Goal: Communication & Community: Answer question/provide support

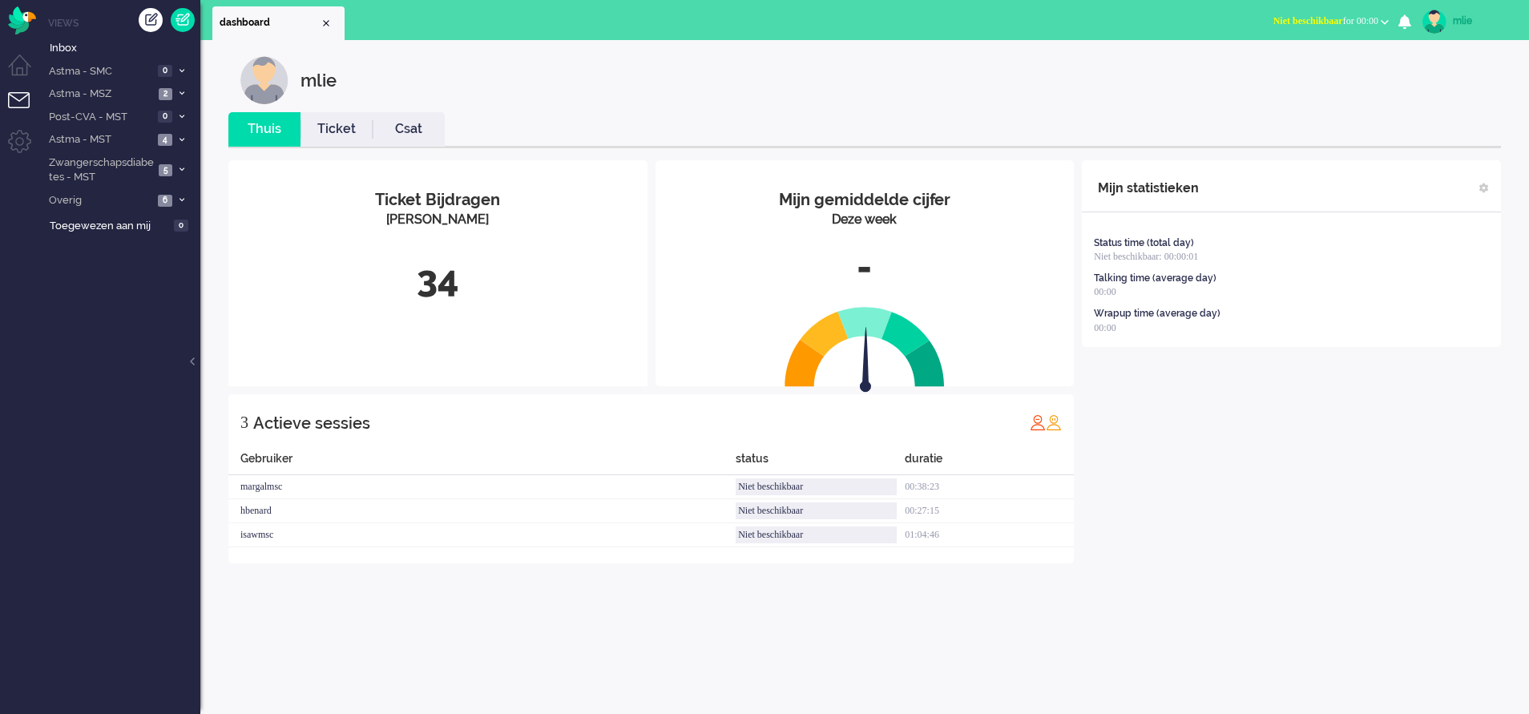
click at [1342, 24] on span "Niet beschikbaar for 00:00" at bounding box center [1325, 20] width 105 height 11
click at [1273, 72] on label "Online" at bounding box center [1322, 72] width 127 height 14
click at [326, 123] on link "Ticket" at bounding box center [337, 129] width 72 height 18
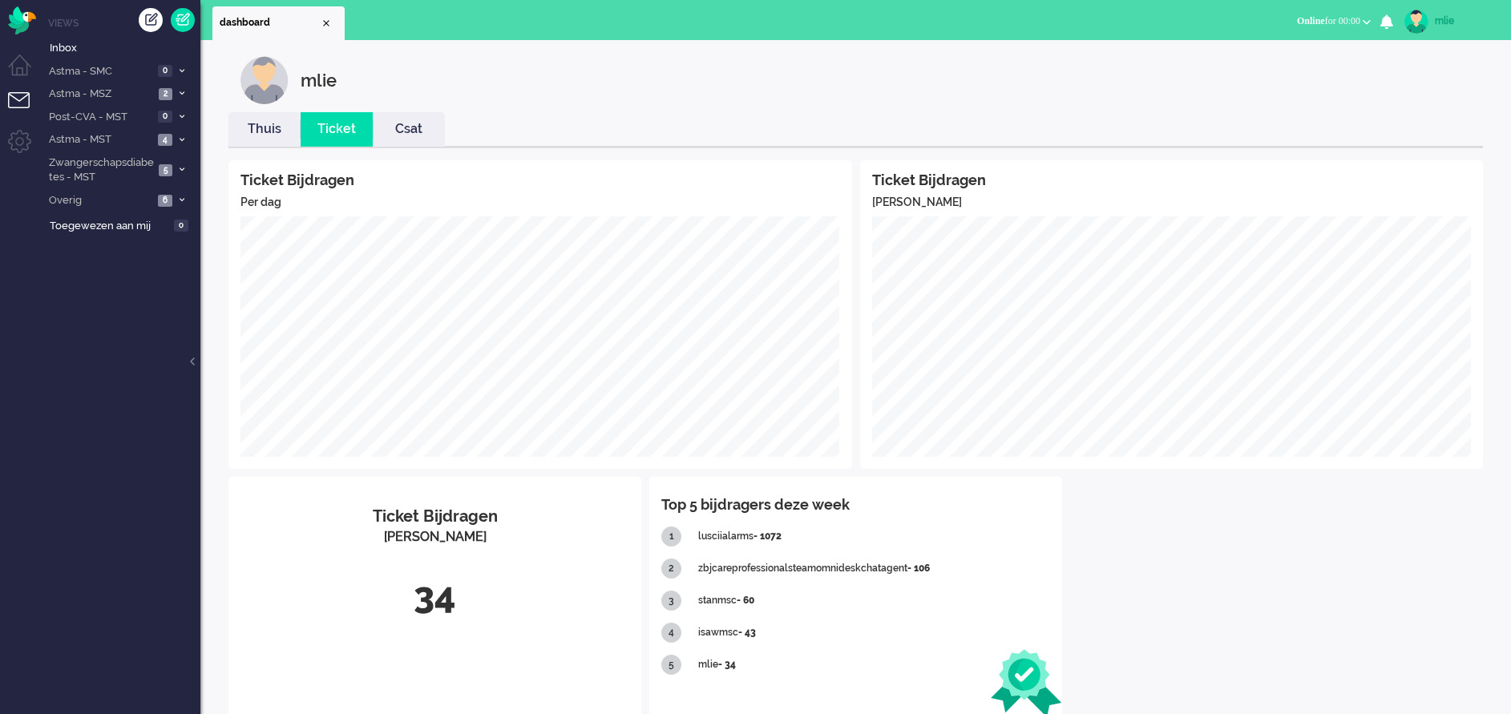
click at [264, 131] on link "Thuis" at bounding box center [264, 129] width 72 height 18
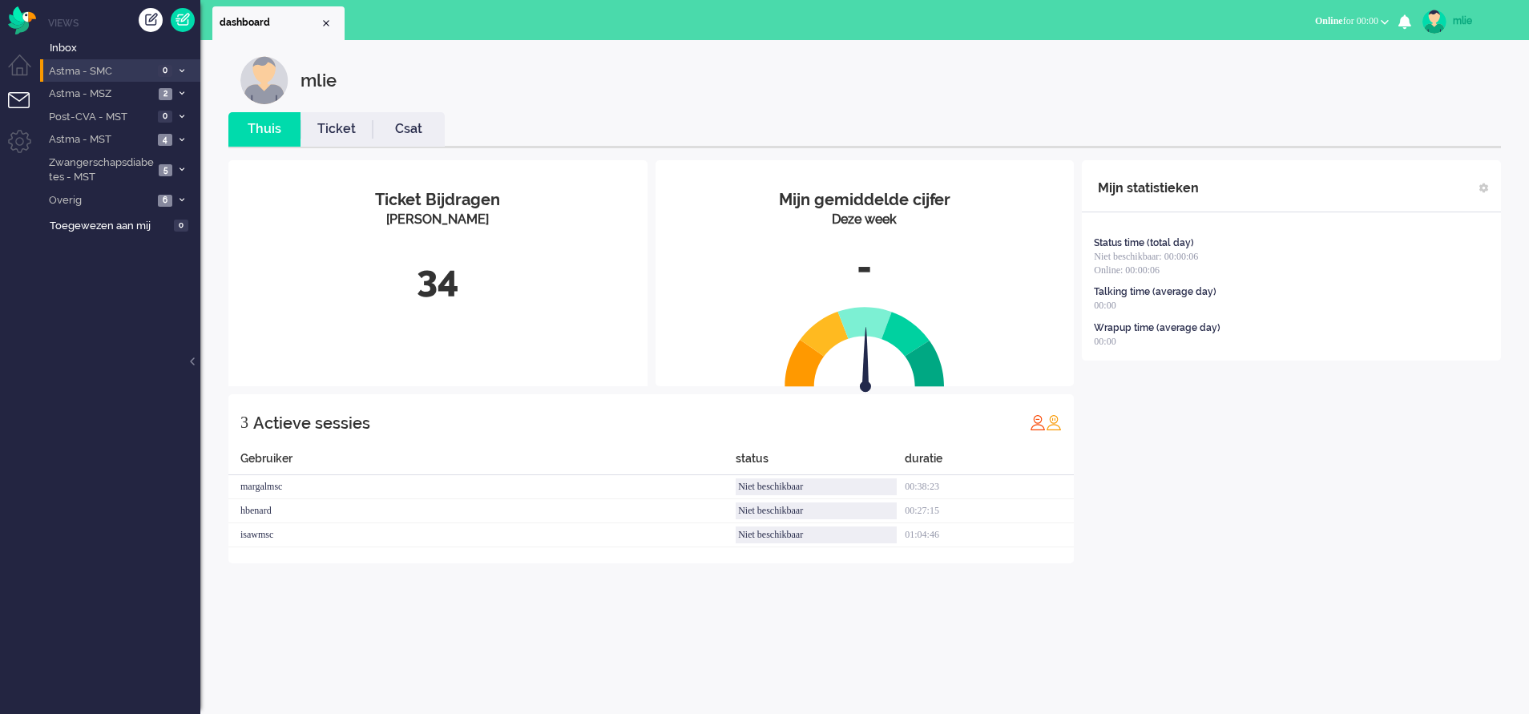
click at [185, 63] on li "Astma - SMC 0" at bounding box center [120, 70] width 160 height 23
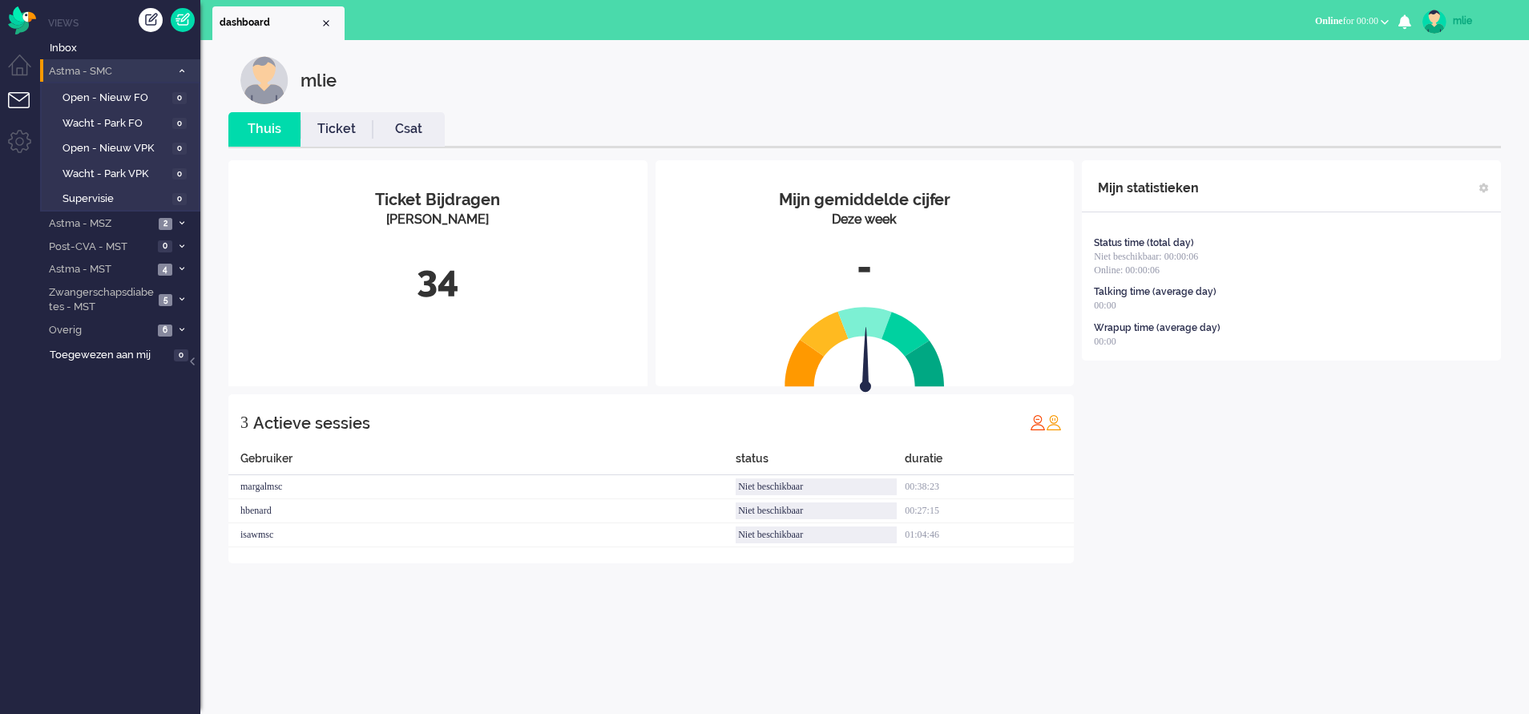
click at [185, 63] on li "Astma - SMC 0" at bounding box center [120, 70] width 160 height 23
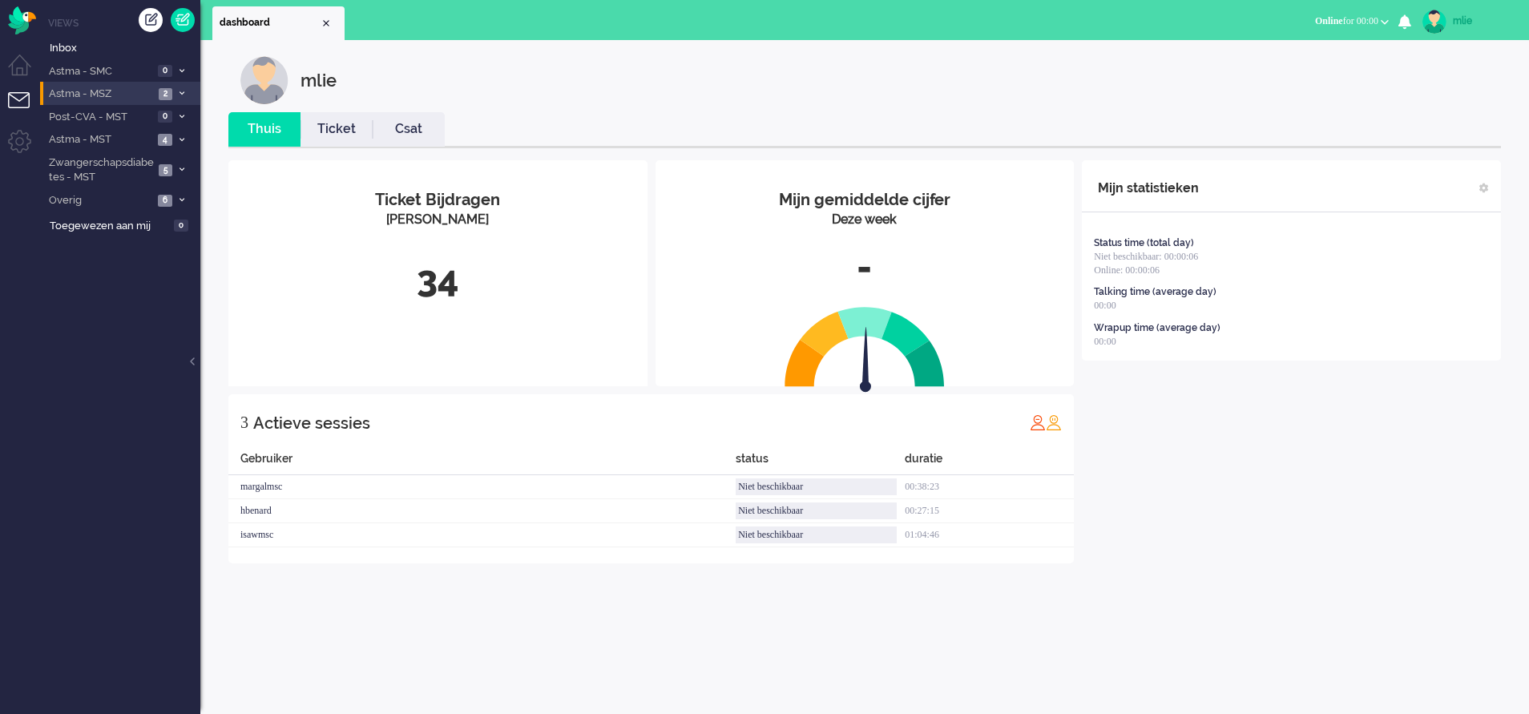
click at [178, 87] on li "Astma - MSZ 2" at bounding box center [120, 93] width 160 height 23
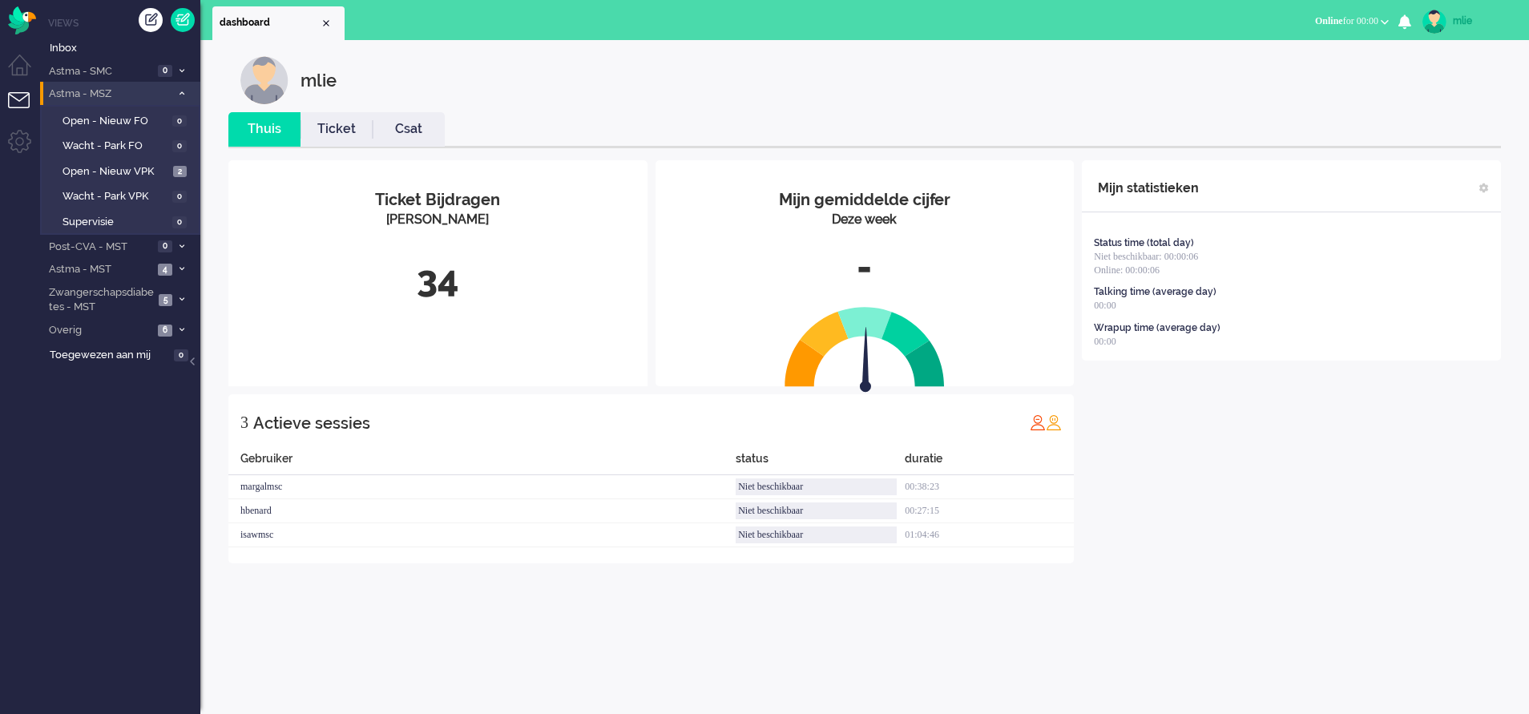
click at [178, 87] on li "Astma - MSZ 2" at bounding box center [120, 93] width 160 height 23
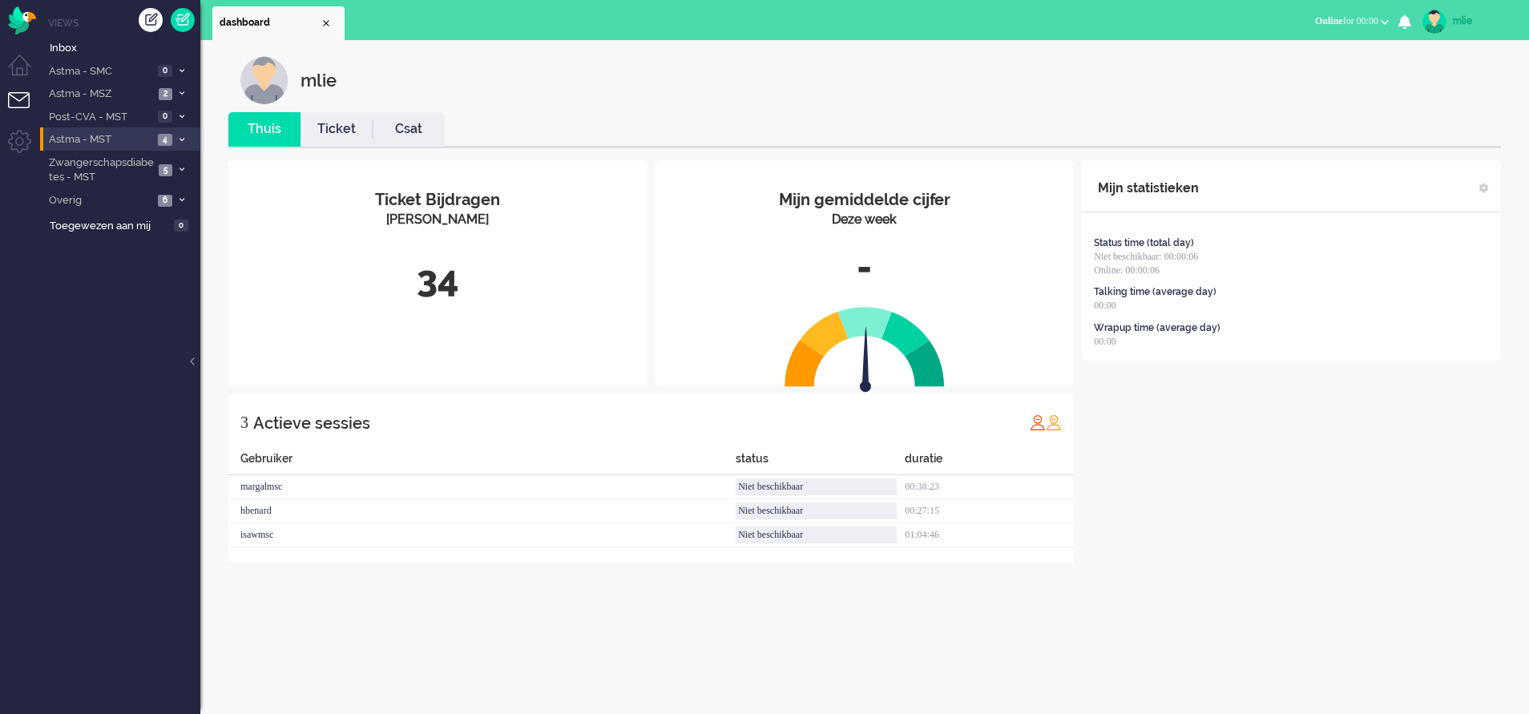
click at [183, 132] on li "Astma - MST 4" at bounding box center [120, 138] width 160 height 23
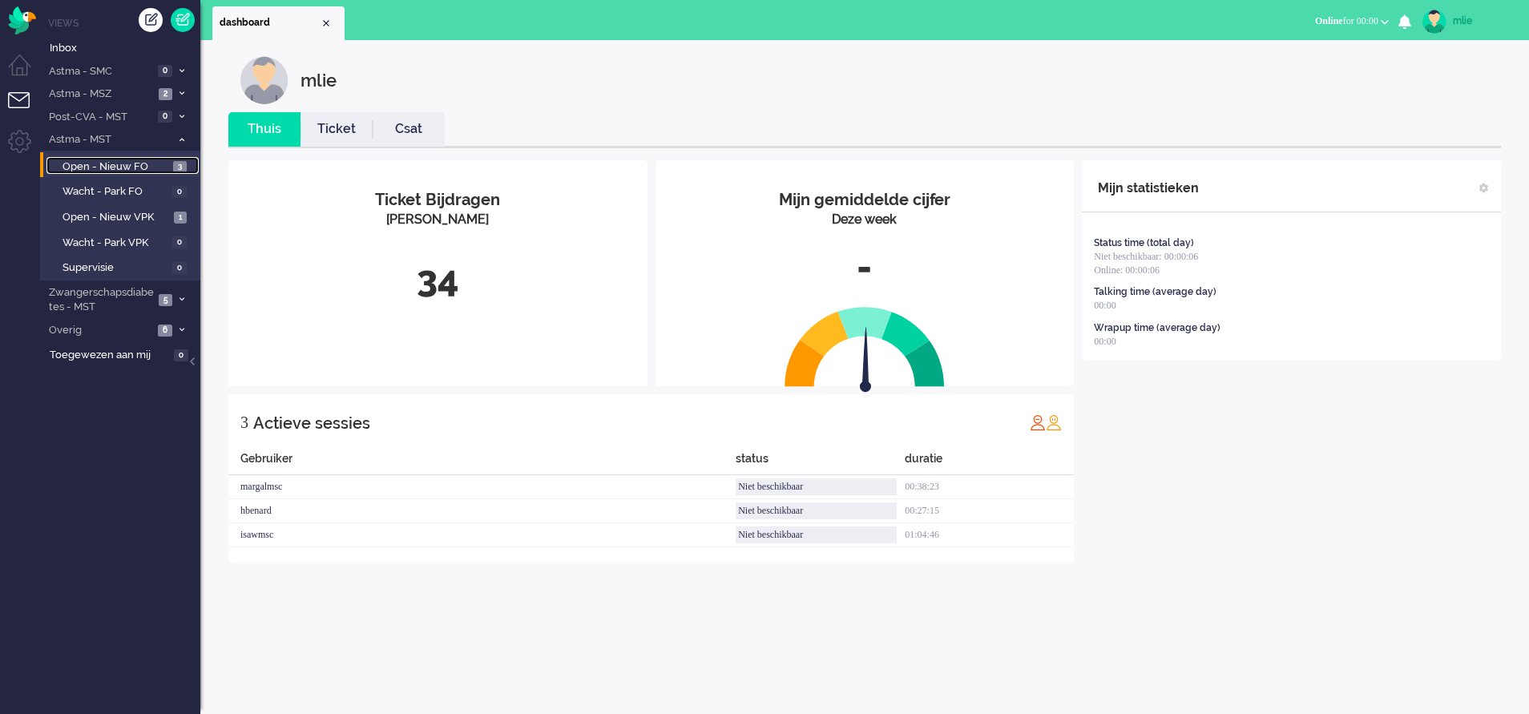
click at [136, 161] on span "Open - Nieuw FO" at bounding box center [116, 166] width 107 height 15
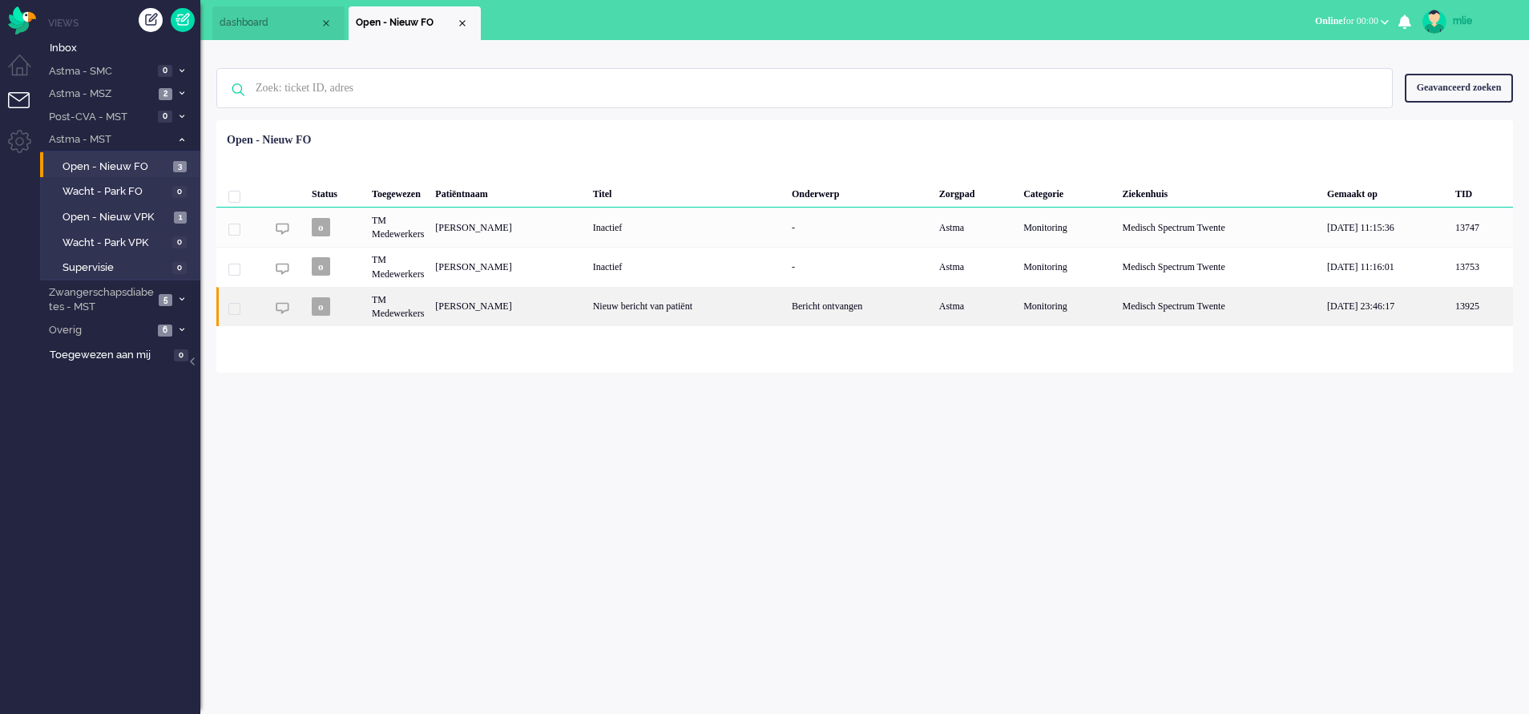
click at [773, 313] on div "Nieuw bericht van patiënt" at bounding box center [686, 306] width 199 height 39
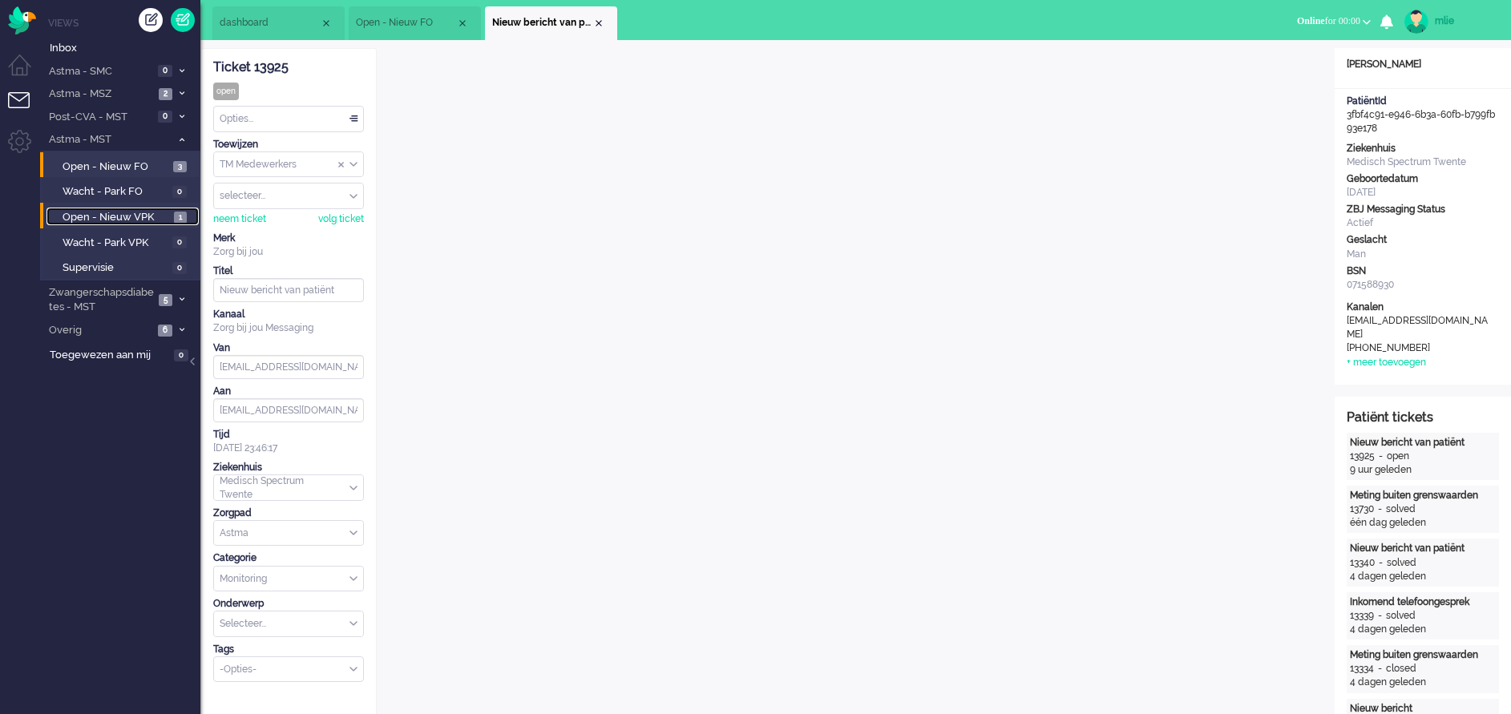
click at [111, 215] on span "Open - Nieuw VPK" at bounding box center [116, 217] width 107 height 15
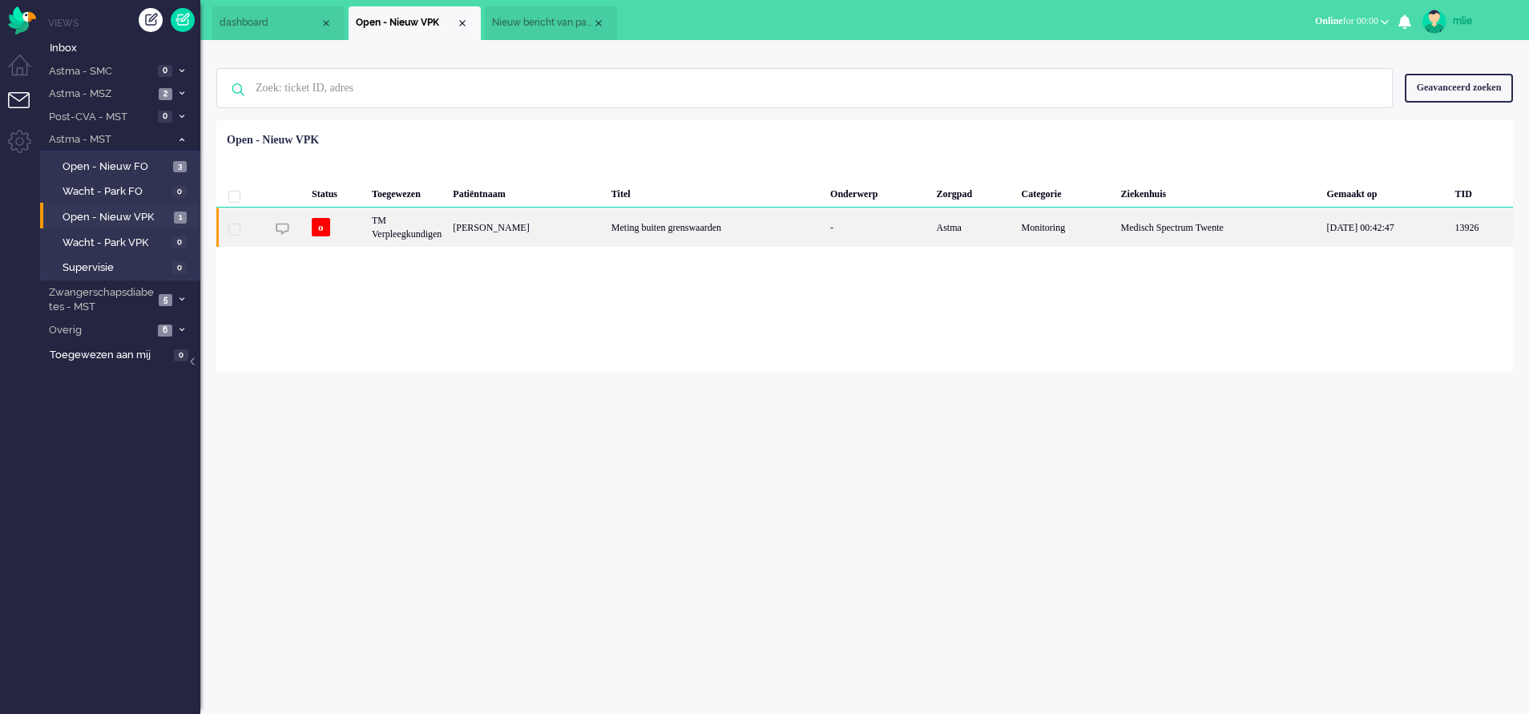
click at [749, 229] on div "Meting buiten grenswaarden" at bounding box center [715, 227] width 219 height 39
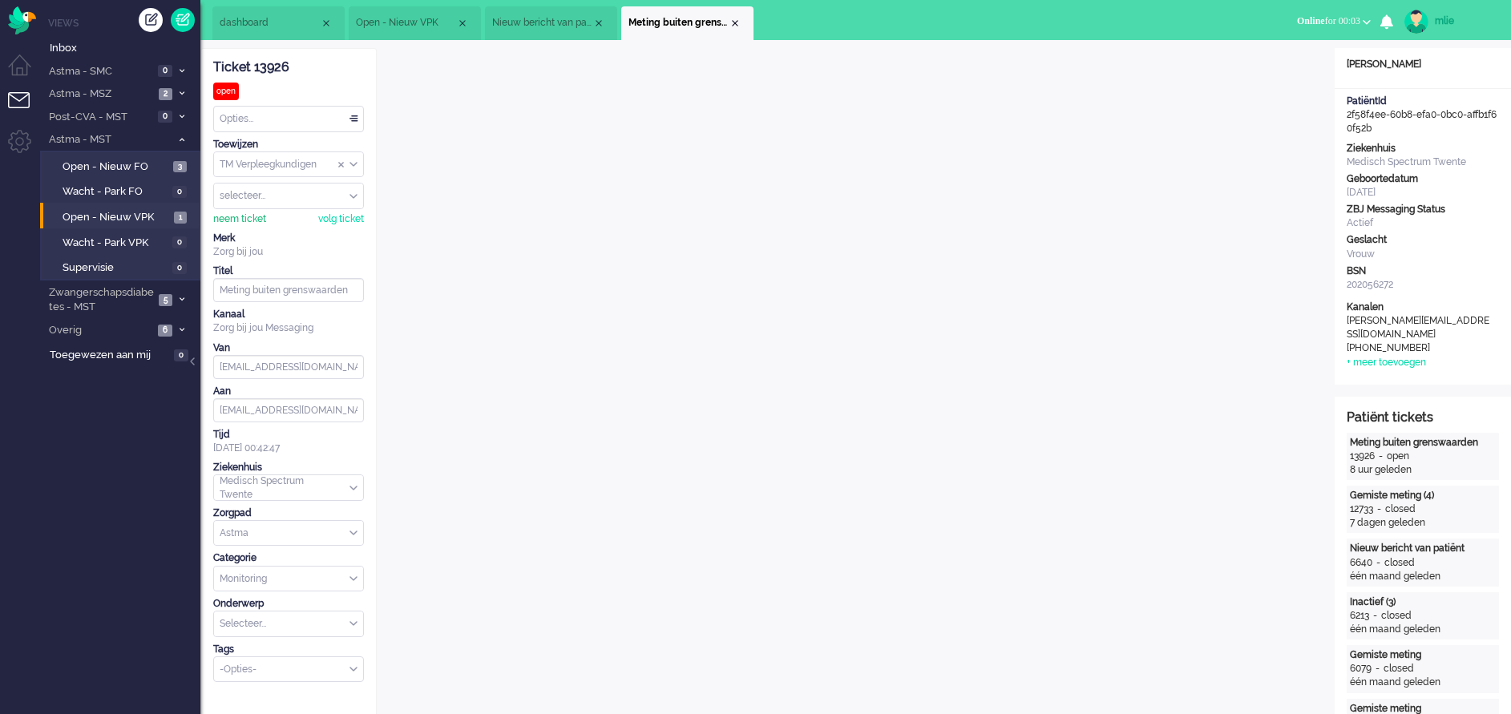
click at [238, 216] on div "neem ticket" at bounding box center [239, 219] width 53 height 14
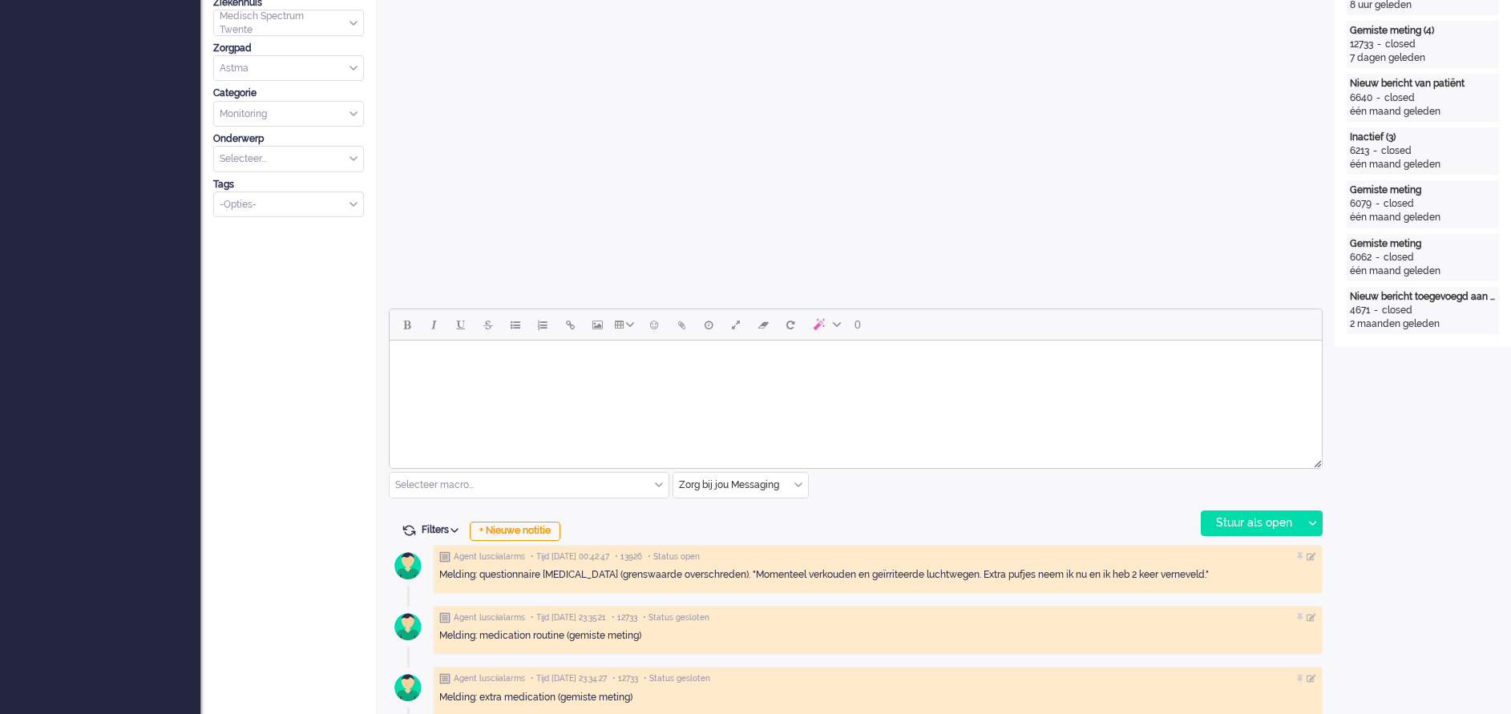
scroll to position [481, 0]
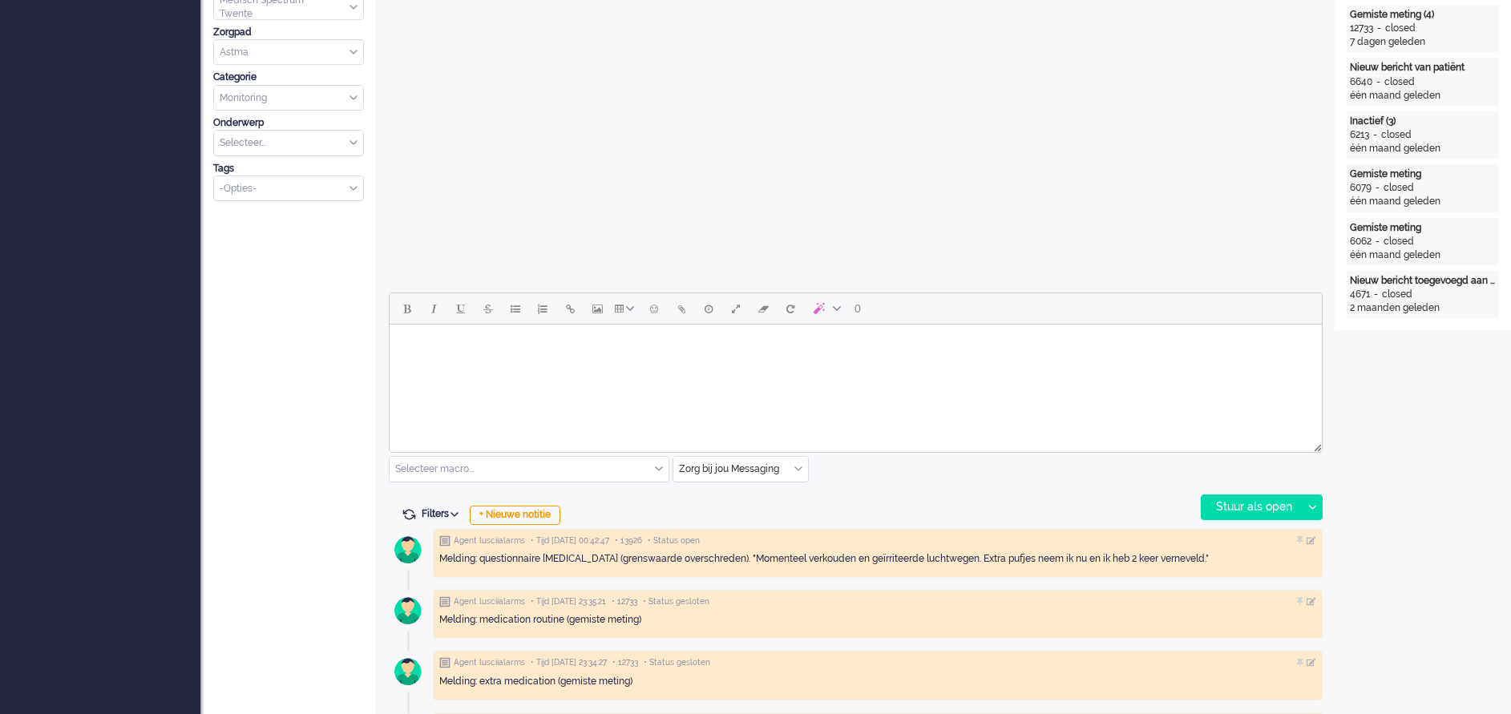
click at [536, 349] on body "Rich Text Area. Press ALT-0 for help." at bounding box center [855, 345] width 919 height 28
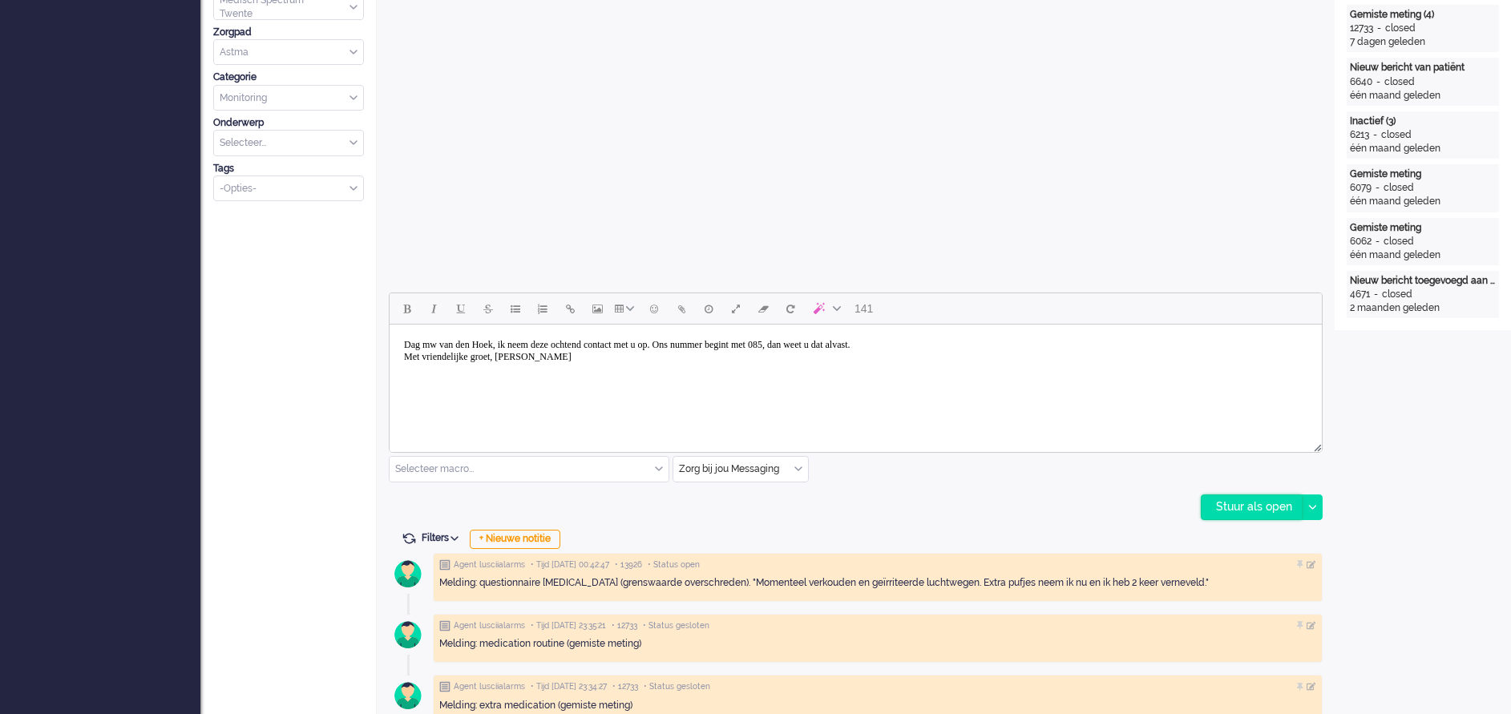
click at [1251, 506] on div "Stuur als open" at bounding box center [1251, 507] width 100 height 24
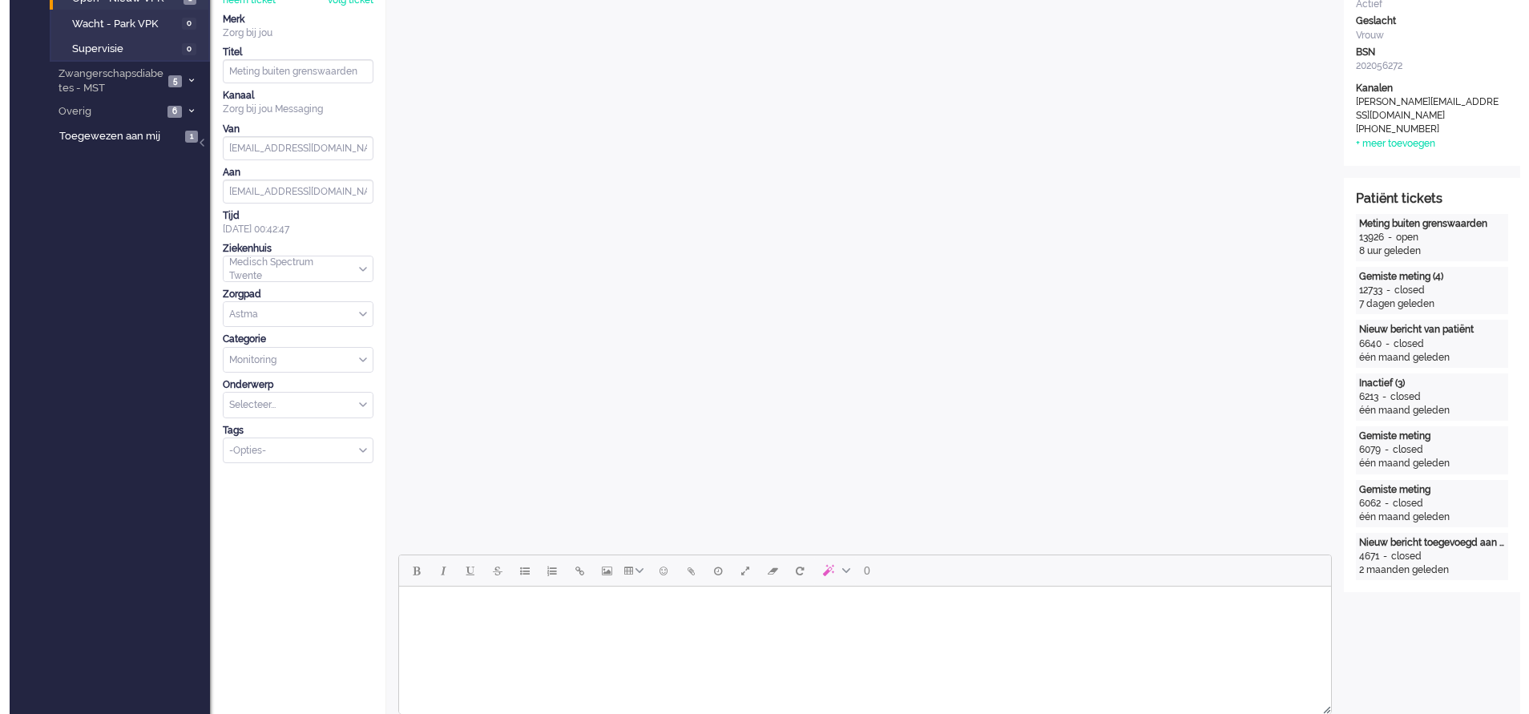
scroll to position [0, 0]
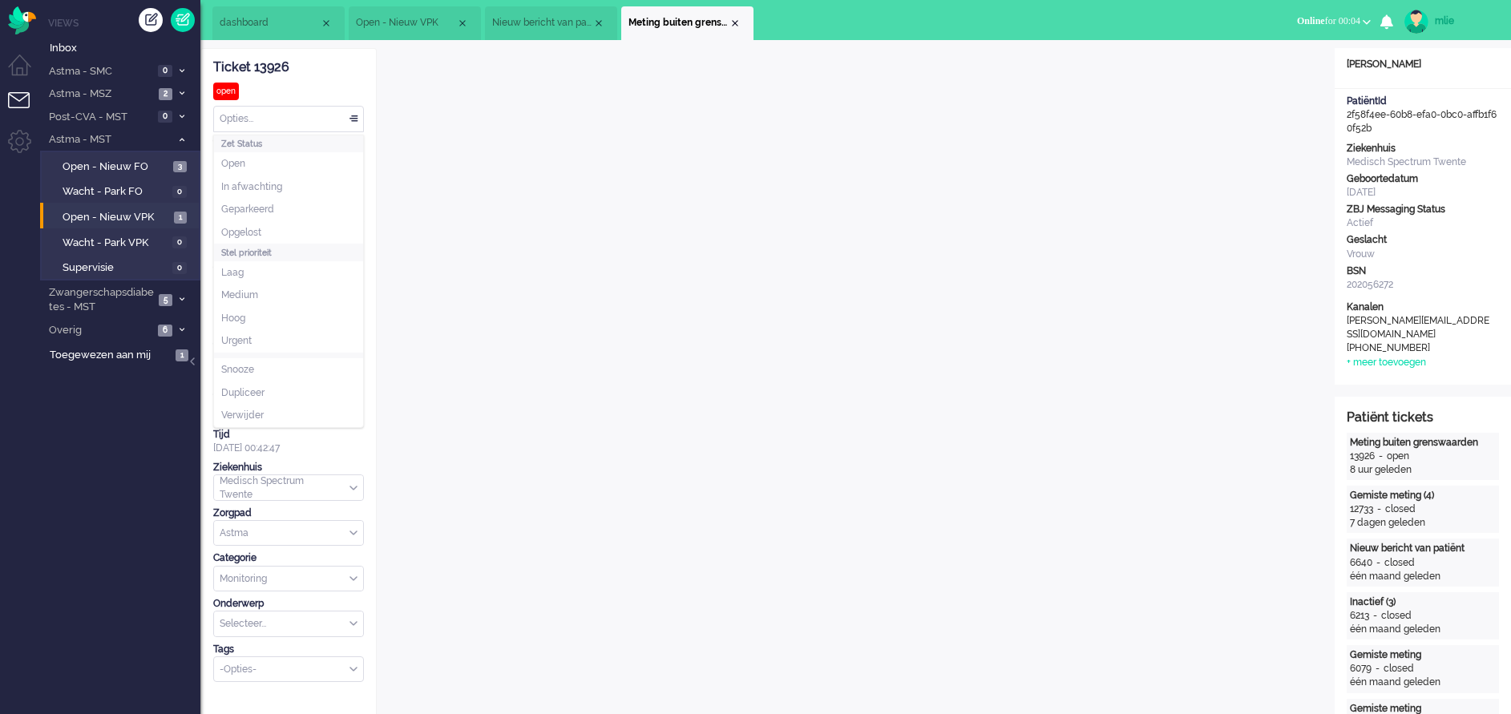
click at [350, 118] on div "Opties..." at bounding box center [288, 119] width 149 height 25
click at [290, 196] on li "In afwachting" at bounding box center [288, 187] width 149 height 23
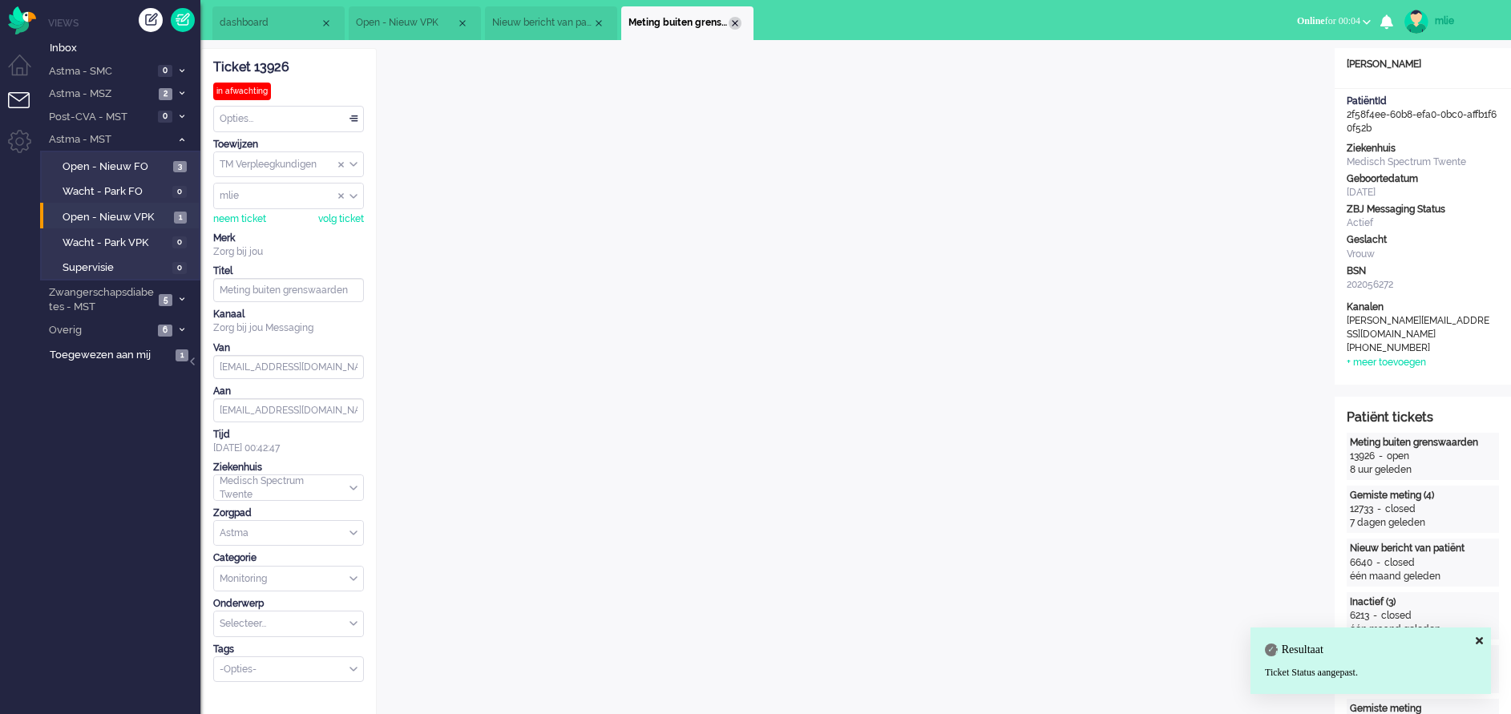
click at [736, 23] on div "Close tab" at bounding box center [734, 23] width 13 height 13
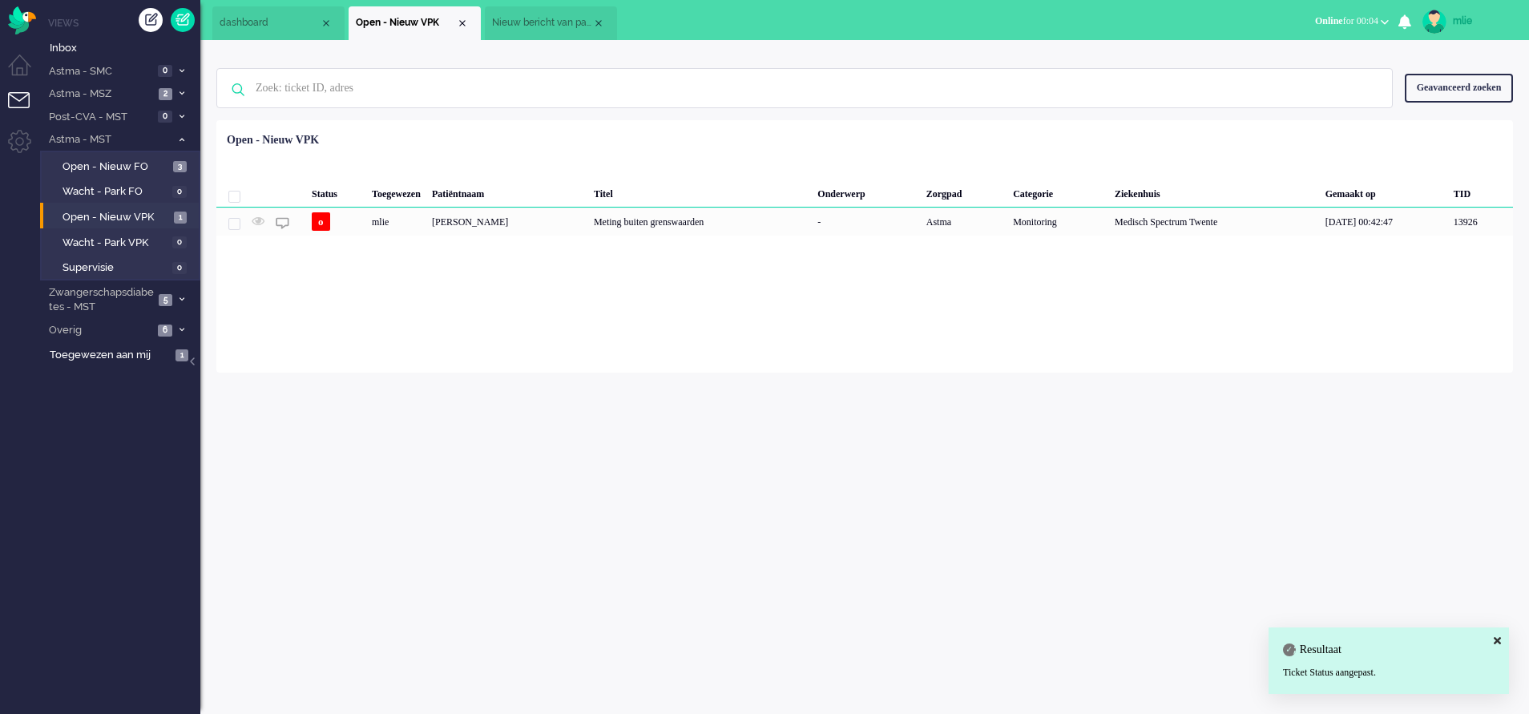
click at [573, 30] on span "Nieuw bericht van patiënt" at bounding box center [542, 23] width 100 height 14
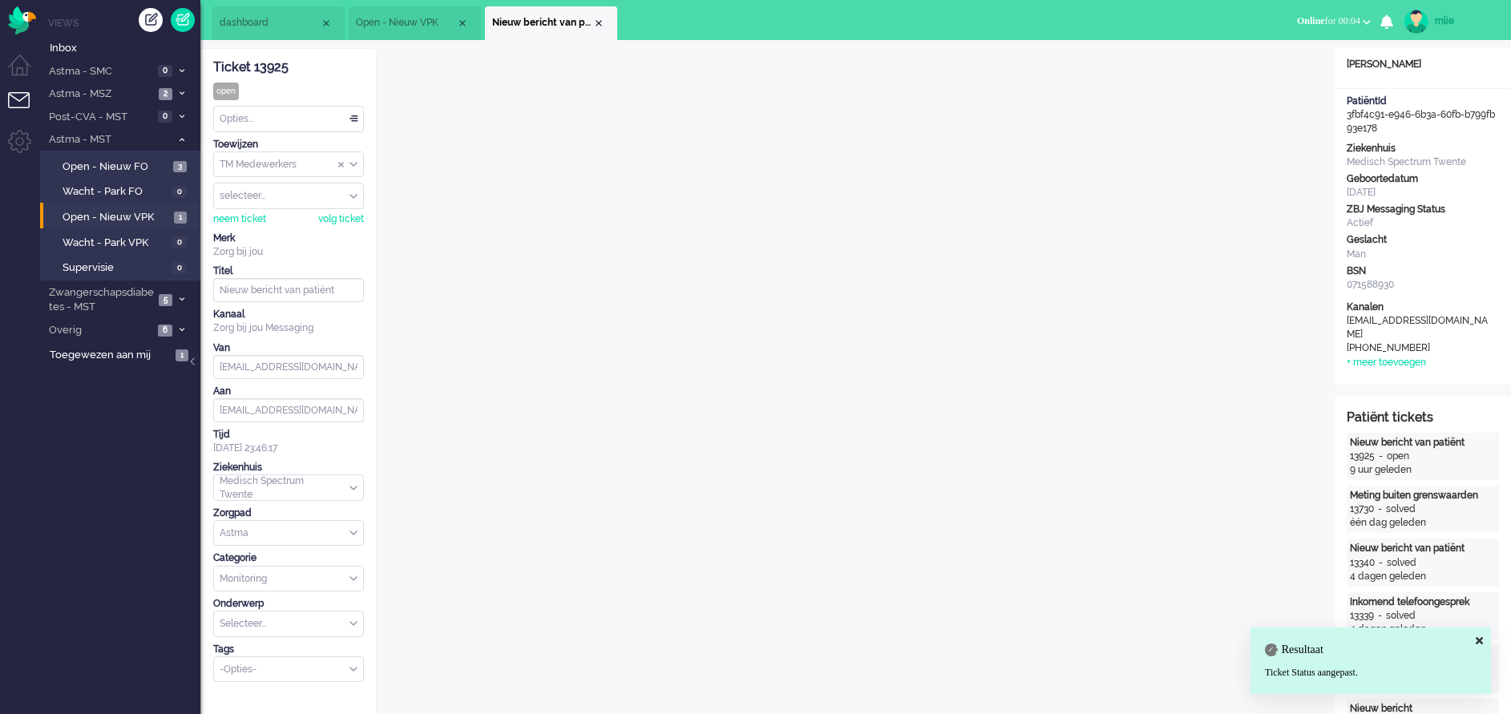
click at [598, 26] on div "Close tab" at bounding box center [598, 23] width 13 height 13
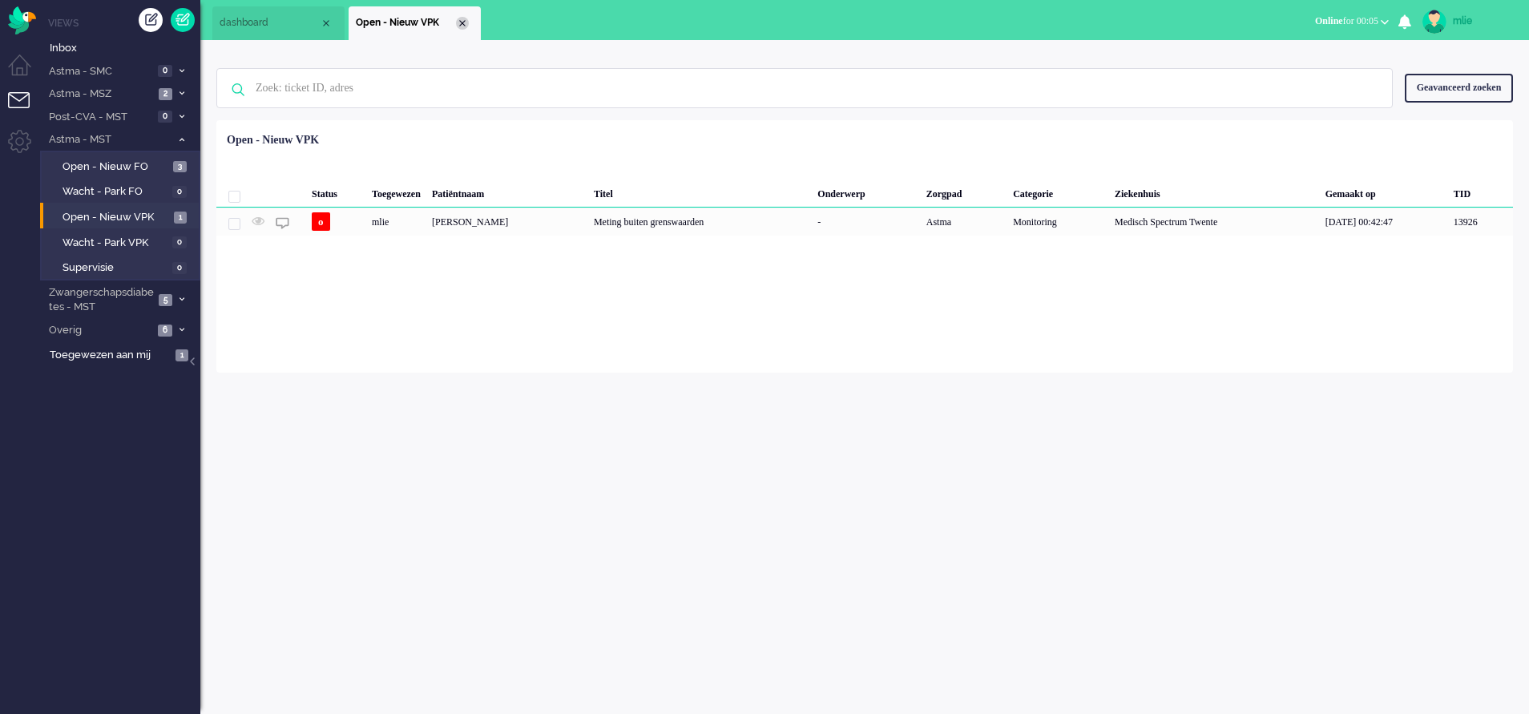
click at [459, 24] on div "Close tab" at bounding box center [462, 23] width 13 height 13
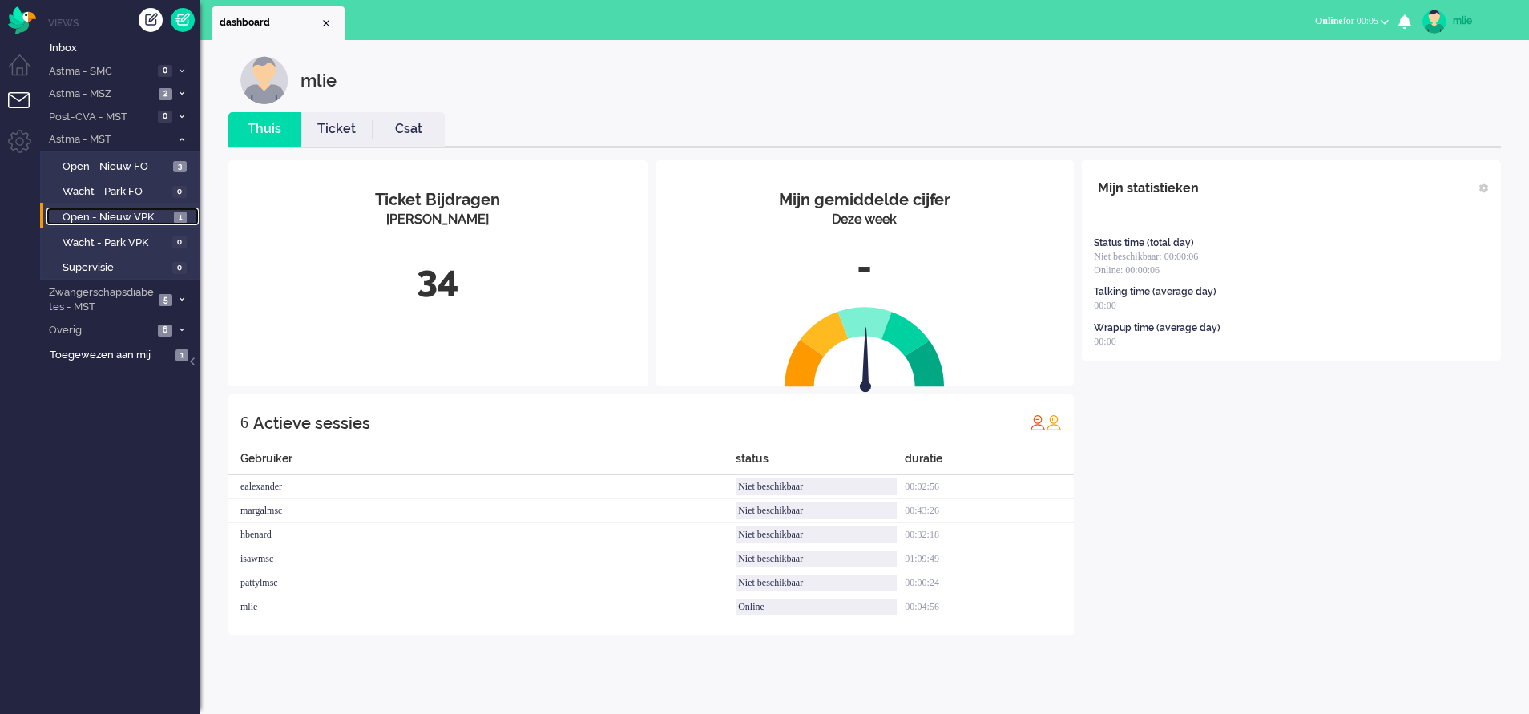
click at [123, 215] on span "Open - Nieuw VPK" at bounding box center [116, 217] width 107 height 15
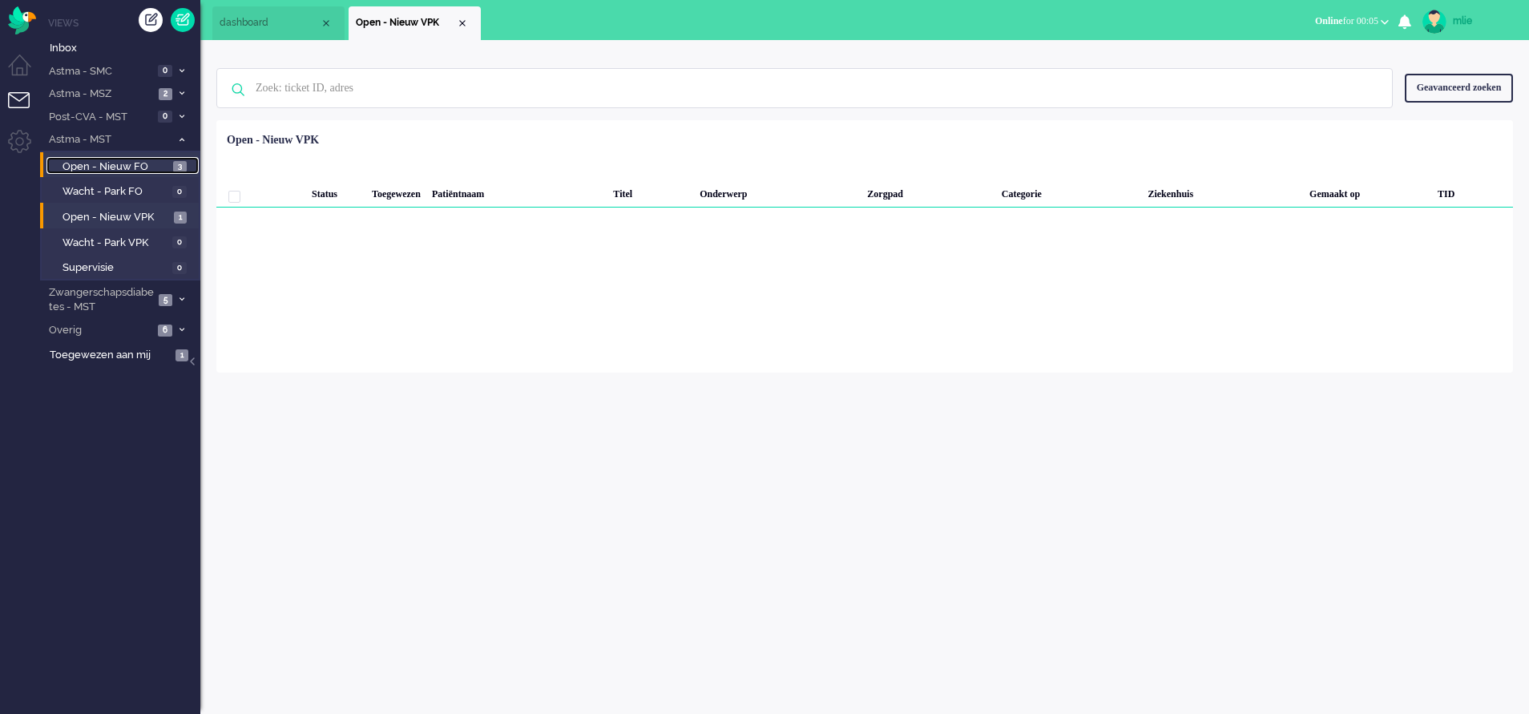
click at [100, 165] on span "Open - Nieuw FO" at bounding box center [116, 166] width 107 height 15
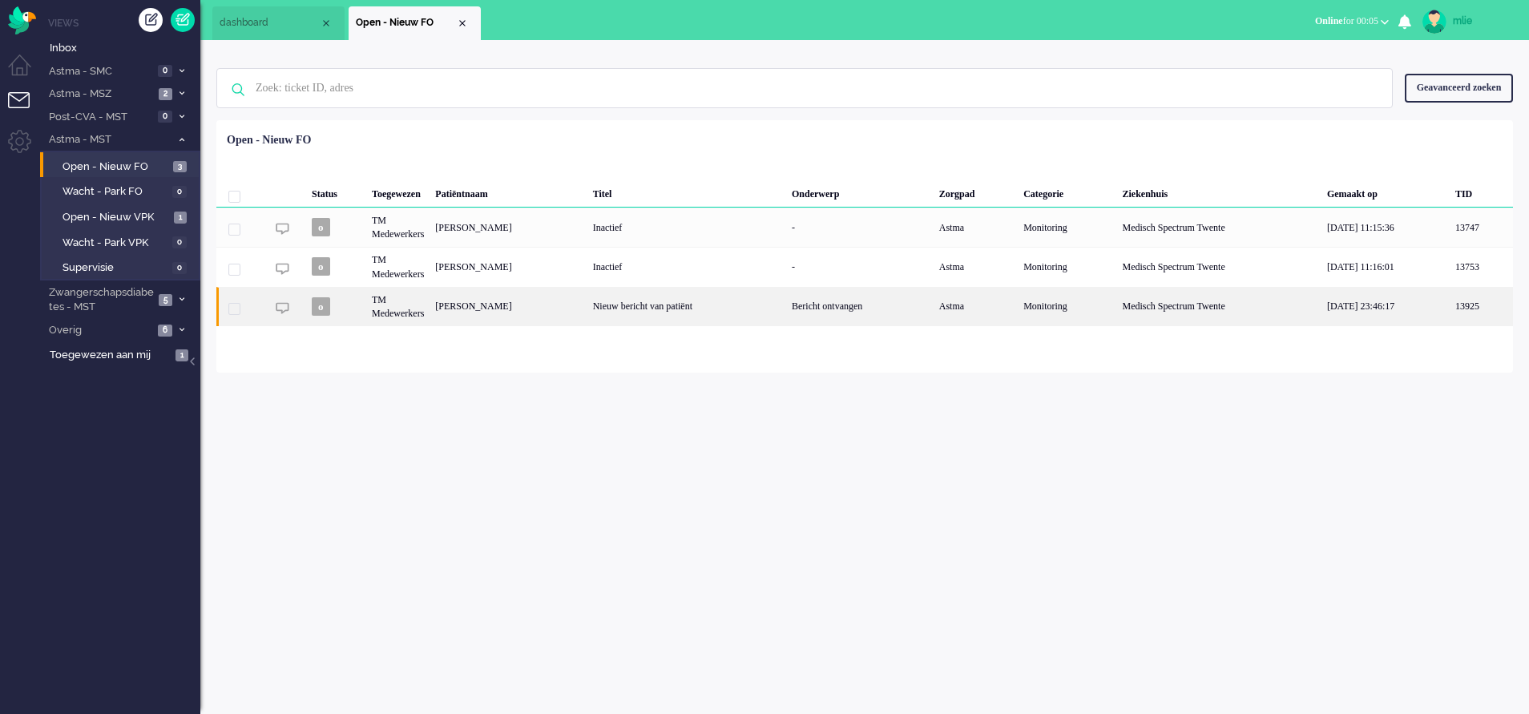
click at [922, 305] on div "Bericht ontvangen" at bounding box center [859, 306] width 147 height 39
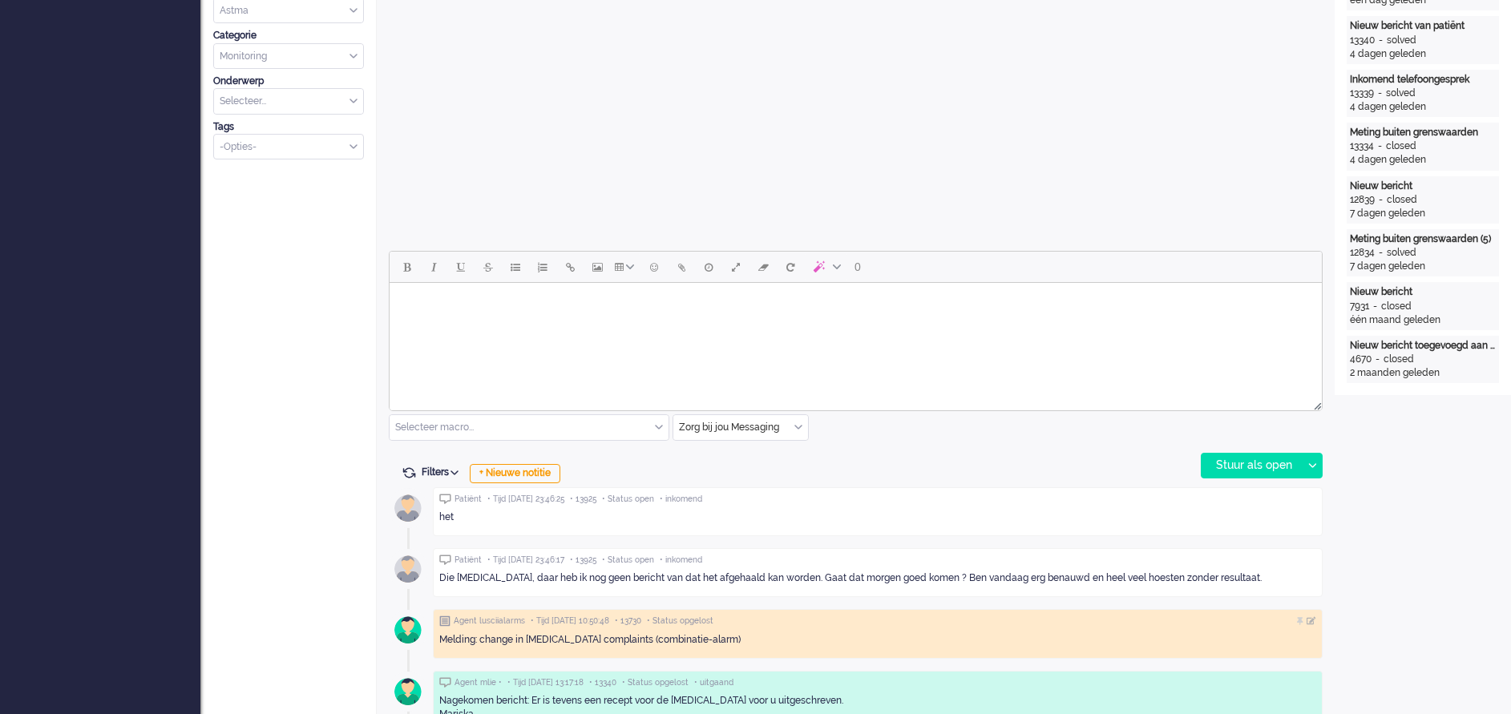
scroll to position [536, 0]
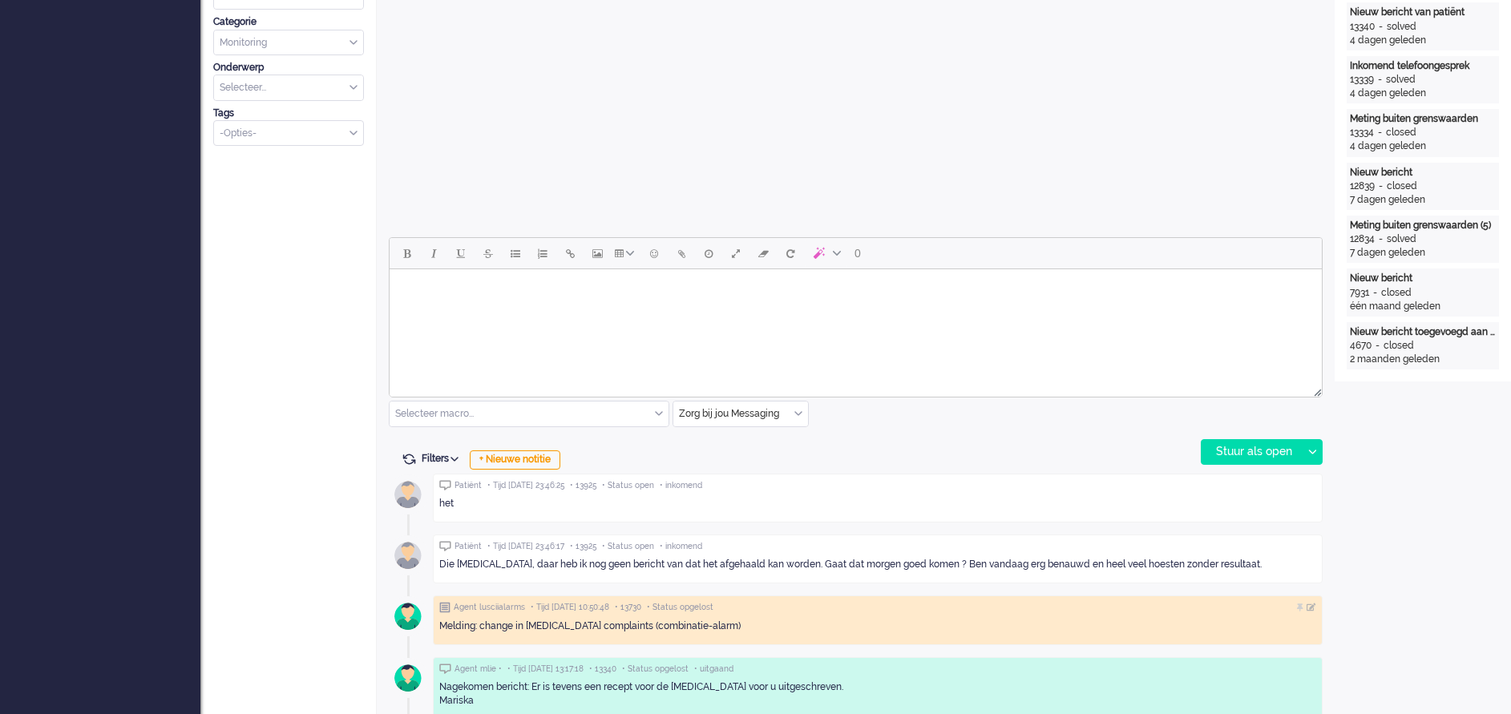
click at [469, 310] on html at bounding box center [855, 289] width 932 height 41
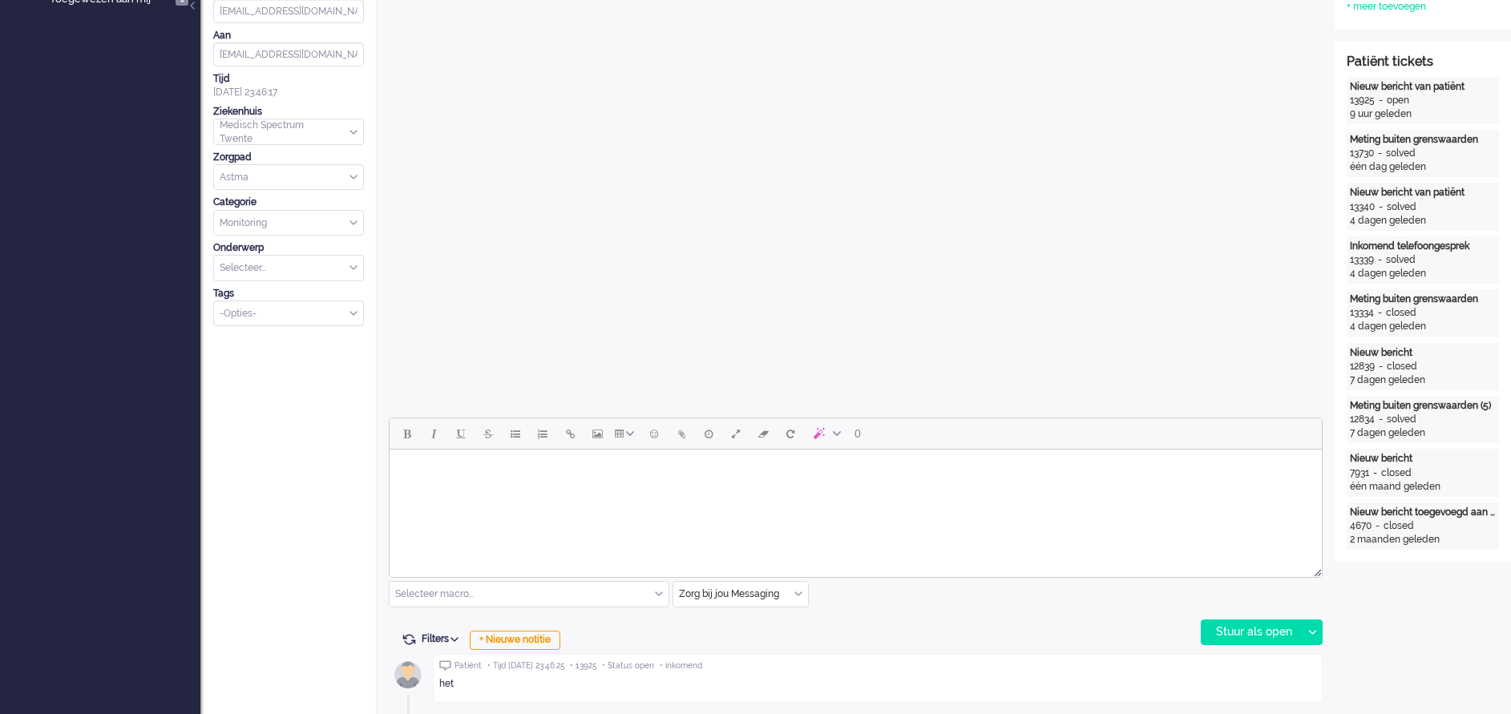
scroll to position [361, 0]
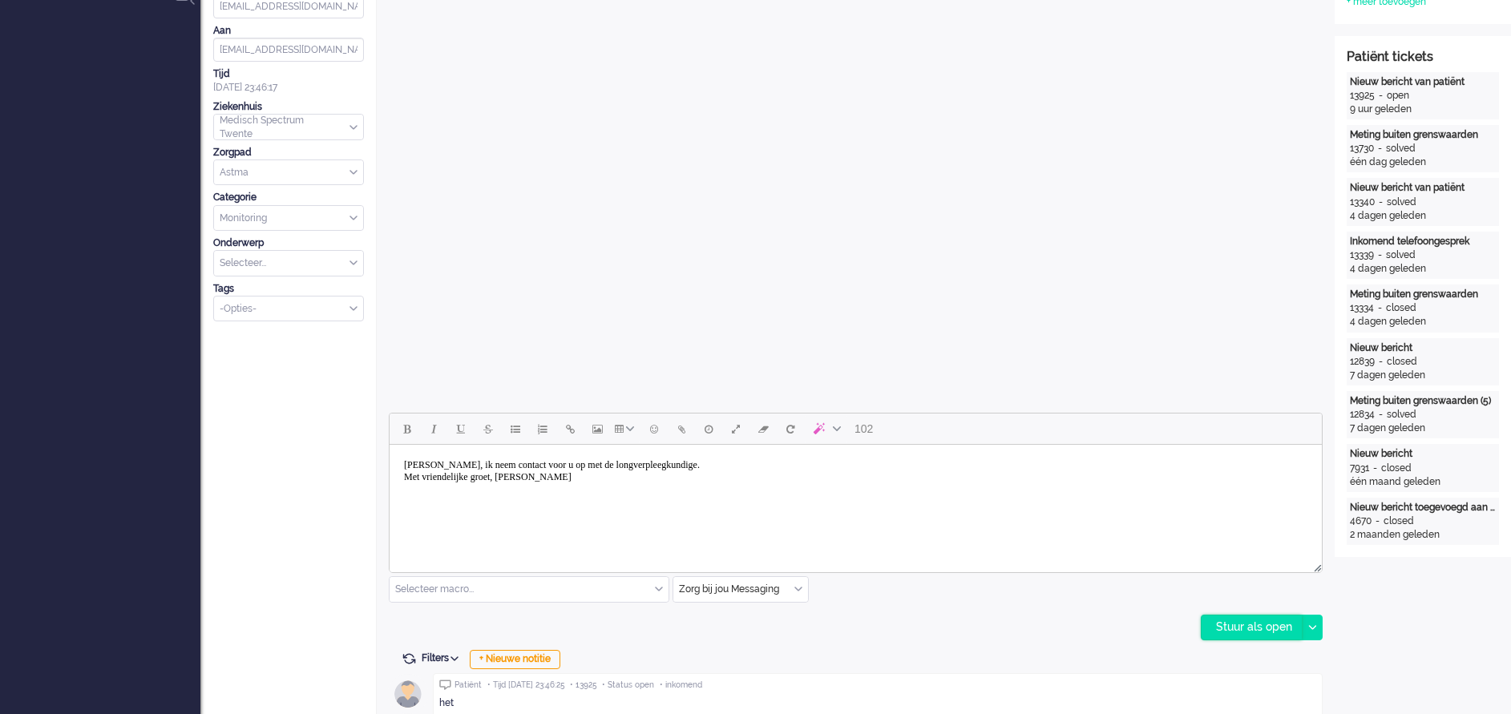
click at [1248, 631] on div "Stuur als open" at bounding box center [1251, 627] width 100 height 24
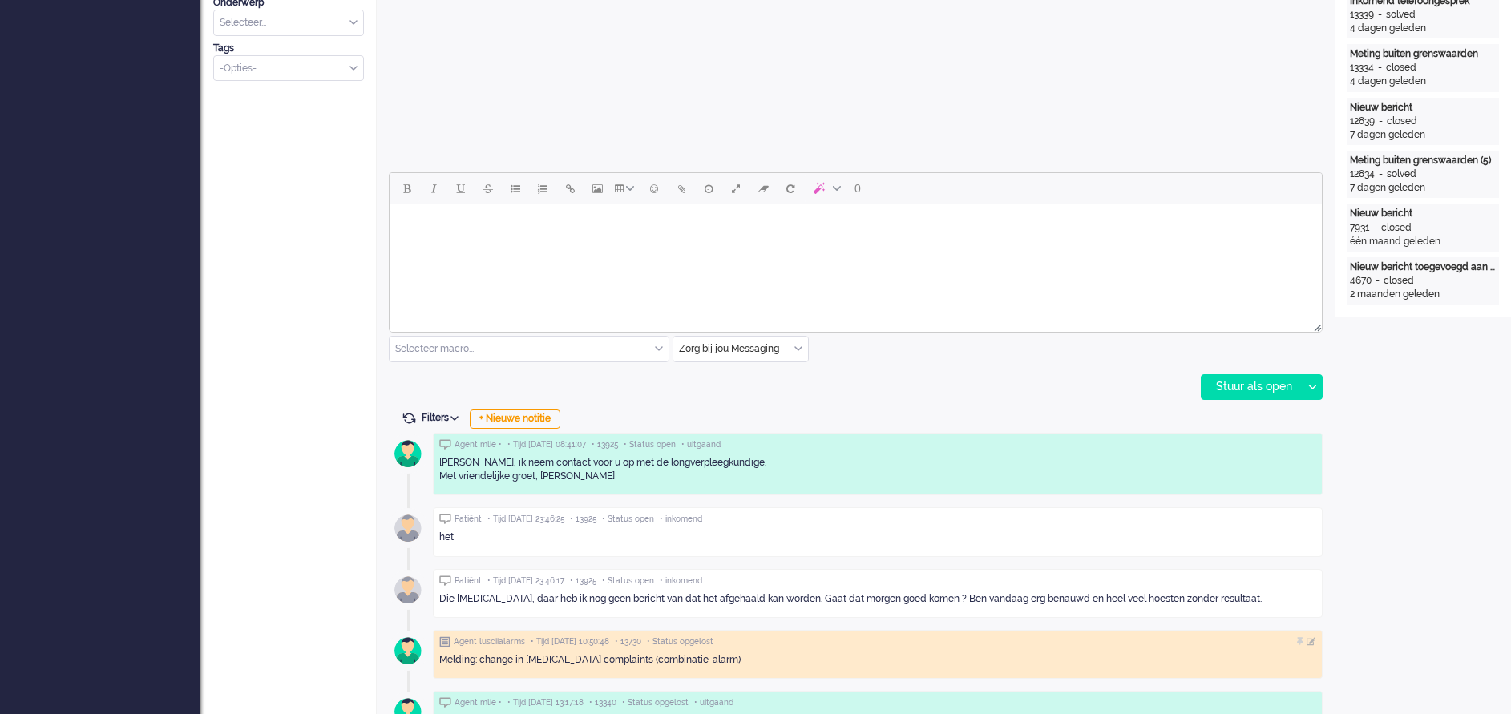
scroll to position [0, 0]
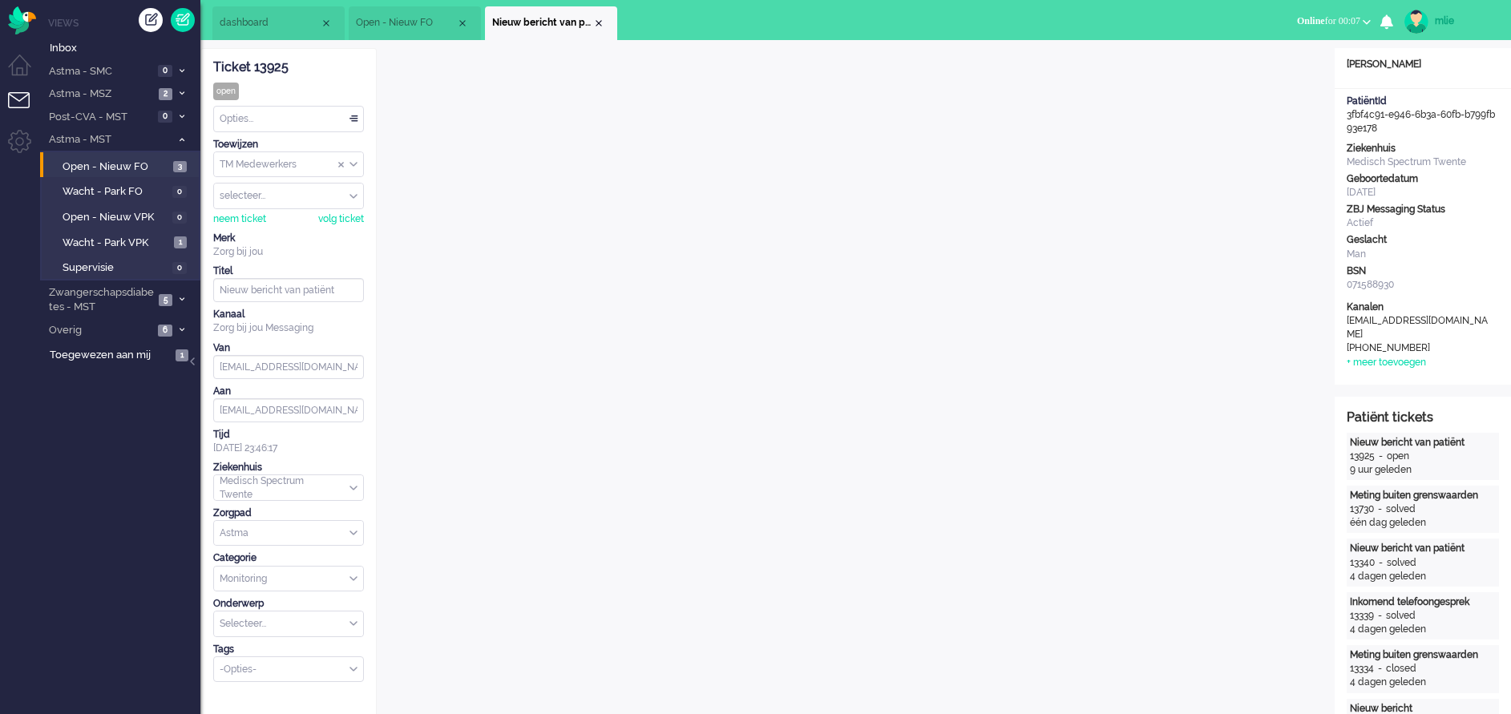
click at [356, 115] on div "Opties..." at bounding box center [288, 119] width 149 height 25
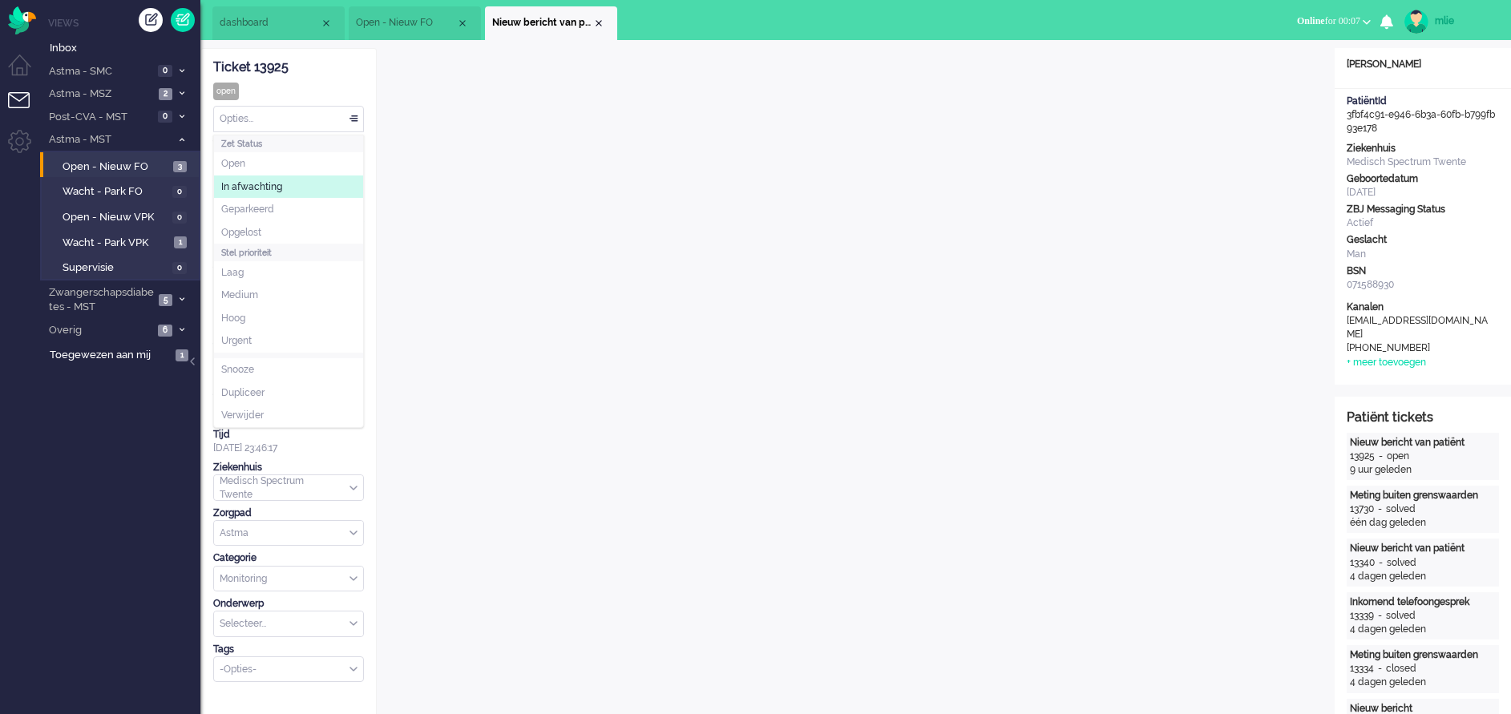
click at [272, 185] on span "In afwachting" at bounding box center [251, 187] width 61 height 14
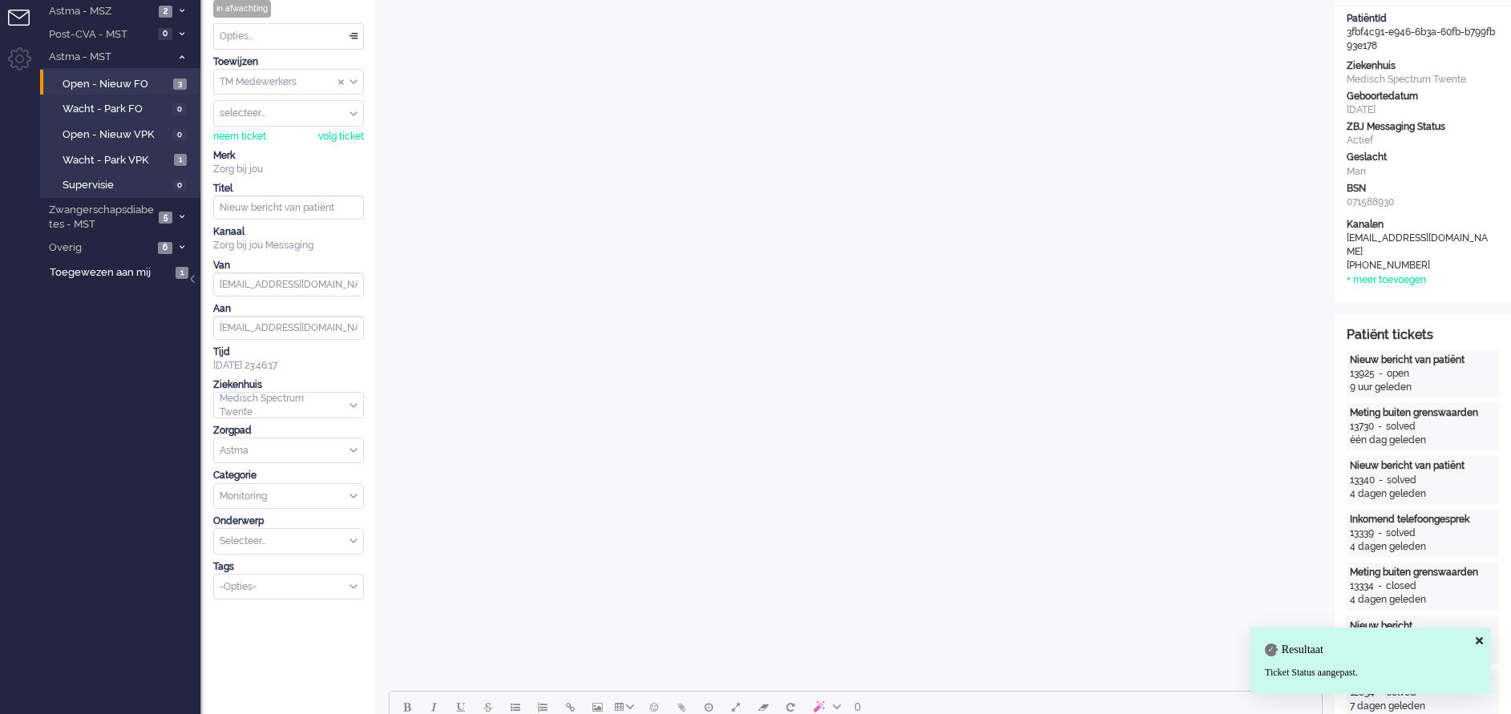
scroll to position [120, 0]
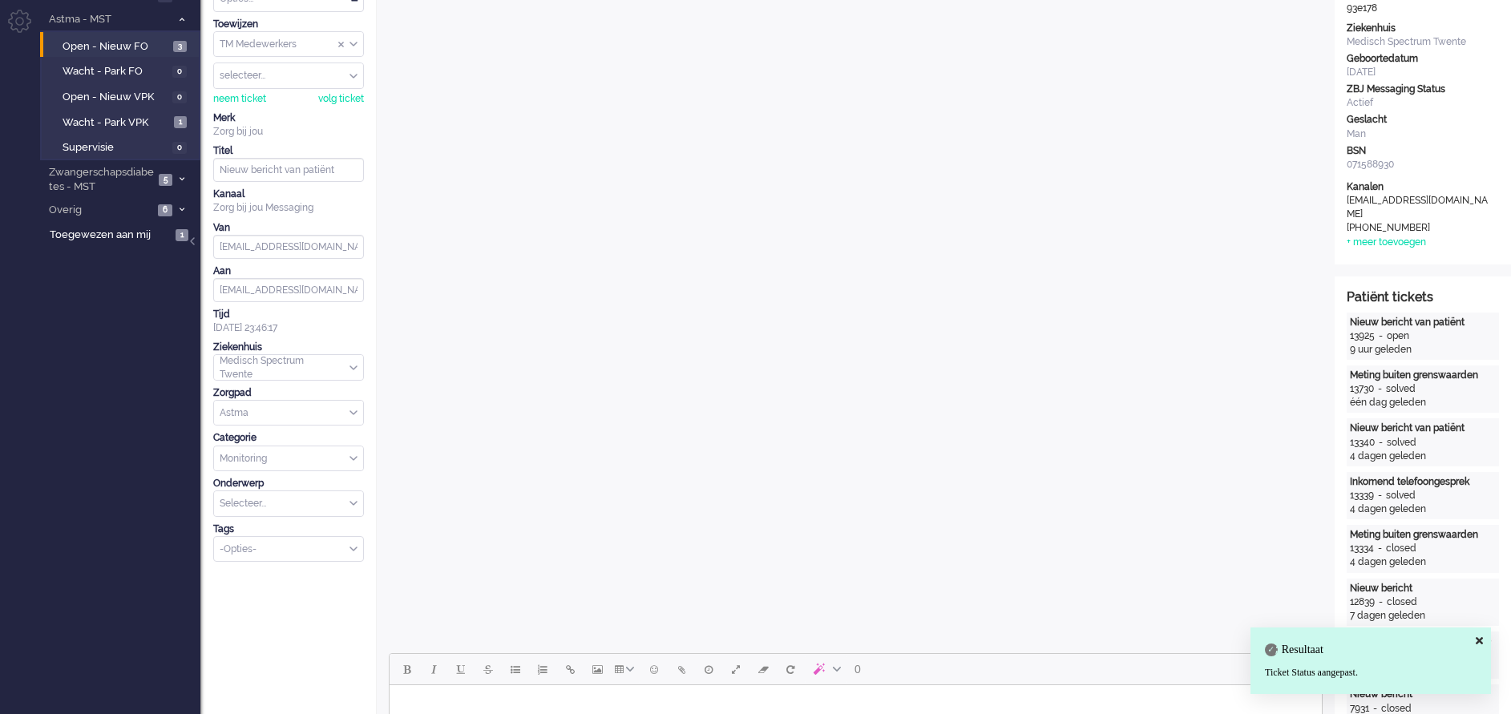
click at [356, 549] on div "-Opties-" at bounding box center [288, 549] width 149 height 25
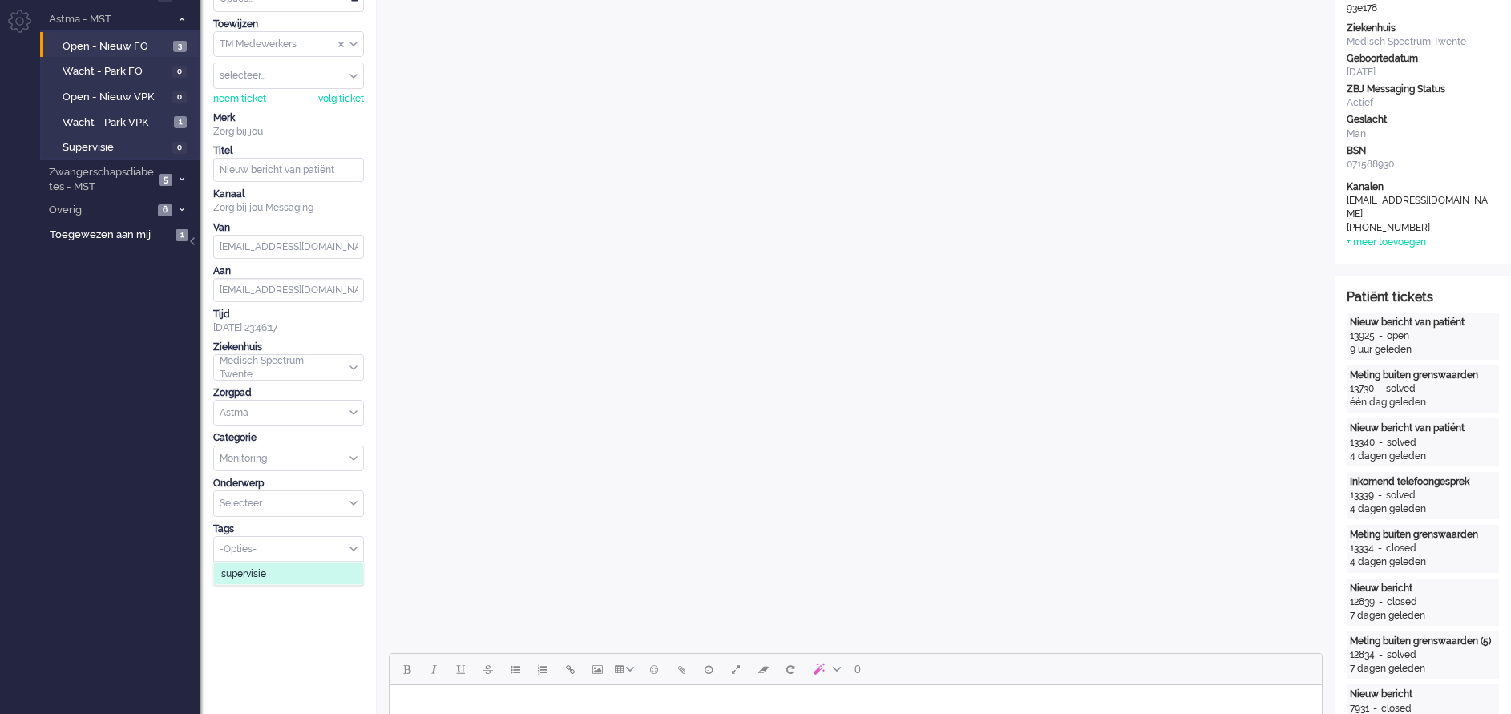
click at [292, 567] on li "supervisie" at bounding box center [288, 573] width 149 height 23
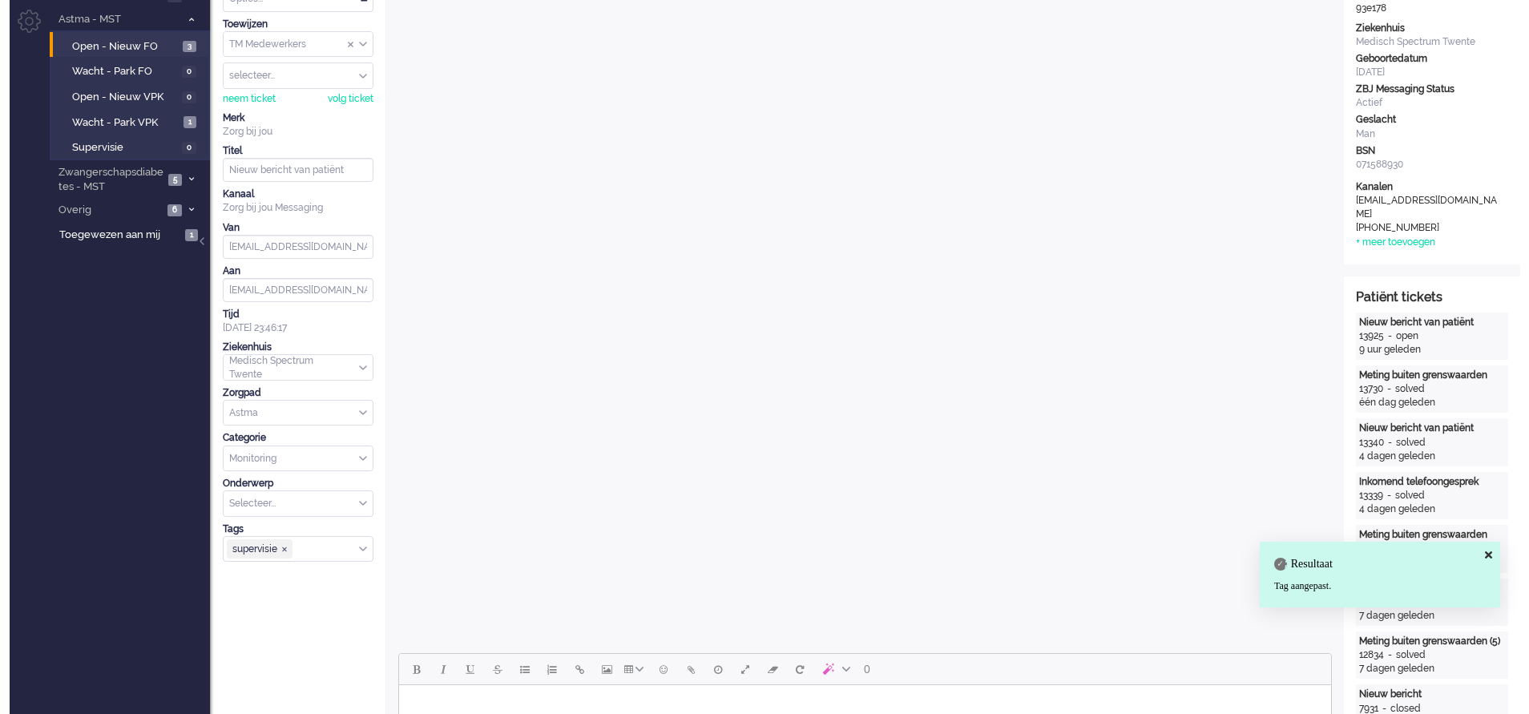
scroll to position [0, 0]
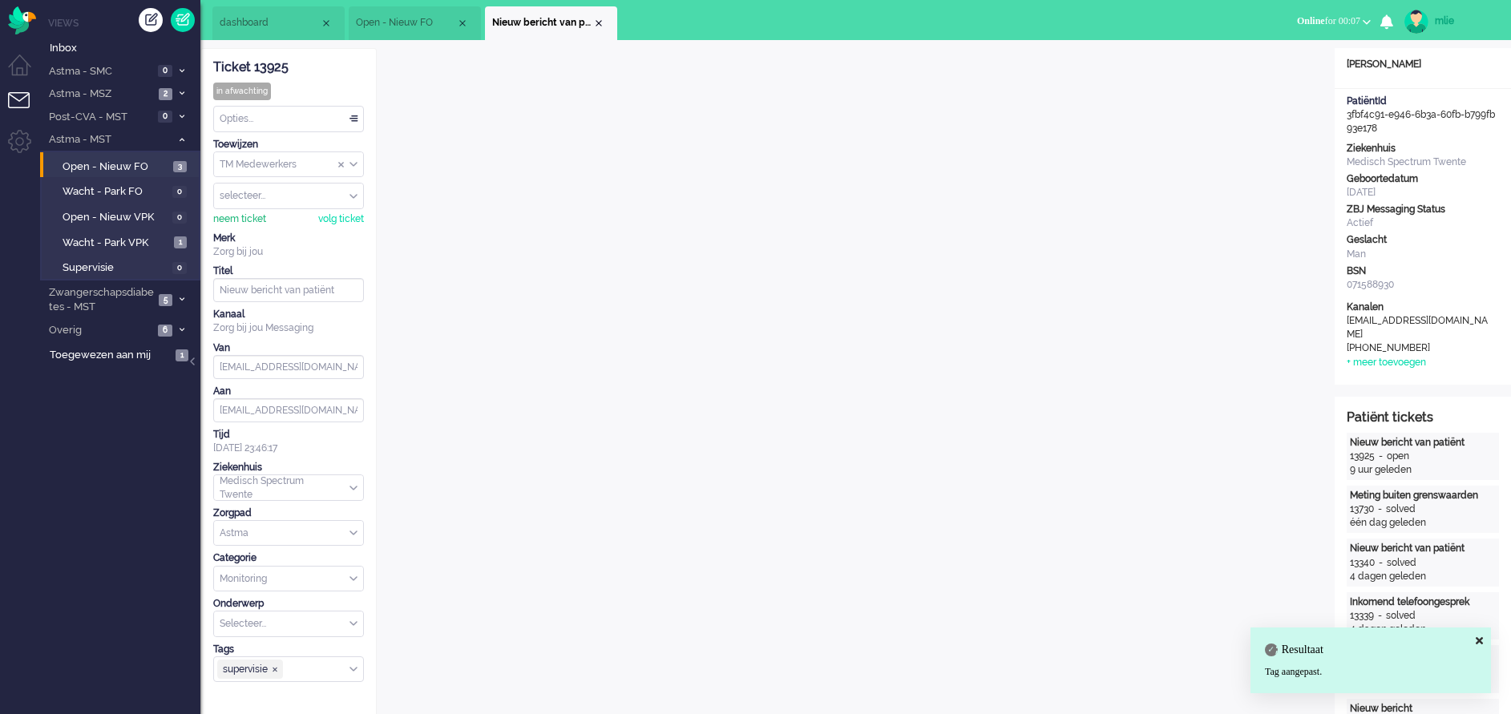
click at [240, 215] on div "neem ticket" at bounding box center [239, 219] width 53 height 14
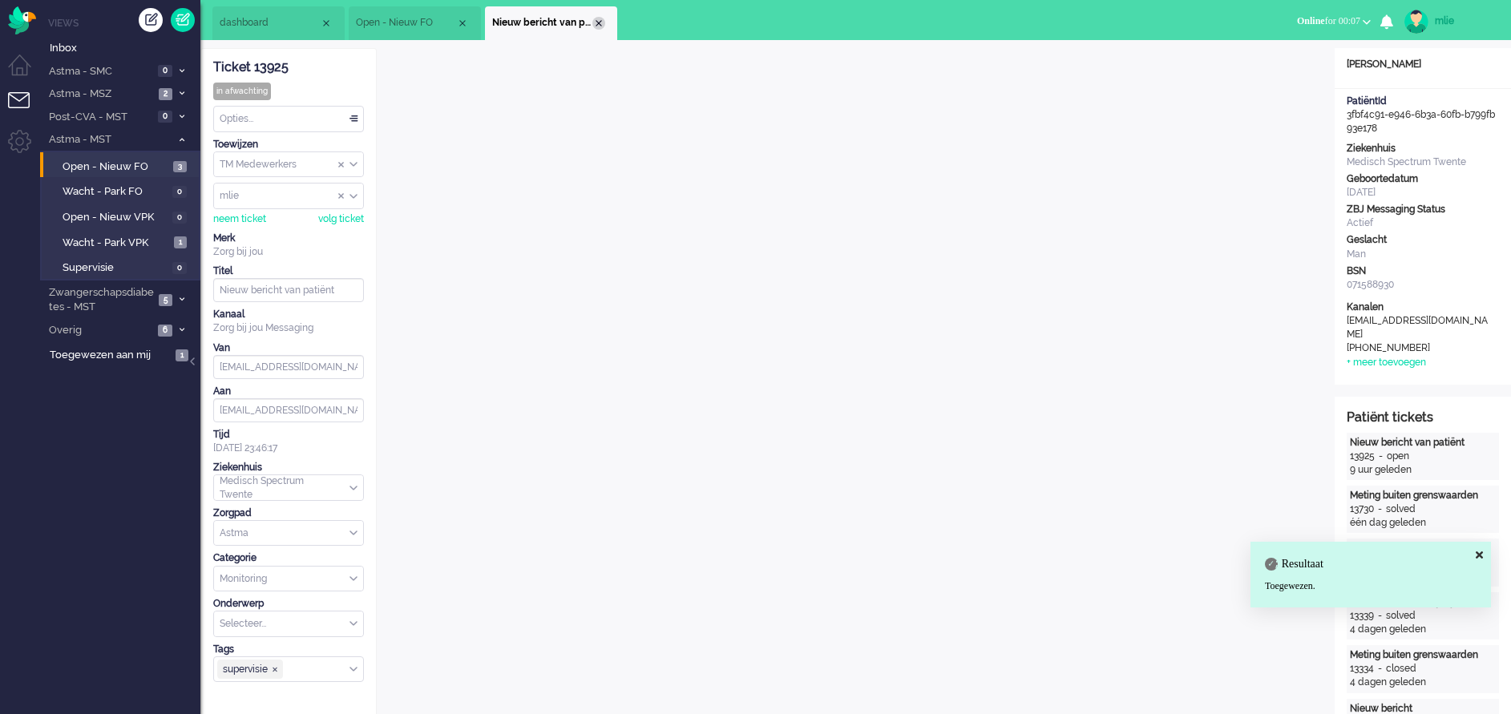
click at [602, 23] on div "Close tab" at bounding box center [598, 23] width 13 height 13
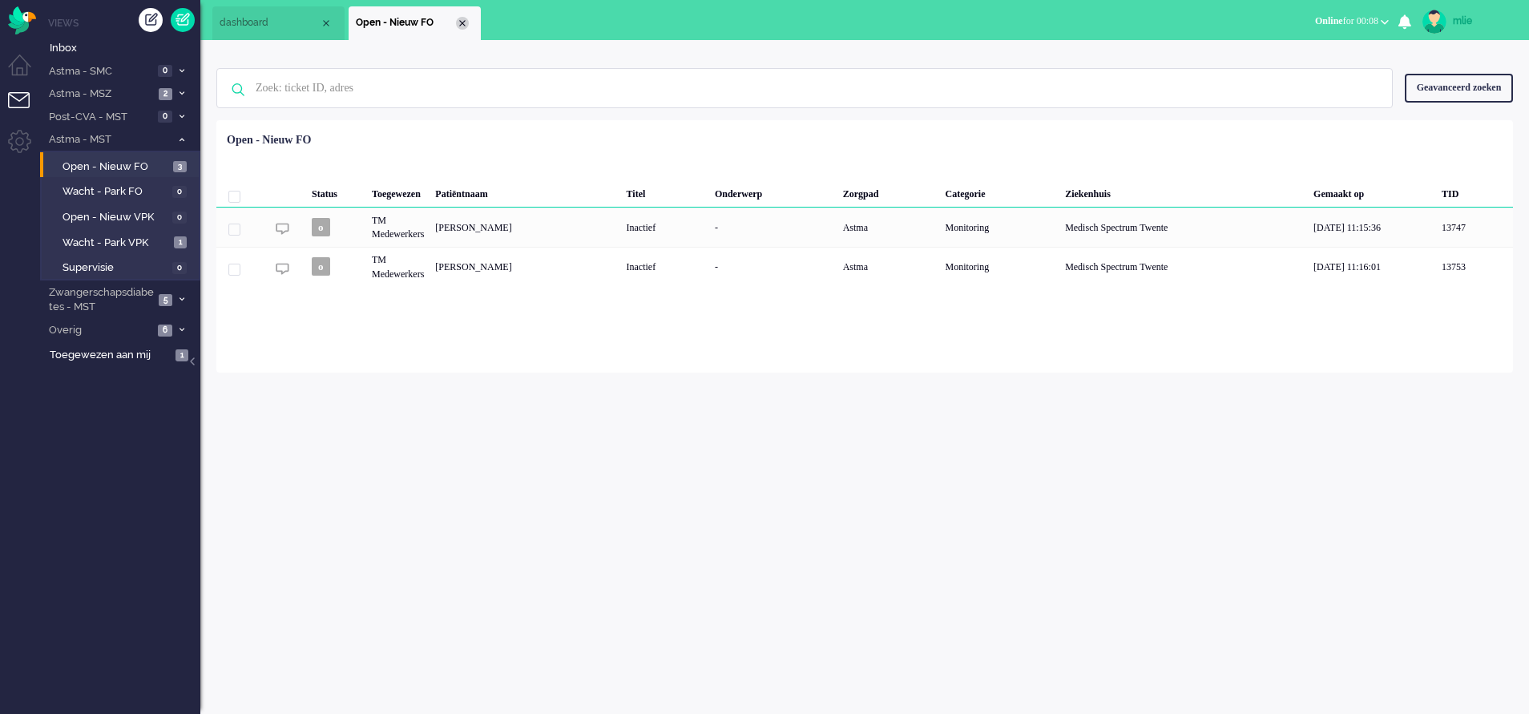
click at [465, 20] on div "Close tab" at bounding box center [462, 23] width 13 height 13
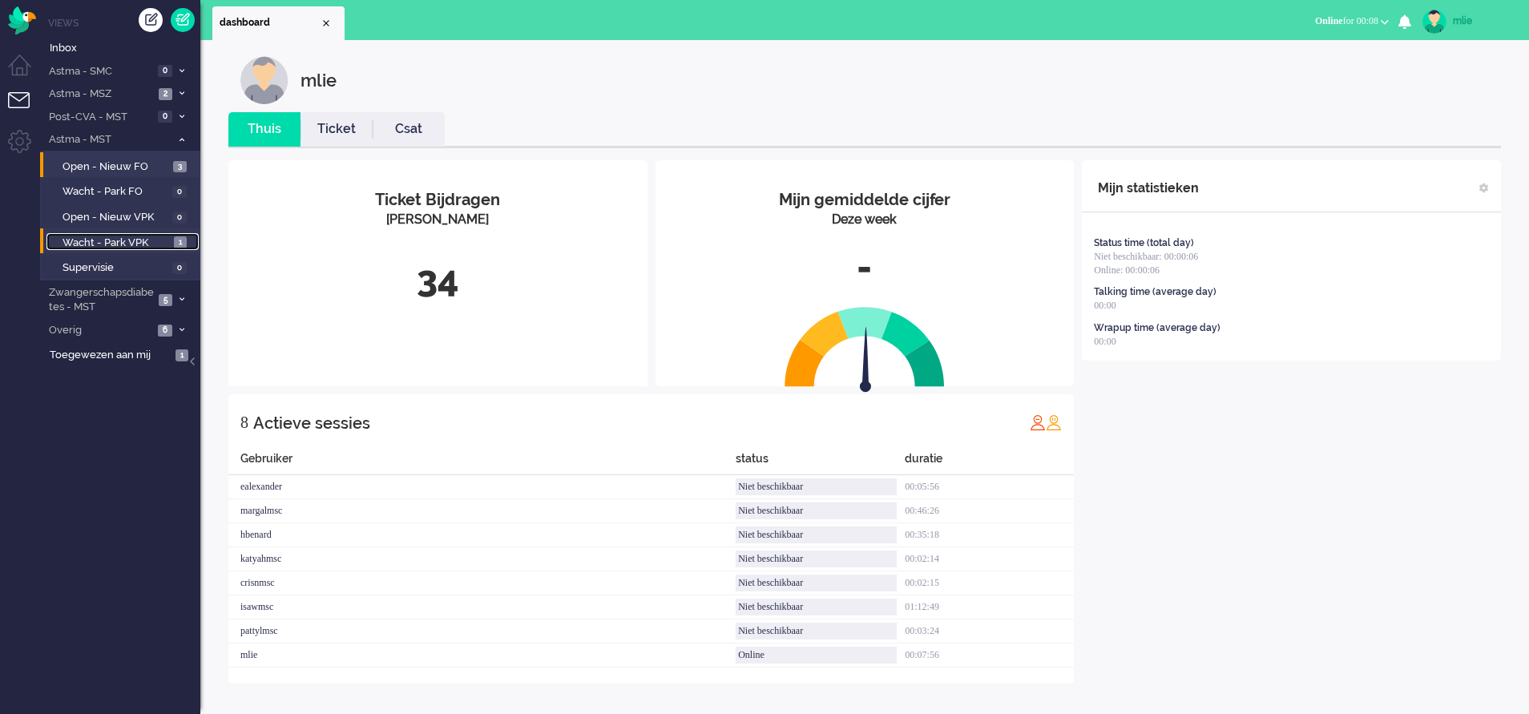
click at [99, 239] on span "Wacht - Park VPK" at bounding box center [116, 243] width 107 height 15
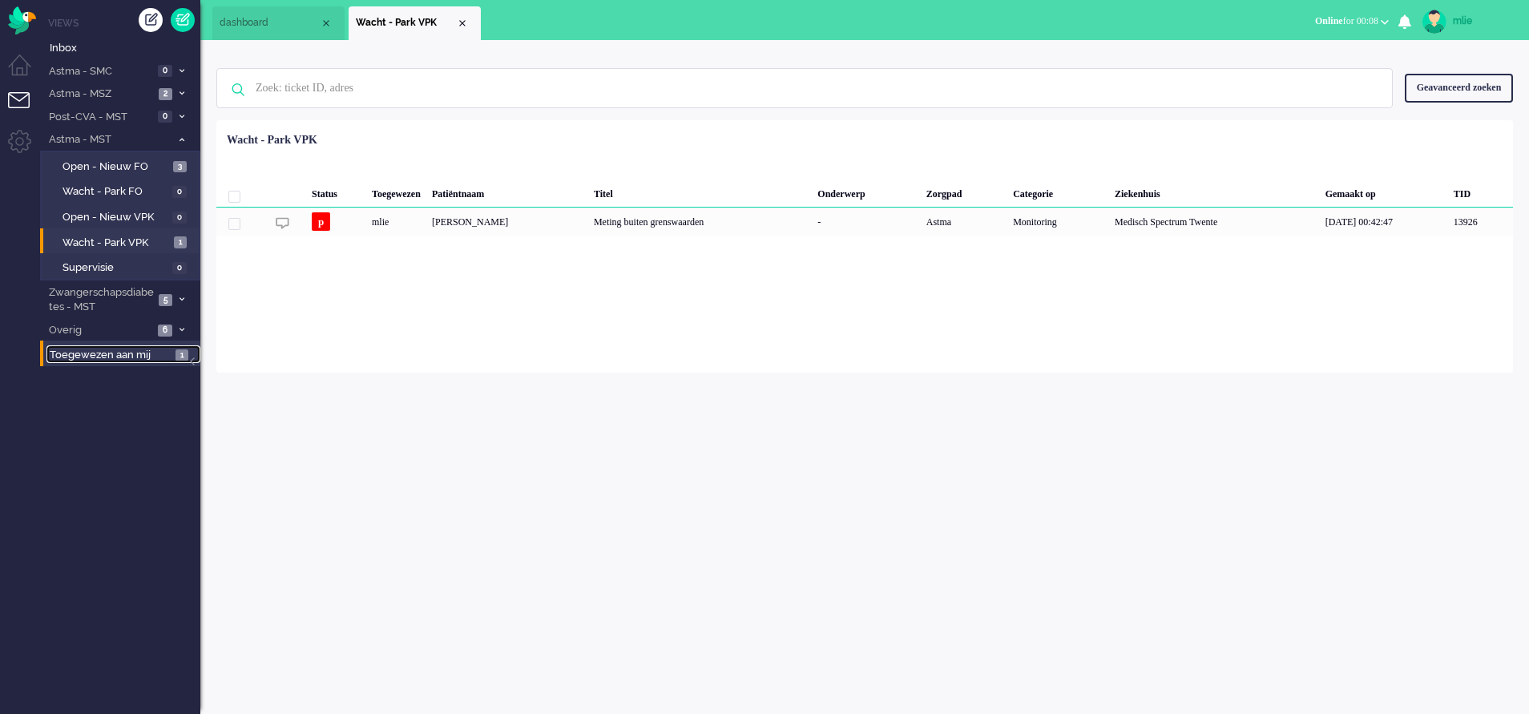
click at [118, 353] on span "Toegewezen aan mij" at bounding box center [110, 355] width 121 height 15
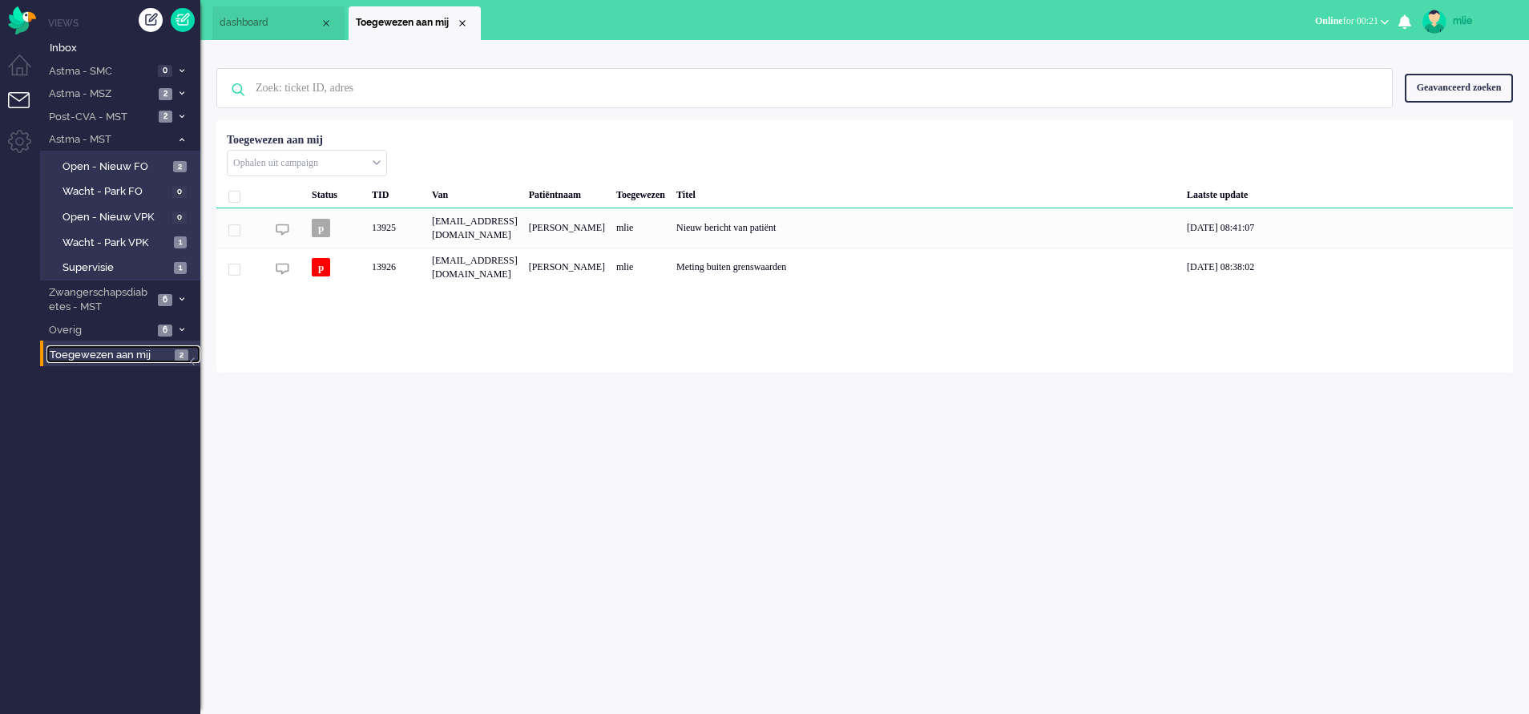
click at [260, 16] on span "dashboard" at bounding box center [270, 23] width 100 height 14
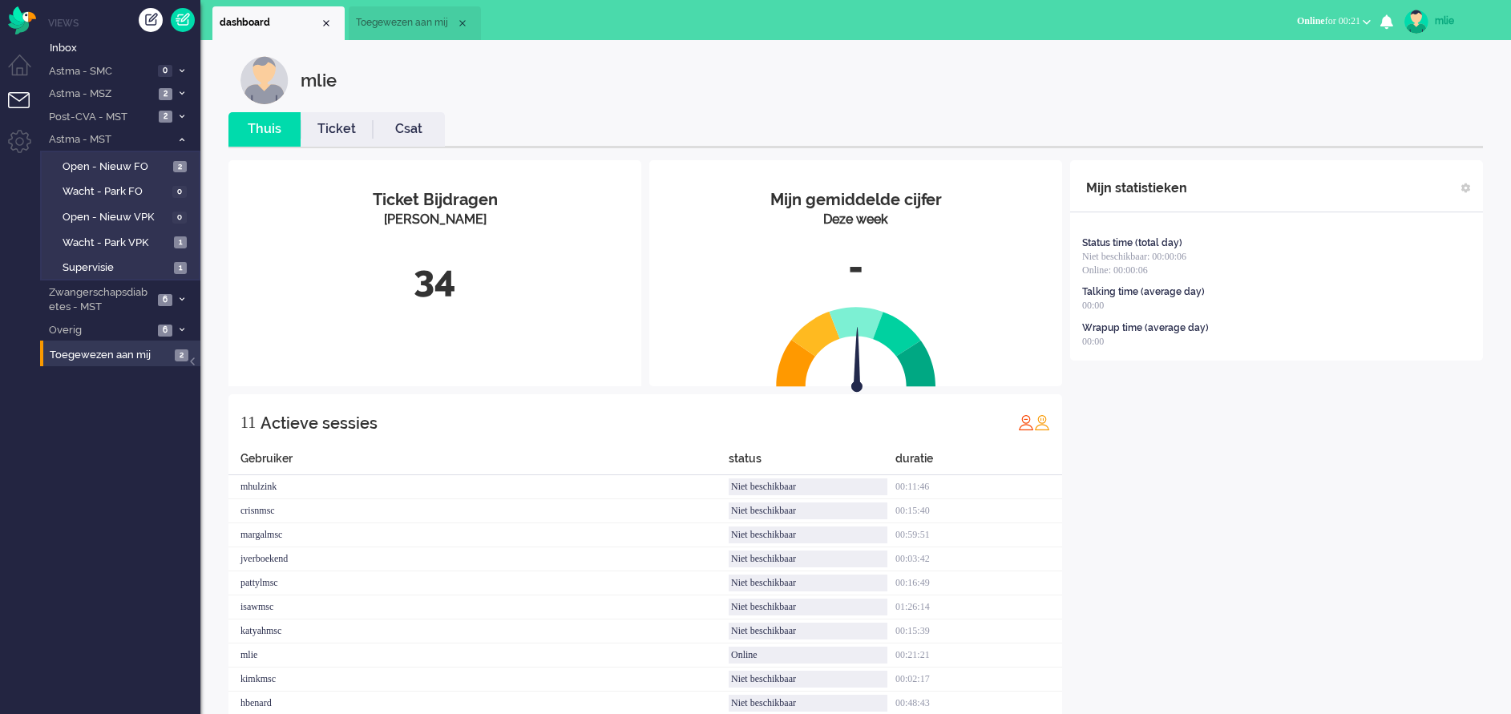
click at [337, 137] on link "Ticket" at bounding box center [337, 129] width 72 height 18
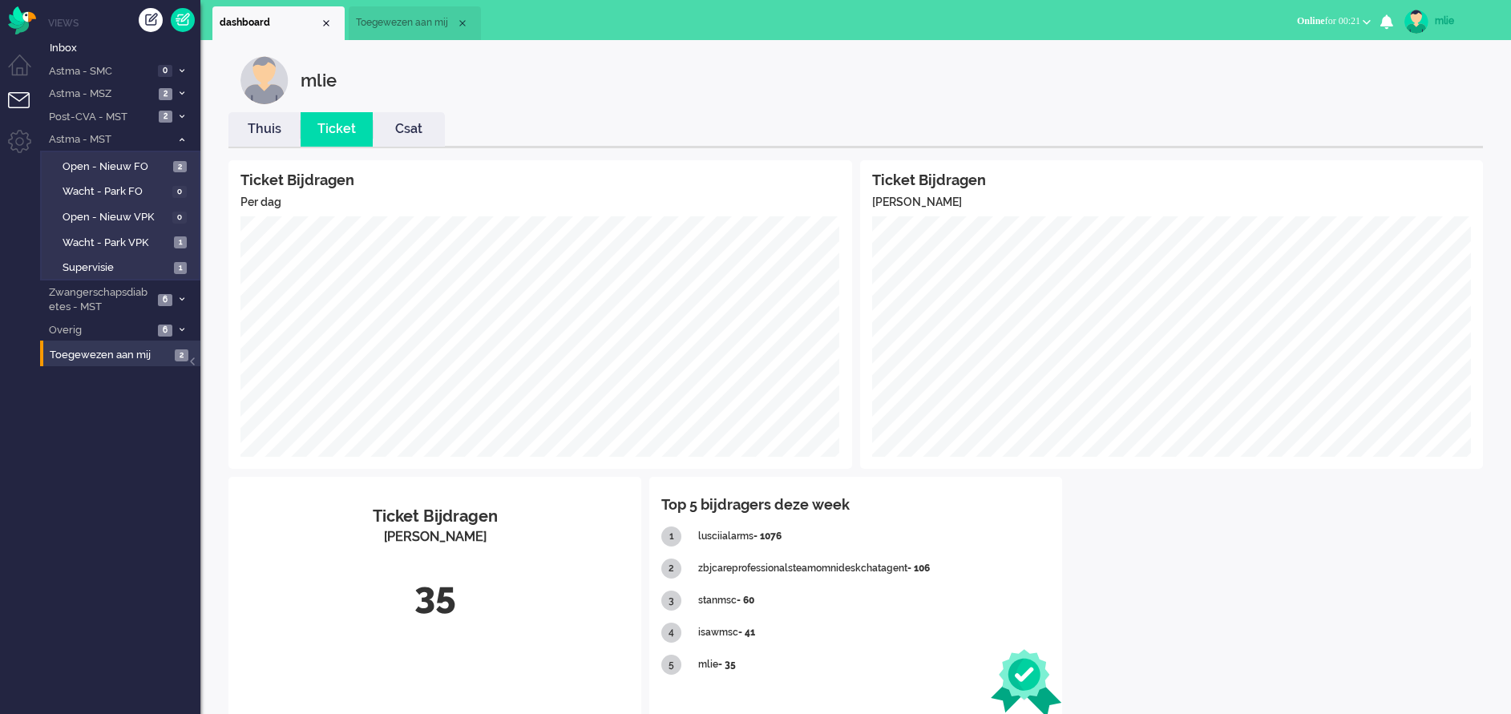
click at [252, 131] on link "Thuis" at bounding box center [264, 129] width 72 height 18
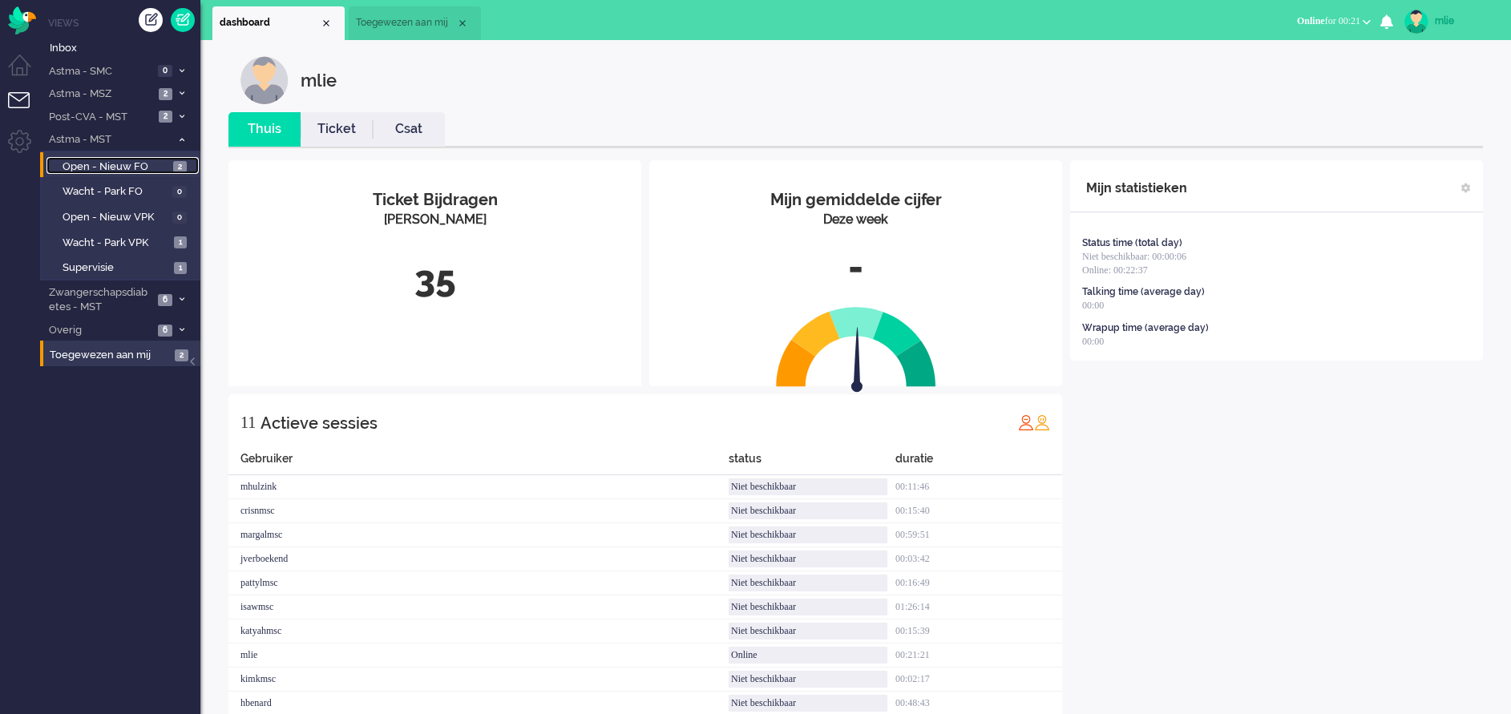
click at [113, 165] on span "Open - Nieuw FO" at bounding box center [116, 166] width 107 height 15
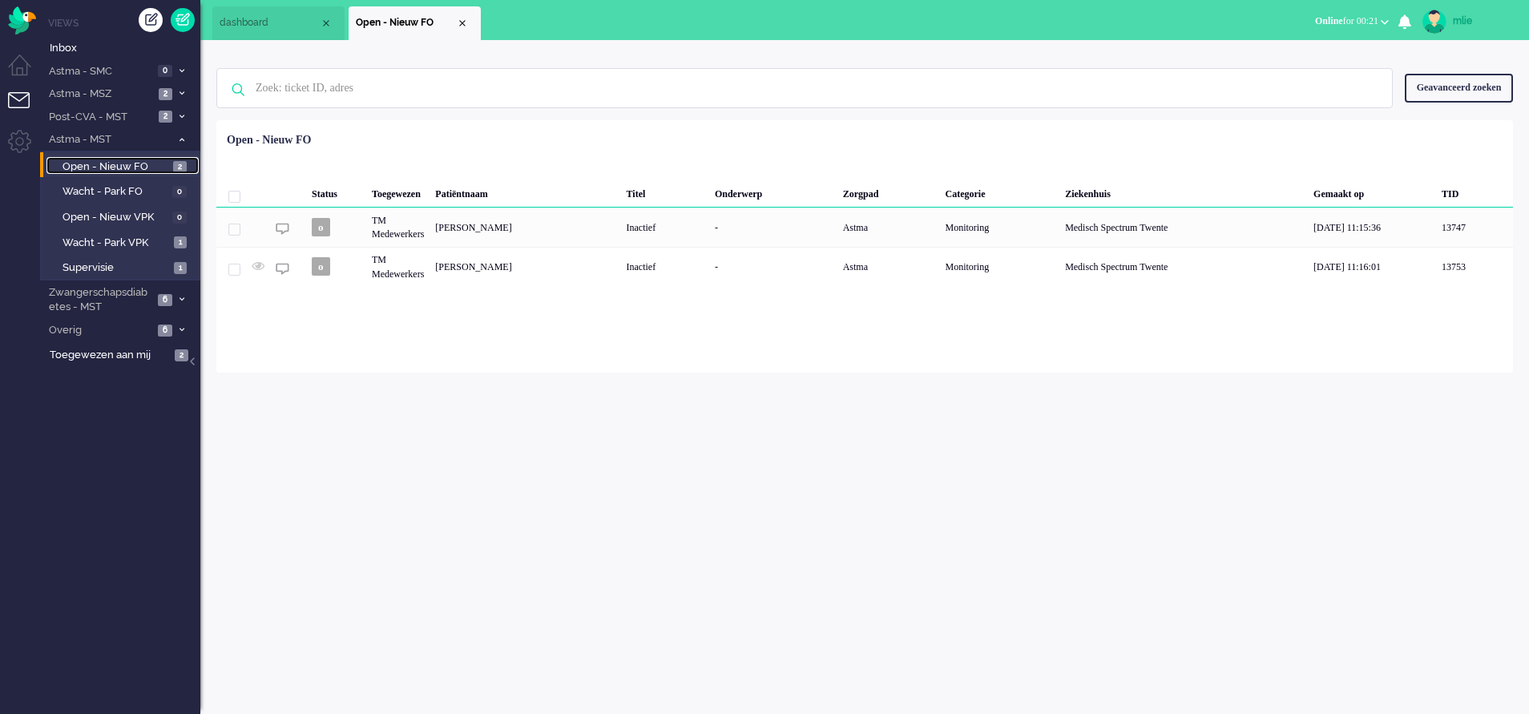
click at [113, 165] on span "Open - Nieuw FO" at bounding box center [116, 166] width 107 height 15
click at [123, 244] on span "Wacht - Park VPK" at bounding box center [116, 243] width 107 height 15
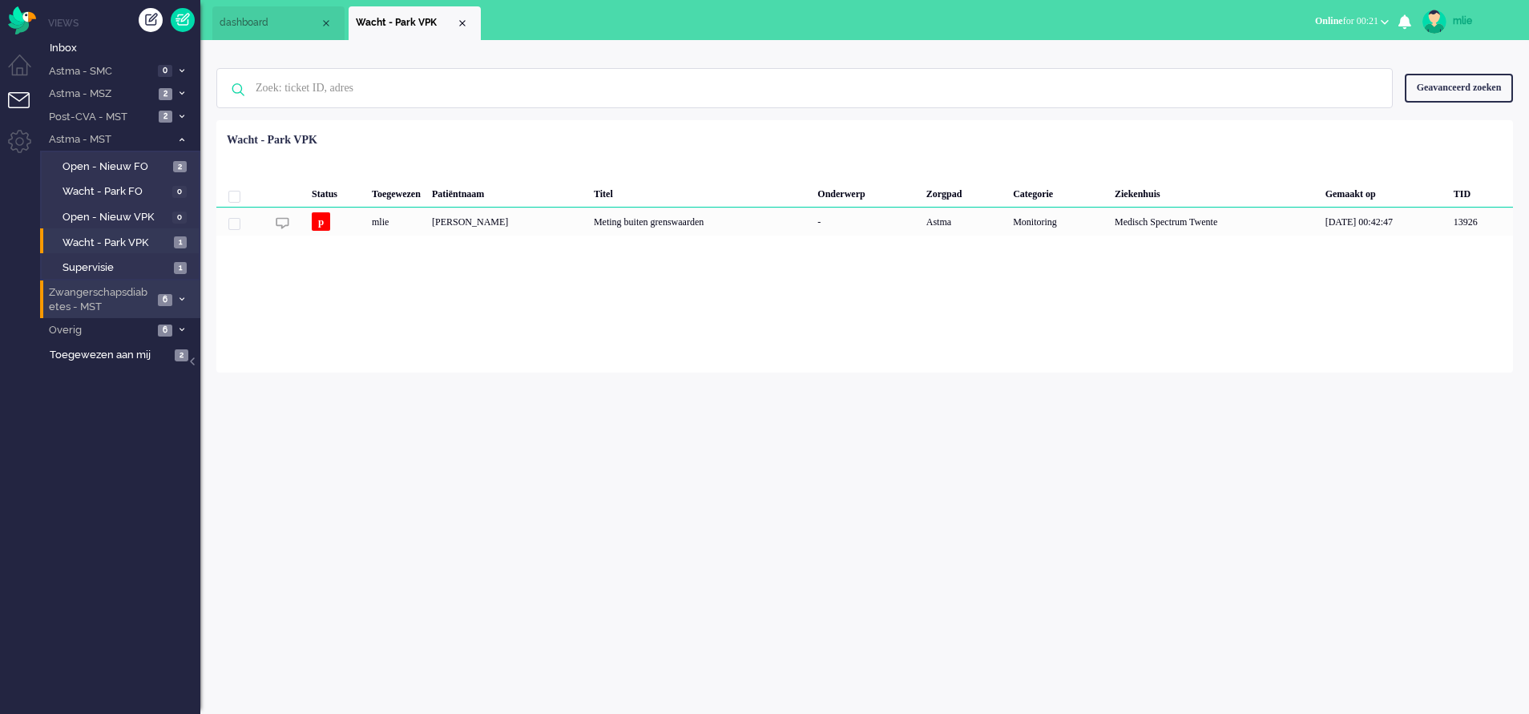
click at [115, 289] on span "Zwangerschapsdiabetes - MST" at bounding box center [99, 300] width 107 height 30
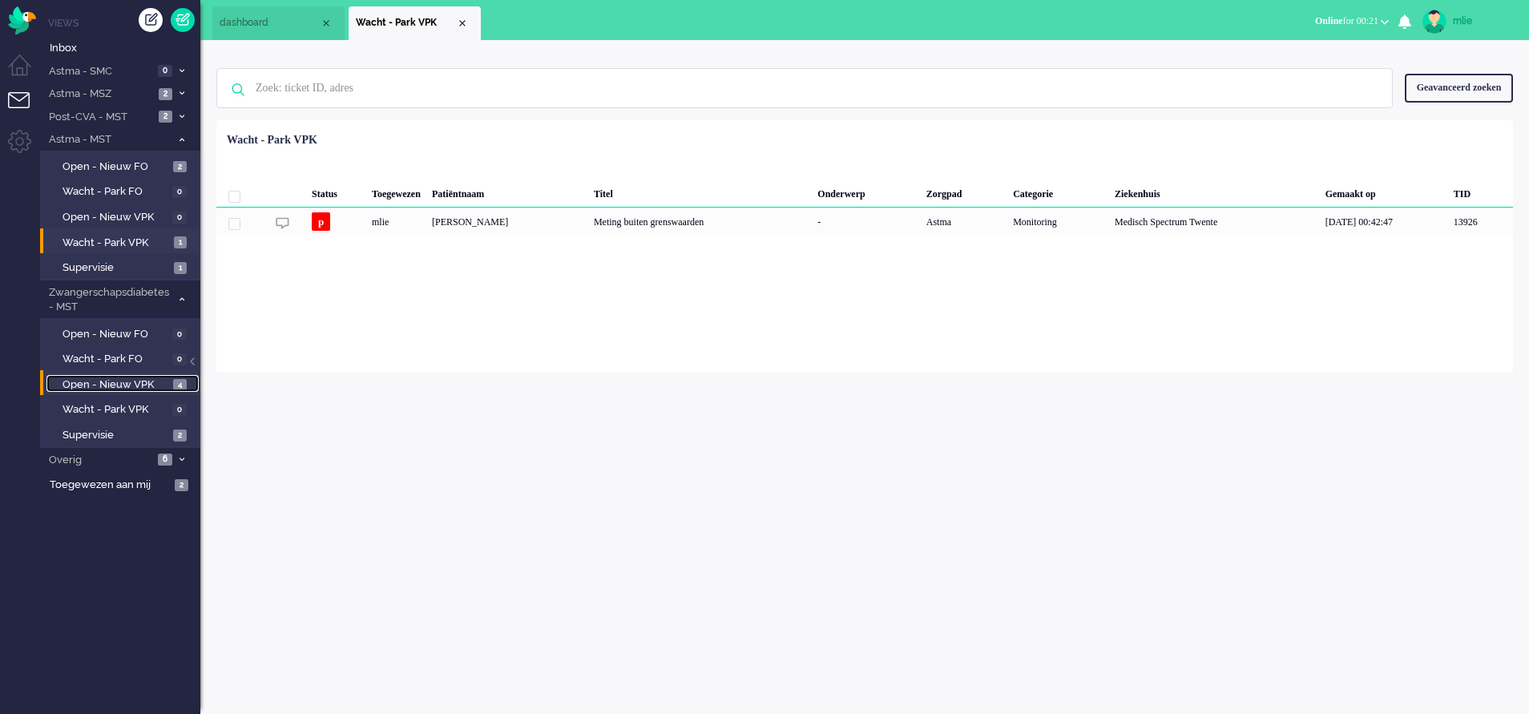
click at [132, 386] on span "Open - Nieuw VPK" at bounding box center [116, 384] width 107 height 15
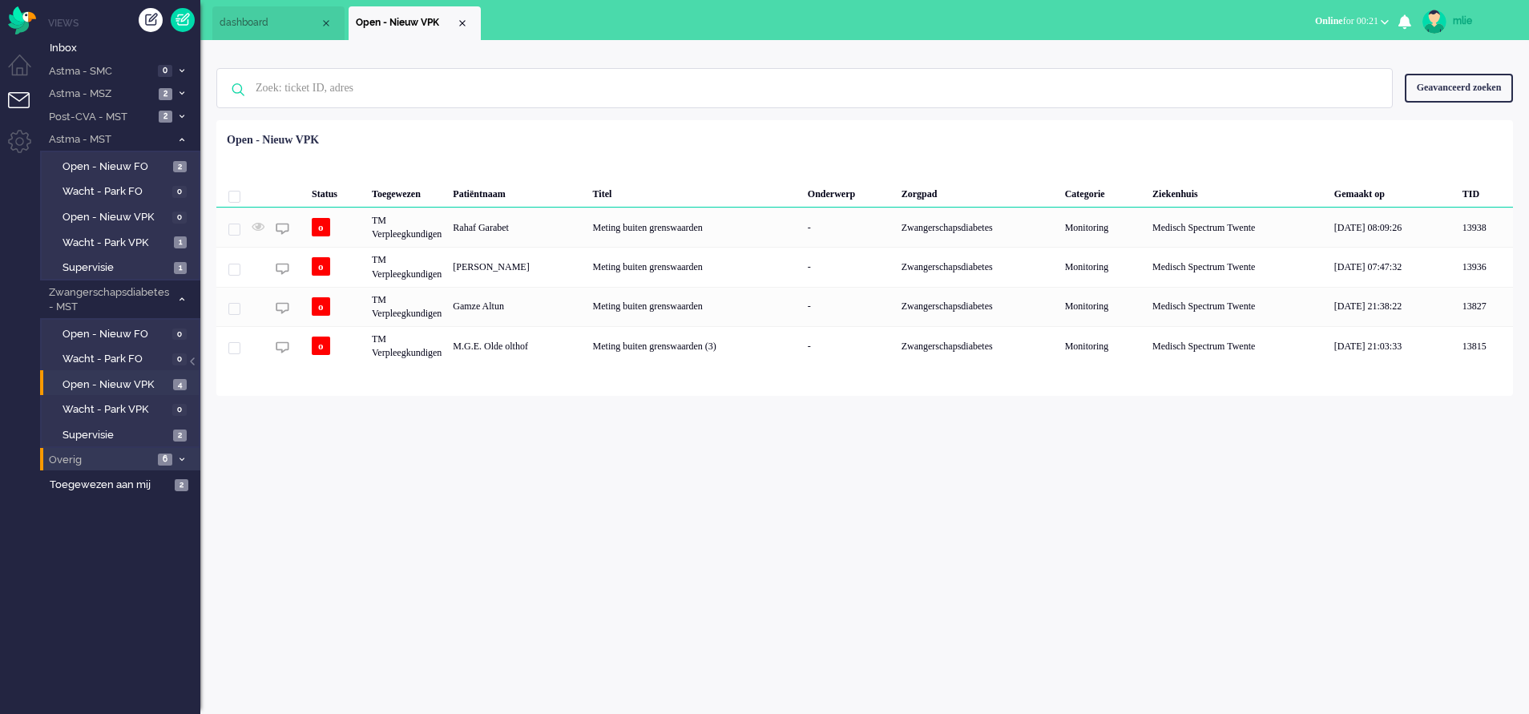
click at [168, 458] on span "6" at bounding box center [165, 460] width 14 height 12
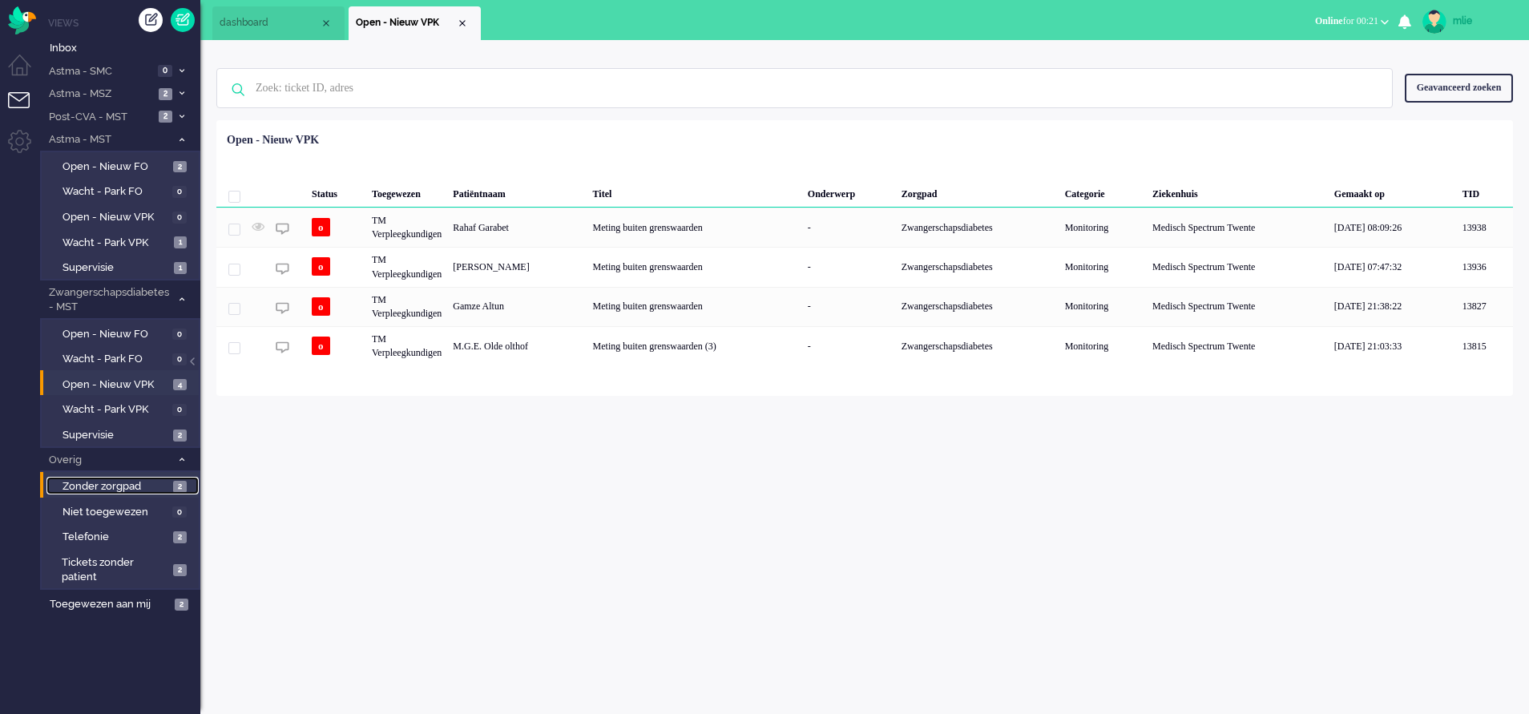
click at [111, 482] on span "Zonder zorgpad" at bounding box center [116, 486] width 107 height 15
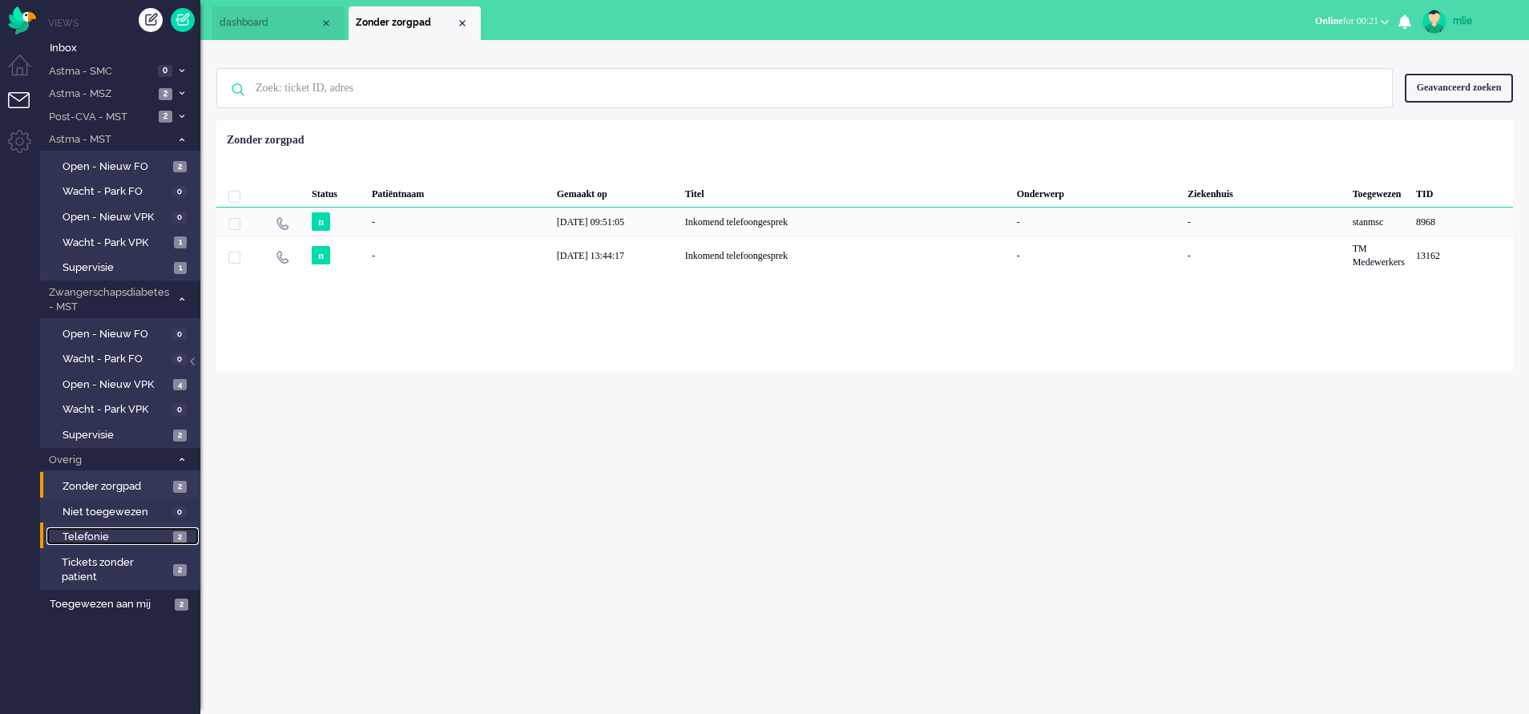
click at [164, 532] on span "Telefonie" at bounding box center [116, 537] width 107 height 15
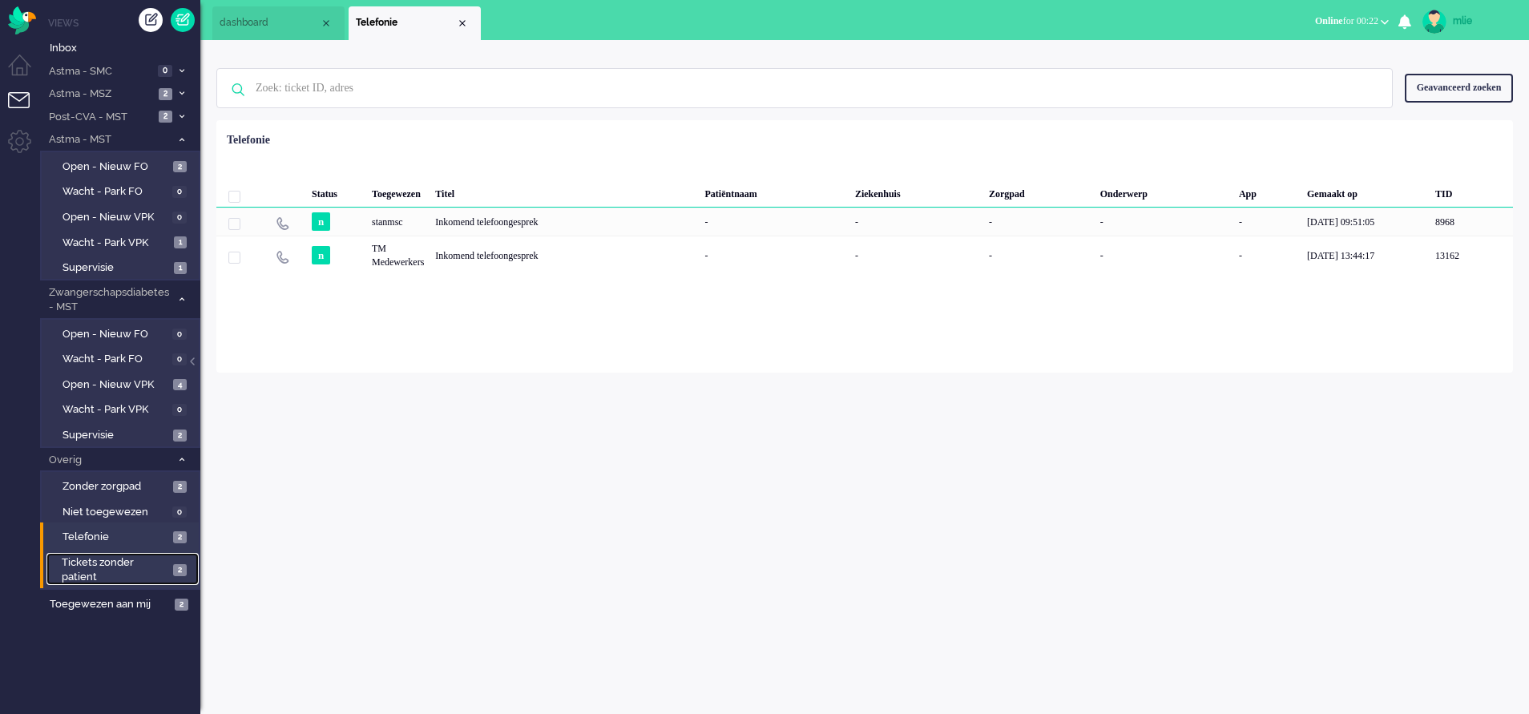
click at [166, 571] on span "Tickets zonder patient" at bounding box center [115, 570] width 107 height 30
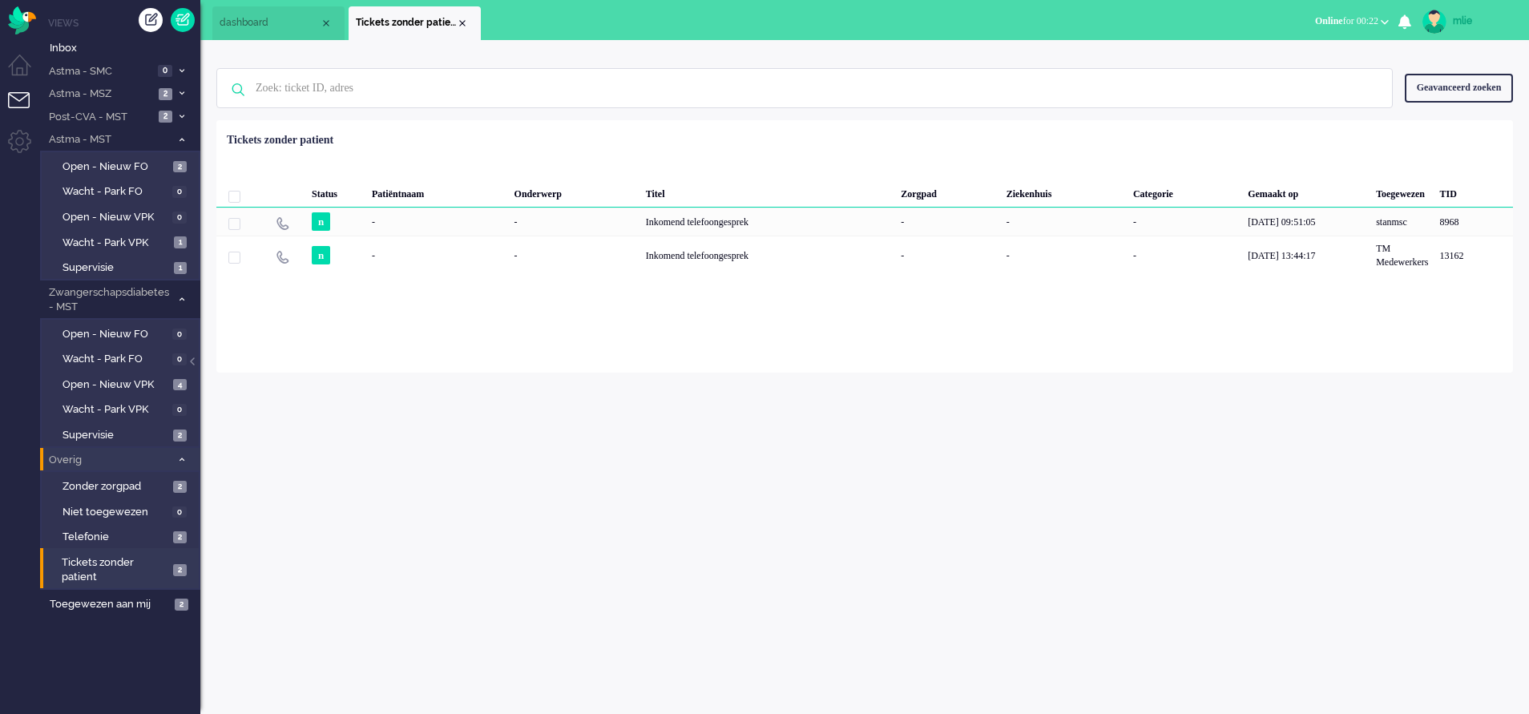
click at [178, 458] on span at bounding box center [182, 459] width 12 height 9
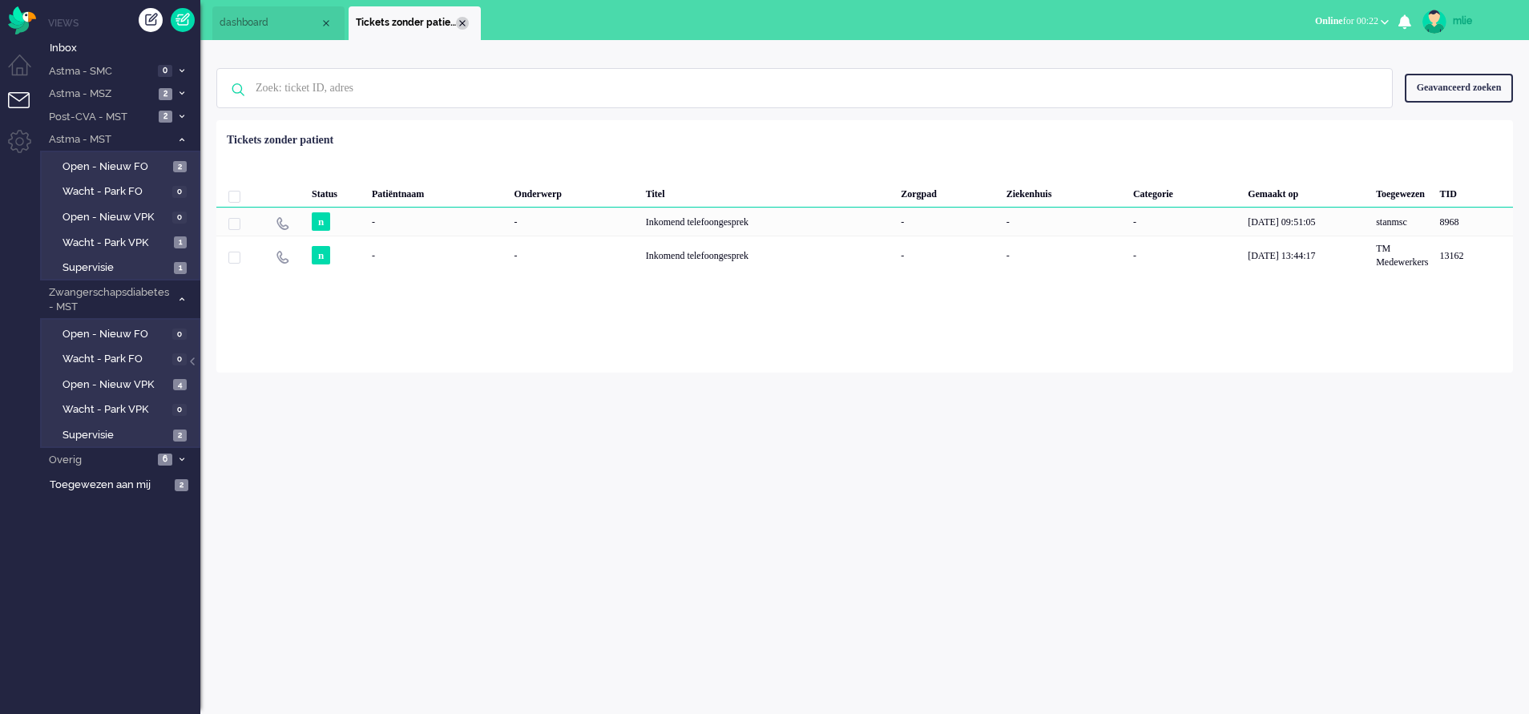
click at [462, 23] on div "Close tab" at bounding box center [462, 23] width 13 height 13
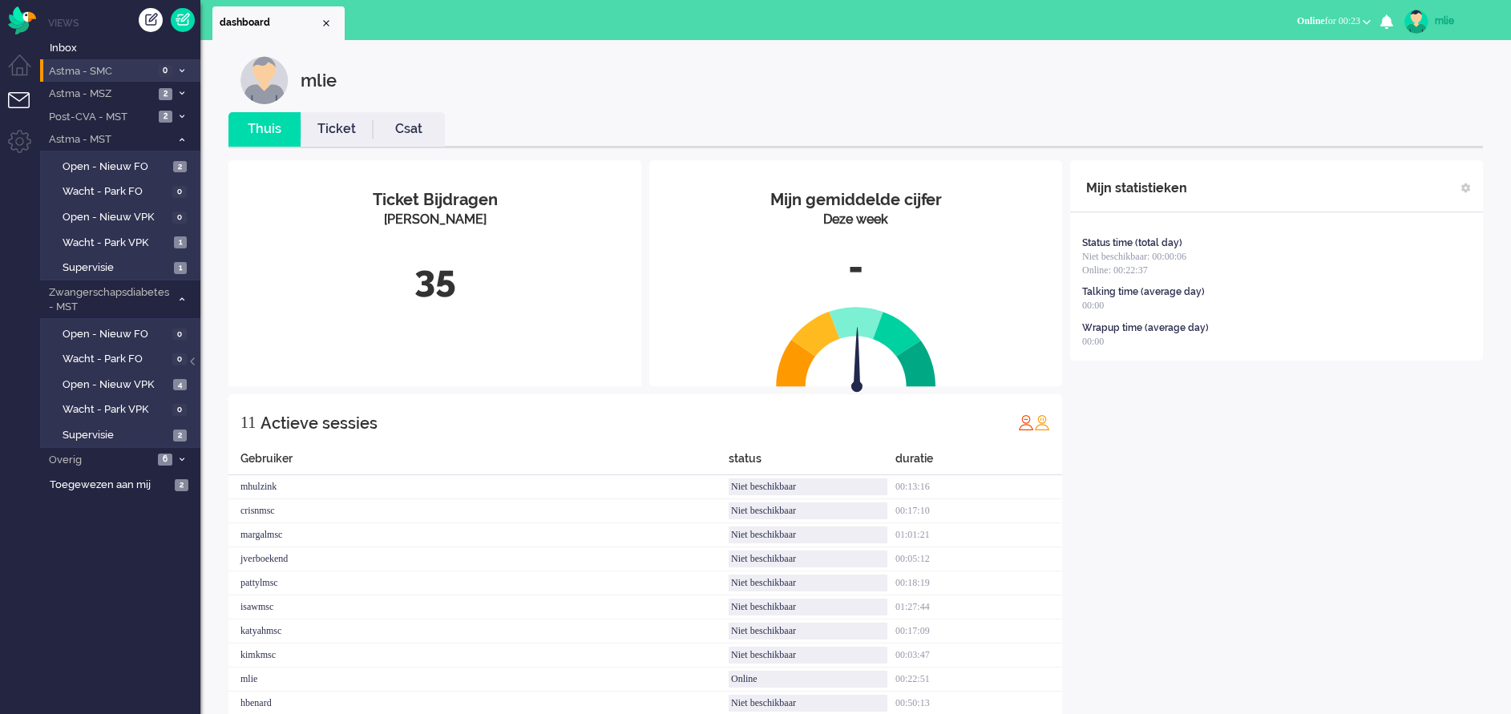
click at [187, 64] on li "Astma - SMC 0" at bounding box center [120, 70] width 160 height 23
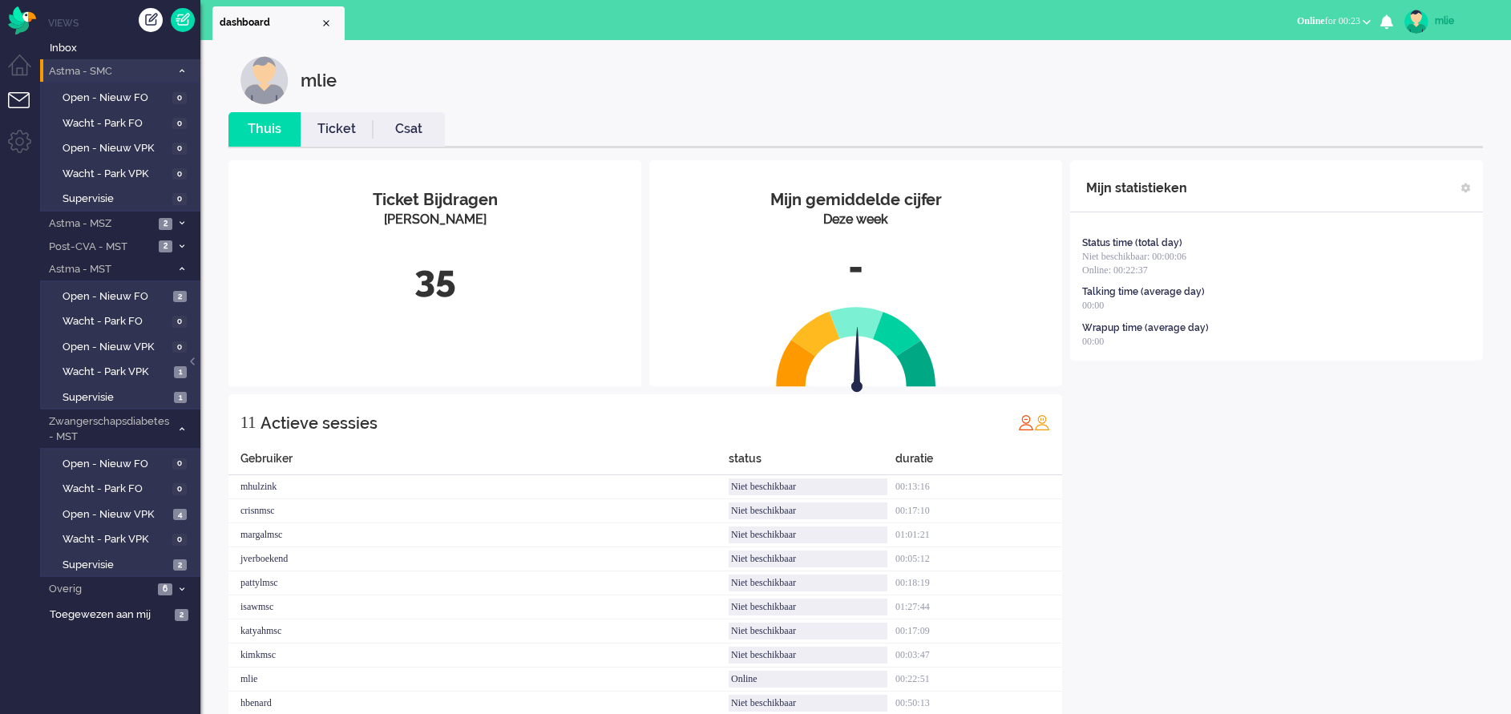
click at [178, 66] on li "Astma - SMC 0" at bounding box center [120, 70] width 160 height 23
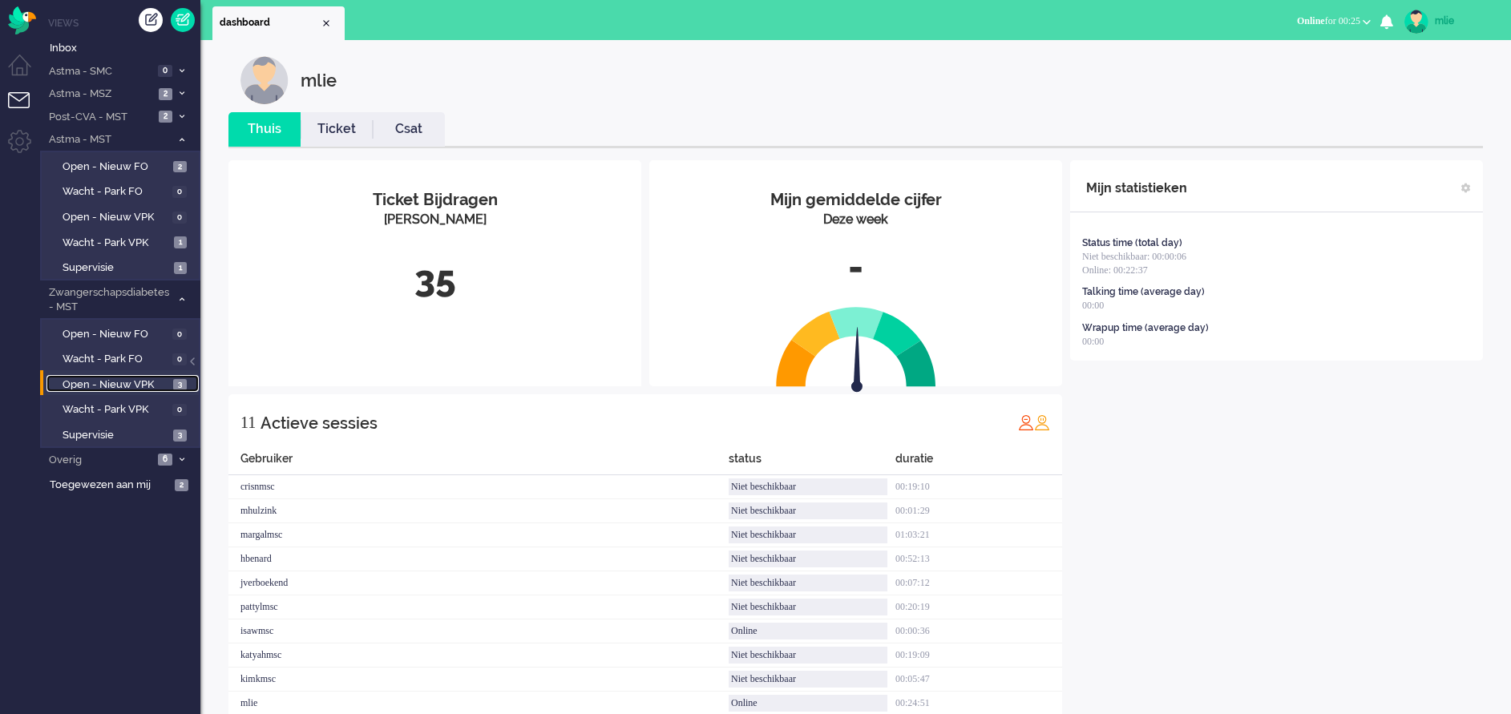
click at [107, 377] on span "Open - Nieuw VPK" at bounding box center [116, 384] width 107 height 15
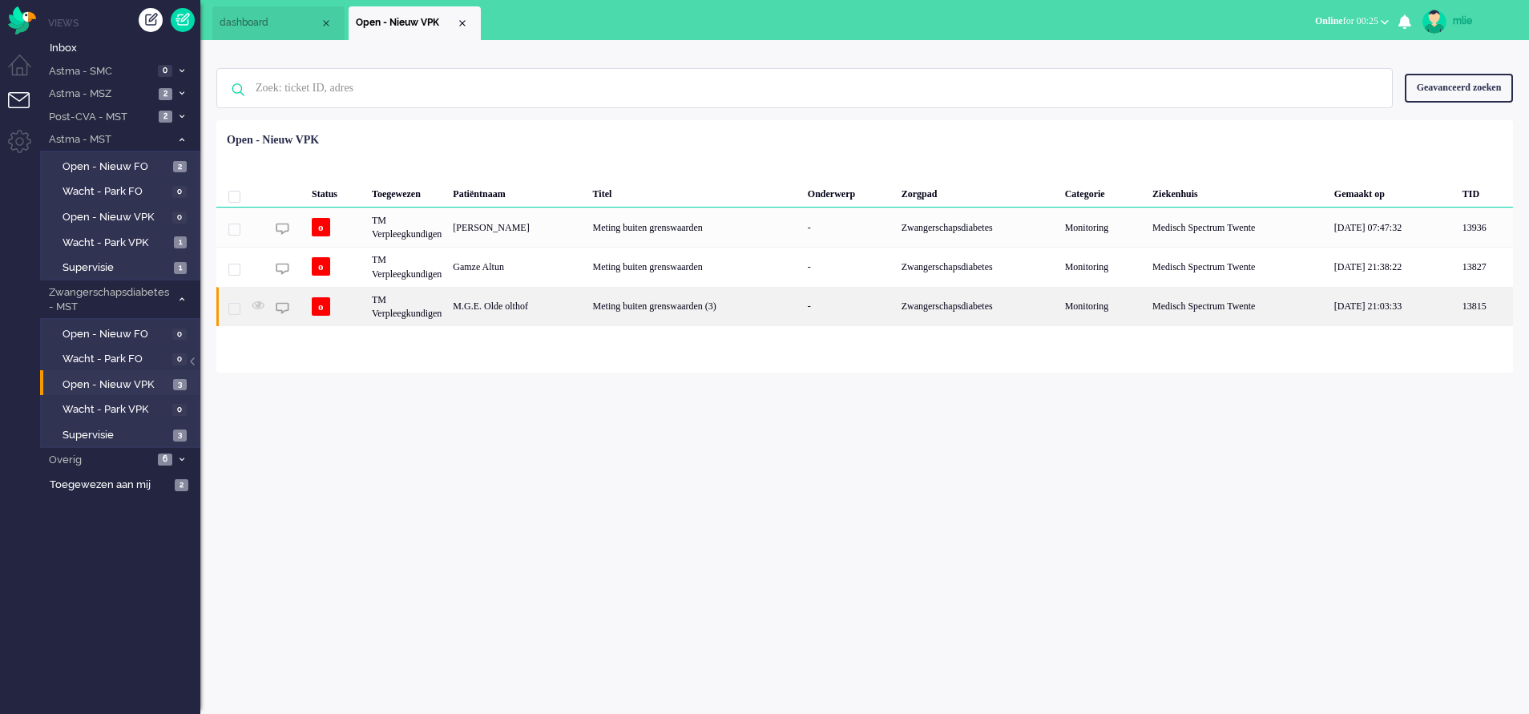
click at [688, 296] on div "Meting buiten grenswaarden (3)" at bounding box center [694, 306] width 215 height 39
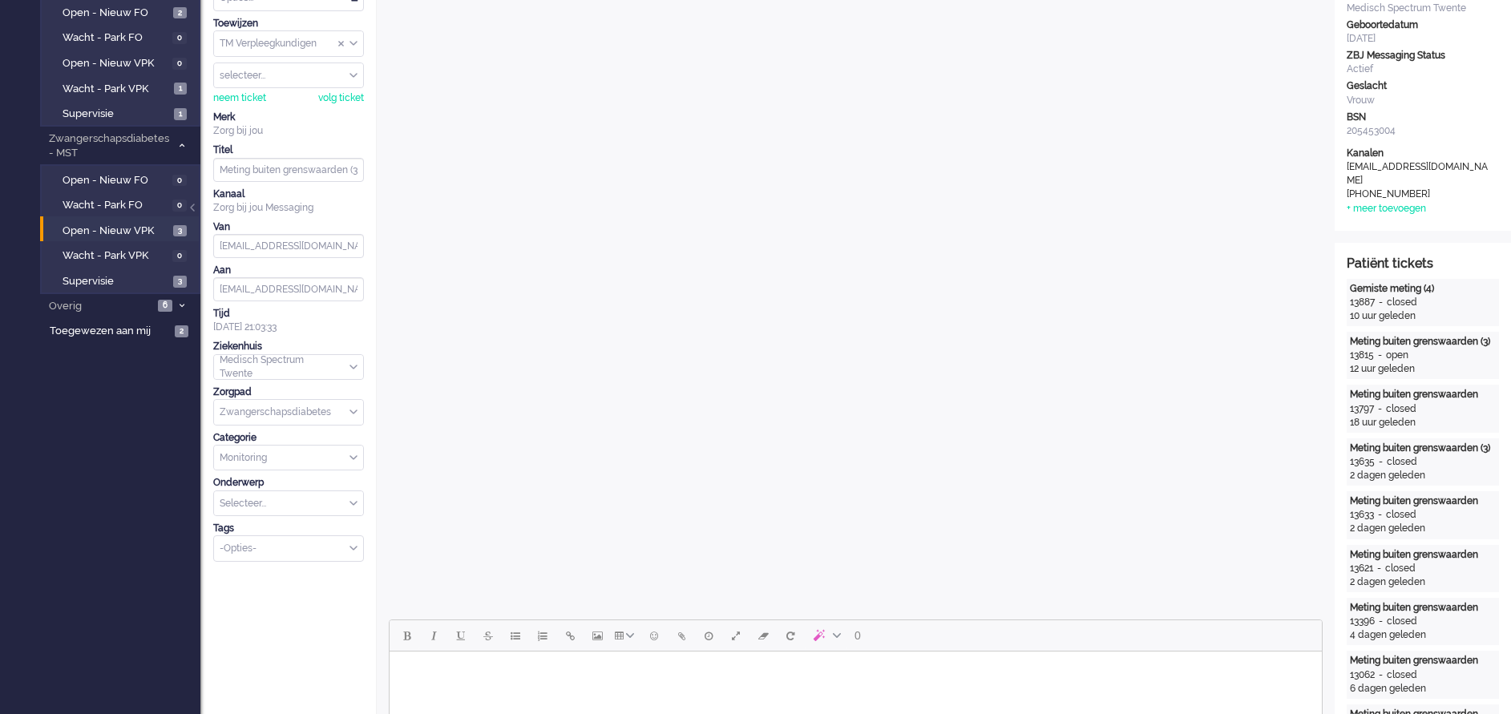
scroll to position [176, 0]
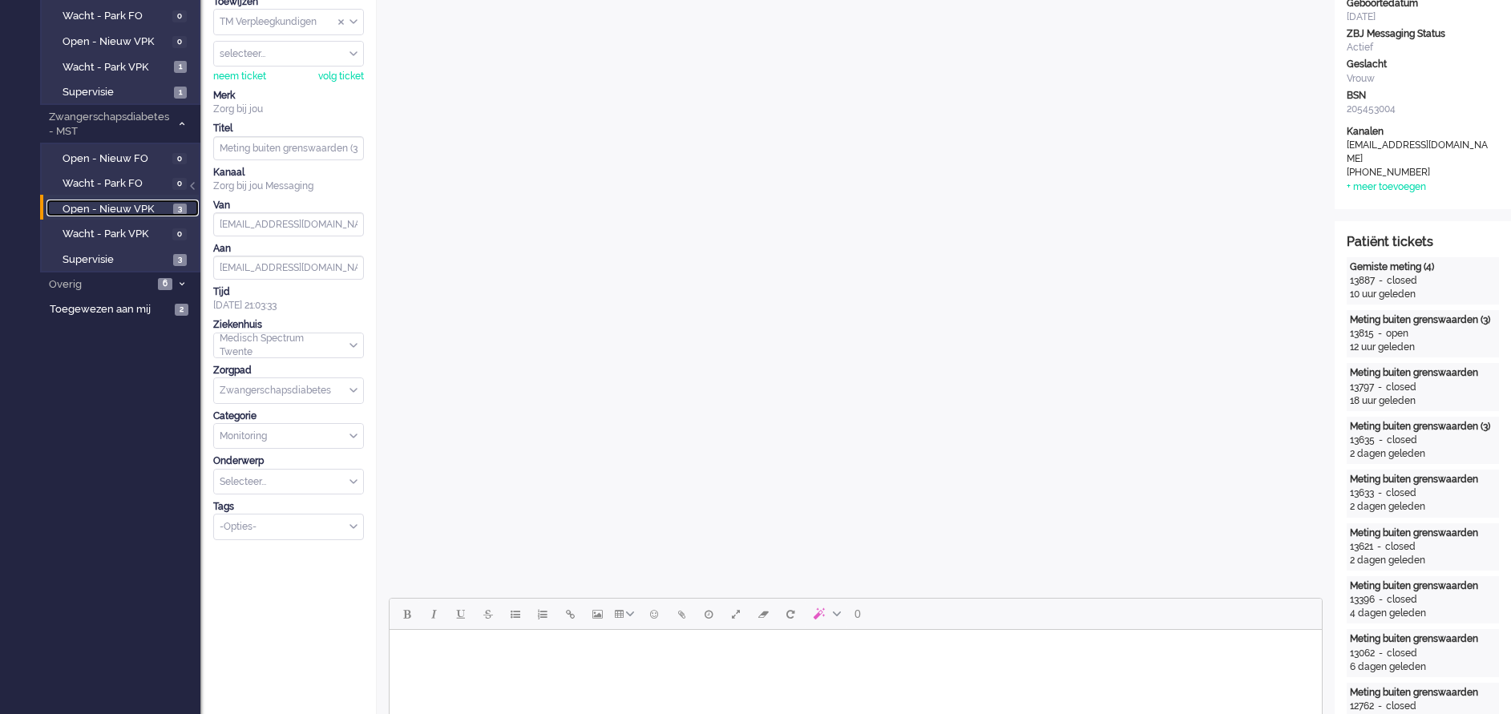
click at [95, 204] on span "Open - Nieuw VPK" at bounding box center [116, 209] width 107 height 15
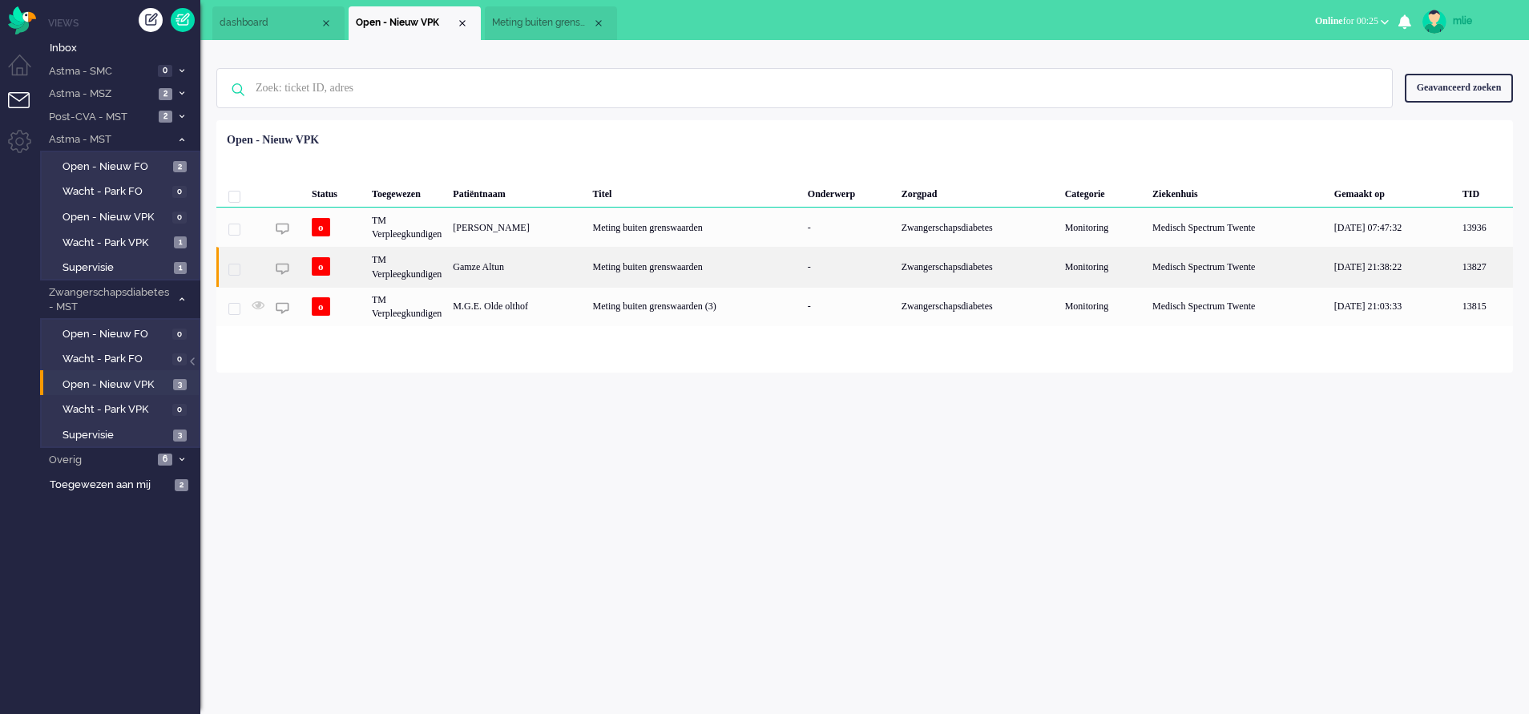
click at [794, 256] on div "Meting buiten grenswaarden" at bounding box center [694, 266] width 215 height 39
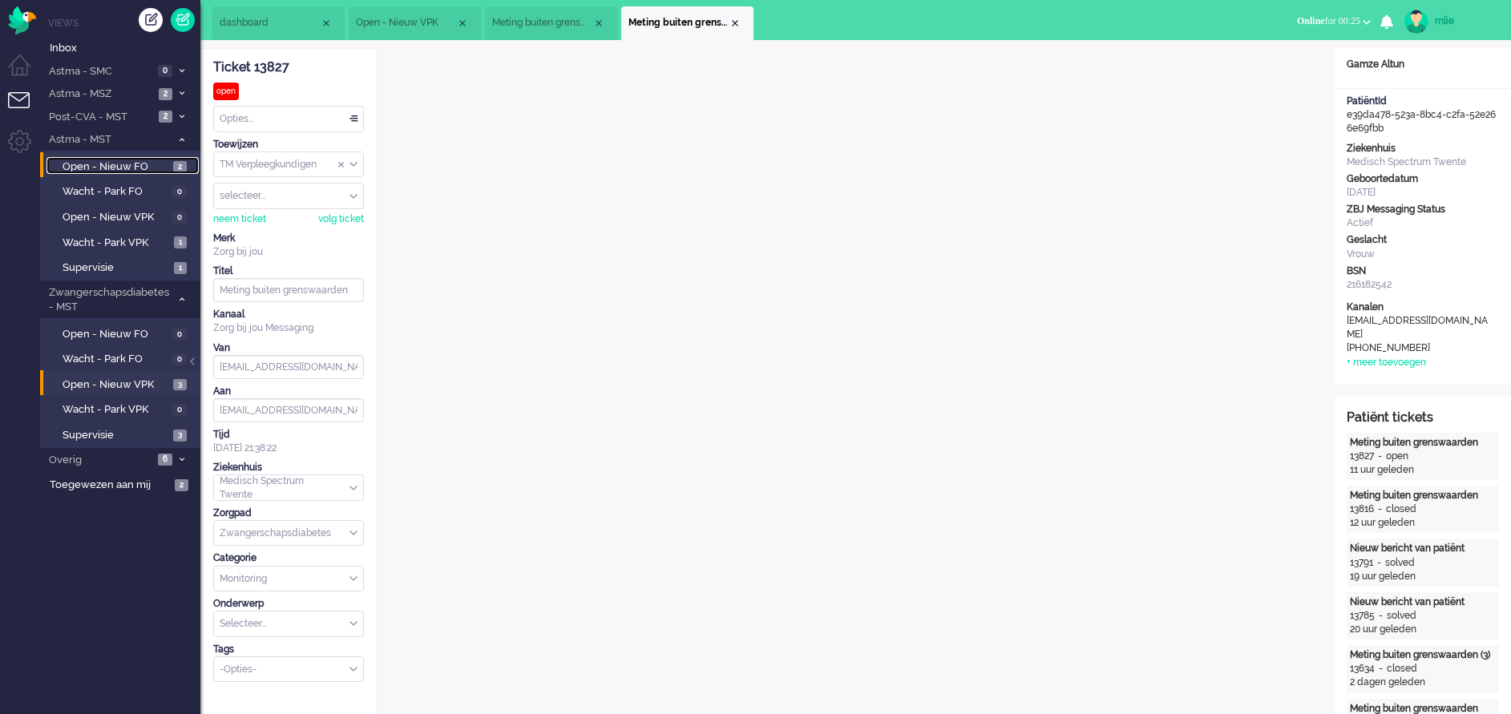
click at [123, 167] on span "Open - Nieuw FO" at bounding box center [116, 166] width 107 height 15
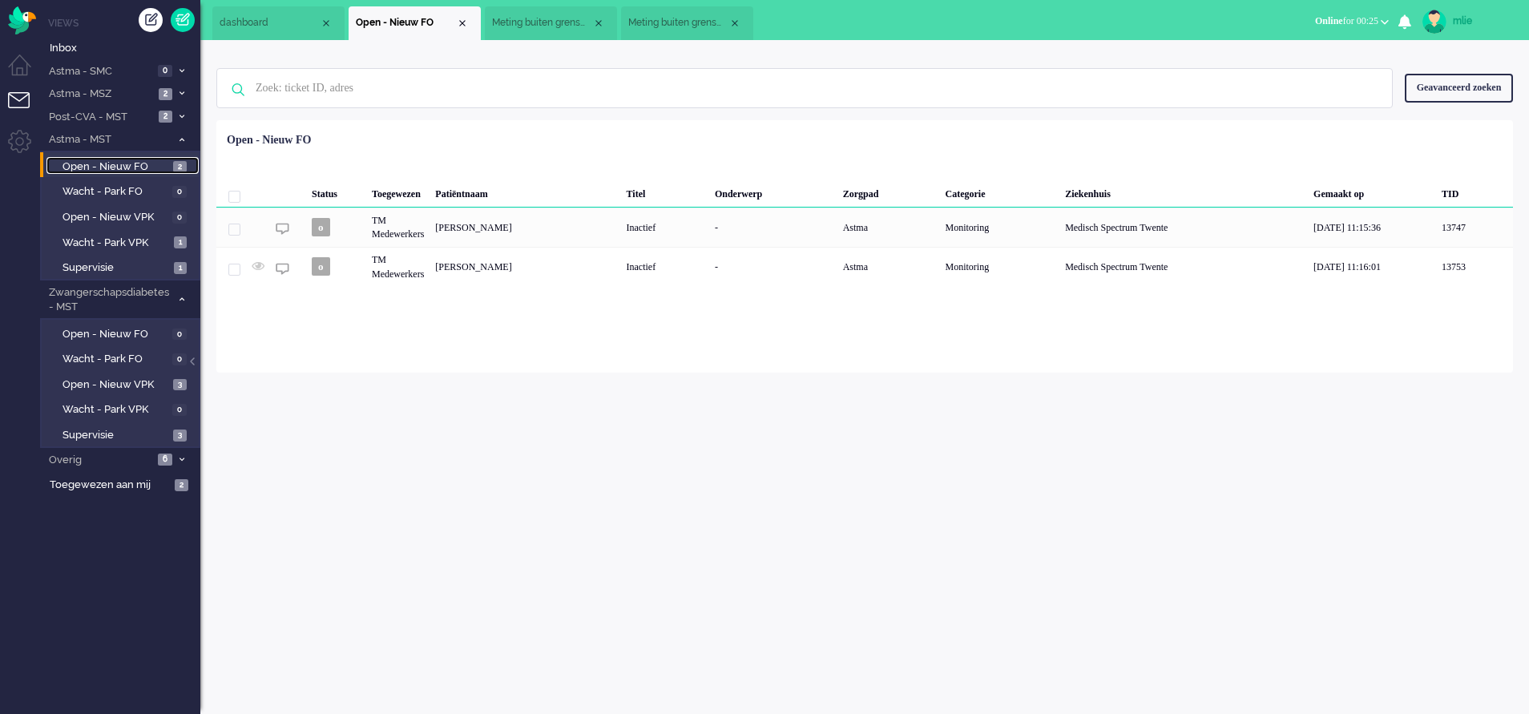
click at [567, 19] on span "Meting buiten grenswaarden (3)" at bounding box center [542, 23] width 100 height 14
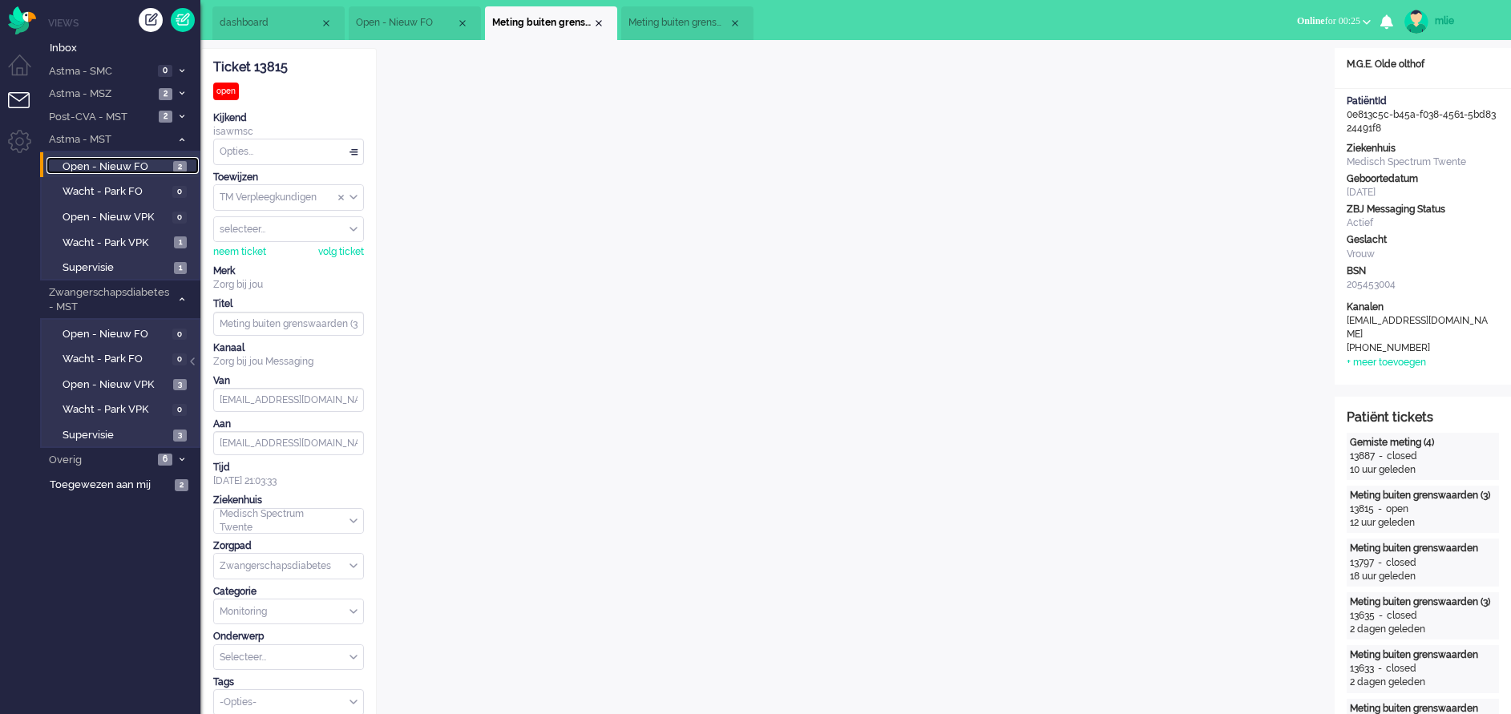
click at [695, 22] on span "Meting buiten grenswaarden" at bounding box center [678, 23] width 100 height 14
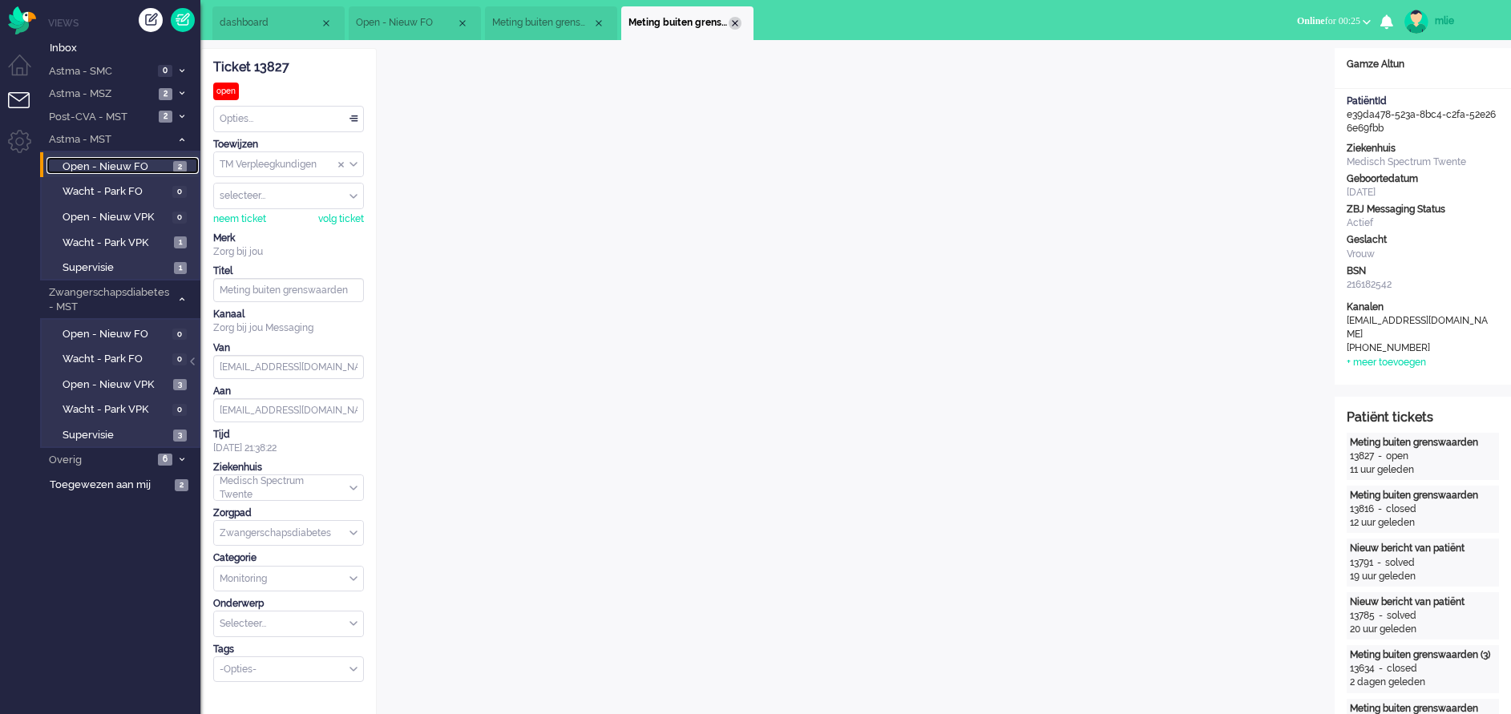
click at [737, 18] on div "Close tab" at bounding box center [734, 23] width 13 height 13
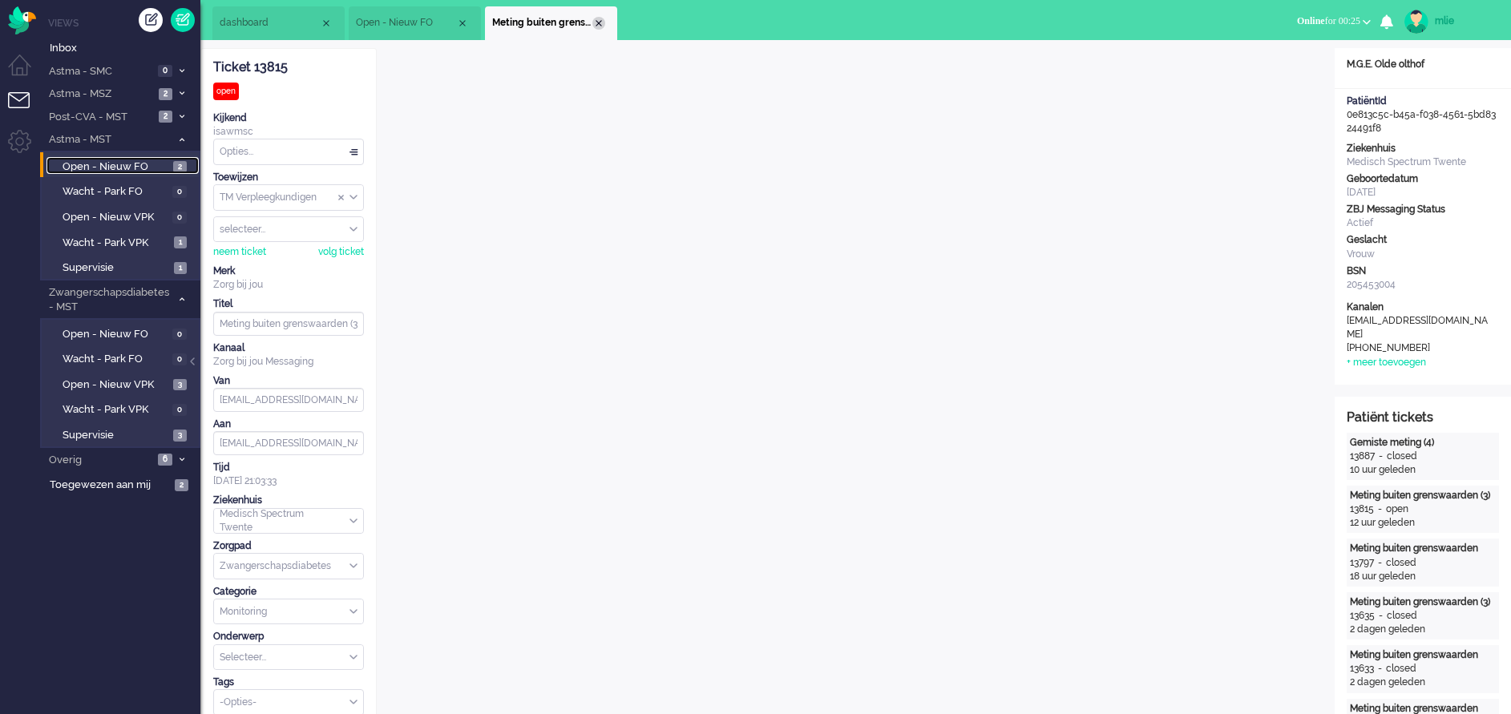
click at [599, 18] on div "Close tab" at bounding box center [598, 23] width 13 height 13
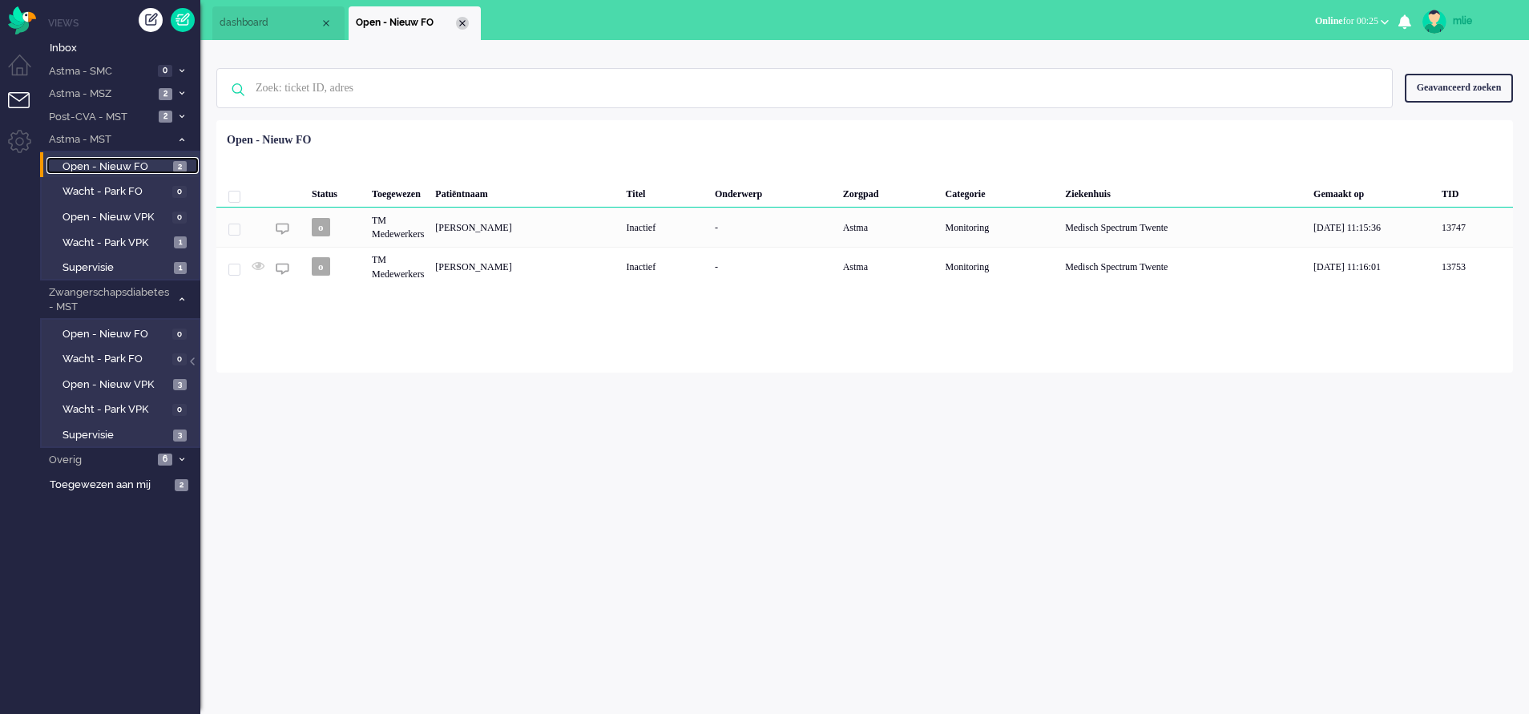
click at [463, 25] on div "Close tab" at bounding box center [462, 23] width 13 height 13
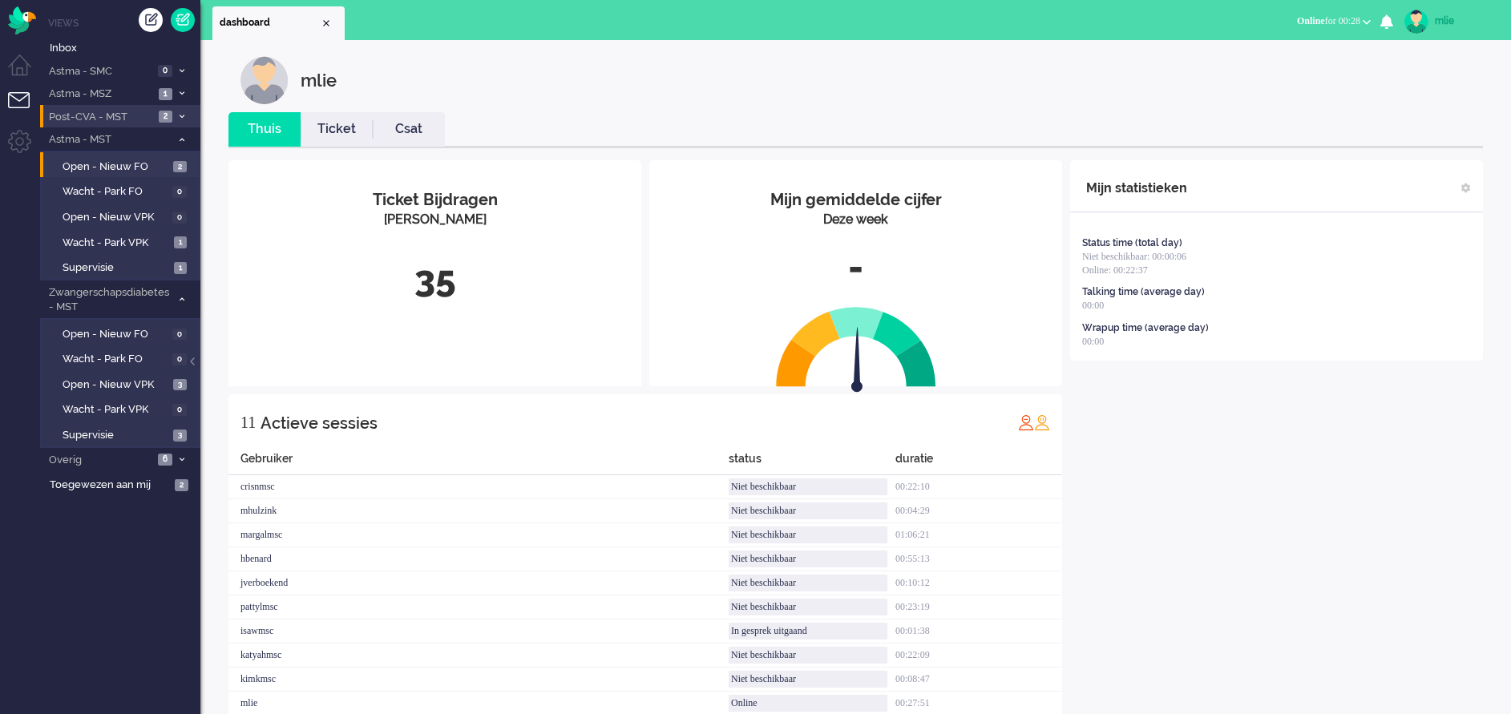
click at [184, 113] on span at bounding box center [182, 117] width 12 height 9
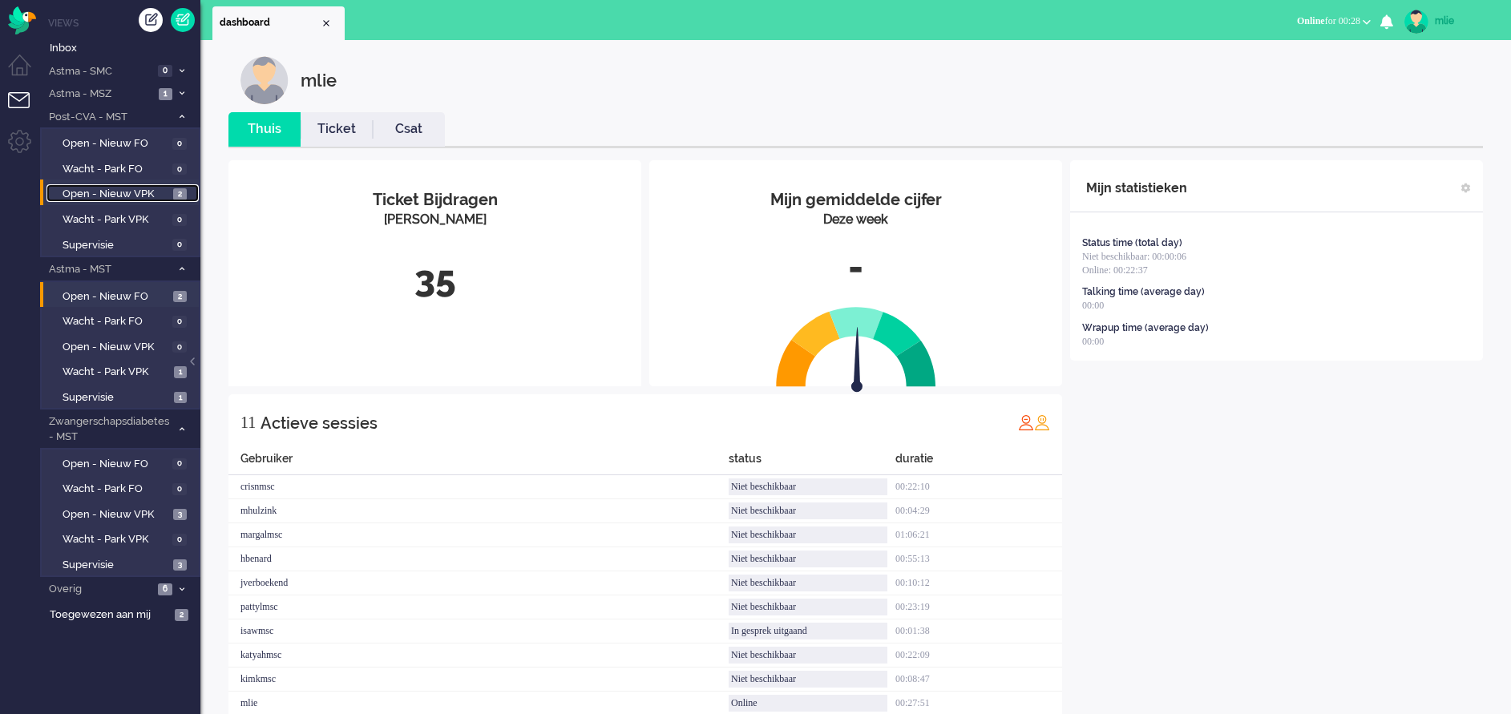
click at [146, 192] on span "Open - Nieuw VPK" at bounding box center [116, 194] width 107 height 15
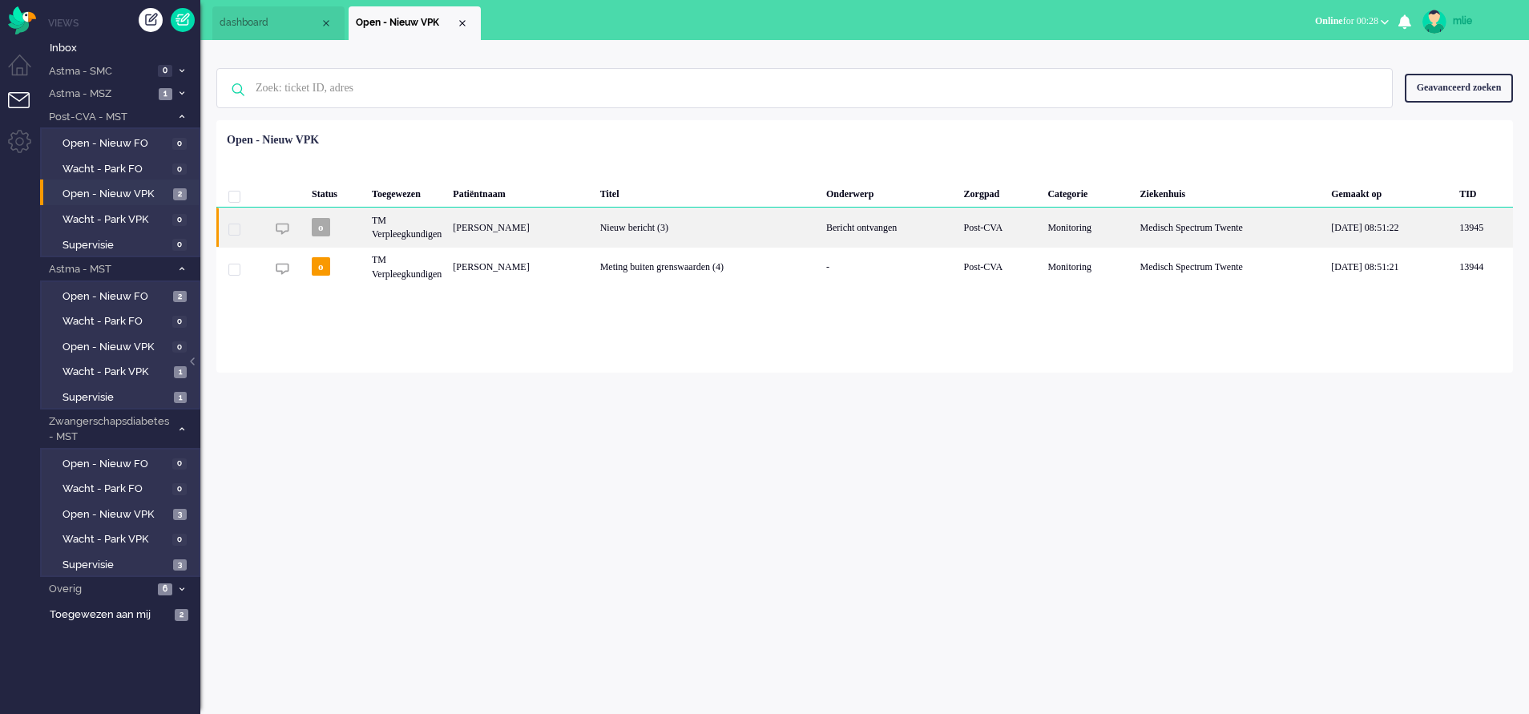
click at [826, 232] on div "Bericht ontvangen" at bounding box center [890, 227] width 138 height 39
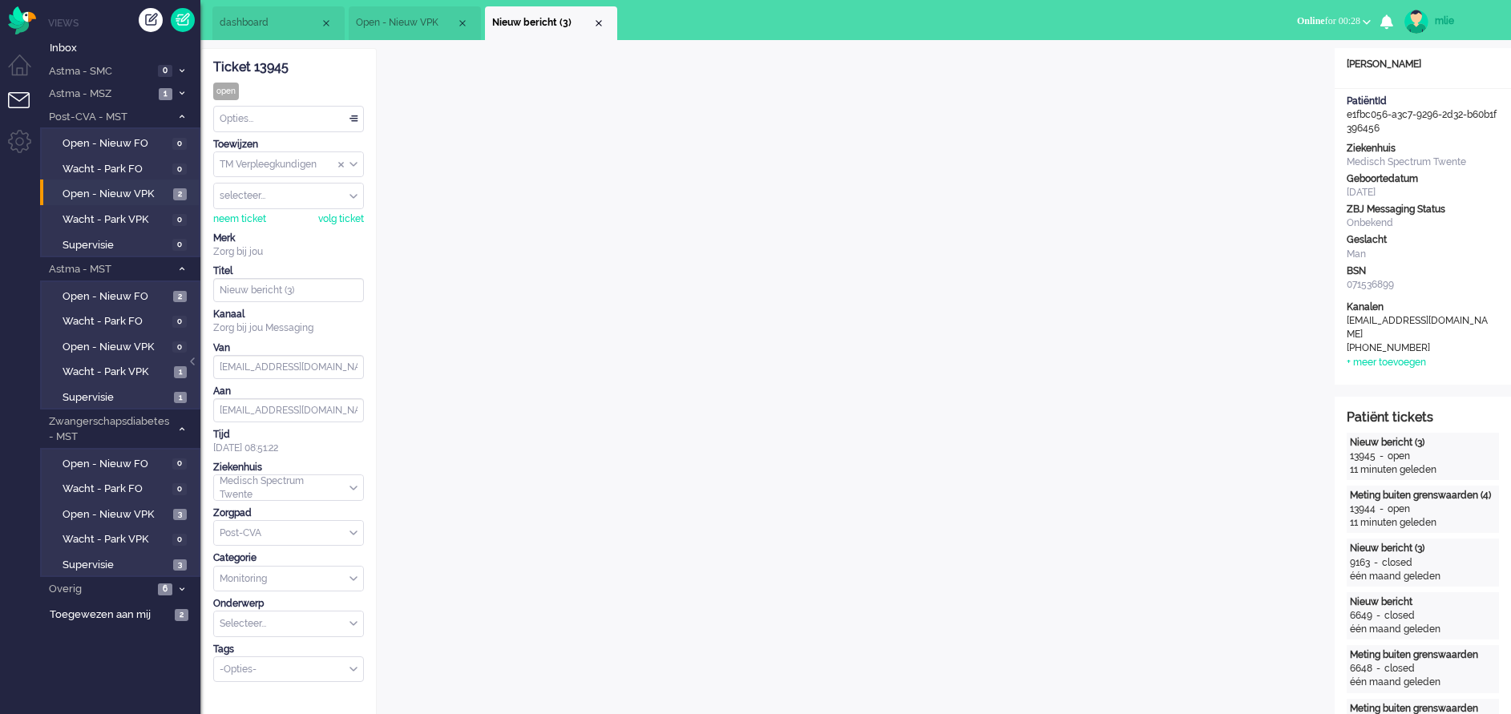
click at [605, 14] on li "Nieuw bericht (3)" at bounding box center [551, 23] width 132 height 34
click at [599, 19] on div "Close tab" at bounding box center [598, 23] width 13 height 13
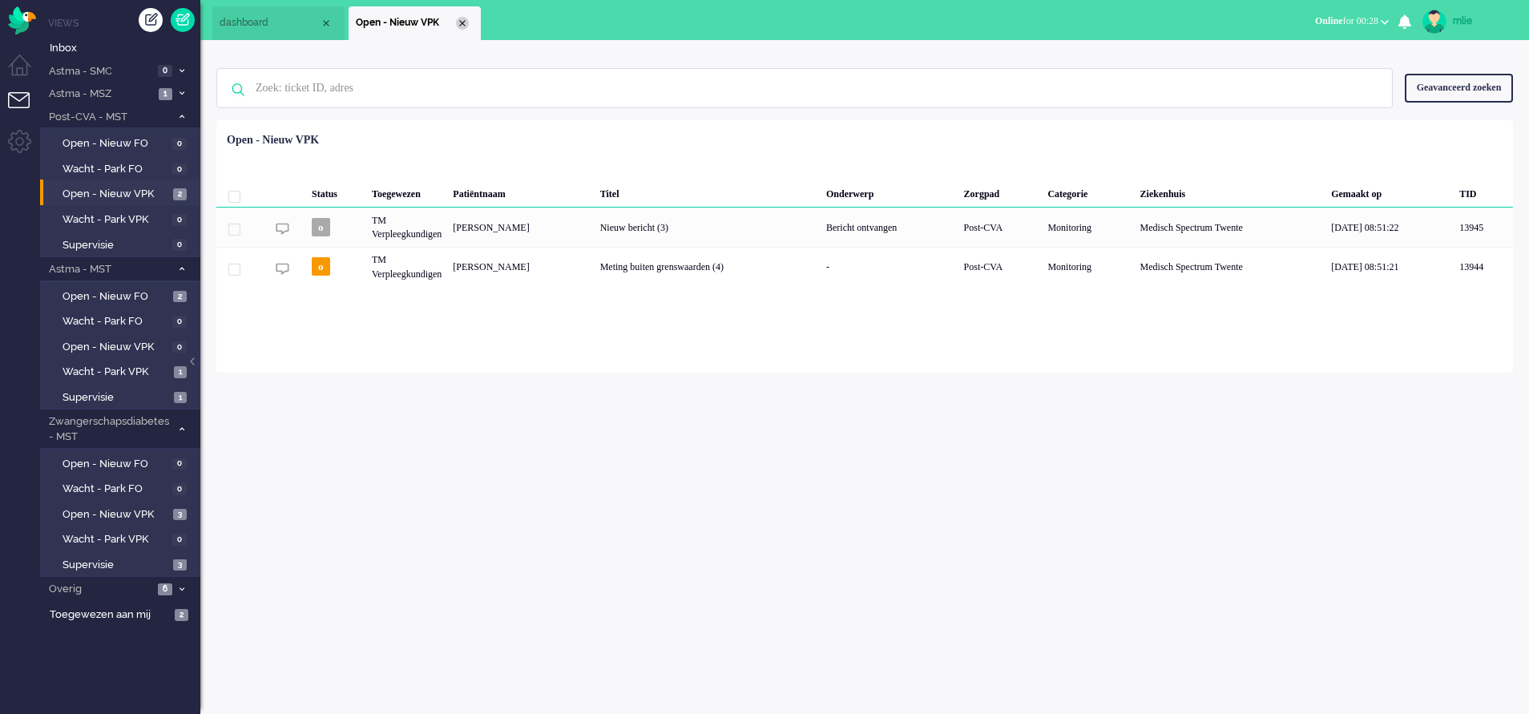
click at [463, 23] on div "Close tab" at bounding box center [462, 23] width 13 height 13
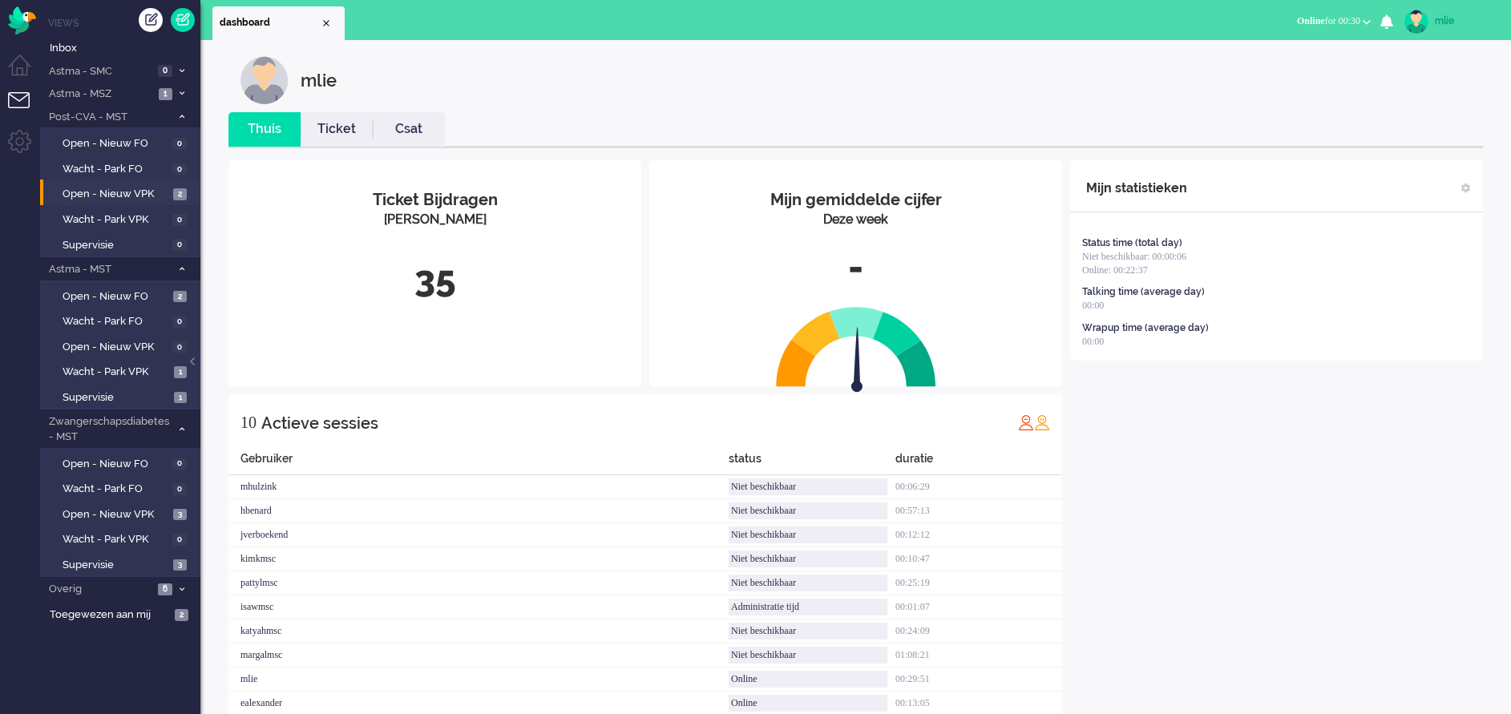
click at [321, 123] on link "Ticket" at bounding box center [337, 129] width 72 height 18
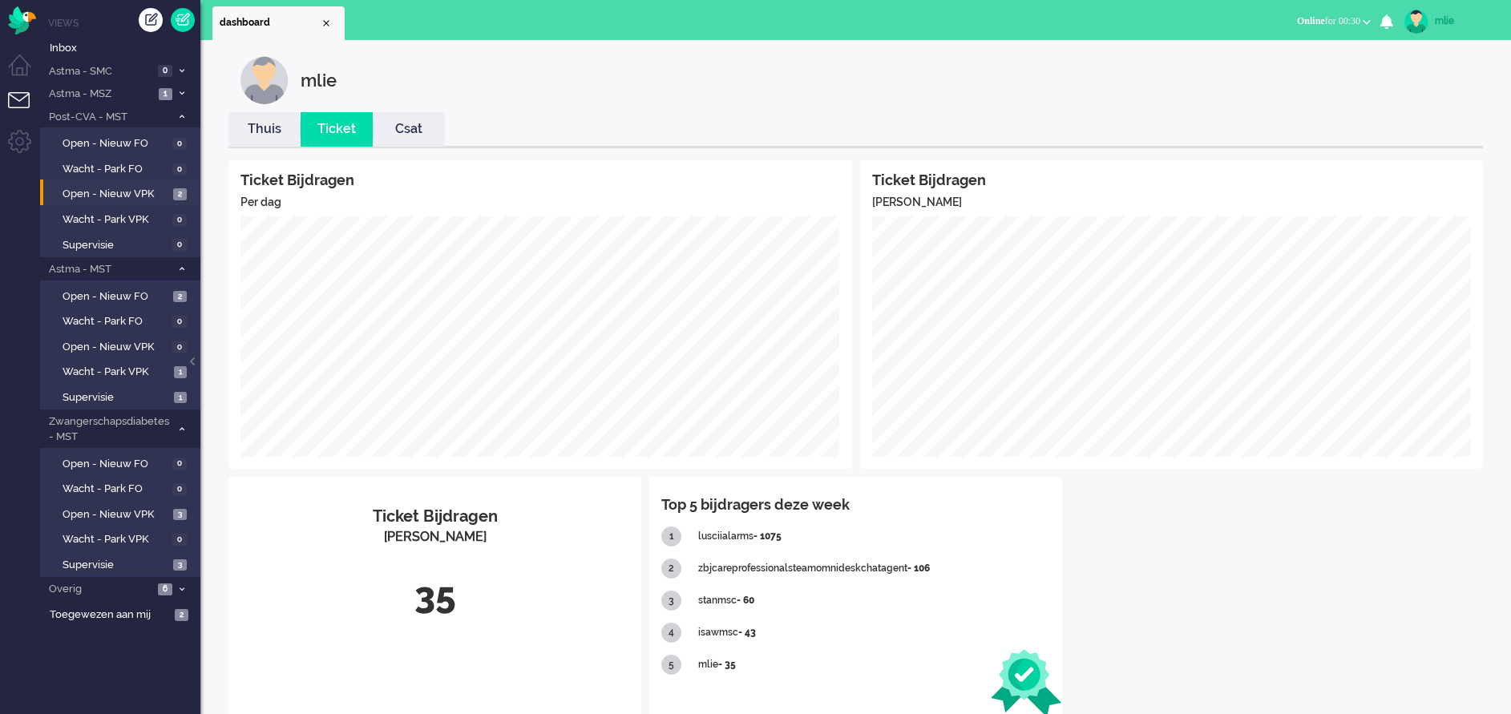
click at [260, 131] on link "Thuis" at bounding box center [264, 129] width 72 height 18
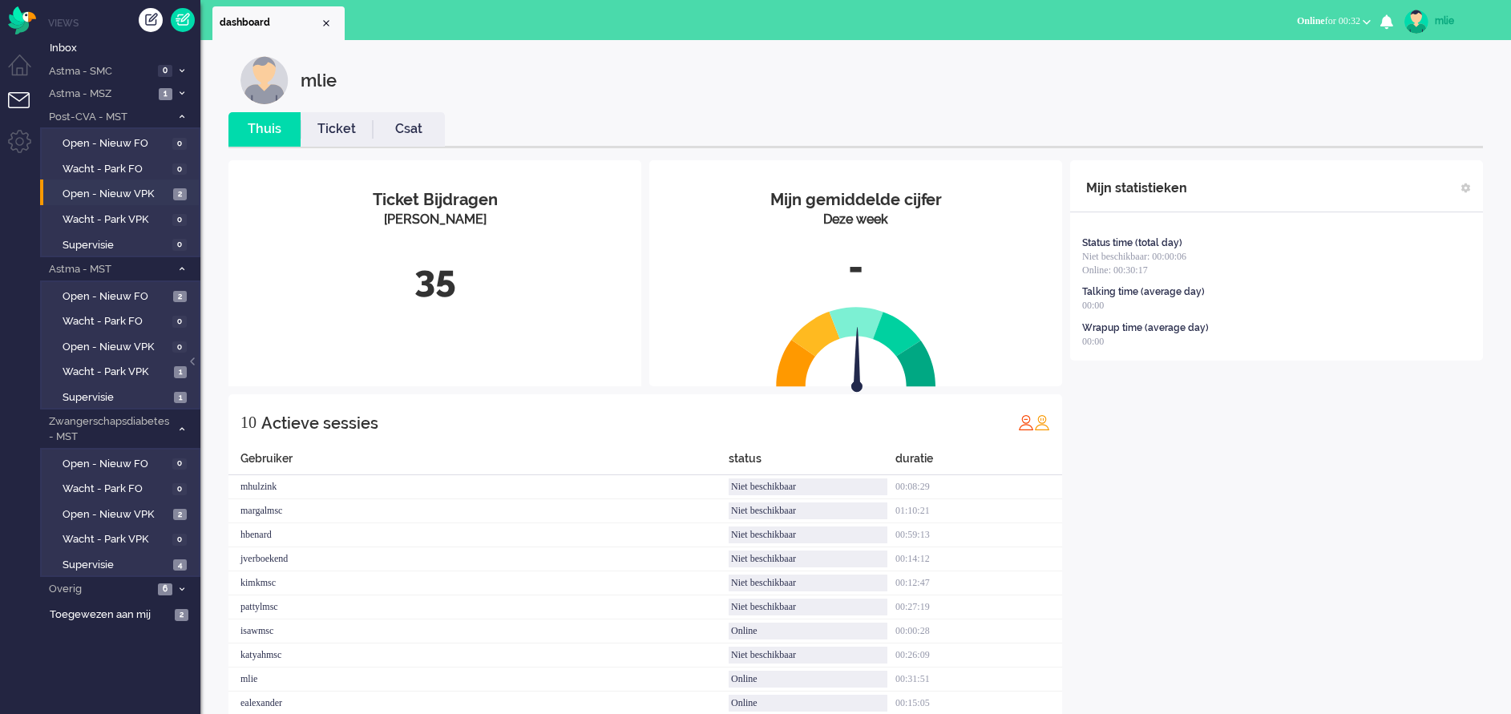
click at [333, 131] on link "Ticket" at bounding box center [337, 129] width 72 height 18
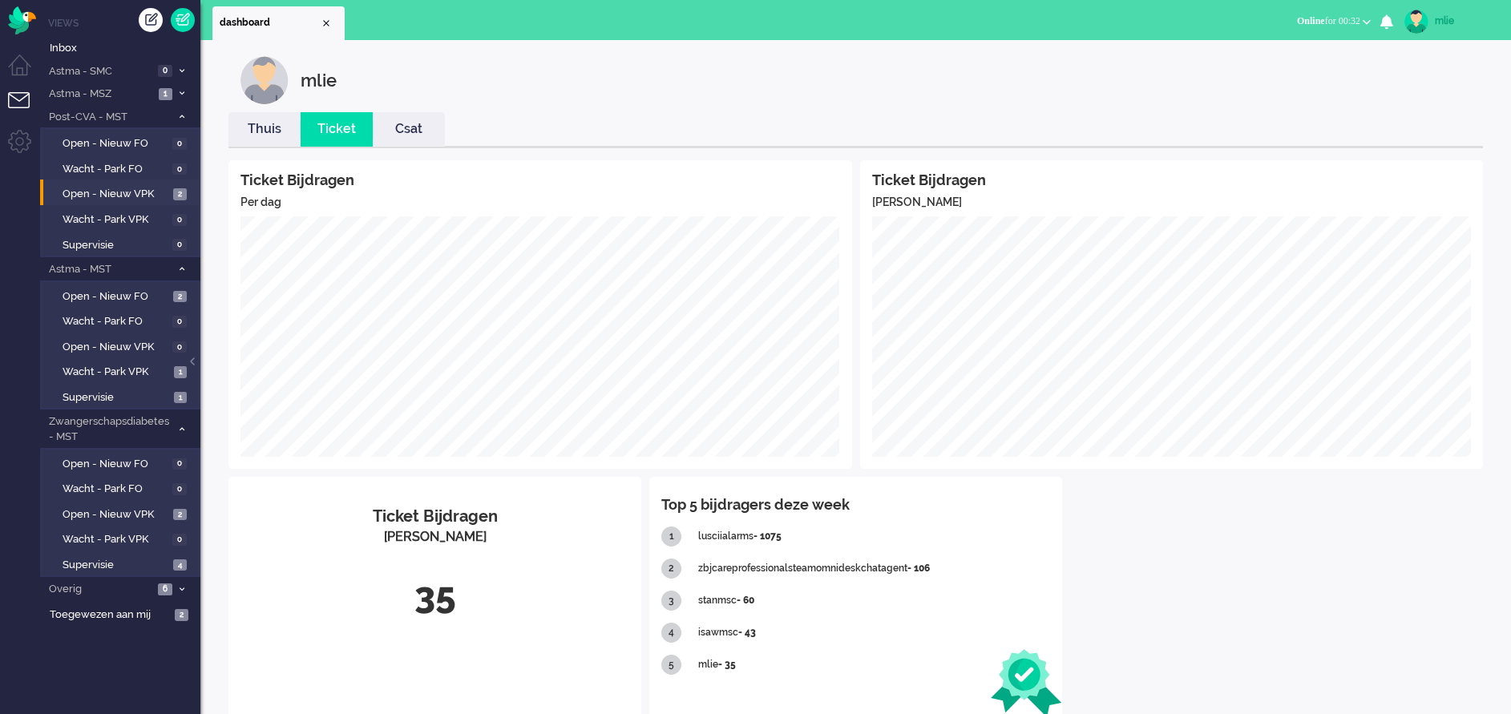
click at [263, 136] on link "Thuis" at bounding box center [264, 129] width 72 height 18
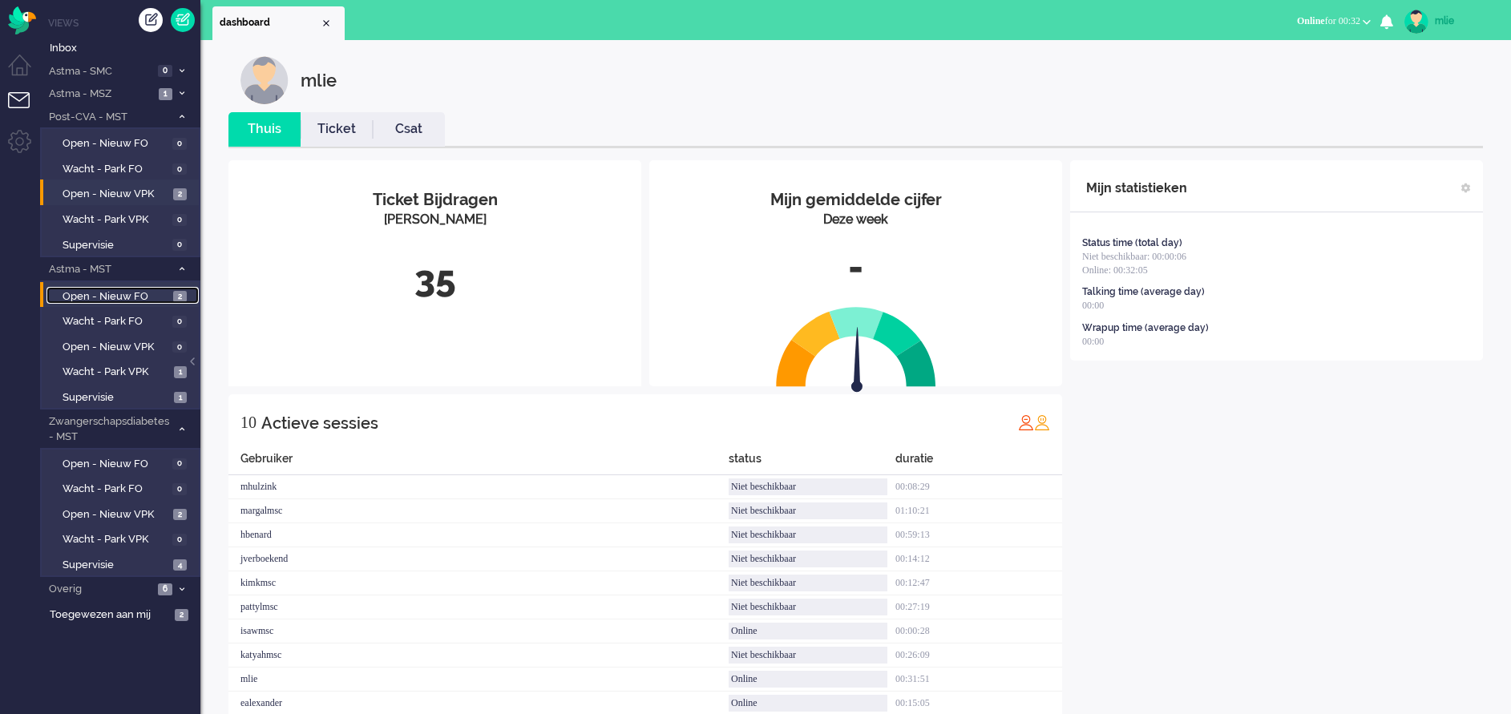
click at [146, 293] on span "Open - Nieuw FO" at bounding box center [116, 296] width 107 height 15
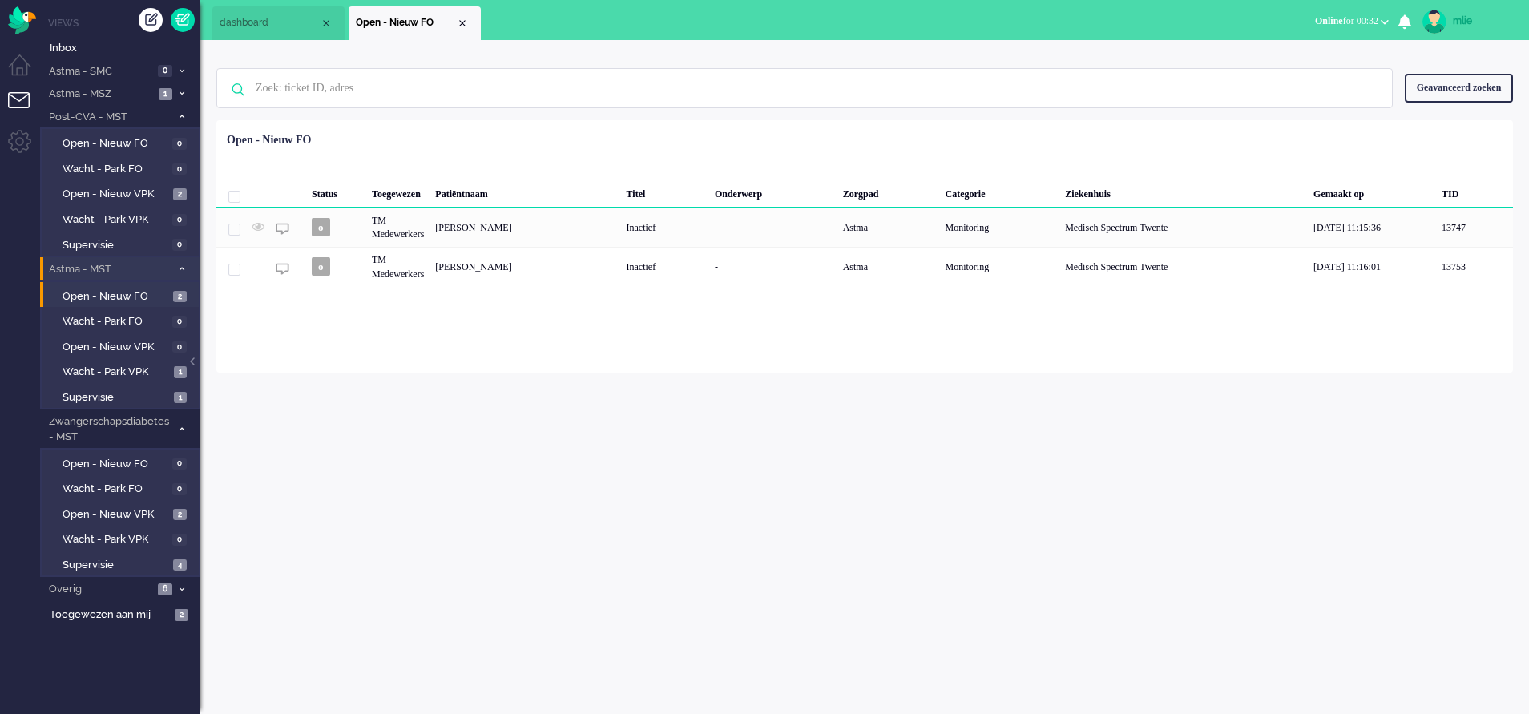
click at [183, 268] on icon at bounding box center [182, 269] width 5 height 6
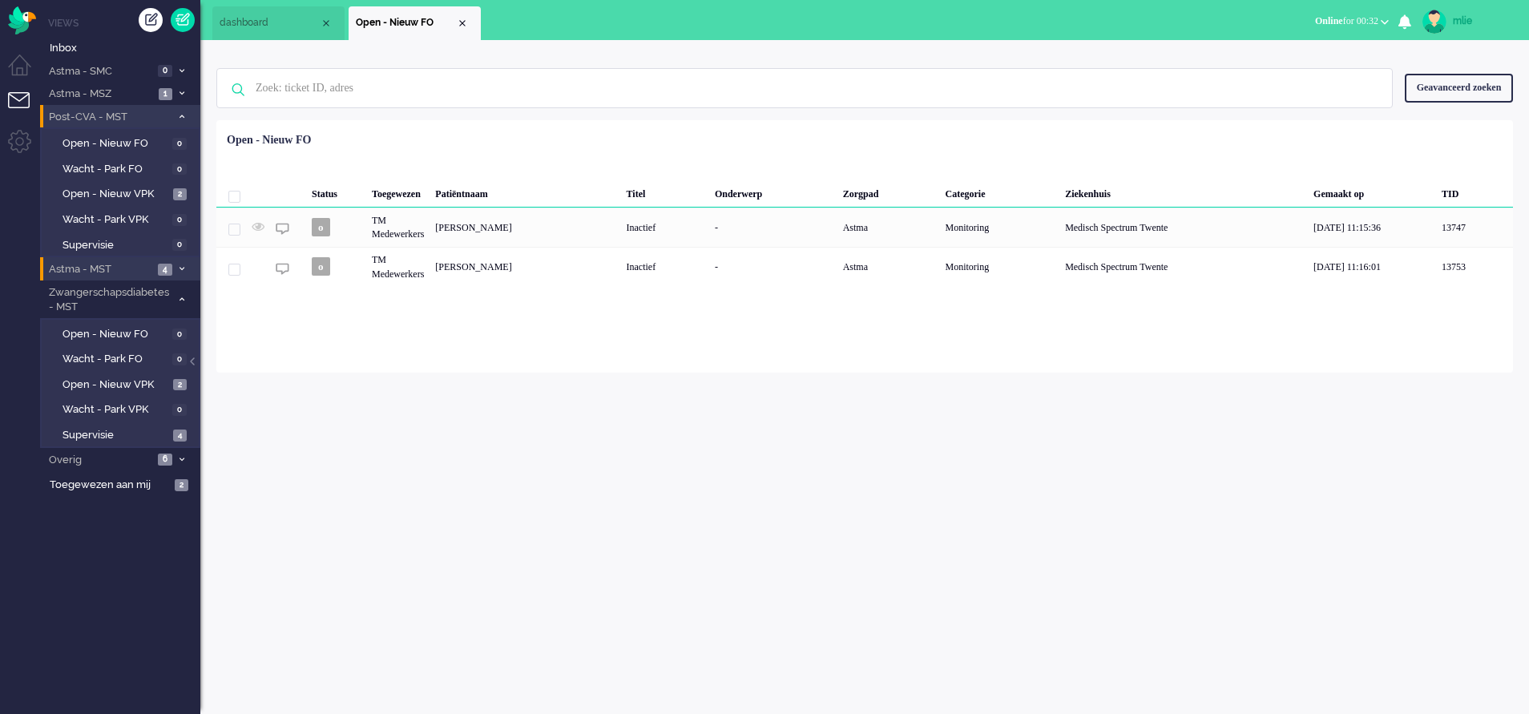
click at [181, 119] on icon at bounding box center [182, 117] width 5 height 6
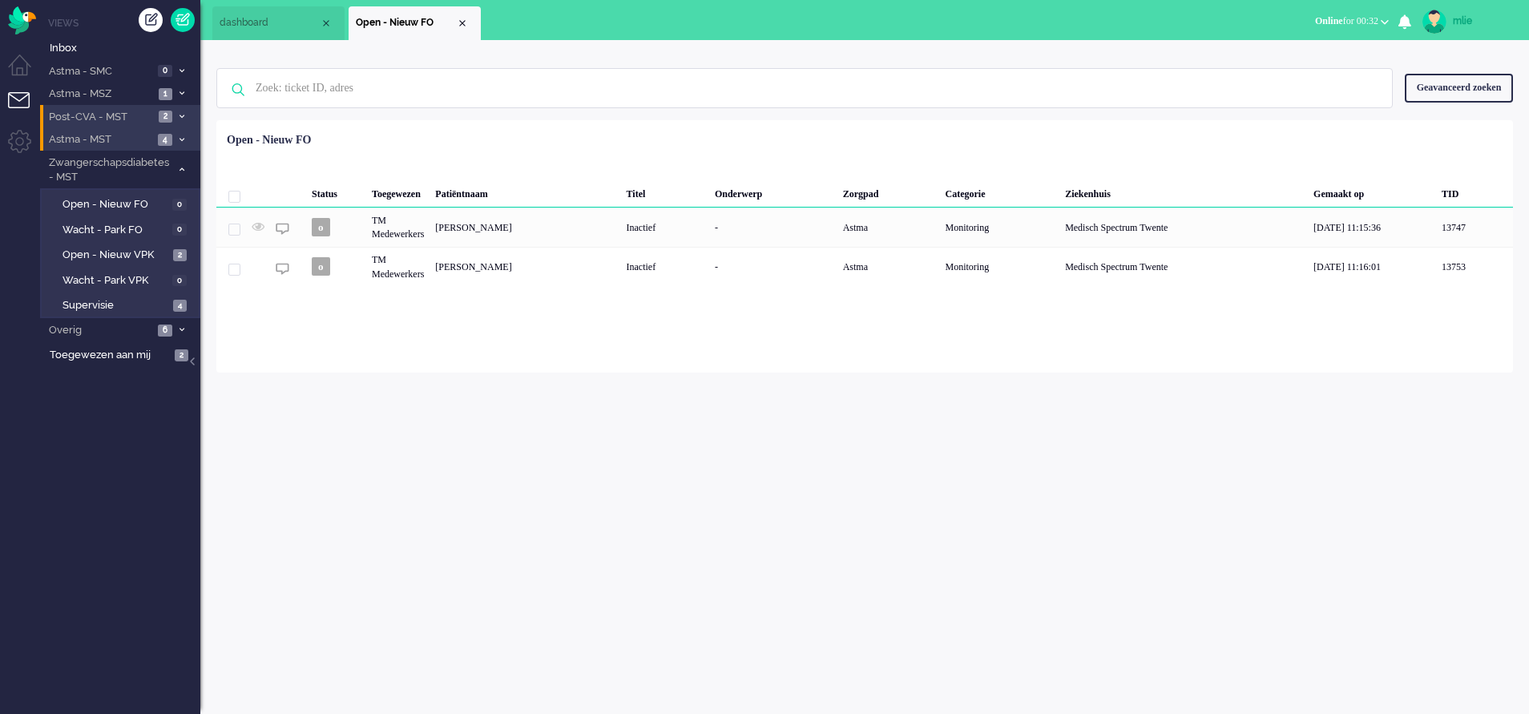
click at [181, 137] on icon at bounding box center [182, 140] width 5 height 6
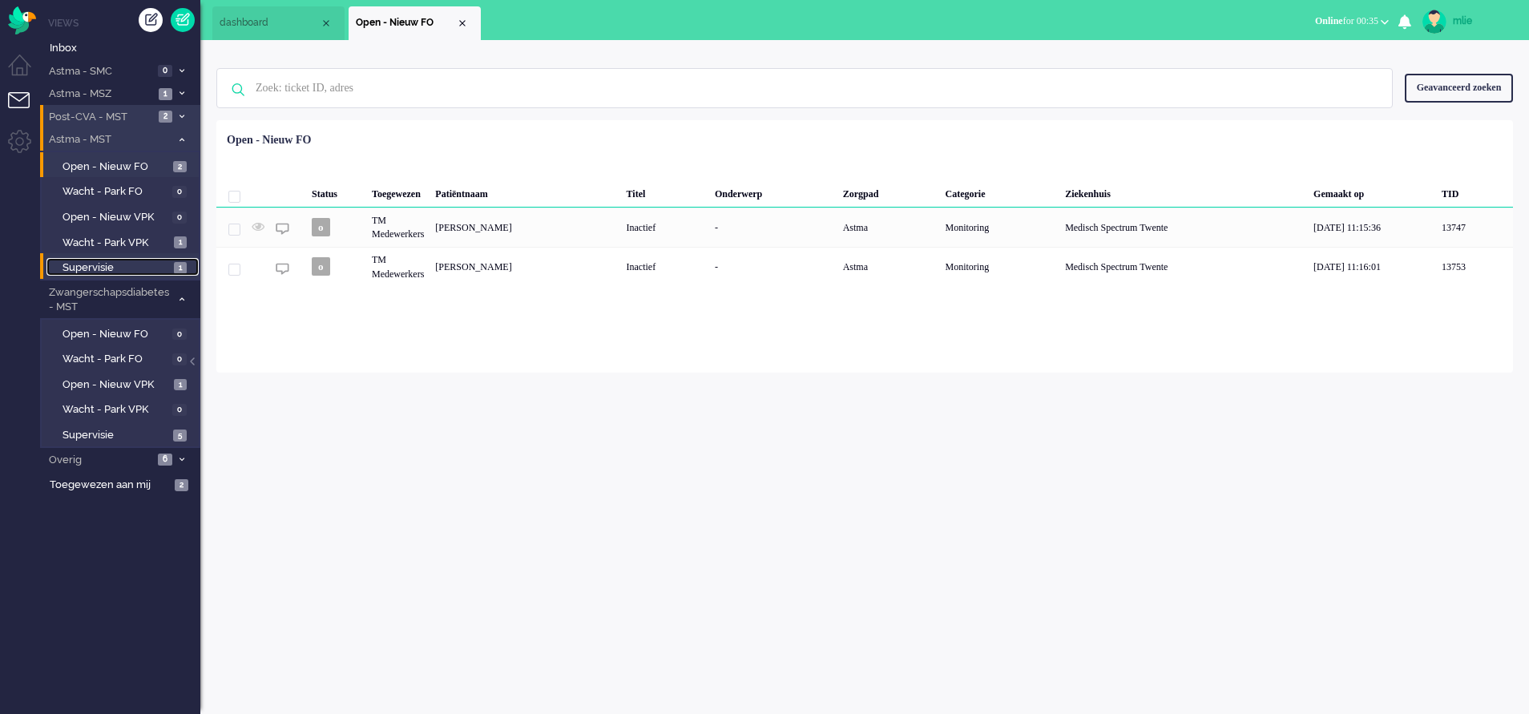
click at [122, 265] on span "Supervisie" at bounding box center [116, 267] width 107 height 15
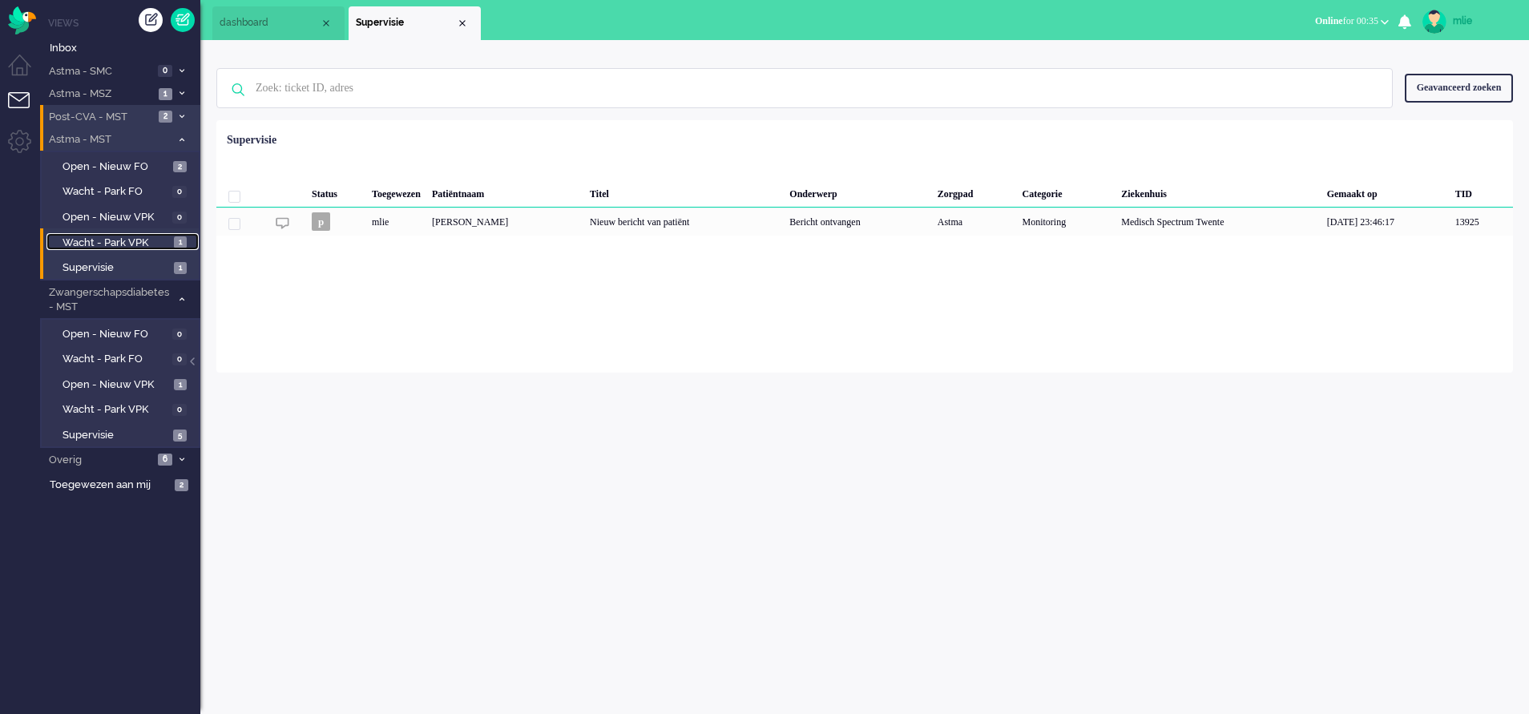
click at [119, 246] on span "Wacht - Park VPK" at bounding box center [116, 243] width 107 height 15
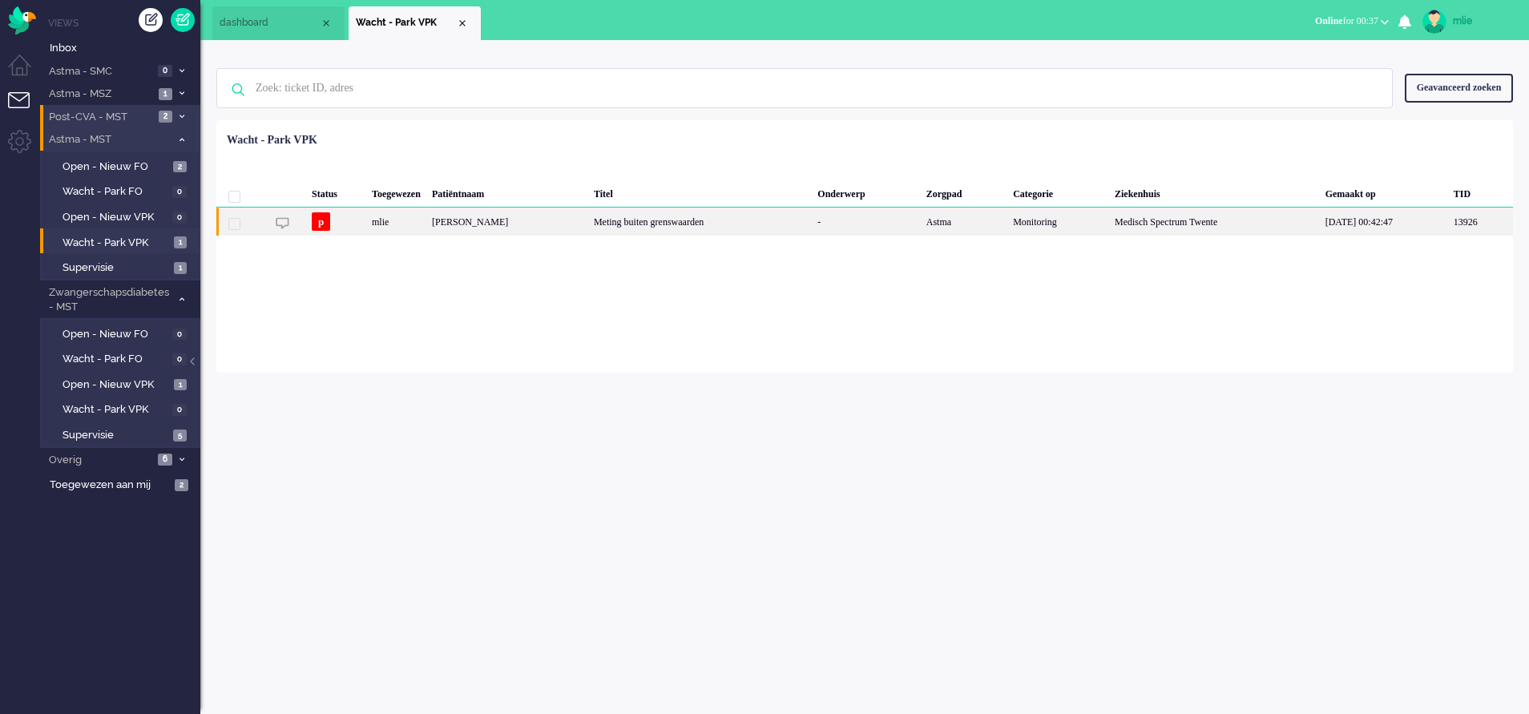
click at [720, 227] on div "Meting buiten grenswaarden" at bounding box center [700, 222] width 224 height 28
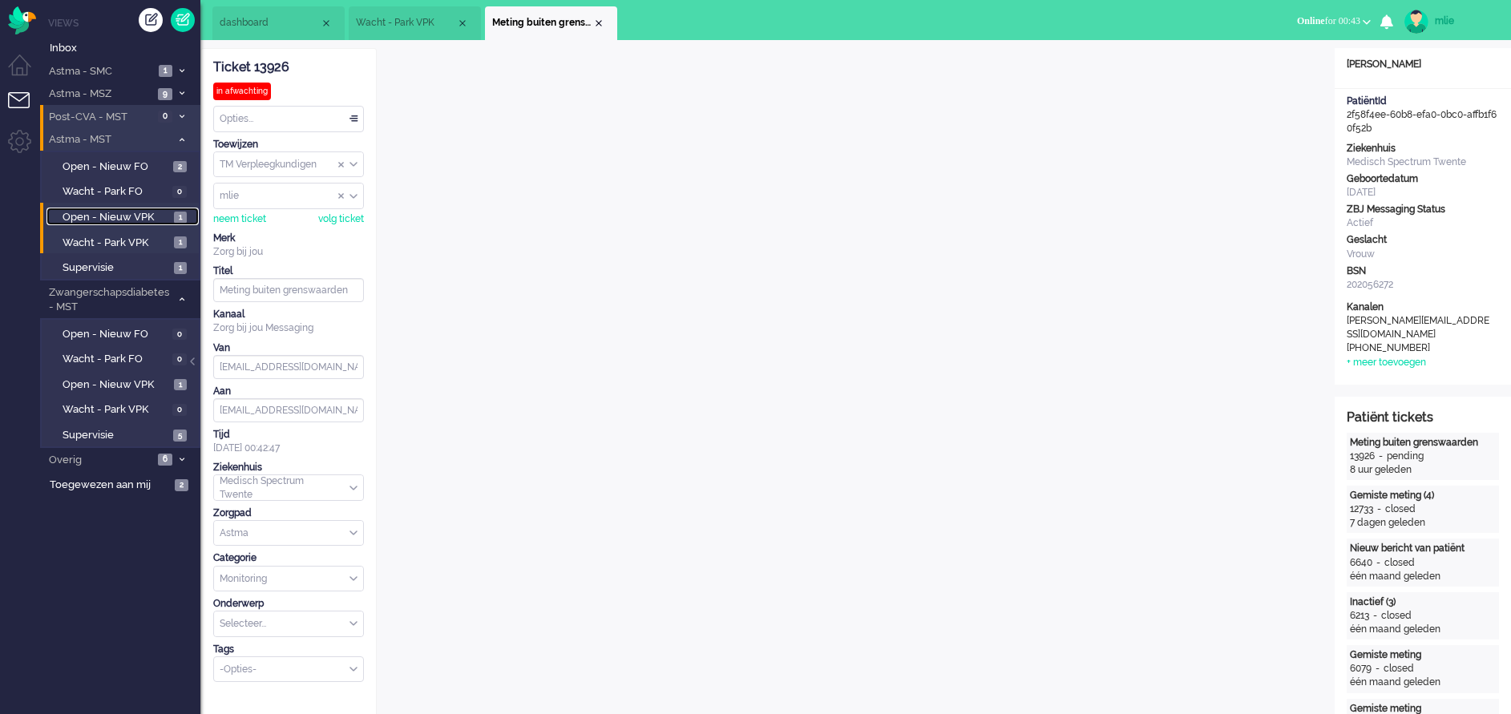
click at [90, 213] on span "Open - Nieuw VPK" at bounding box center [116, 217] width 107 height 15
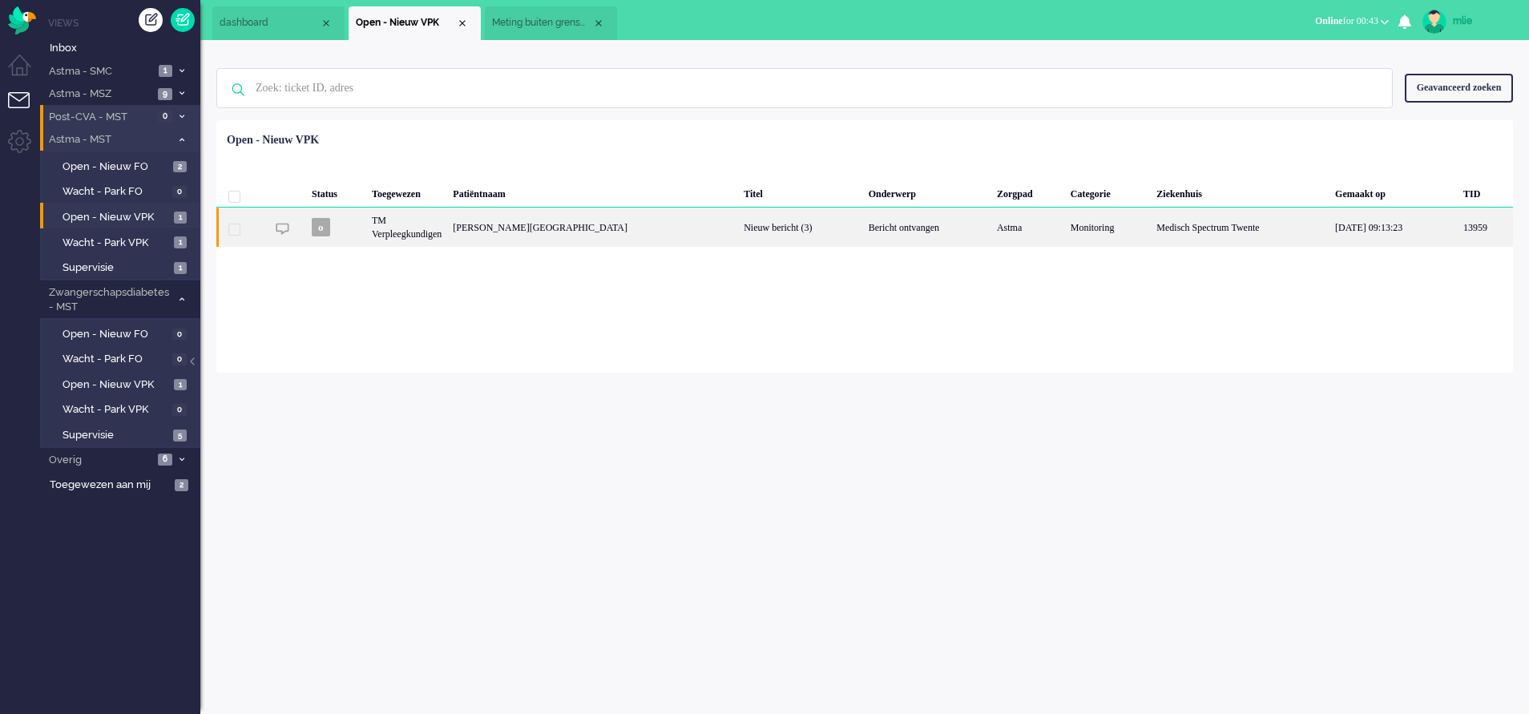
click at [991, 228] on div "Astma" at bounding box center [1028, 227] width 74 height 39
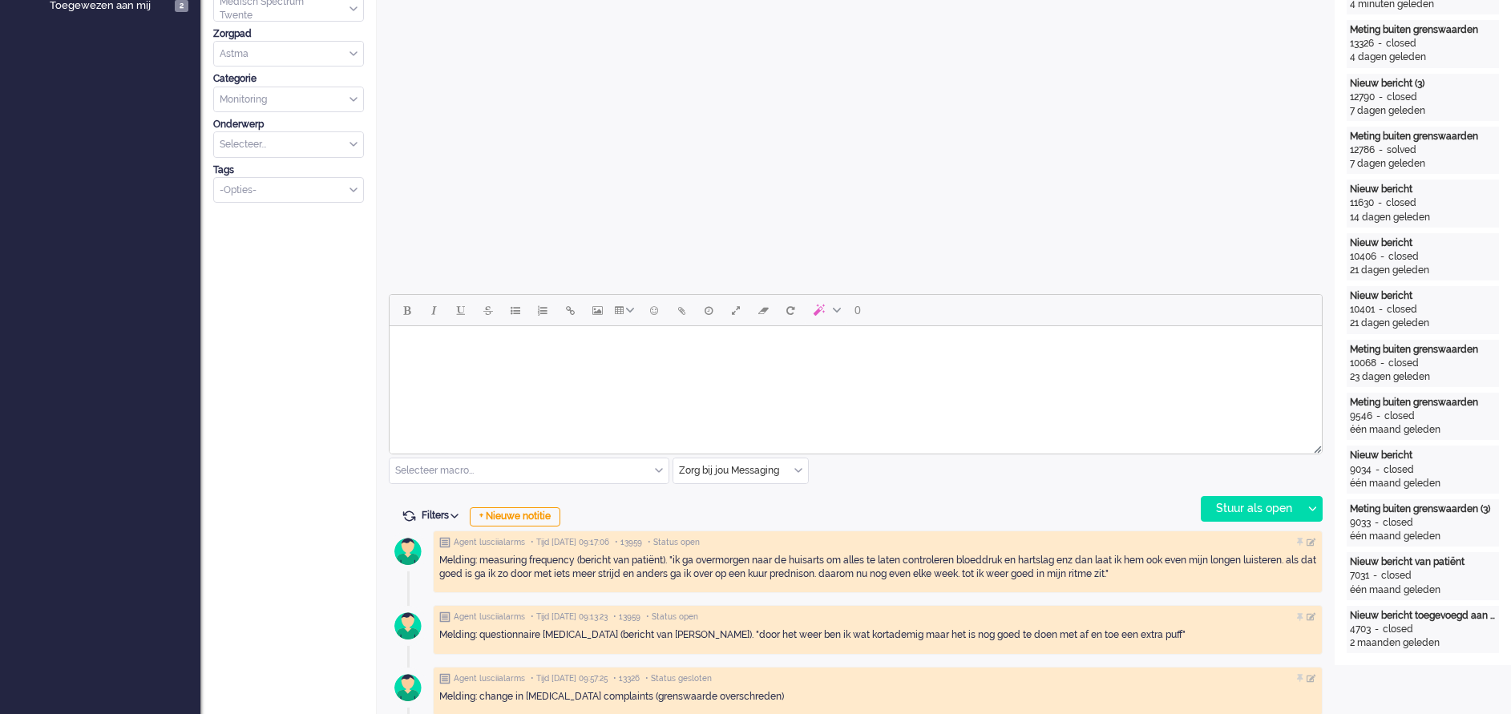
scroll to position [536, 0]
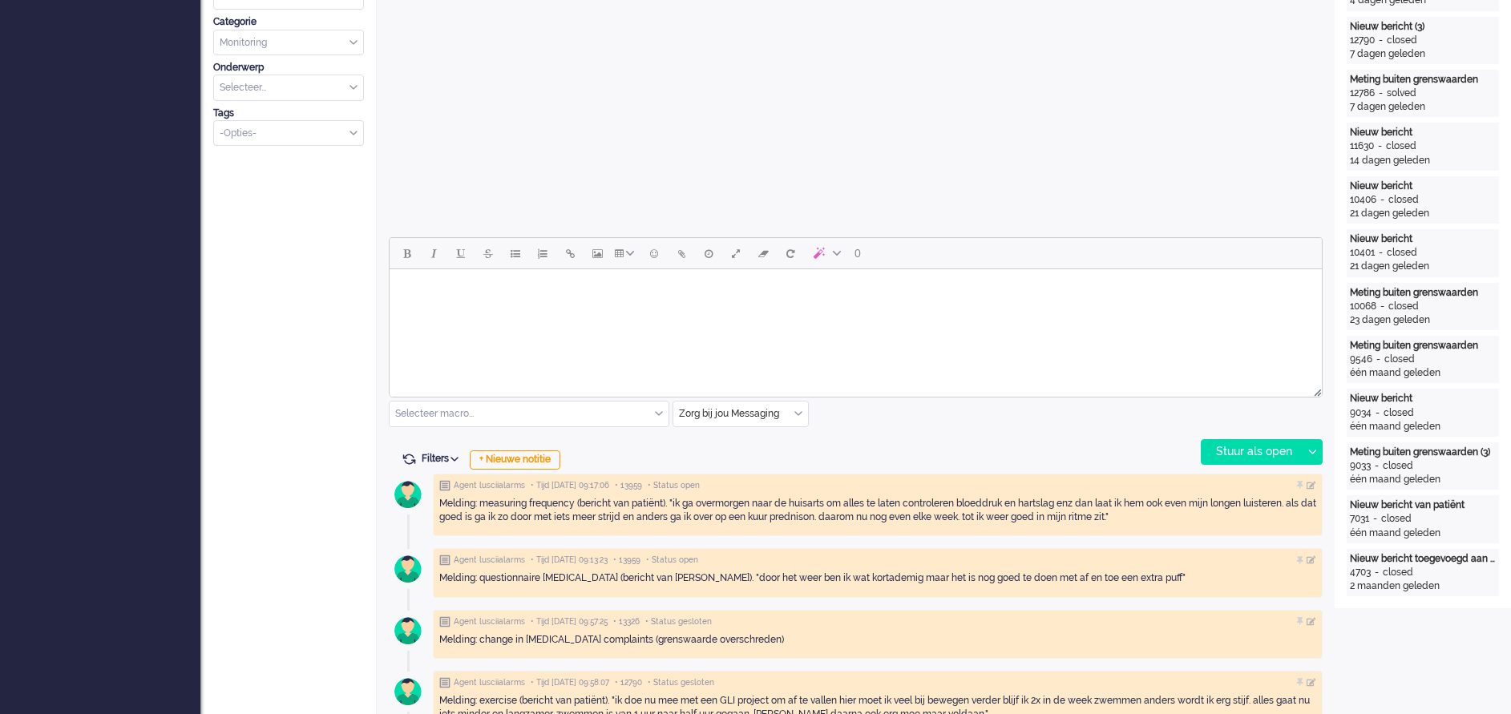
click at [454, 310] on html at bounding box center [855, 289] width 932 height 41
click at [659, 408] on div "Selecteer macro..." at bounding box center [528, 413] width 279 height 25
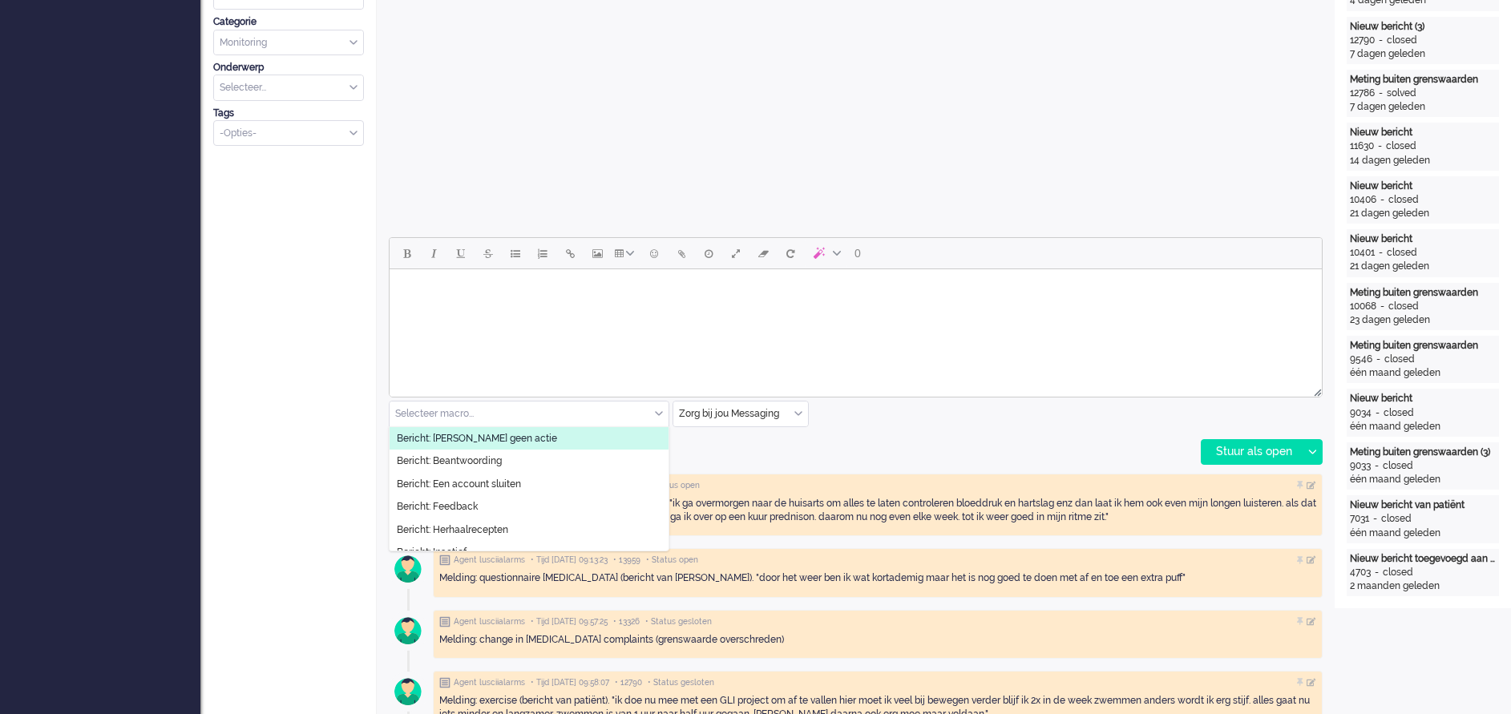
click at [537, 431] on li "Bericht: [PERSON_NAME] geen actie" at bounding box center [528, 438] width 279 height 23
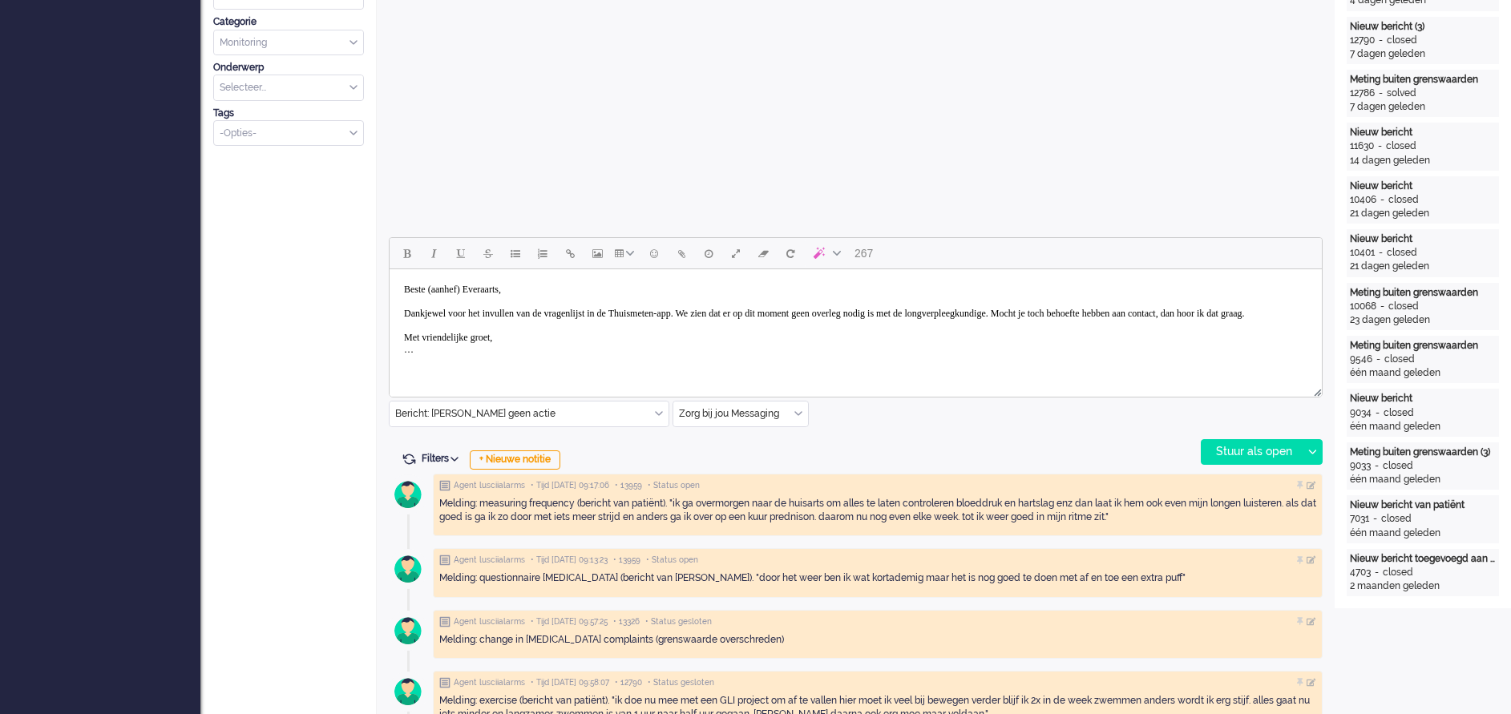
click at [479, 290] on body "Beste (aanhef) Everaarts, Dankjewel voor het invullen van de vragenlijst in de …" at bounding box center [855, 320] width 919 height 88
click at [438, 311] on body "Beste mw Everaarts, Dankjewel voor het invullen van de vragenlijst in de Thuism…" at bounding box center [855, 320] width 919 height 88
click at [742, 314] on body "Beste mw Everaarts, Dank u wel voor het invullen van de vragenlijst in de Thuis…" at bounding box center [855, 320] width 919 height 88
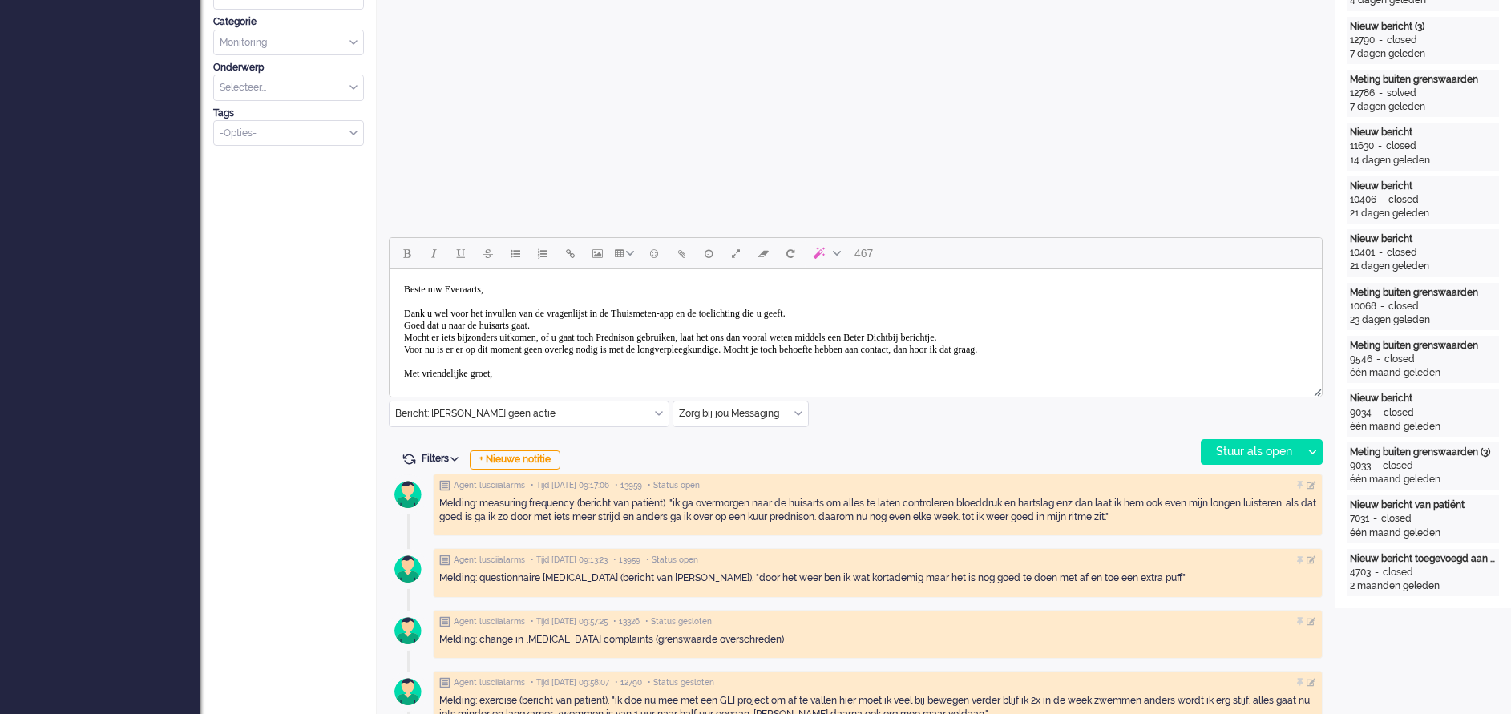
click at [665, 347] on body "Beste mw Everaarts, Dank u wel voor het invullen van de vragenlijst in de Thuis…" at bounding box center [855, 338] width 919 height 124
click at [799, 351] on body "Beste mw Everaarts, Dank u wel voor het invullen van de vragenlijst in de Thuis…" at bounding box center [855, 338] width 919 height 124
click at [470, 348] on body "Beste mw Everaarts, Dank u wel voor het invullen van de vragenlijst in de Thuis…" at bounding box center [855, 344] width 919 height 136
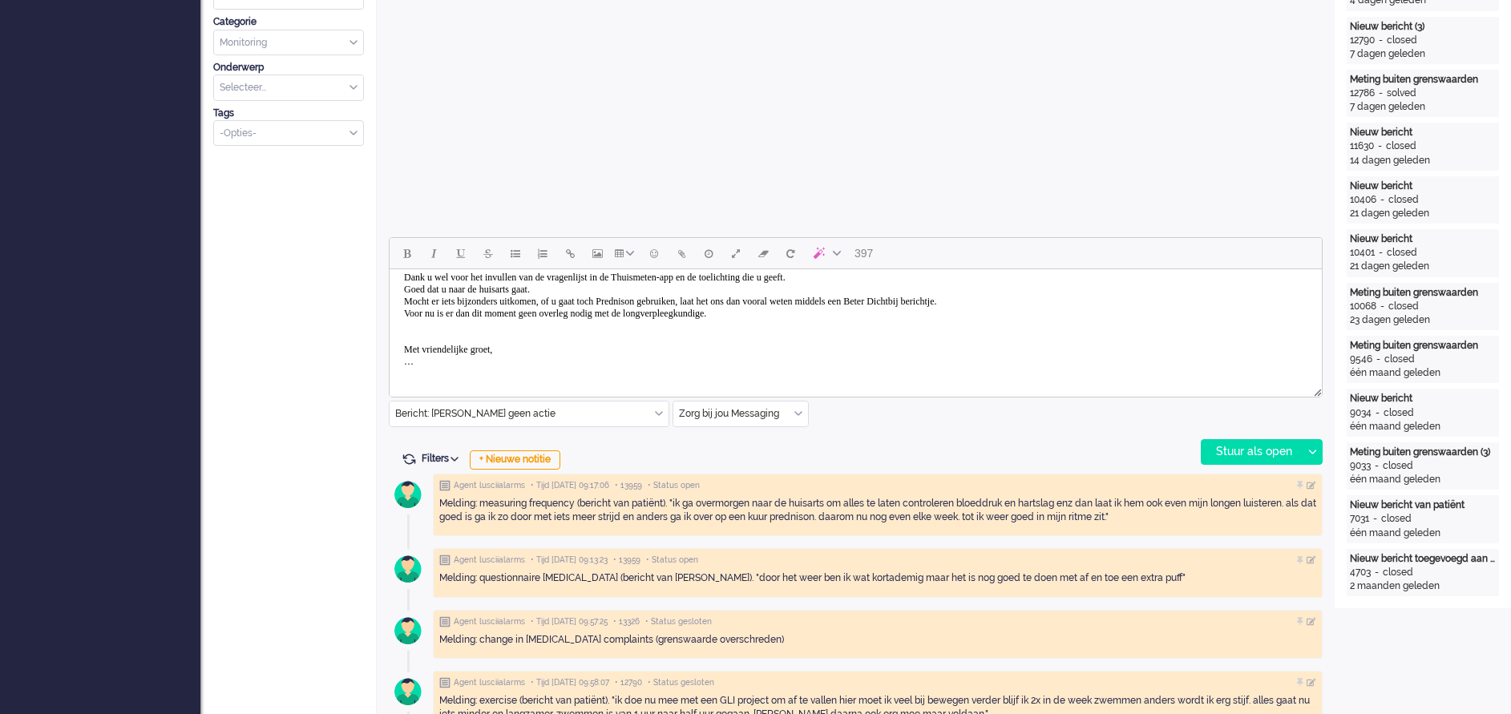
click at [455, 375] on body "Beste mw Everaarts, Dank u wel voor het invullen van de vragenlijst in de Thuis…" at bounding box center [855, 308] width 919 height 136
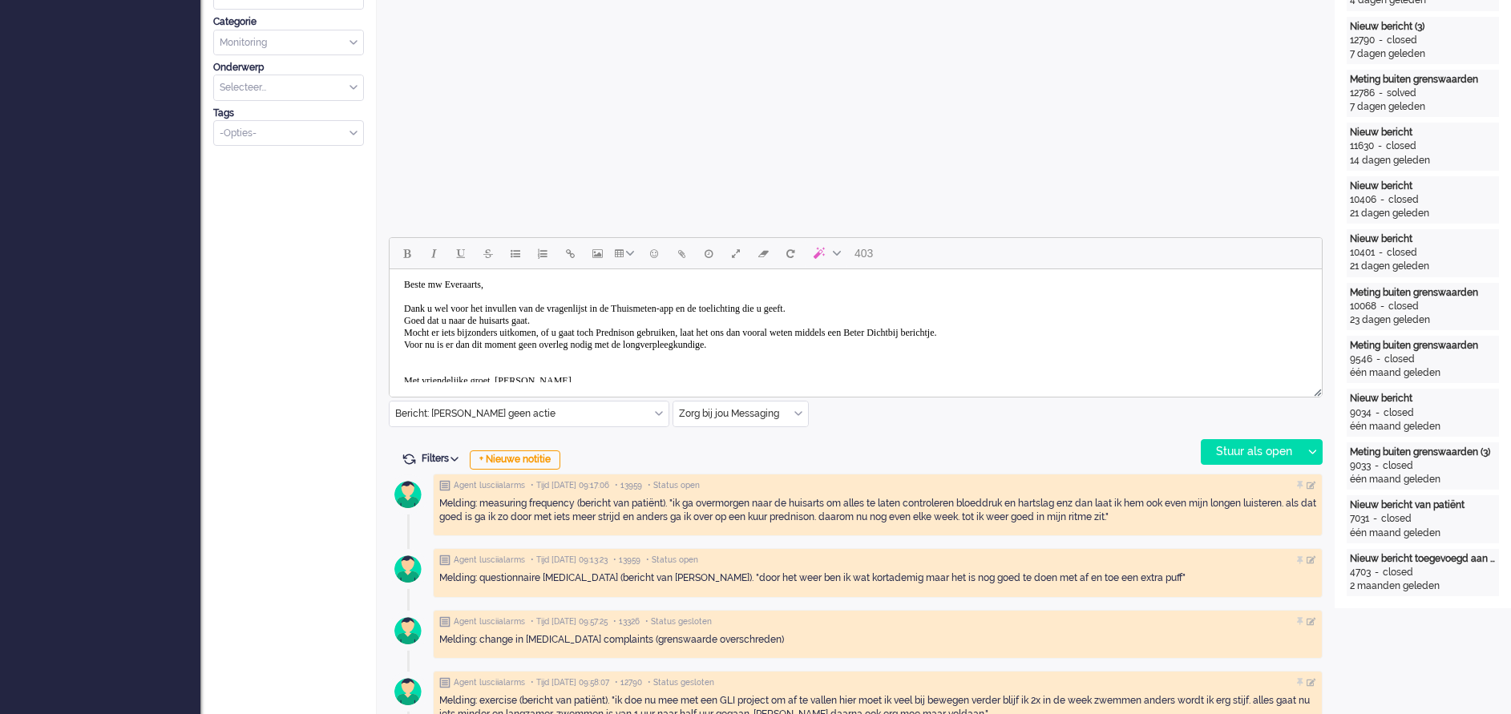
scroll to position [0, 0]
click at [1241, 448] on div "Stuur als open" at bounding box center [1251, 452] width 100 height 24
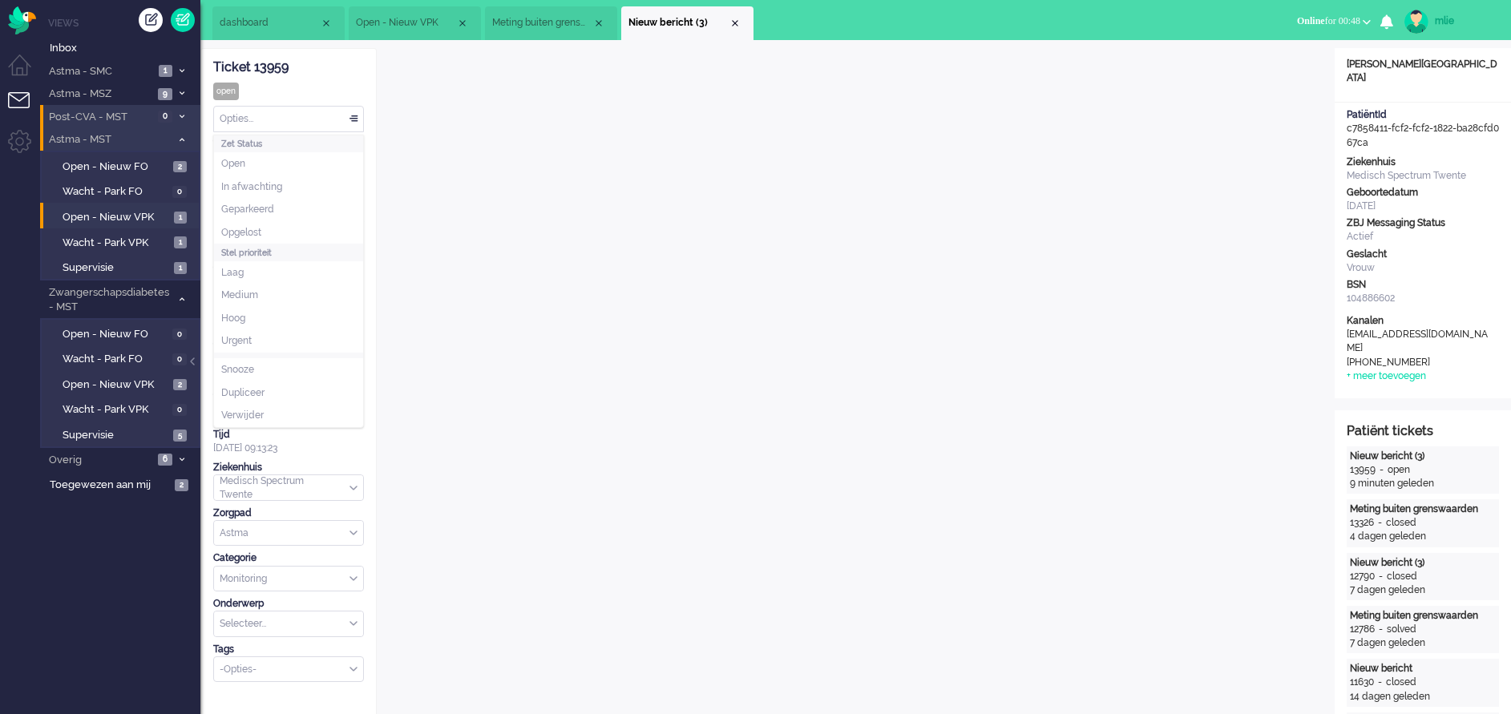
click at [355, 116] on div "Opties..." at bounding box center [288, 119] width 149 height 25
click at [252, 232] on span "Opgelost" at bounding box center [241, 233] width 40 height 14
click at [733, 20] on div "Close tab" at bounding box center [734, 23] width 13 height 13
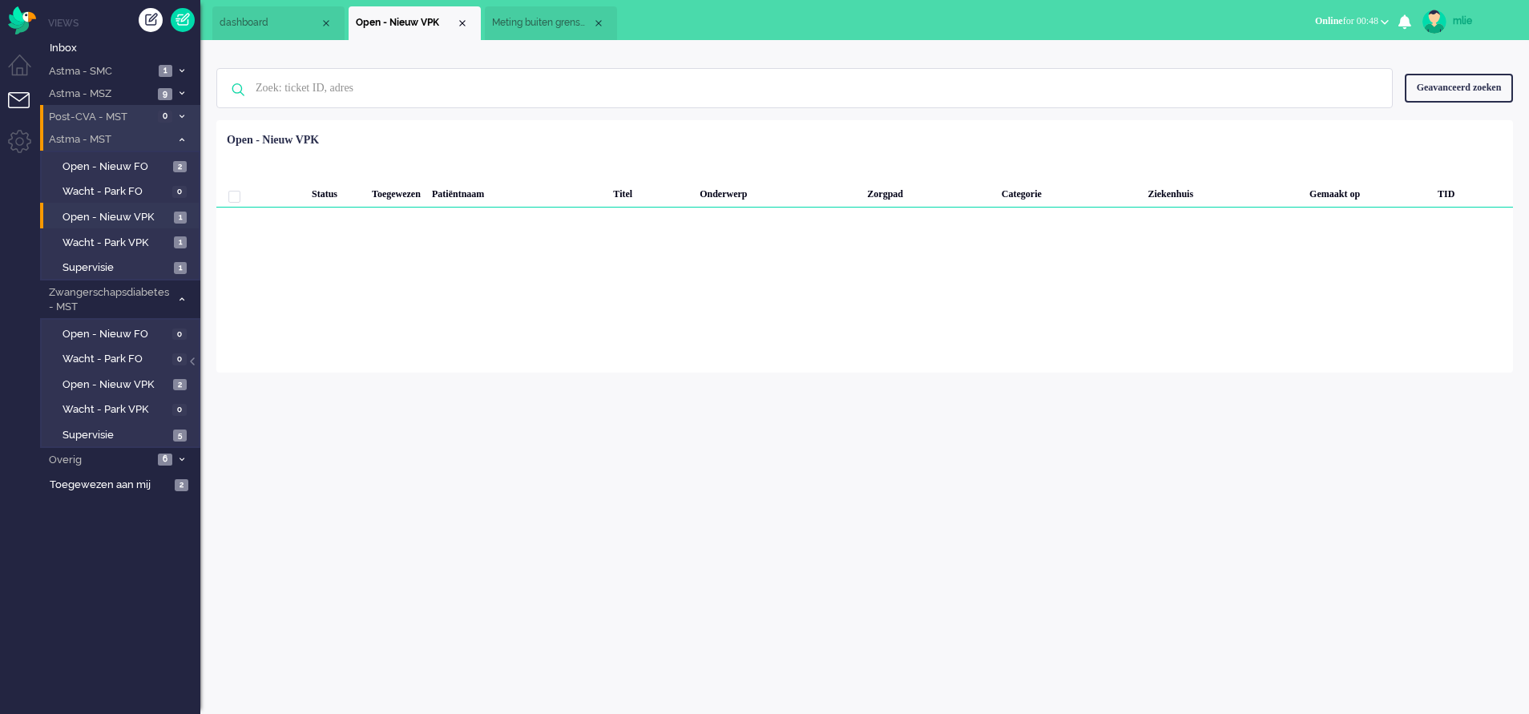
click at [554, 30] on span "Meting buiten grenswaarden" at bounding box center [542, 23] width 100 height 14
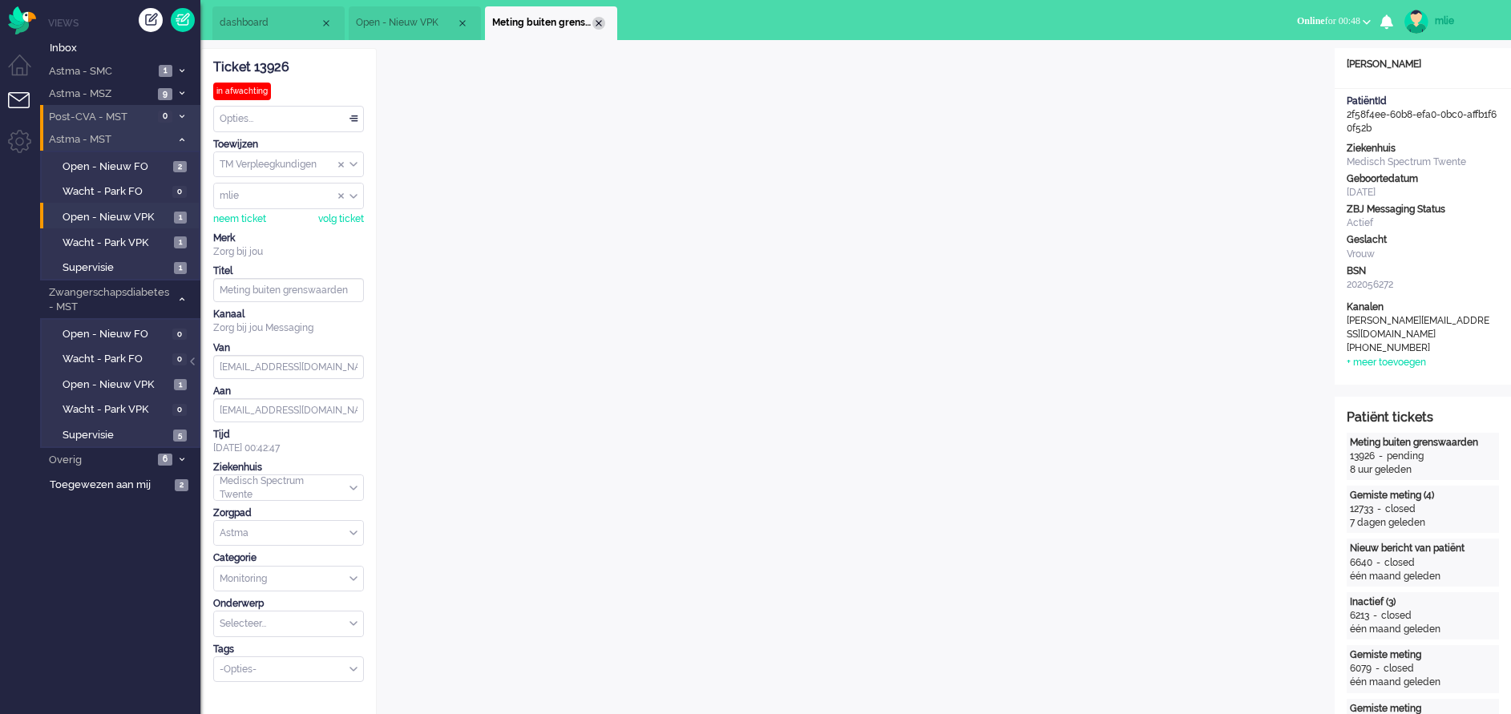
click at [599, 22] on div "Close tab" at bounding box center [598, 23] width 13 height 13
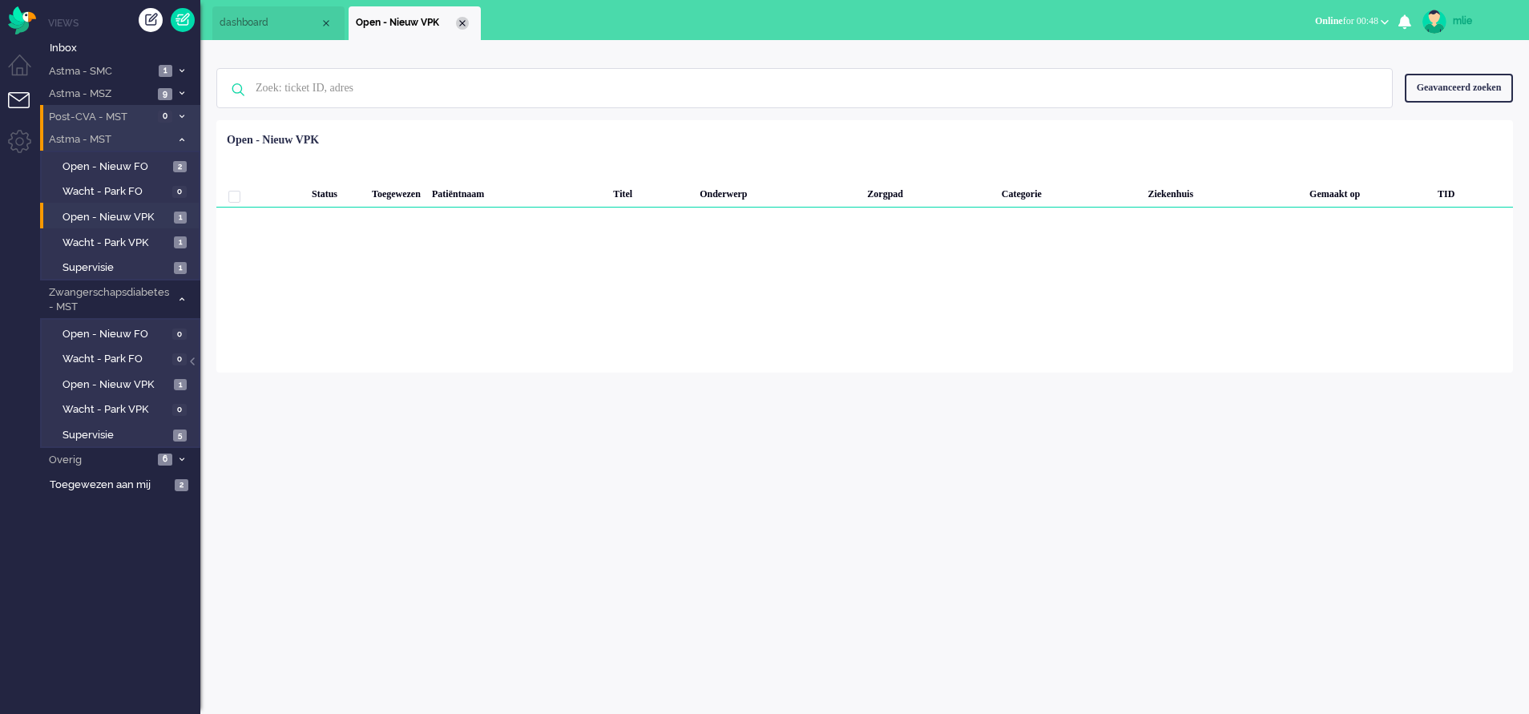
click at [462, 23] on div "Close tab" at bounding box center [462, 23] width 13 height 13
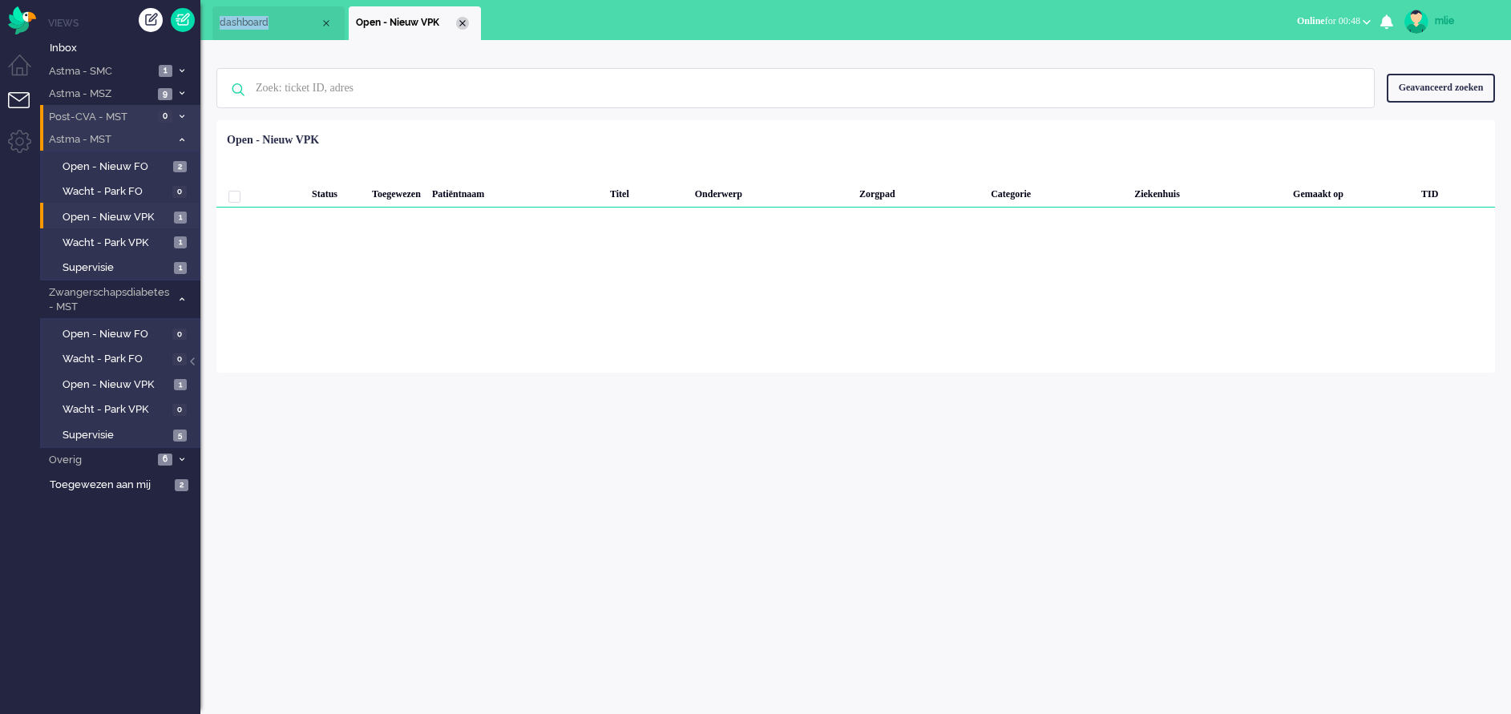
click at [462, 23] on ul "dashboard Open - Nieuw VPK" at bounding box center [699, 20] width 974 height 40
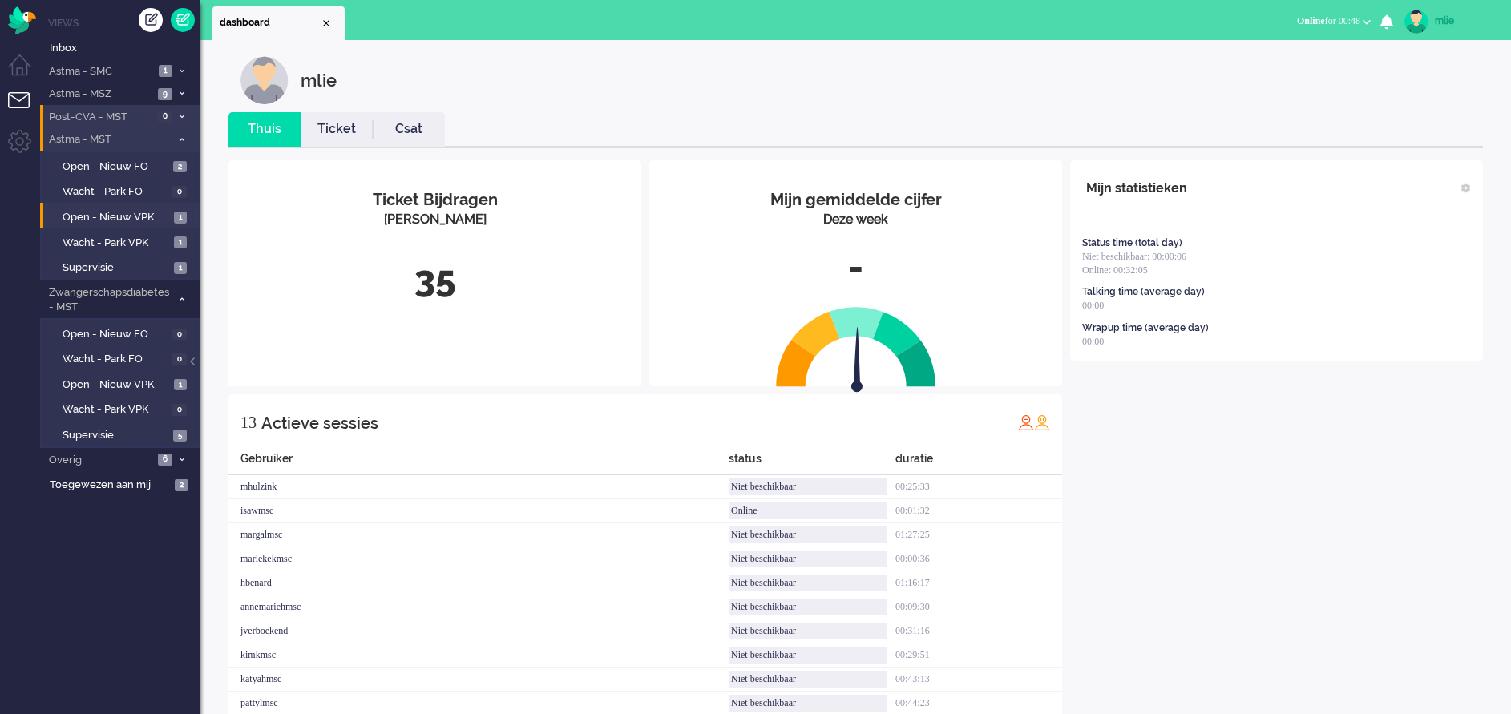
click at [1317, 510] on div "Mijn statistieken Status time (total day) Niet beschikbaar: 00:00:06 Online: 00…" at bounding box center [1276, 482] width 413 height 644
click at [342, 123] on link "Ticket" at bounding box center [337, 129] width 72 height 18
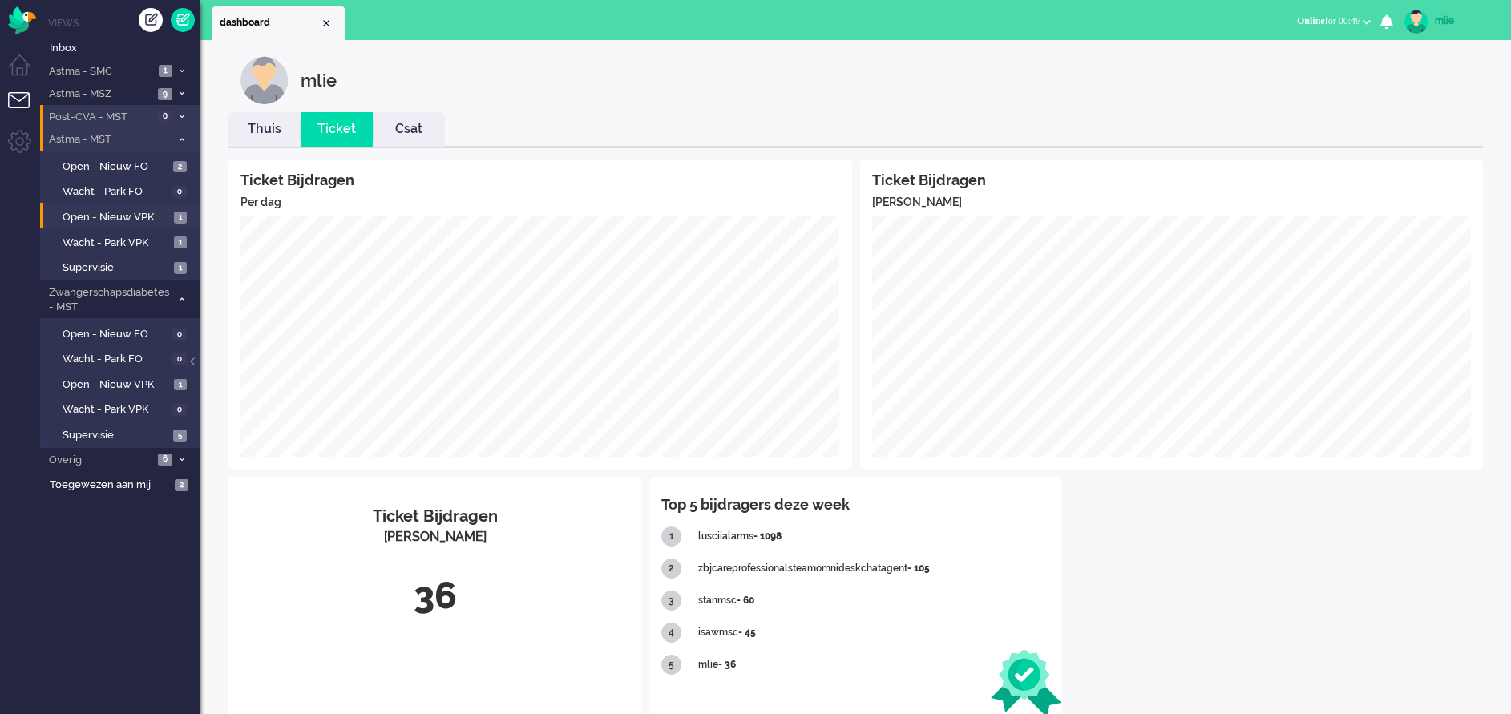
click at [268, 126] on link "Thuis" at bounding box center [264, 129] width 72 height 18
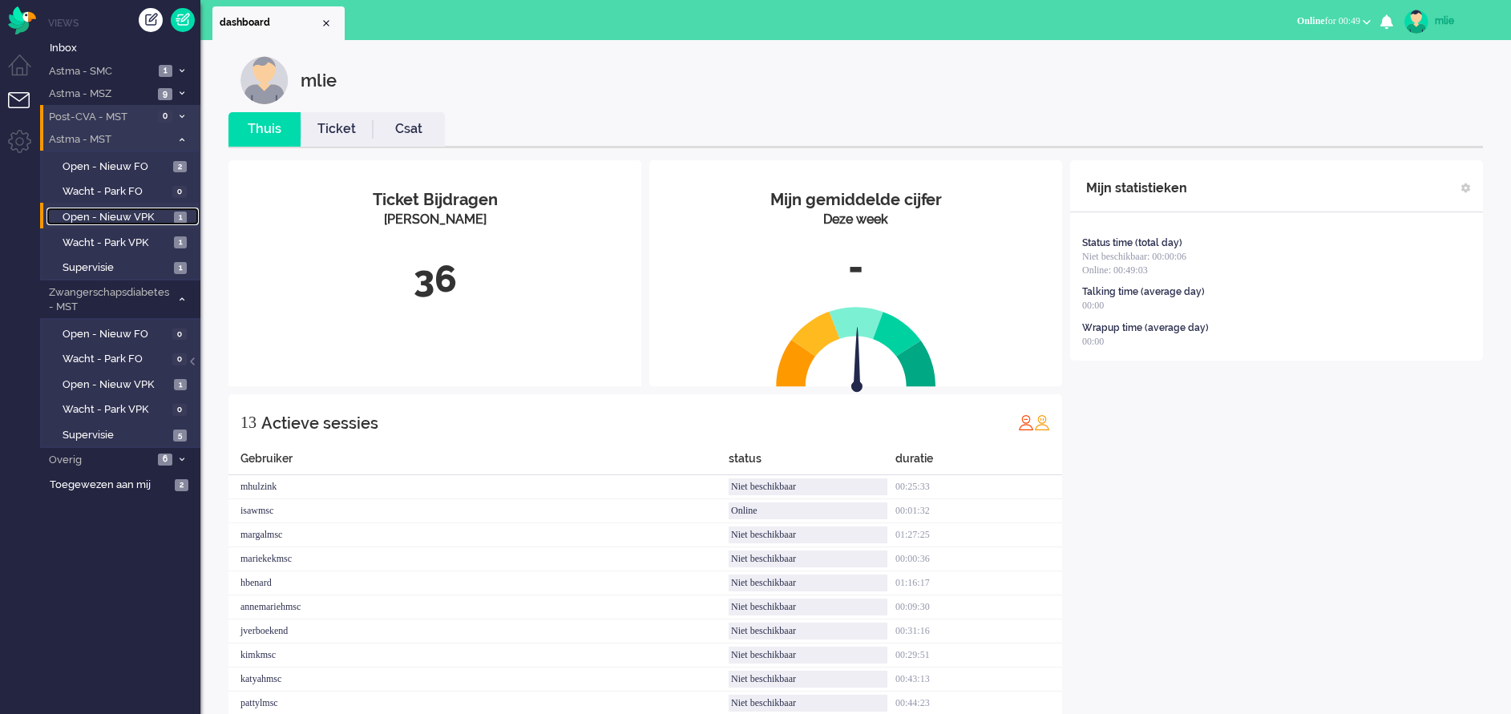
click at [98, 216] on span "Open - Nieuw VPK" at bounding box center [116, 217] width 107 height 15
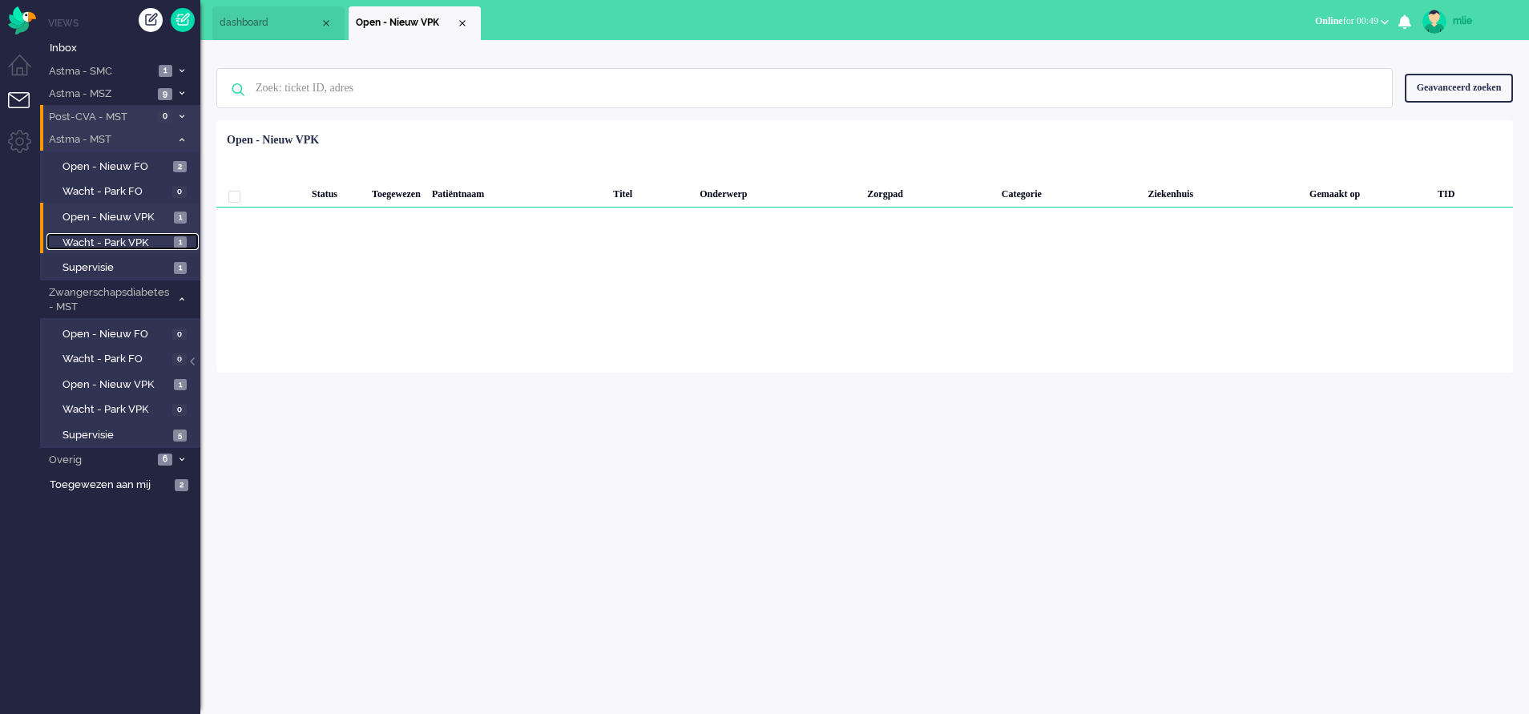
click at [87, 238] on span "Wacht - Park VPK" at bounding box center [116, 243] width 107 height 15
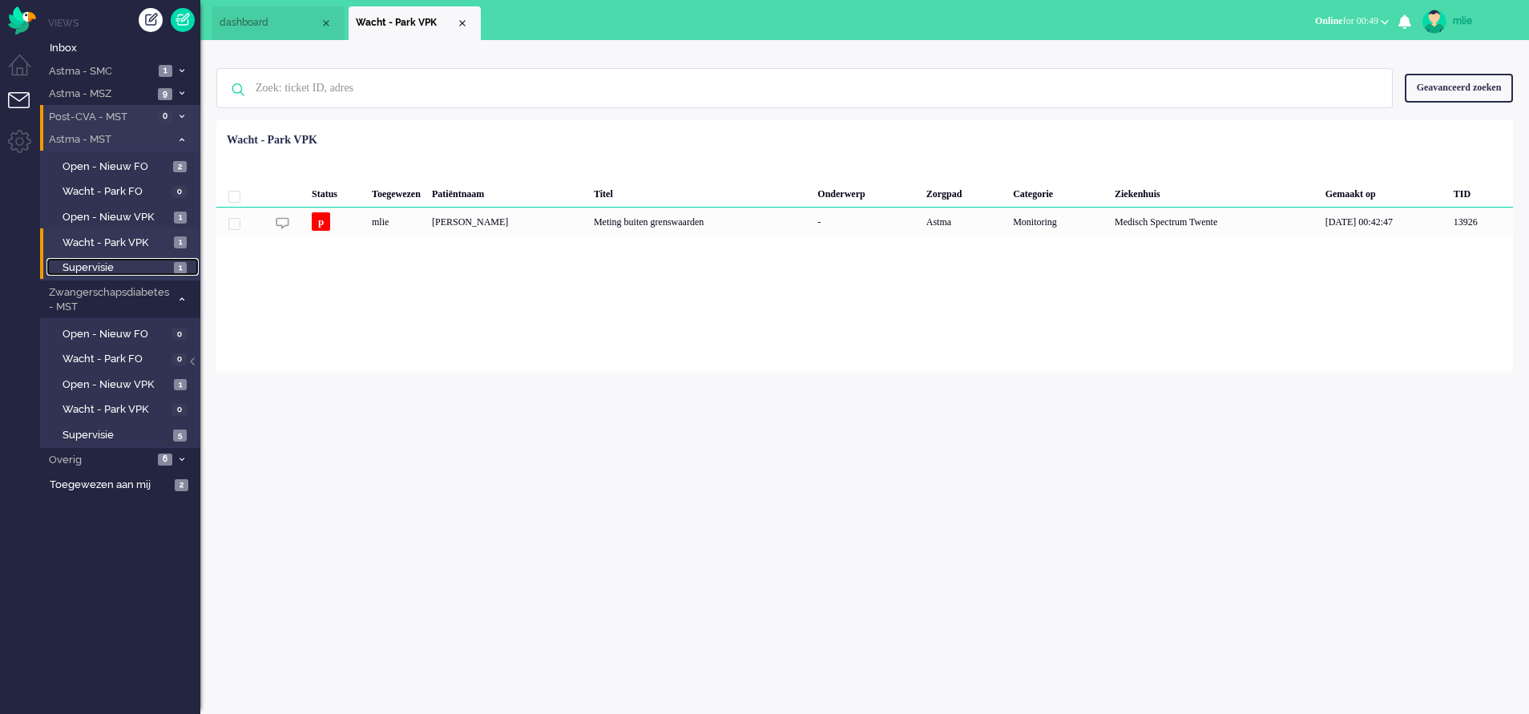
click at [76, 267] on span "Supervisie" at bounding box center [116, 267] width 107 height 15
click at [183, 68] on icon at bounding box center [182, 71] width 5 height 6
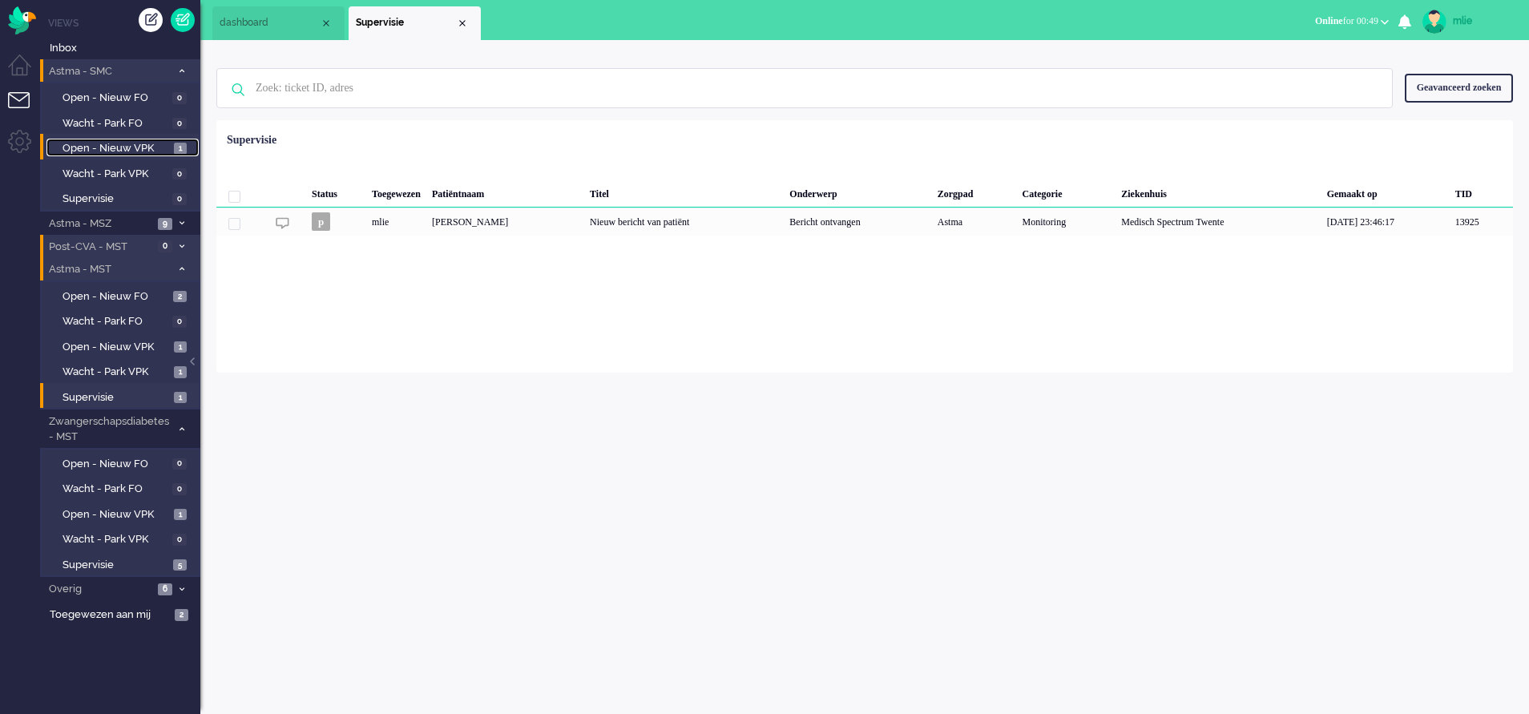
click at [107, 145] on span "Open - Nieuw VPK" at bounding box center [116, 148] width 107 height 15
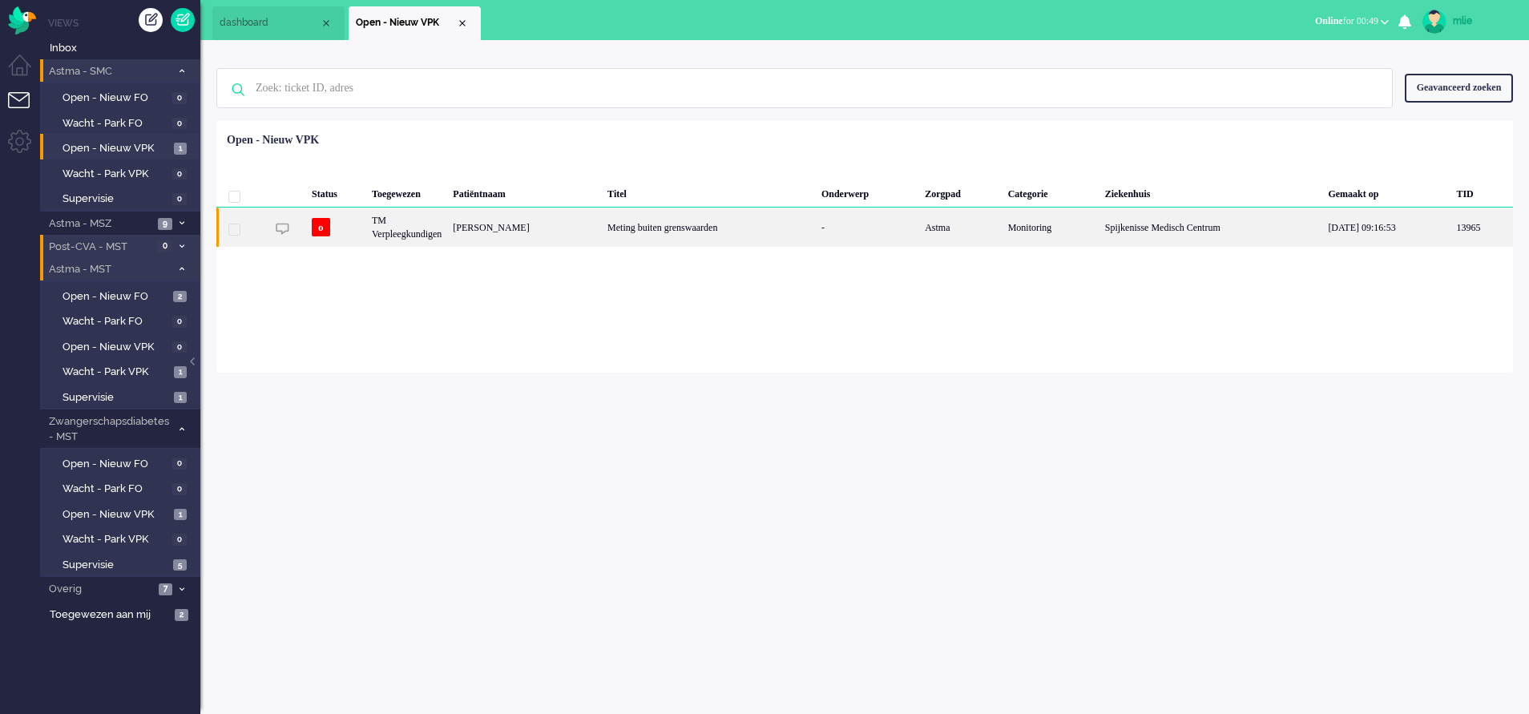
click at [660, 219] on div "Meting buiten grenswaarden" at bounding box center [709, 227] width 214 height 39
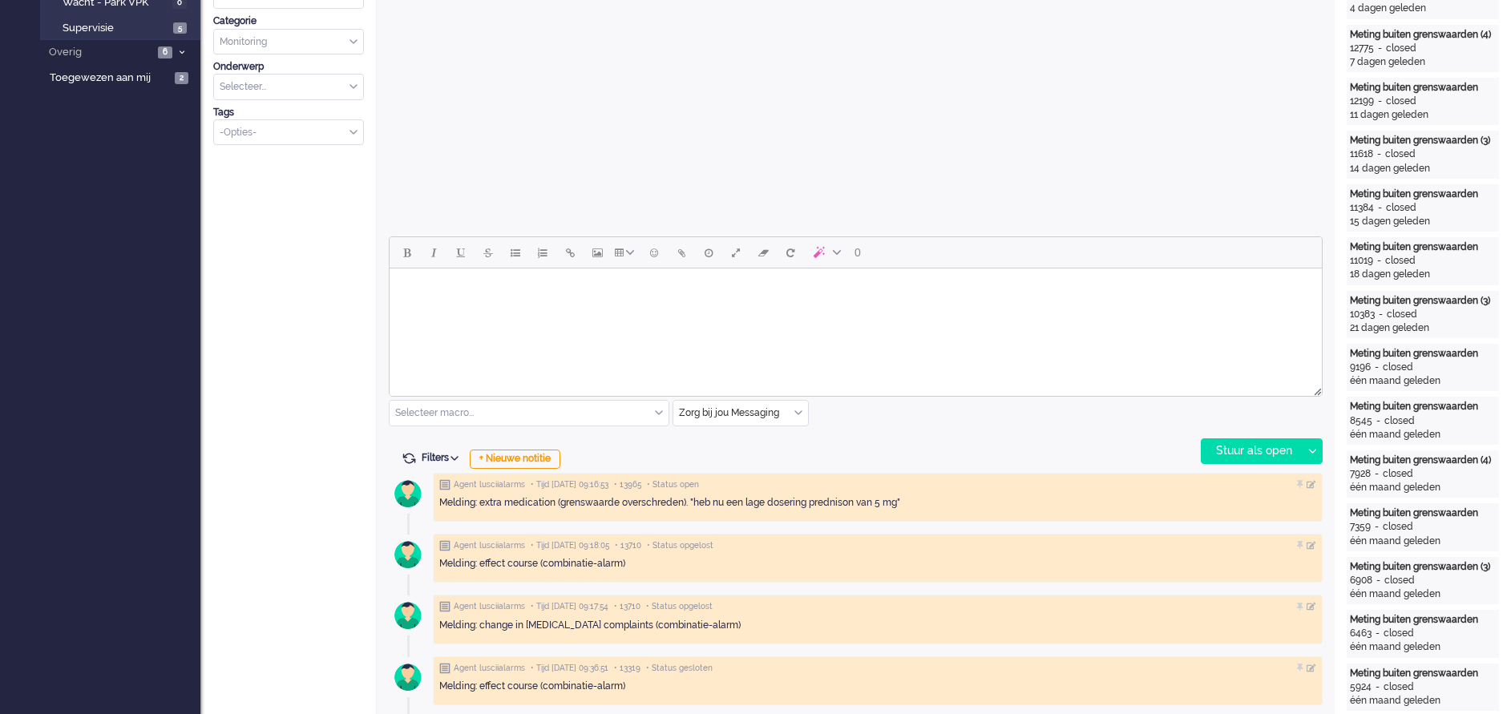
scroll to position [536, 0]
click at [499, 301] on body "Rich Text Area. Press ALT-0 for help." at bounding box center [855, 290] width 919 height 28
click at [1262, 452] on div "Stuur als open" at bounding box center [1251, 452] width 100 height 24
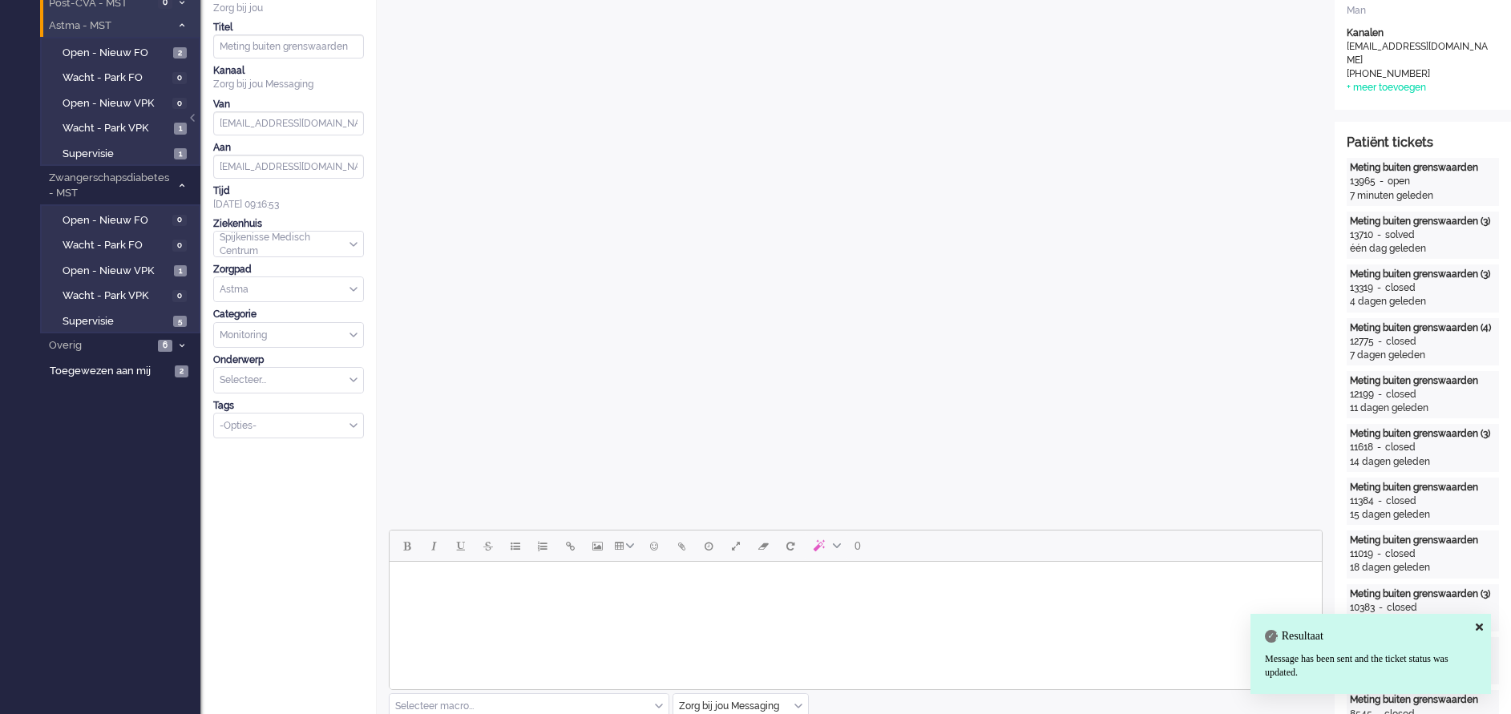
scroll to position [0, 0]
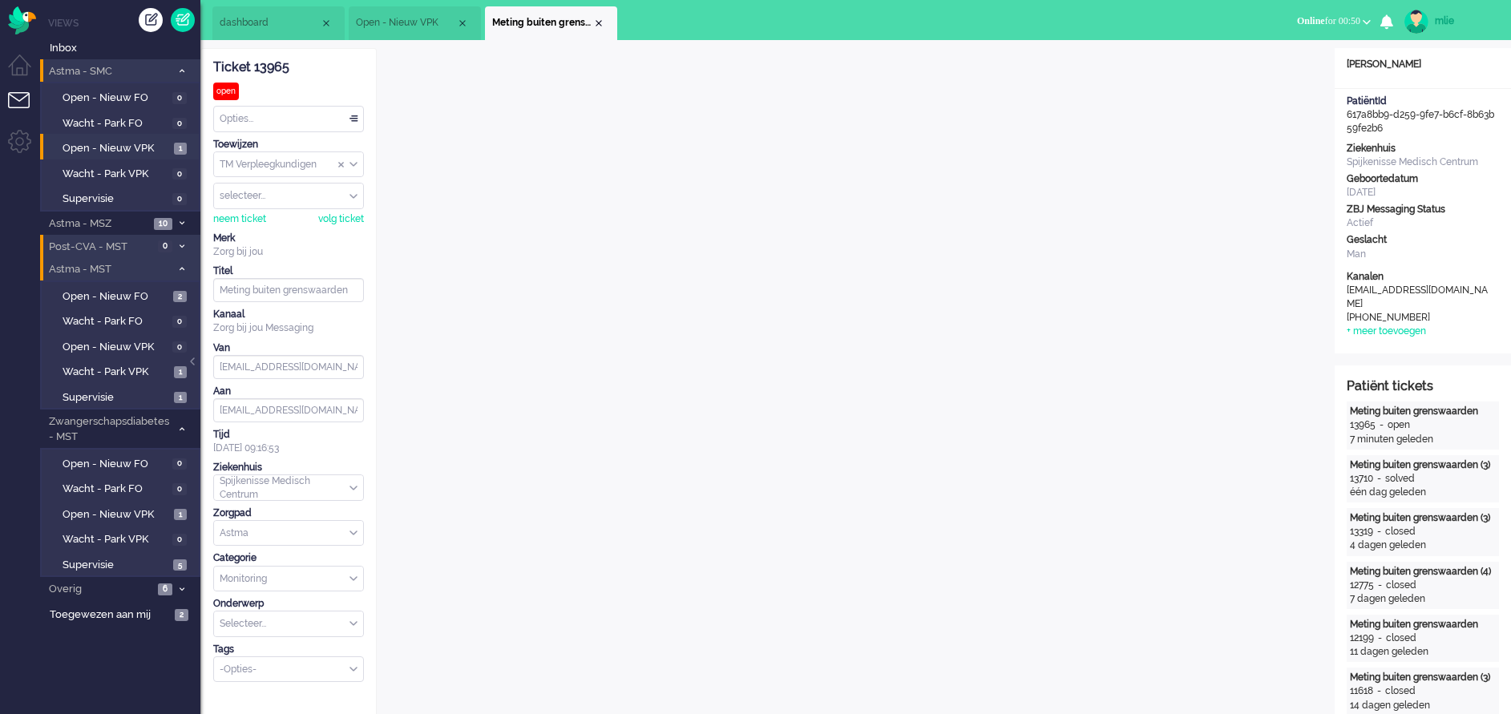
click at [352, 114] on div "Opties..." at bounding box center [288, 119] width 149 height 25
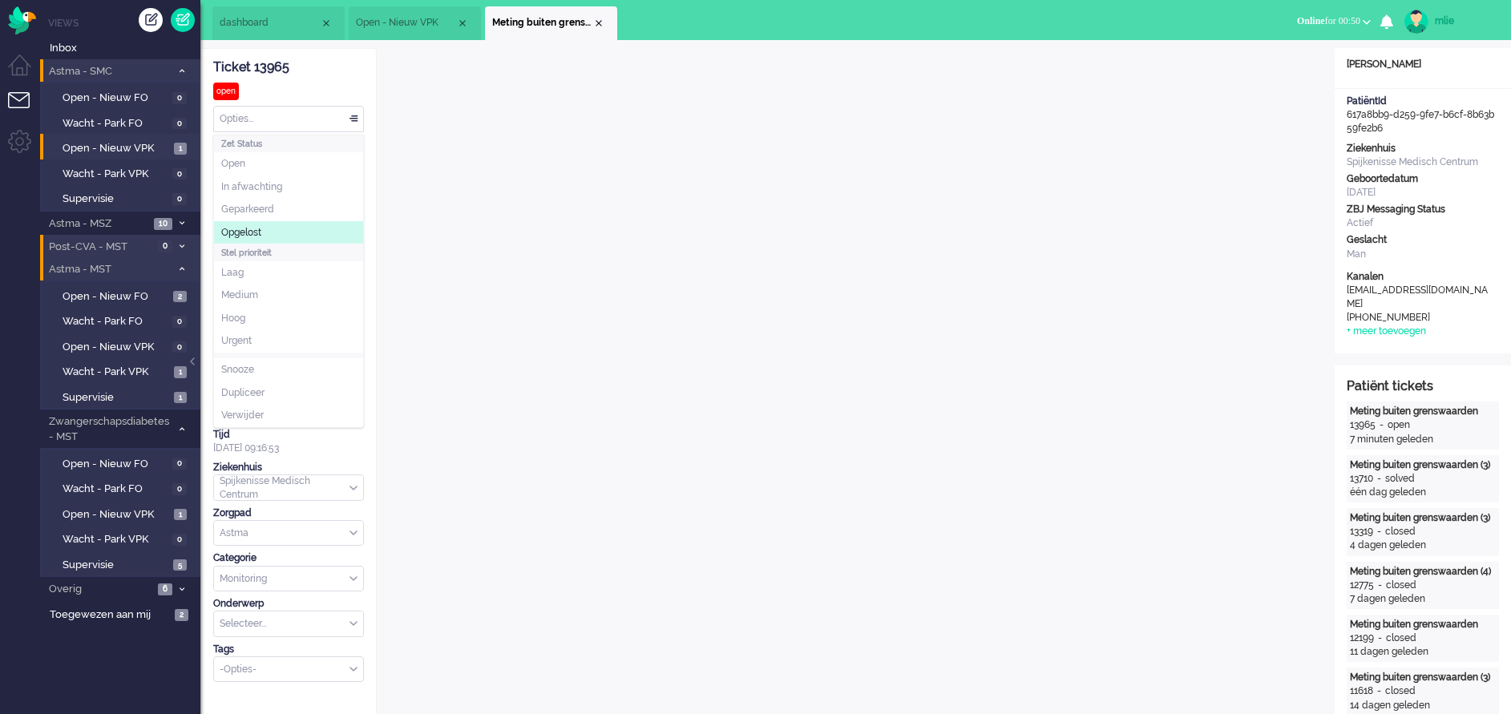
click at [264, 225] on li "Opgelost" at bounding box center [288, 232] width 149 height 23
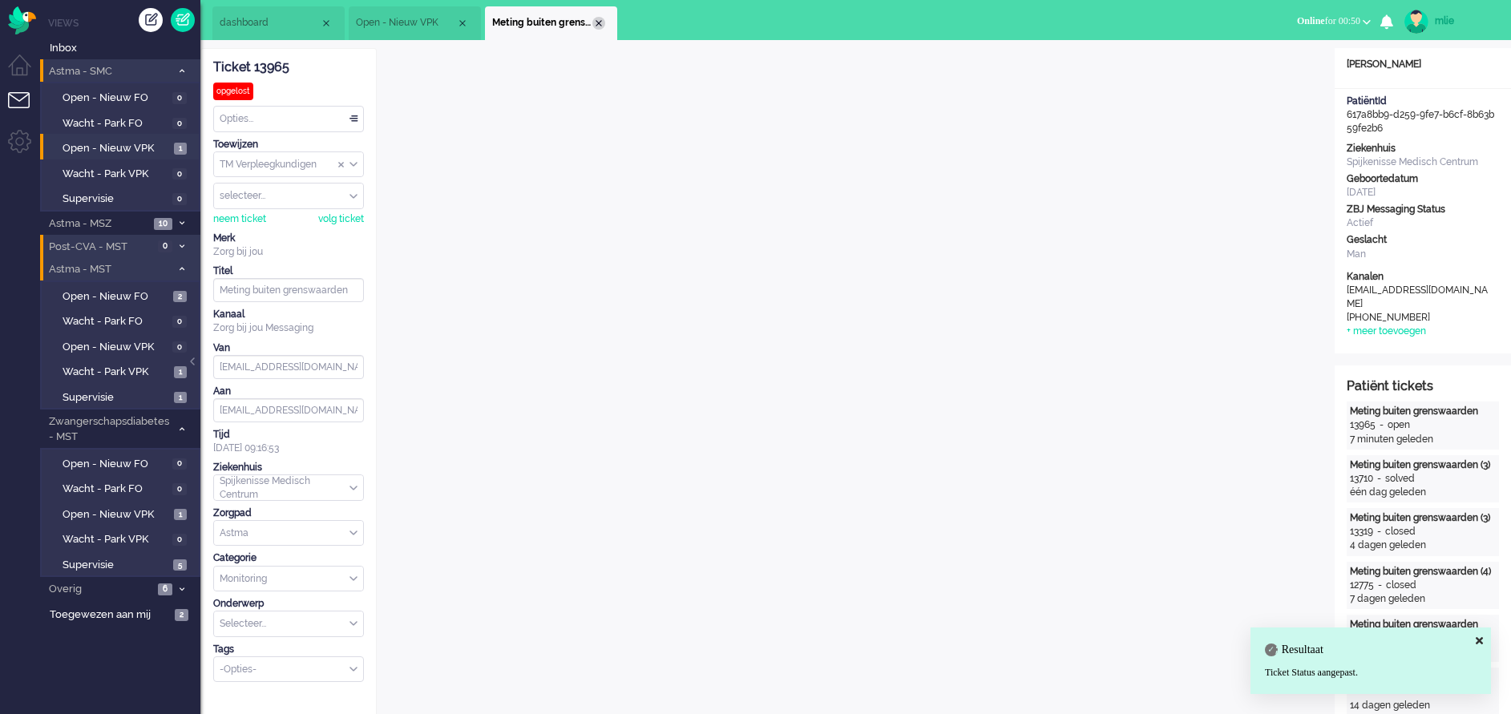
click at [596, 22] on div "Close tab" at bounding box center [598, 23] width 13 height 13
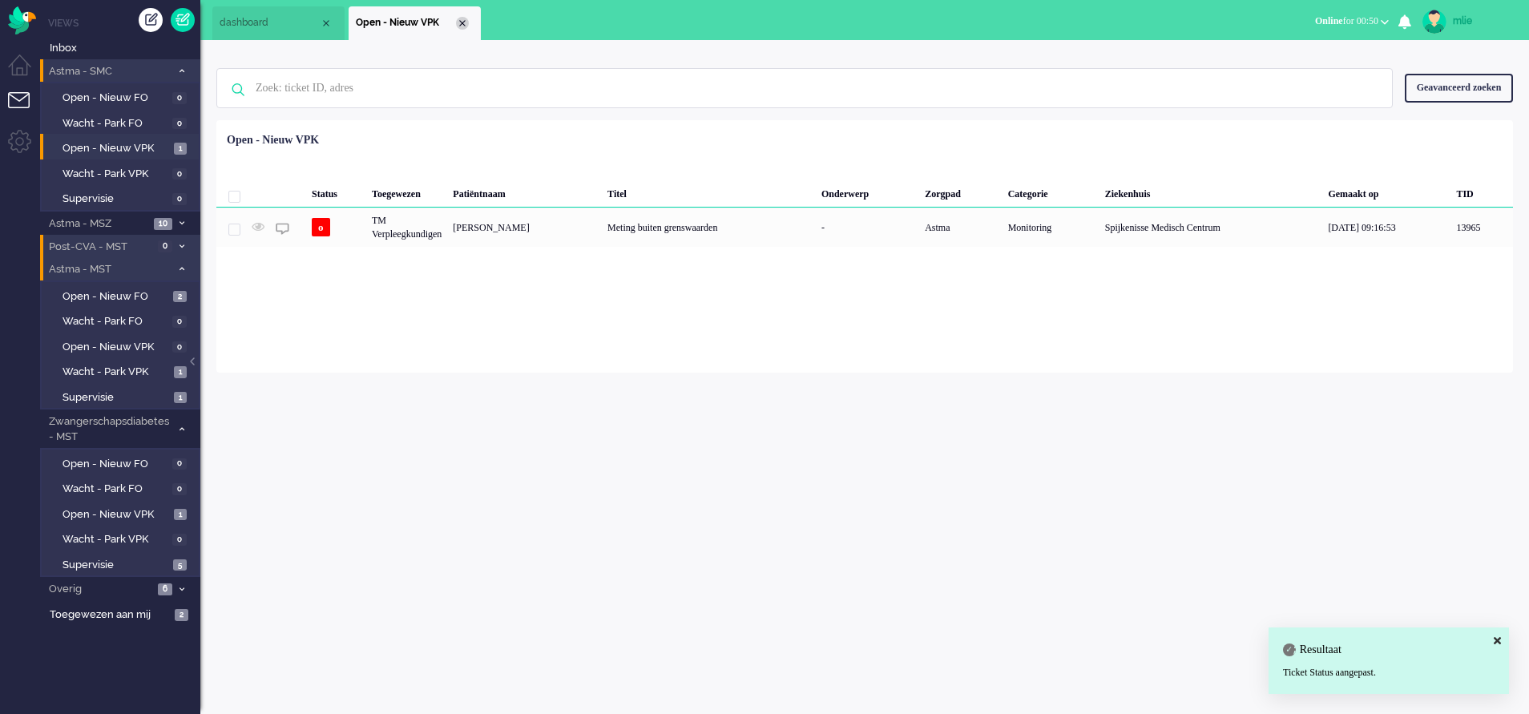
click at [463, 26] on div "Close tab" at bounding box center [462, 23] width 13 height 13
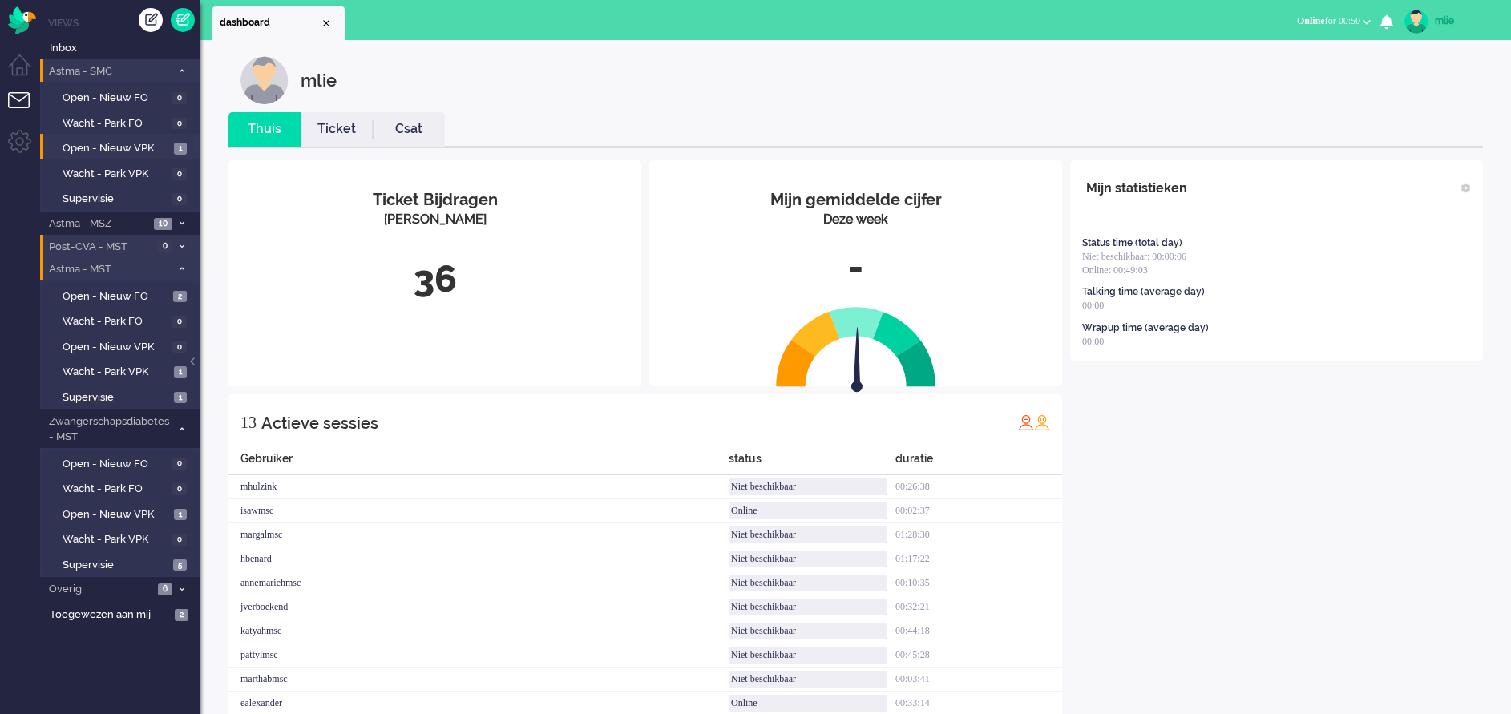
click at [178, 67] on span at bounding box center [182, 71] width 12 height 9
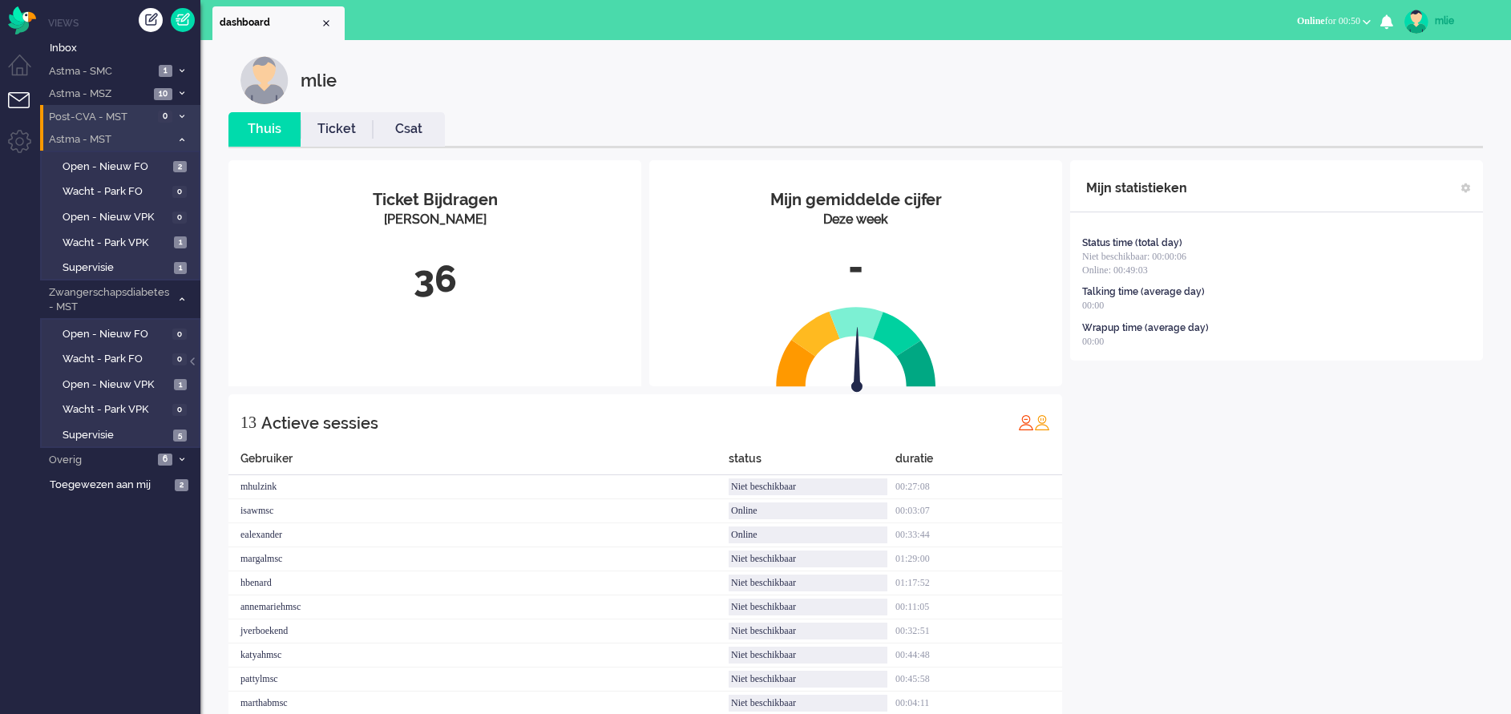
click at [323, 130] on link "Ticket" at bounding box center [337, 129] width 72 height 18
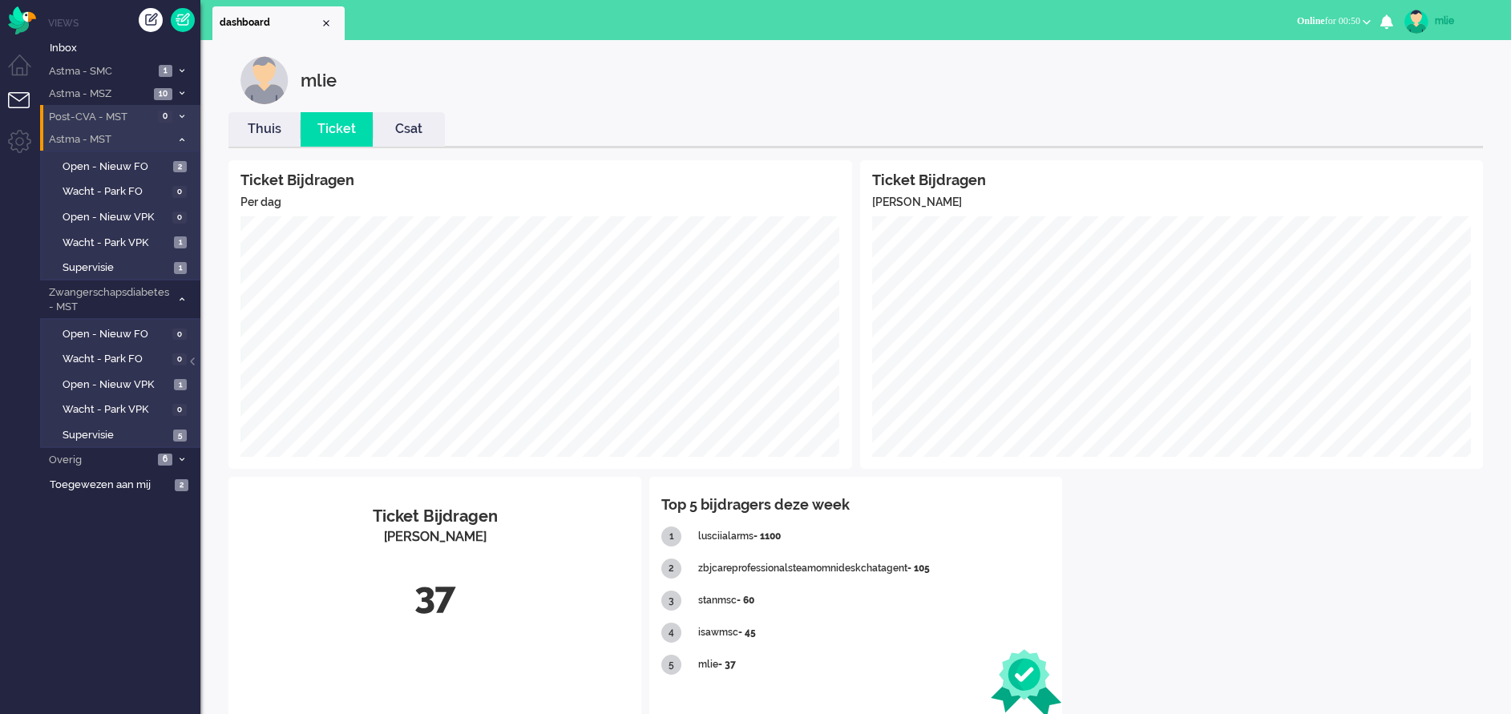
click at [261, 129] on link "Thuis" at bounding box center [264, 129] width 72 height 18
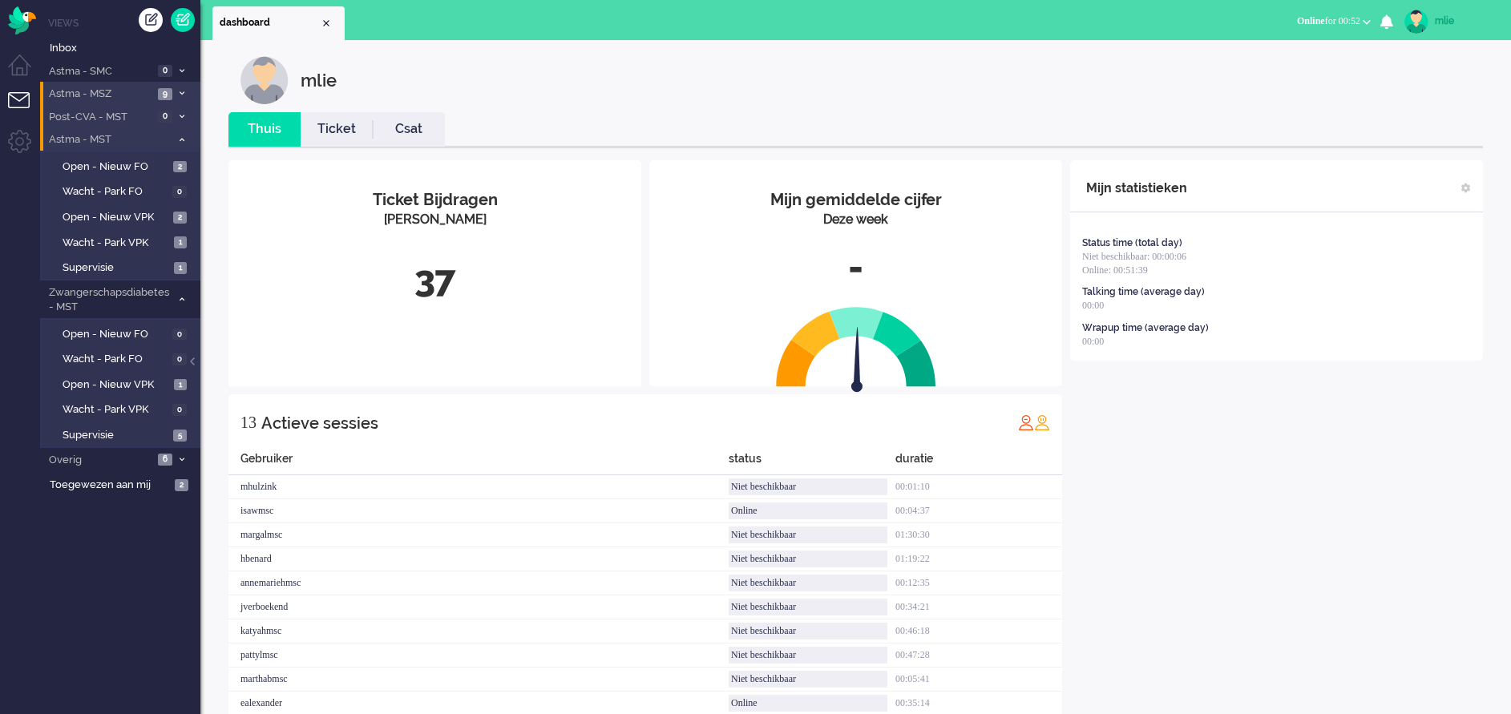
click at [180, 84] on li "Astma - MSZ 9" at bounding box center [120, 93] width 160 height 23
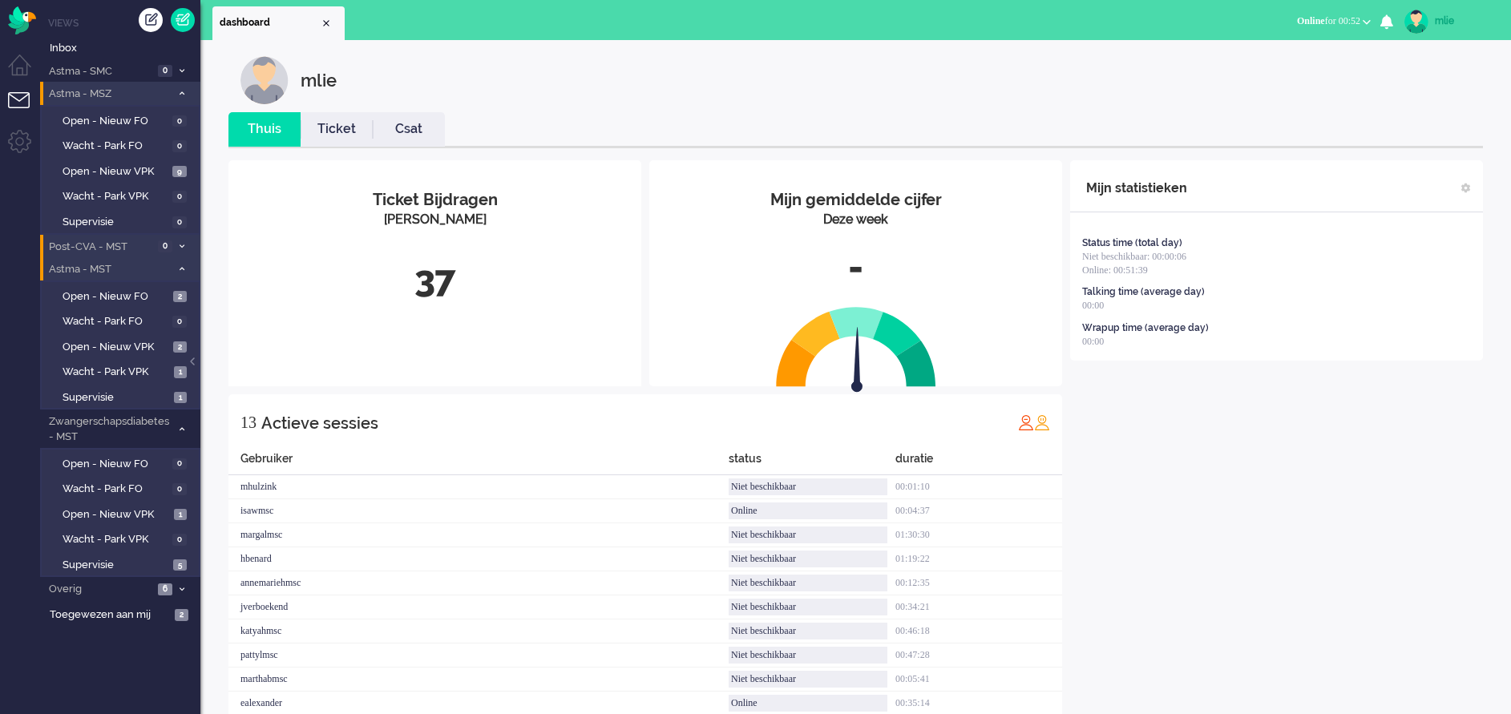
click at [180, 89] on li "Astma - MSZ 9" at bounding box center [120, 93] width 160 height 23
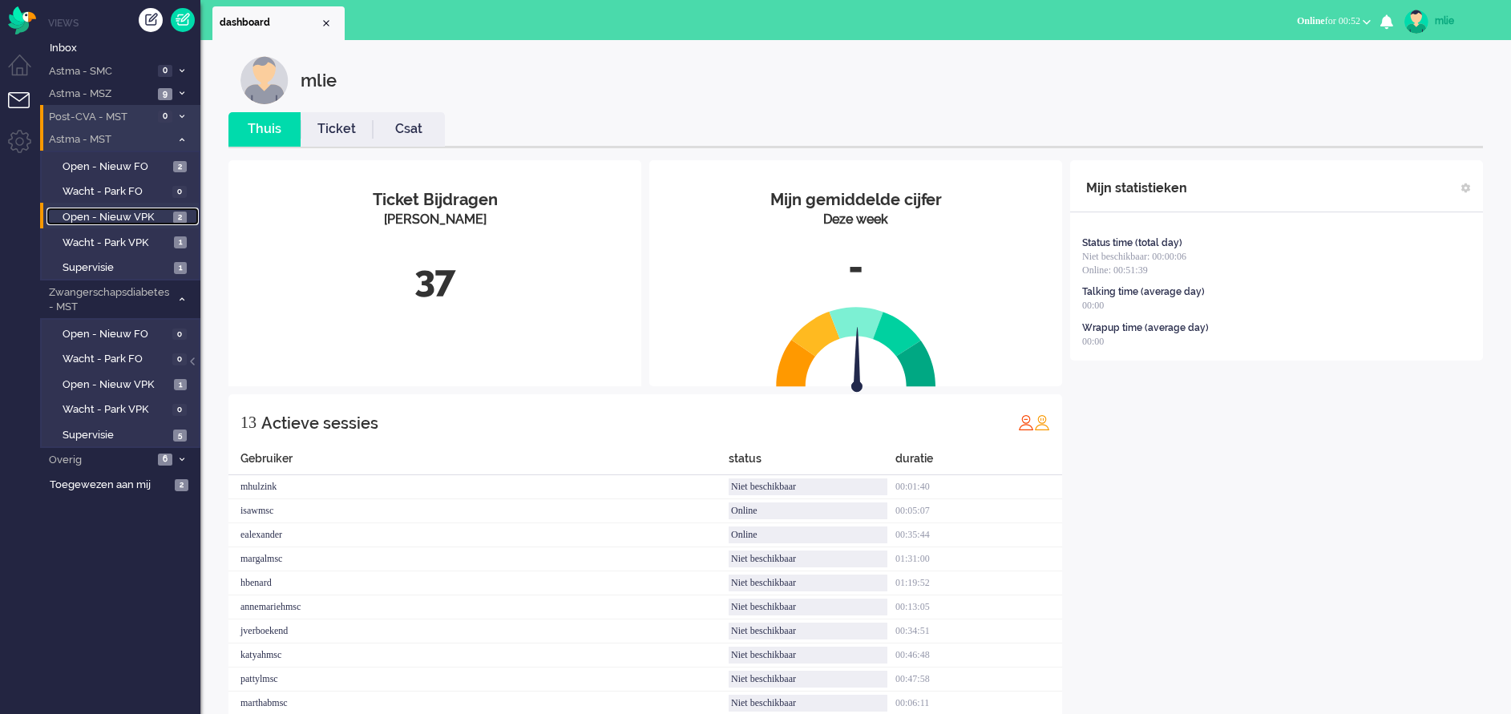
click at [97, 211] on span "Open - Nieuw VPK" at bounding box center [116, 217] width 107 height 15
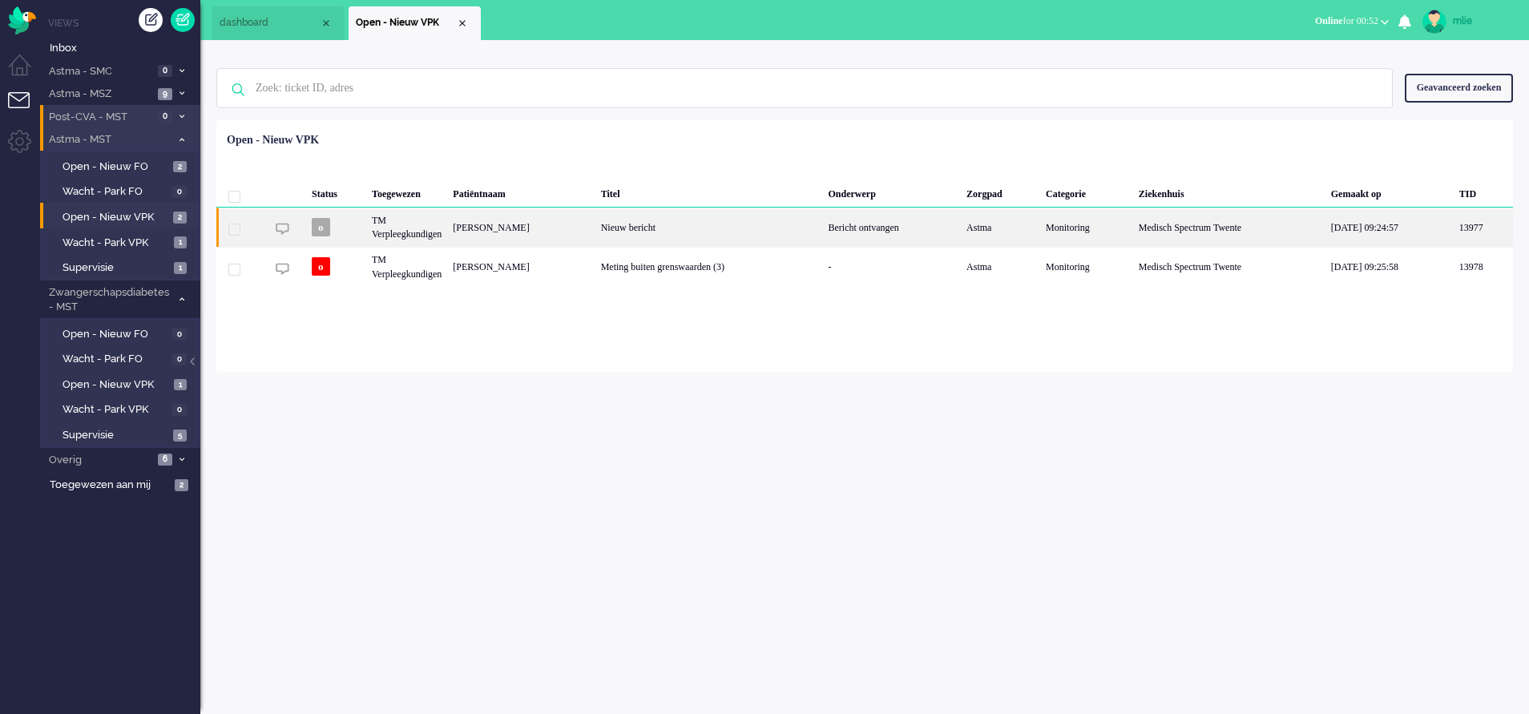
click at [754, 226] on div "Nieuw bericht" at bounding box center [709, 227] width 228 height 39
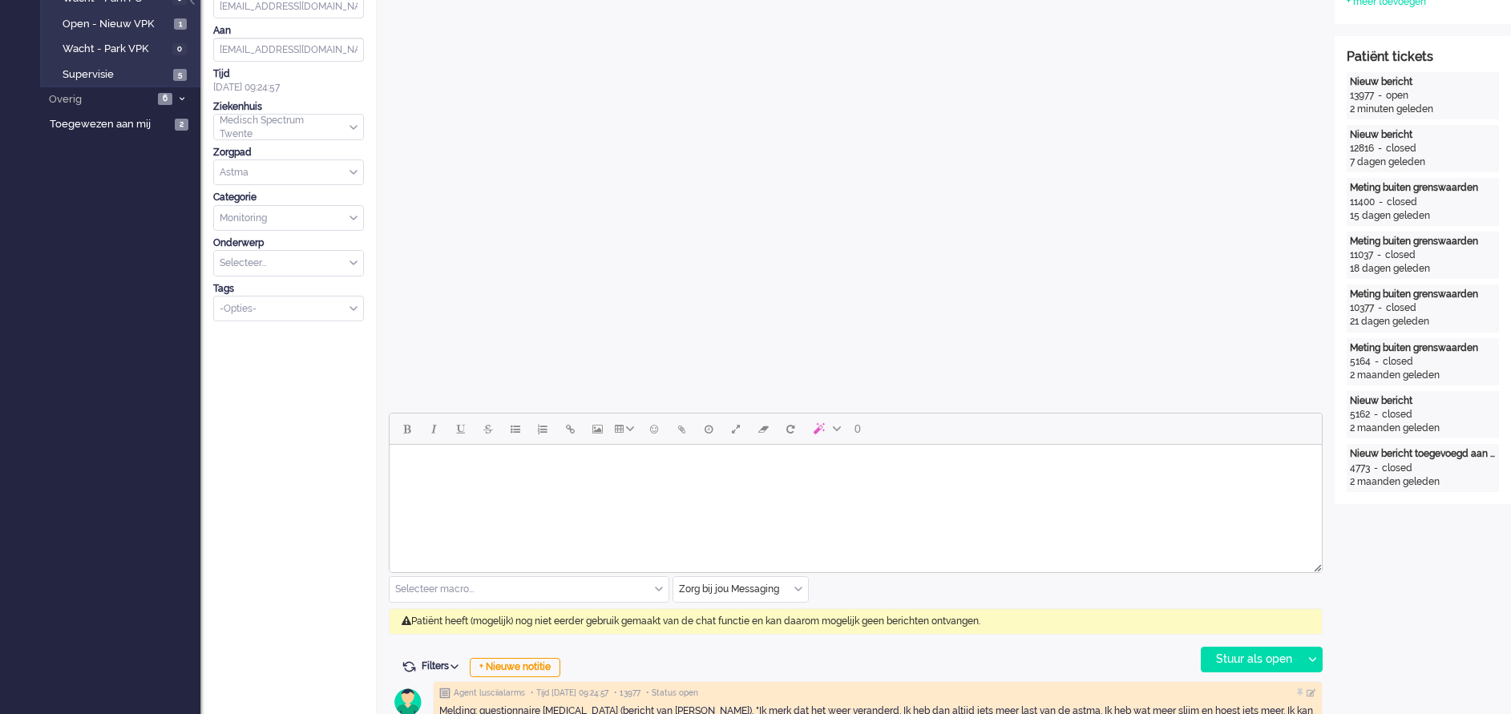
scroll to position [481, 0]
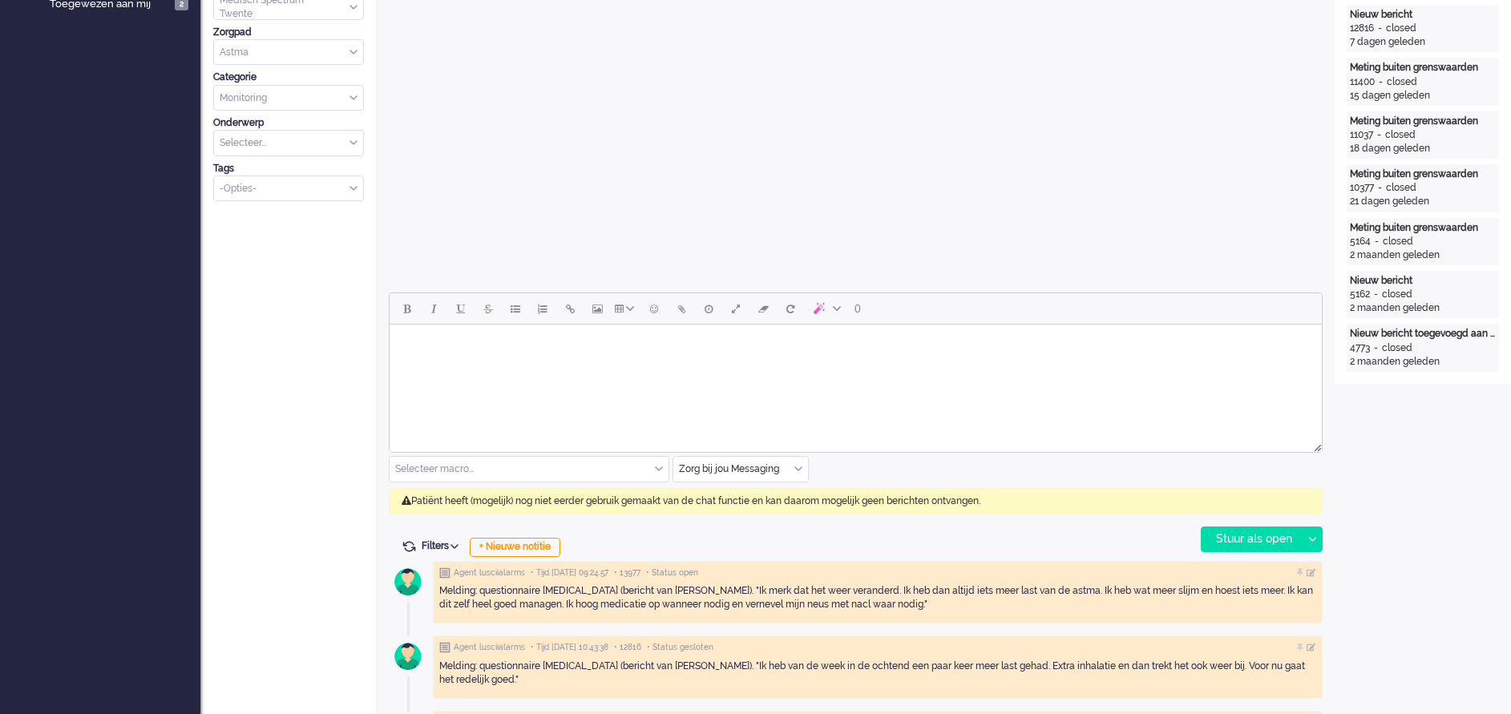
click at [462, 361] on html at bounding box center [855, 345] width 932 height 41
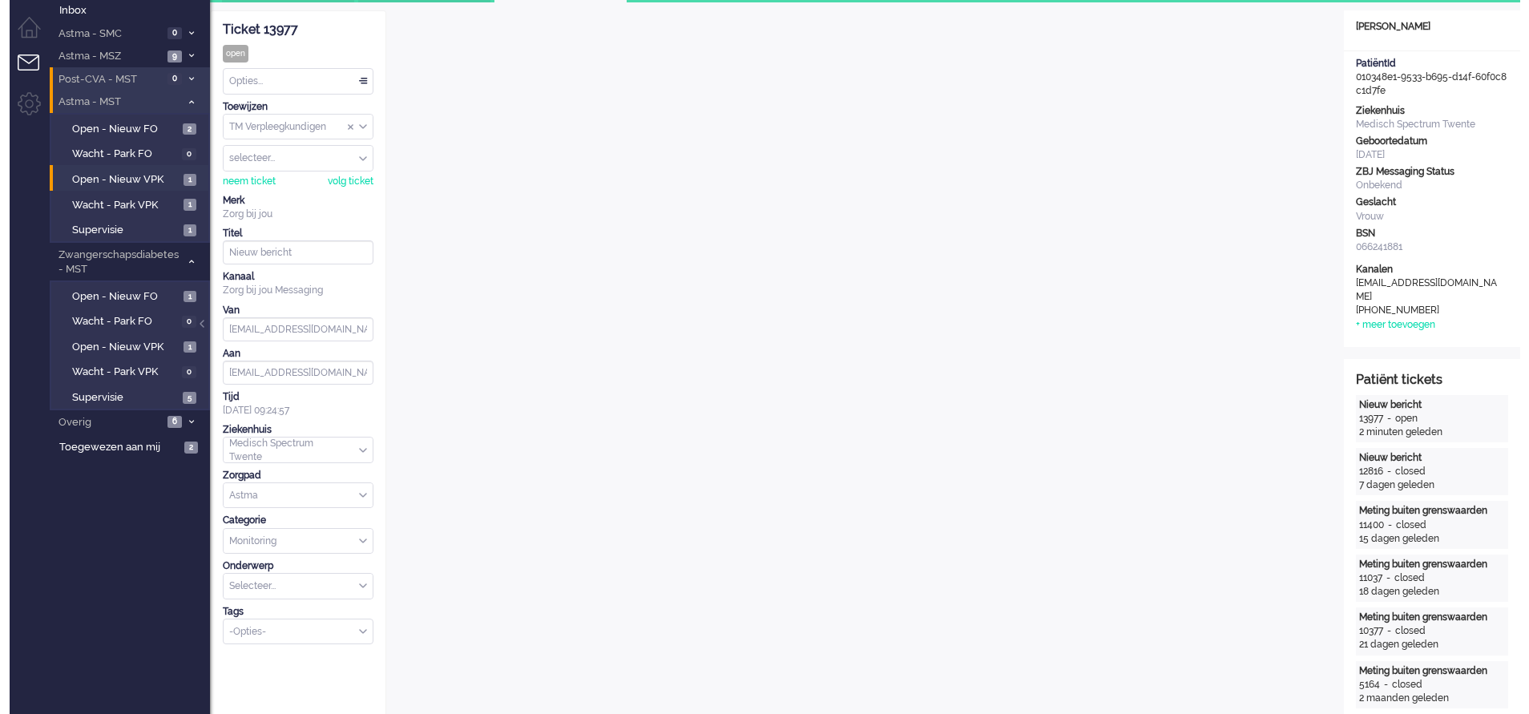
scroll to position [0, 0]
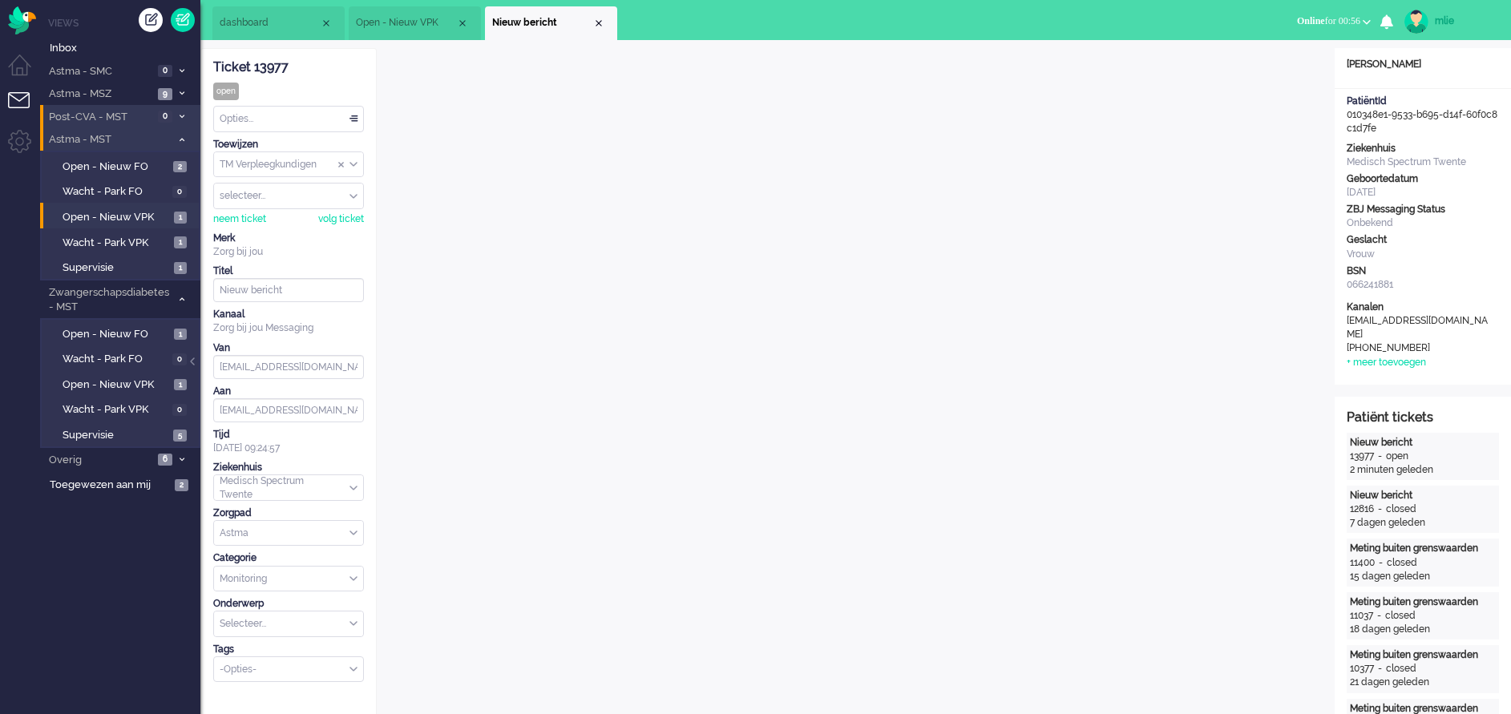
click at [353, 117] on div "Opties..." at bounding box center [288, 119] width 149 height 25
click at [239, 228] on span "Opgelost" at bounding box center [241, 233] width 40 height 14
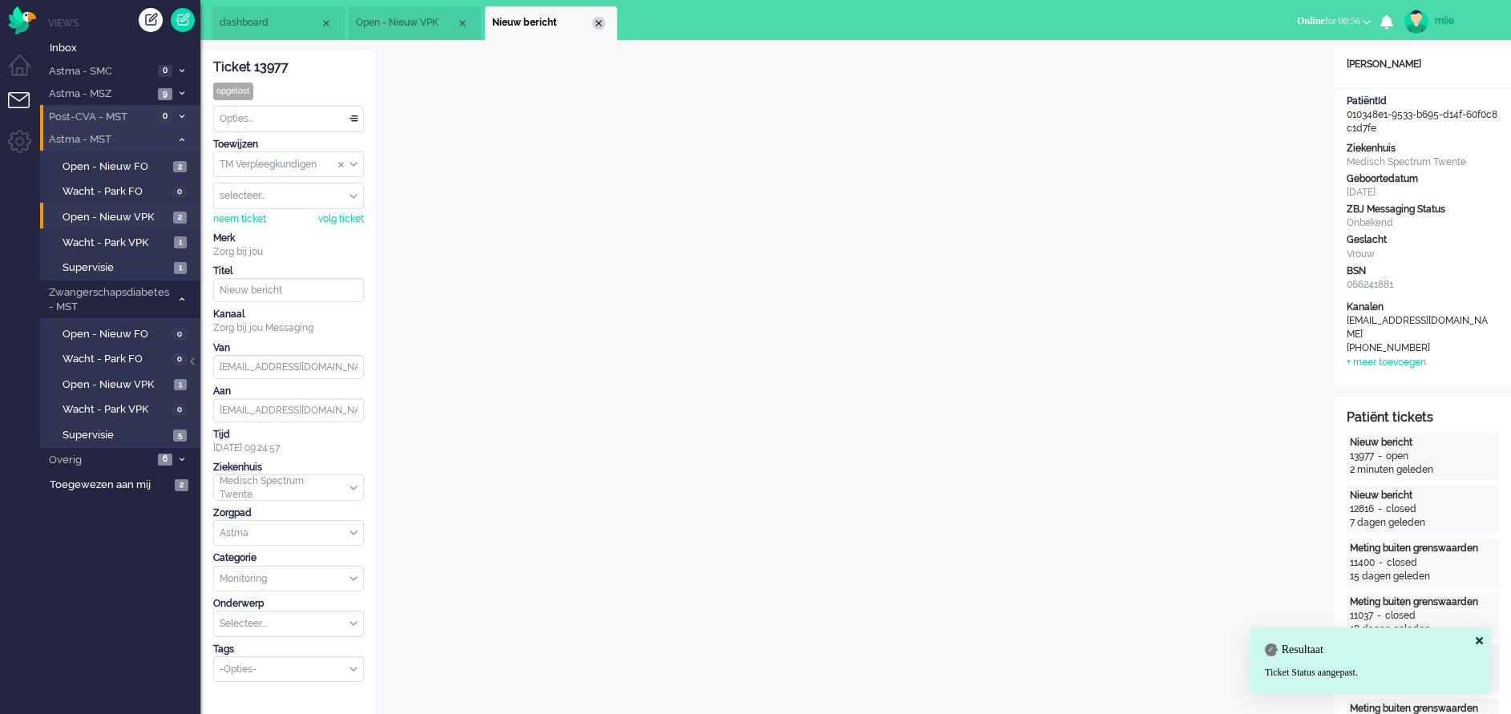
click at [595, 22] on div "Close tab" at bounding box center [598, 23] width 13 height 13
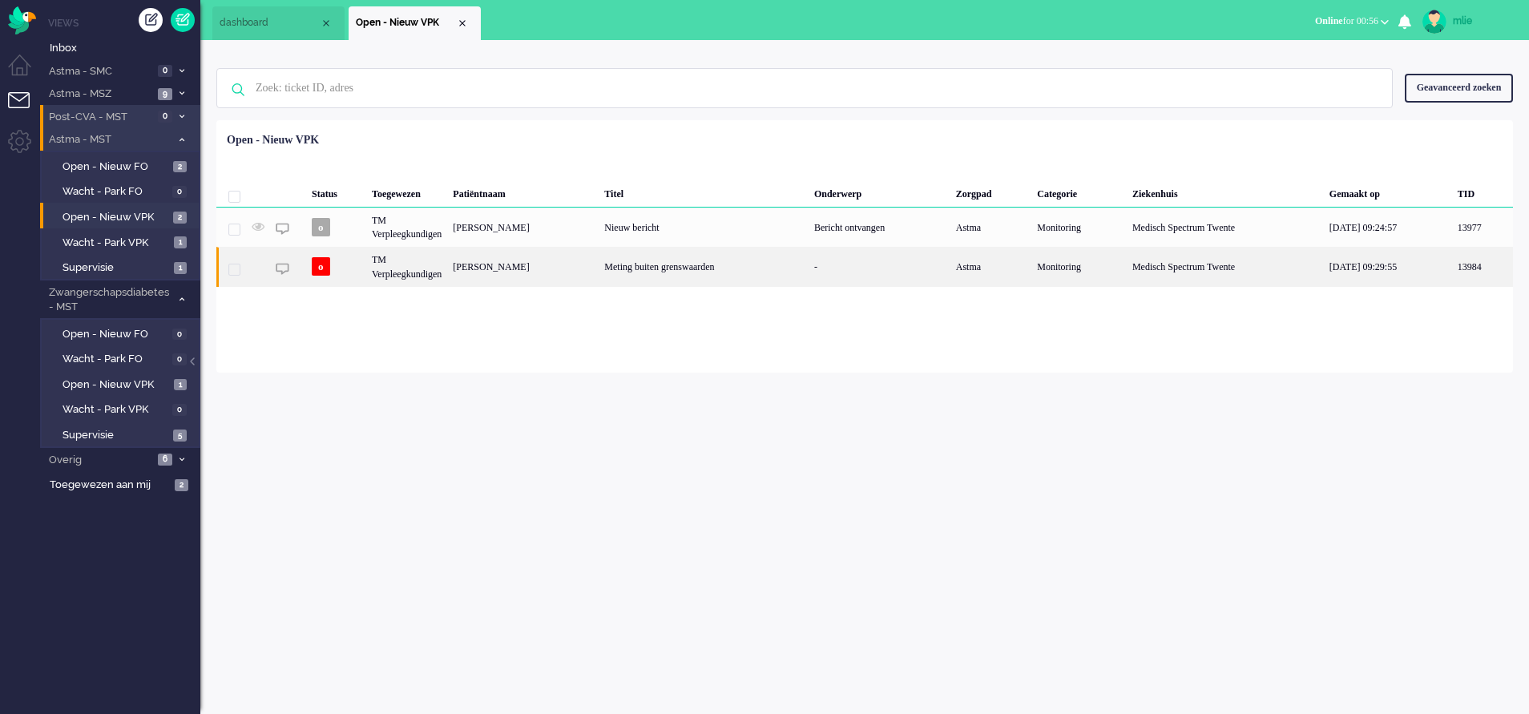
click at [797, 264] on div "Meting buiten grenswaarden" at bounding box center [704, 266] width 210 height 39
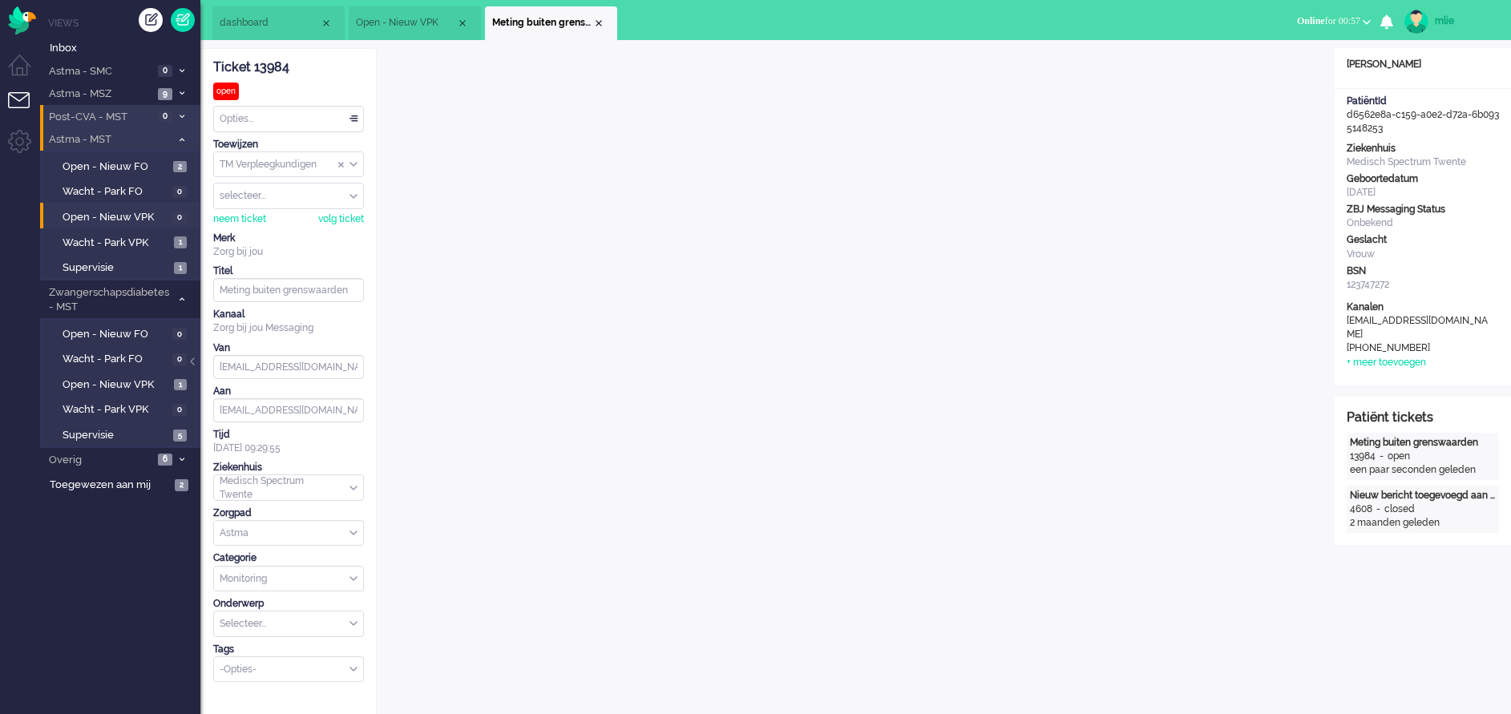
click at [353, 114] on div "Opties..." at bounding box center [288, 119] width 149 height 25
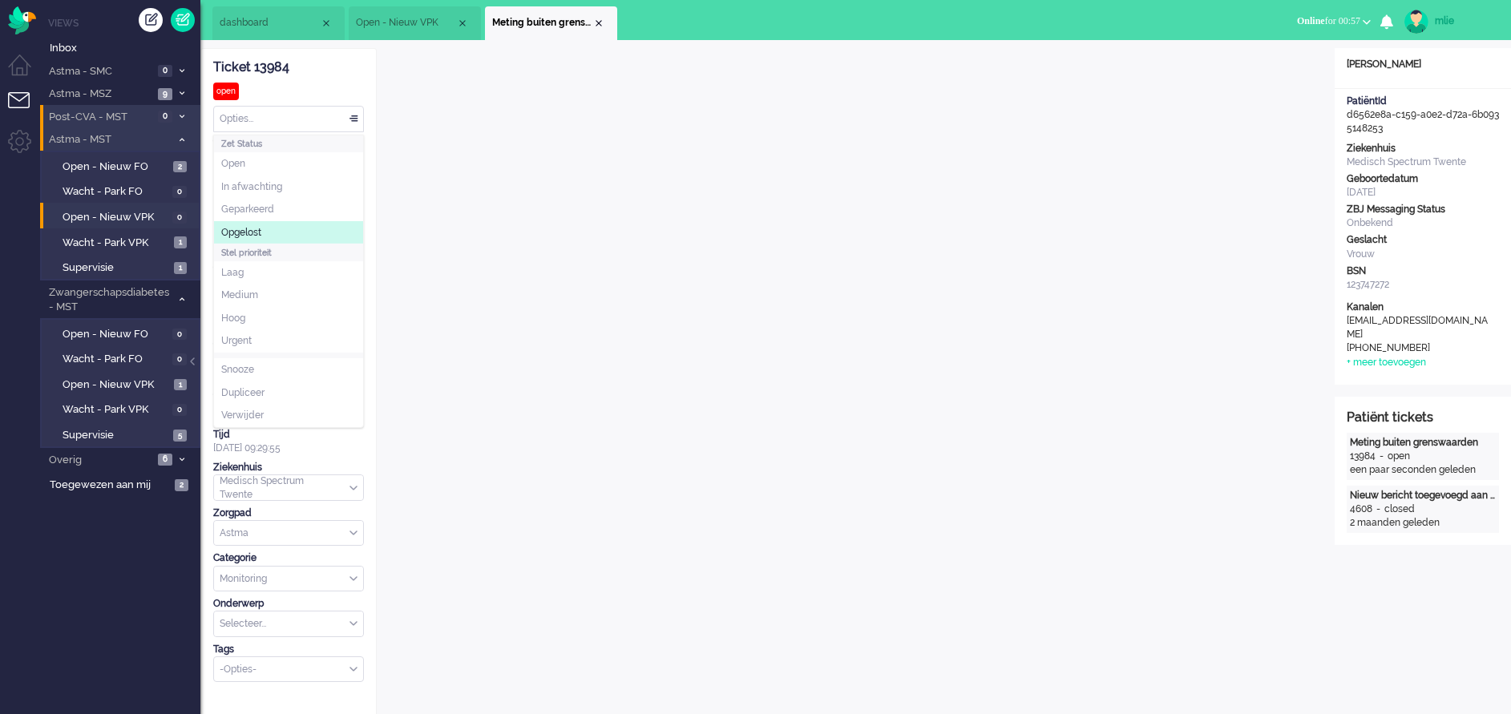
click at [264, 232] on li "Opgelost" at bounding box center [288, 232] width 149 height 23
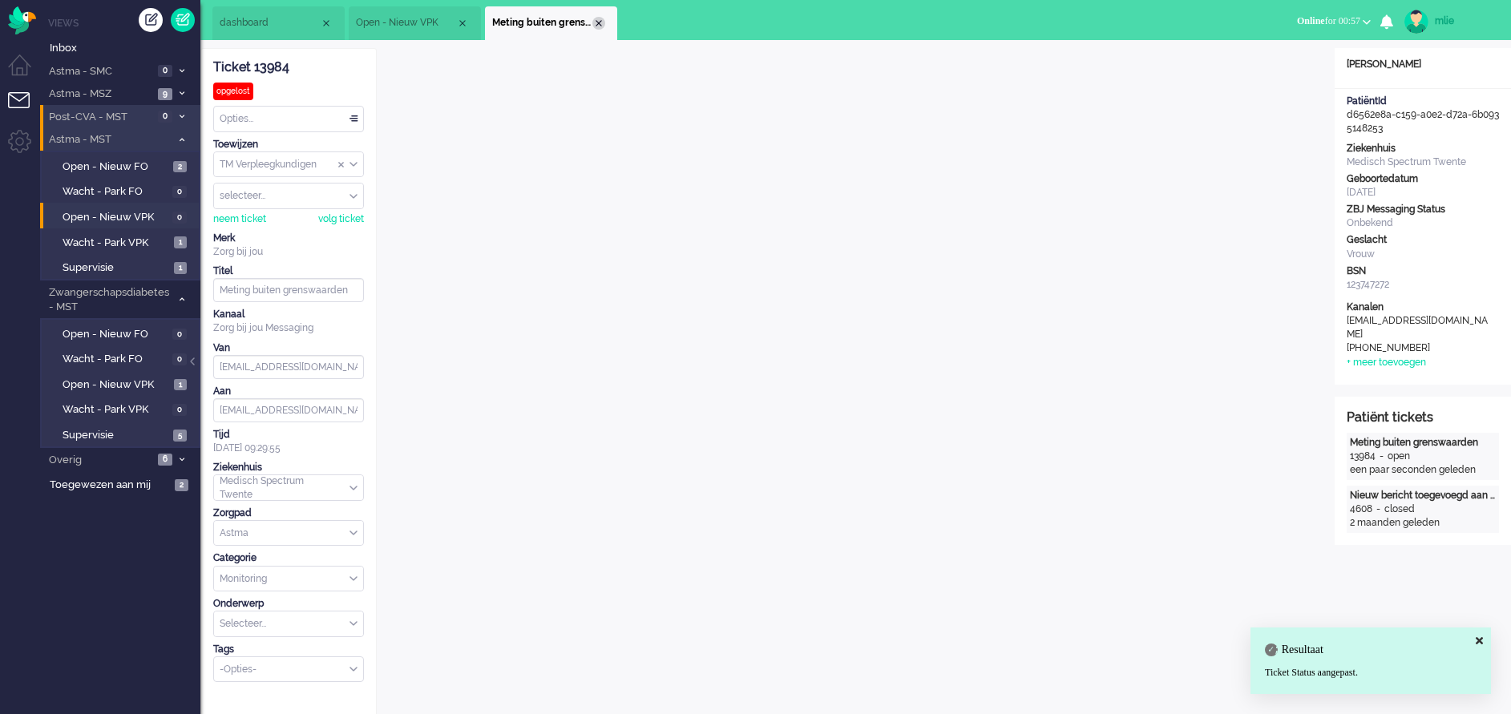
click at [598, 21] on div "Close tab" at bounding box center [598, 23] width 13 height 13
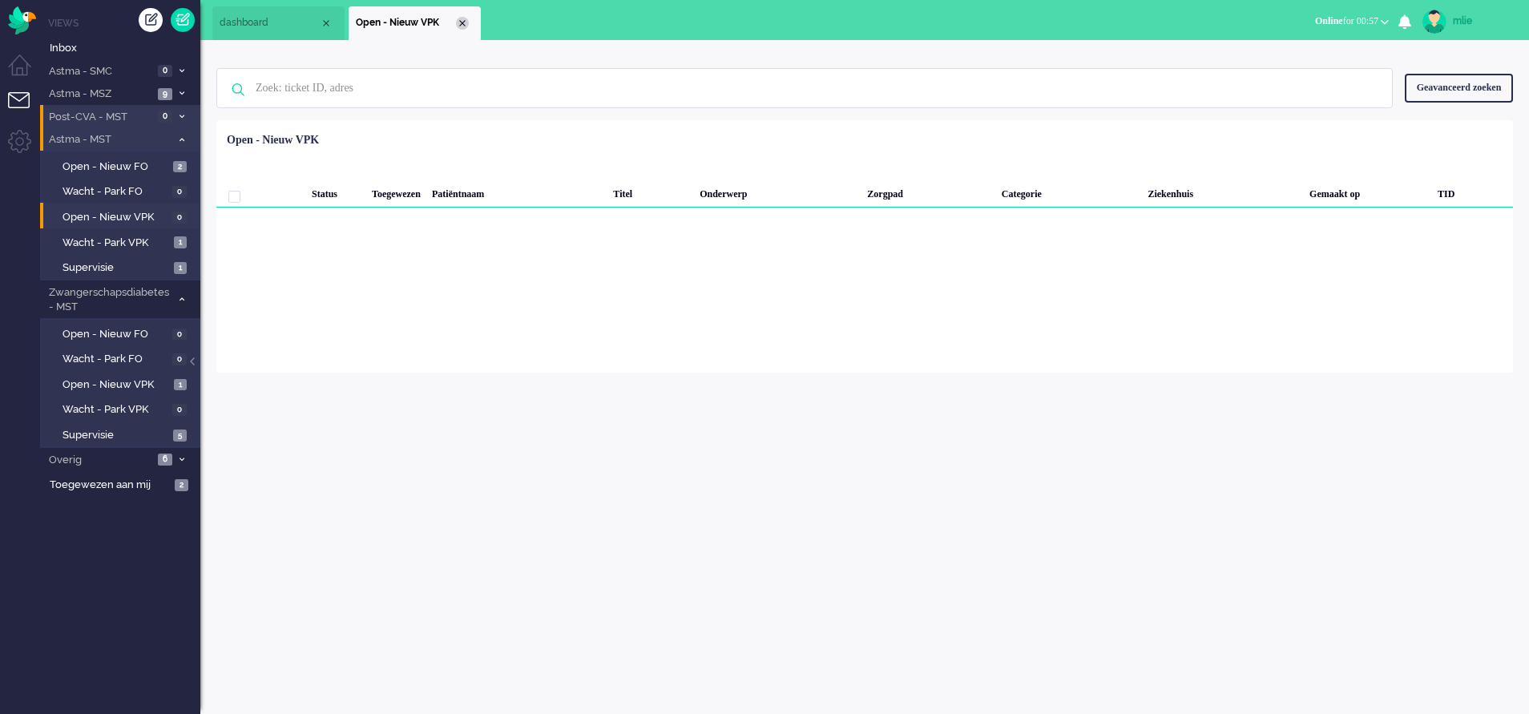
click at [461, 20] on div "Close tab" at bounding box center [462, 23] width 13 height 13
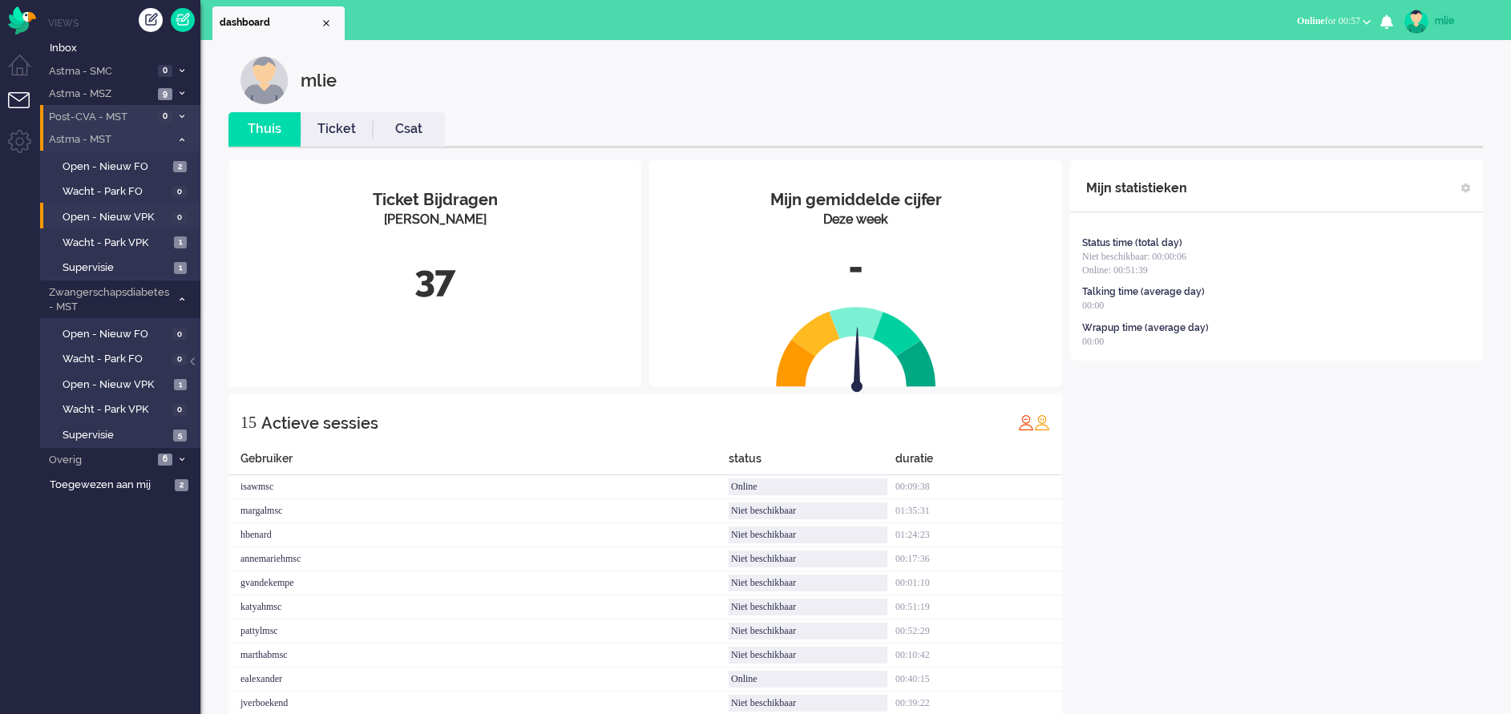
click at [341, 131] on link "Ticket" at bounding box center [337, 129] width 72 height 18
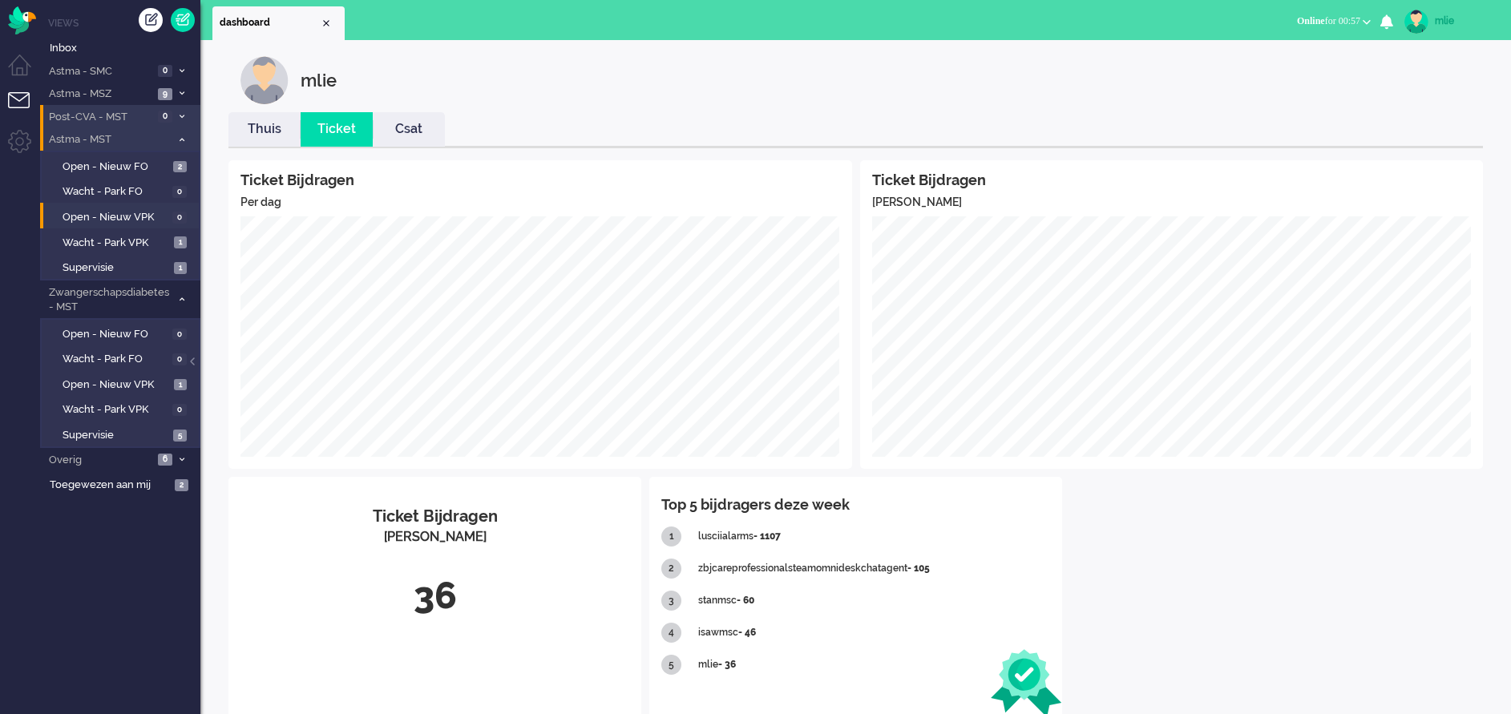
click at [266, 131] on link "Thuis" at bounding box center [264, 129] width 72 height 18
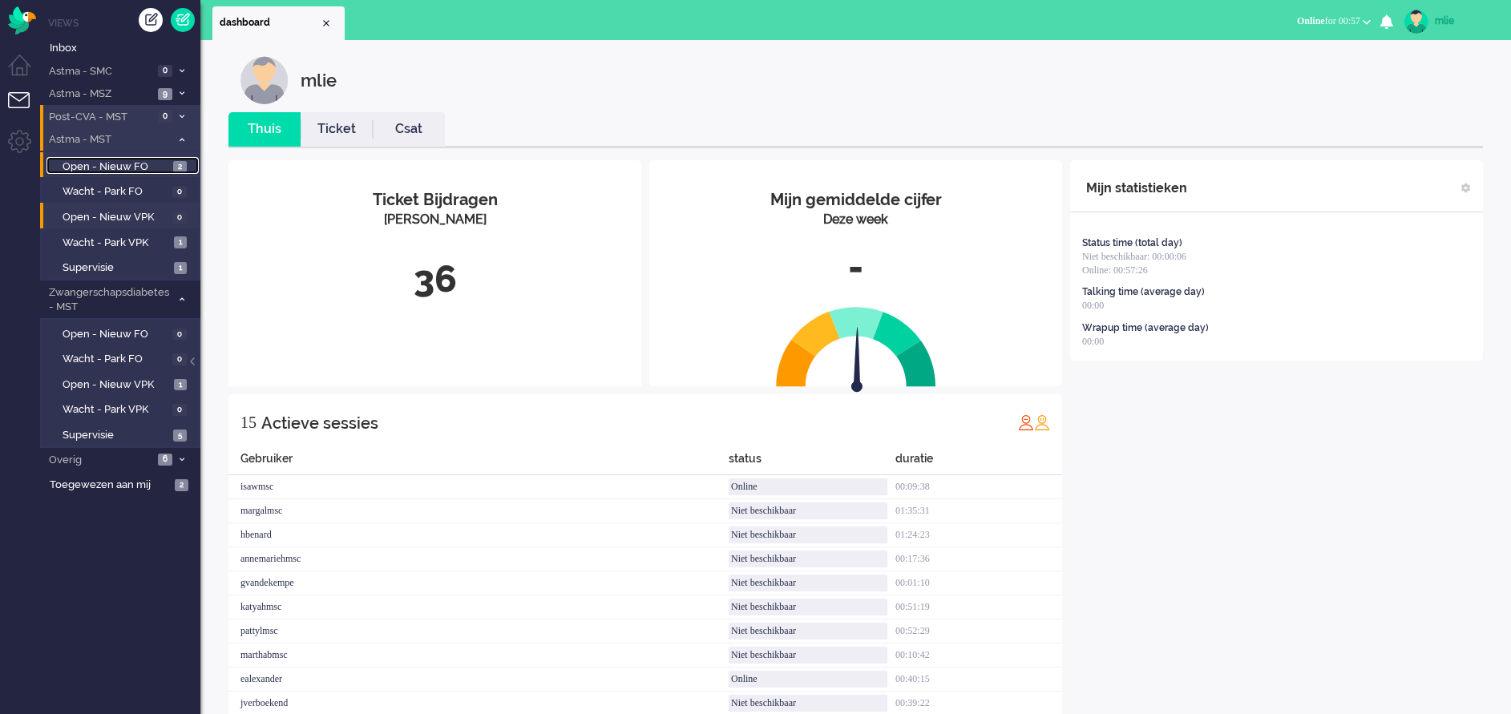
click at [110, 167] on span "Open - Nieuw FO" at bounding box center [116, 166] width 107 height 15
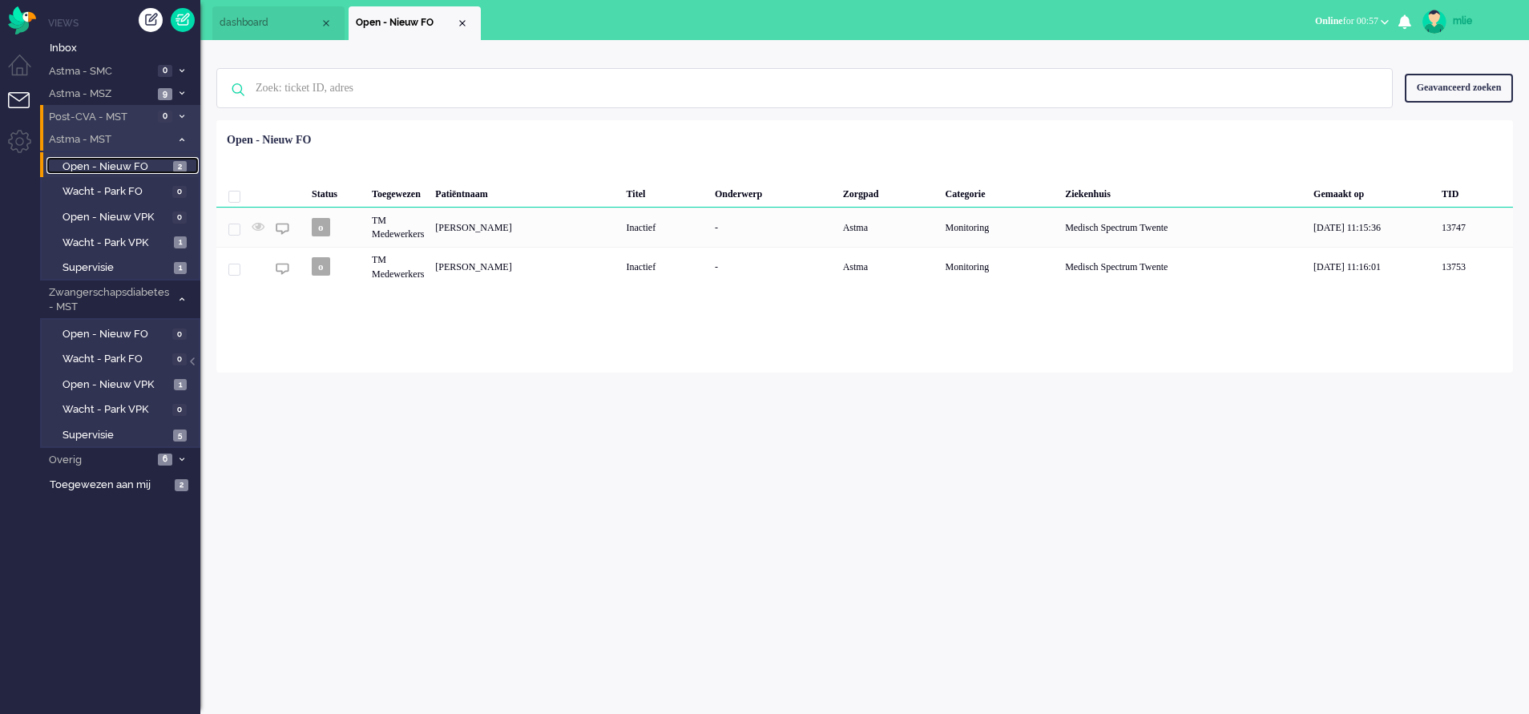
click at [110, 167] on span "Open - Nieuw FO" at bounding box center [116, 166] width 107 height 15
click at [106, 236] on span "Wacht - Park VPK" at bounding box center [116, 243] width 107 height 15
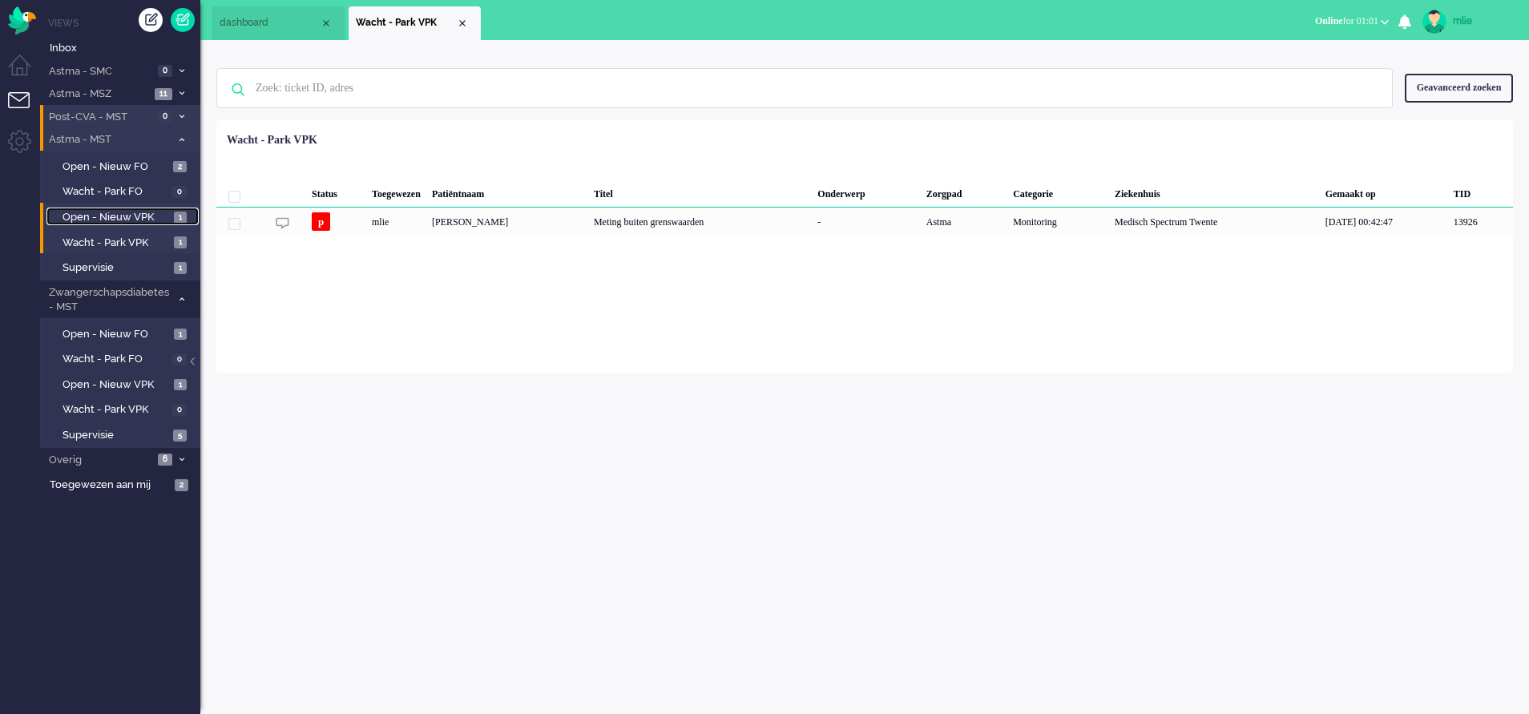
click at [119, 218] on span "Open - Nieuw VPK" at bounding box center [116, 217] width 107 height 15
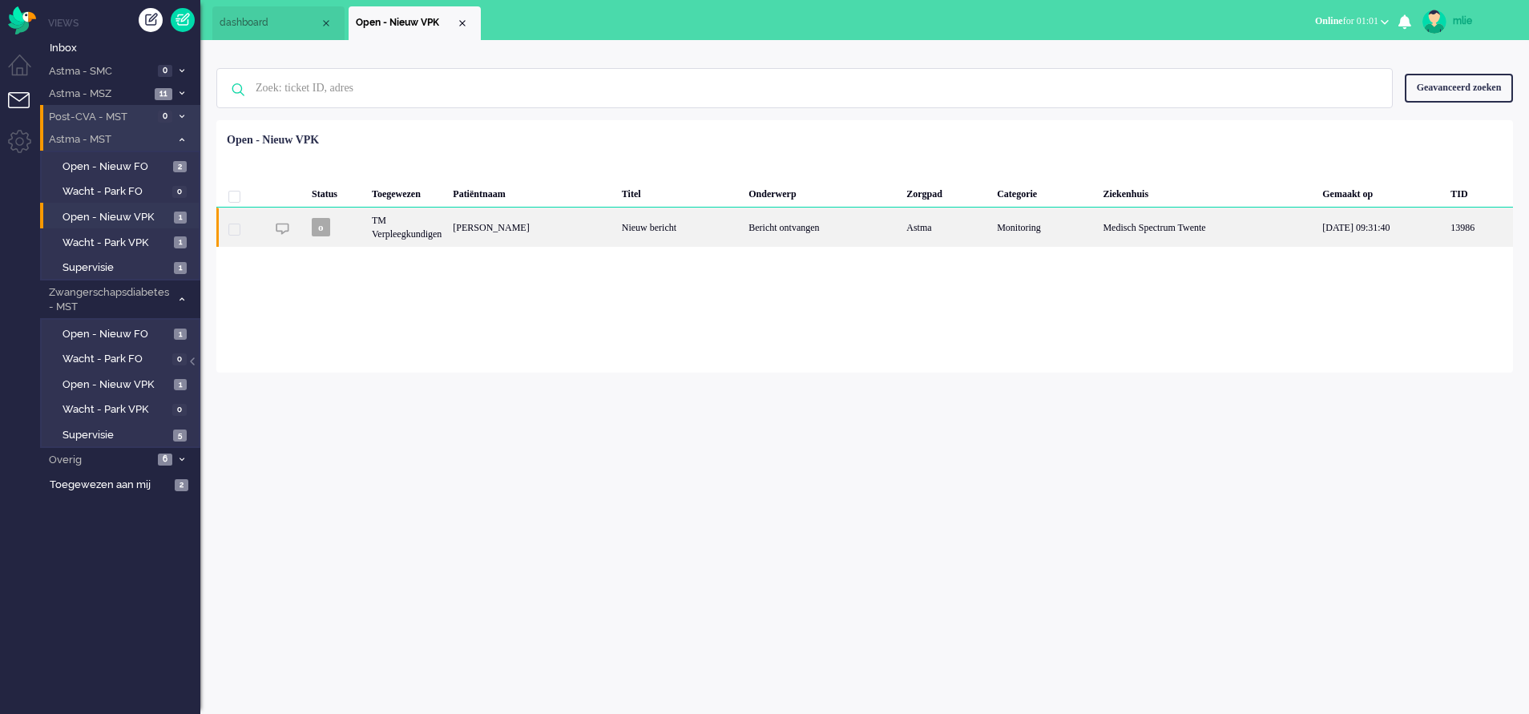
click at [942, 228] on div "Astma" at bounding box center [946, 227] width 91 height 39
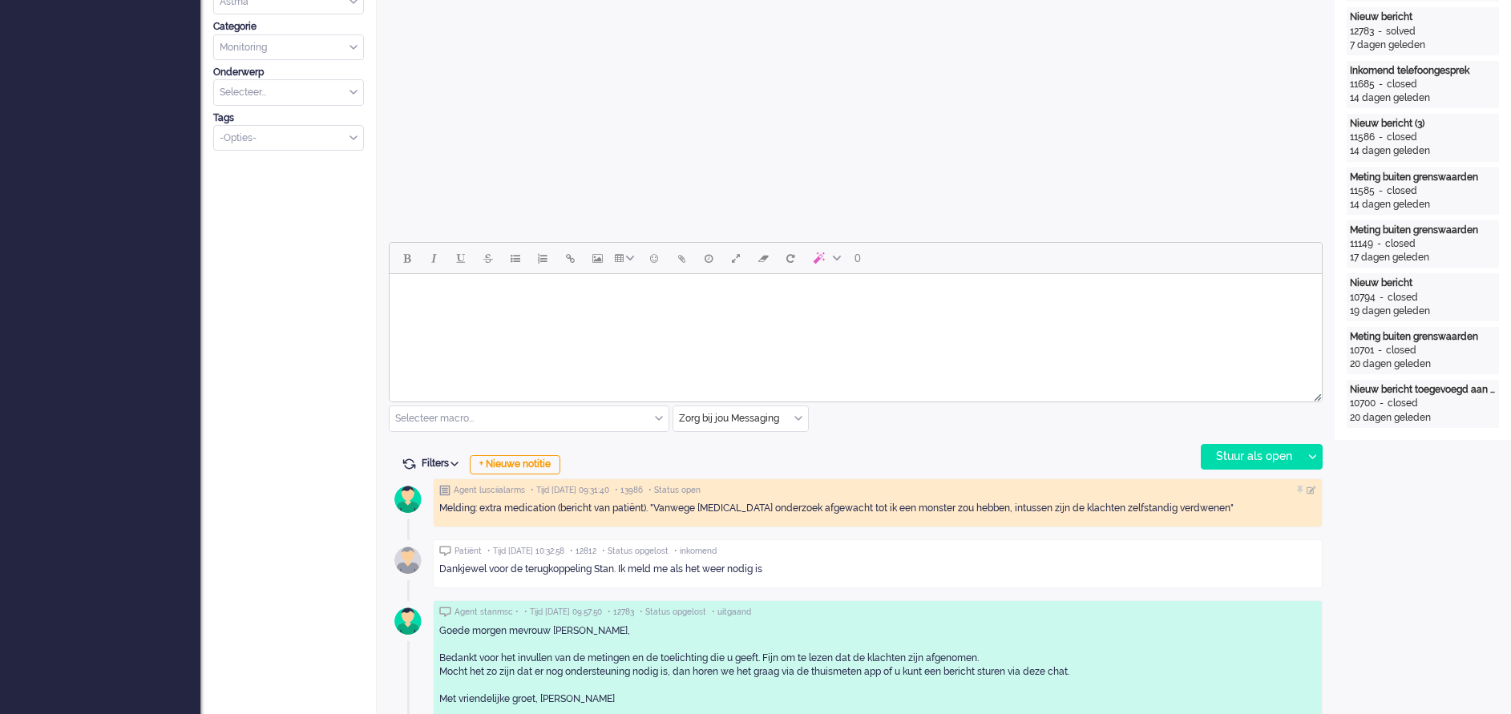
scroll to position [536, 0]
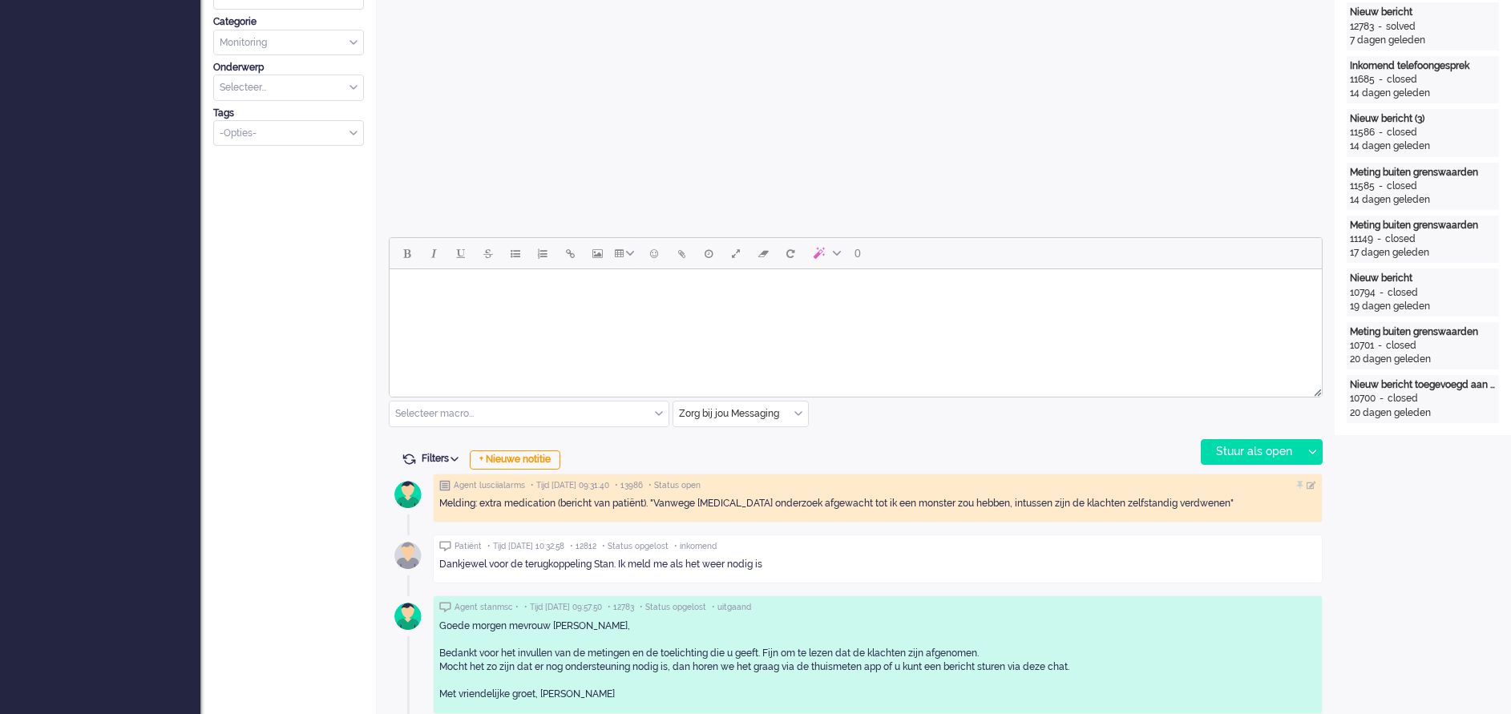
drag, startPoint x: 644, startPoint y: 297, endPoint x: 631, endPoint y: 312, distance: 19.3
click at [641, 302] on body "Rich Text Area. Press ALT-0 for help." at bounding box center [855, 290] width 919 height 28
click at [662, 296] on body "Wat fijn te lezen dat de klachten zijn verdwenen. Met vriendelijke groet, [PERS…" at bounding box center [855, 296] width 919 height 40
click at [644, 289] on body "Wat fijn te lezen dat de klachten zijn verdwenen. Met vriendelijke groet, [PERS…" at bounding box center [855, 296] width 919 height 40
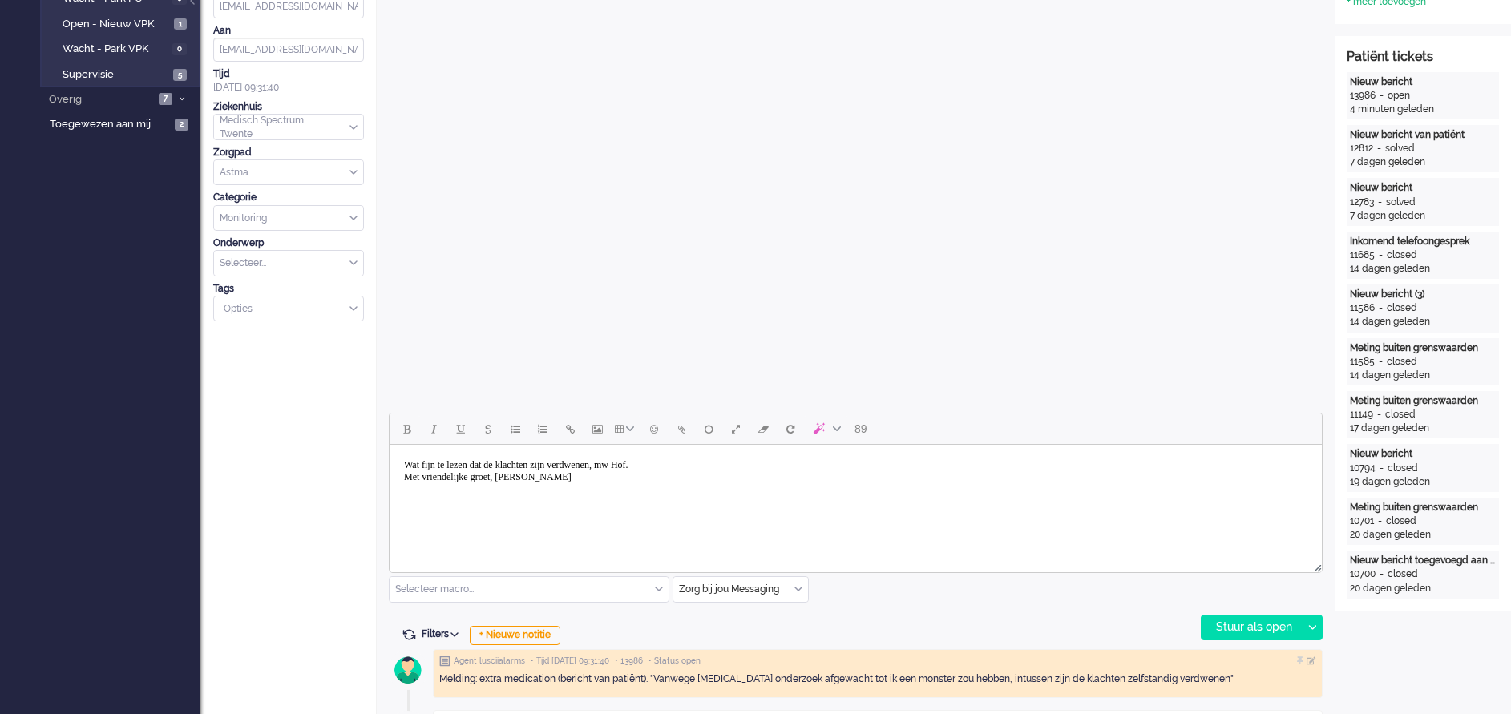
scroll to position [481, 0]
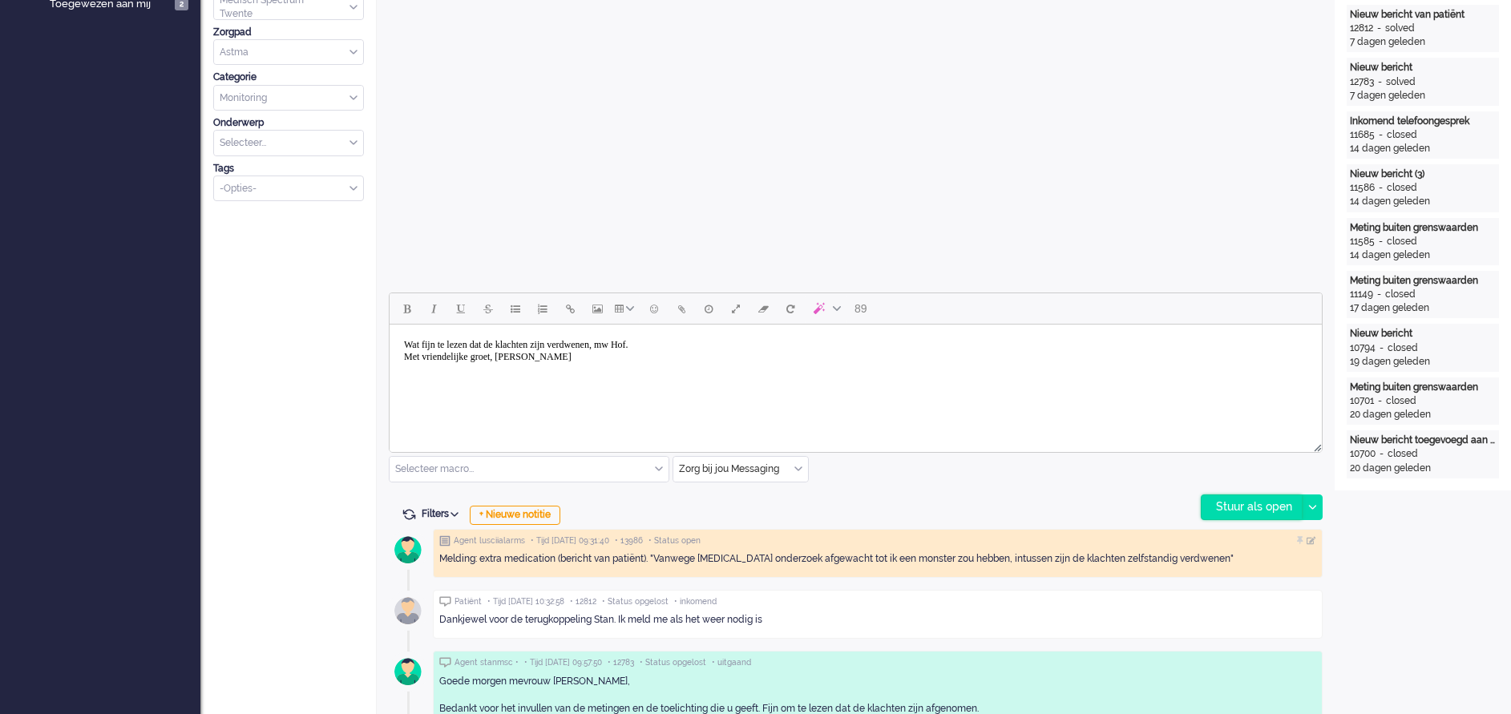
click at [1264, 508] on div "Stuur als open" at bounding box center [1251, 507] width 100 height 24
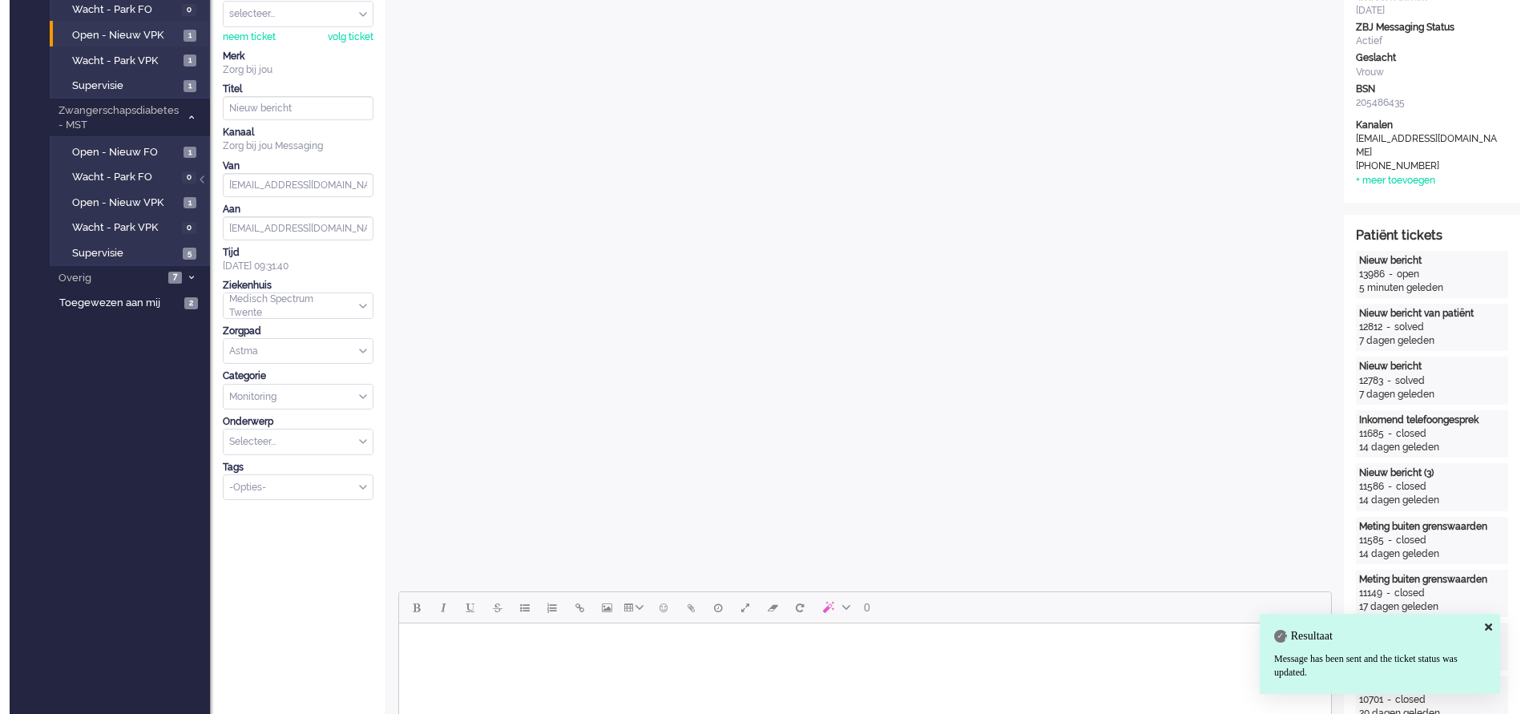
scroll to position [0, 0]
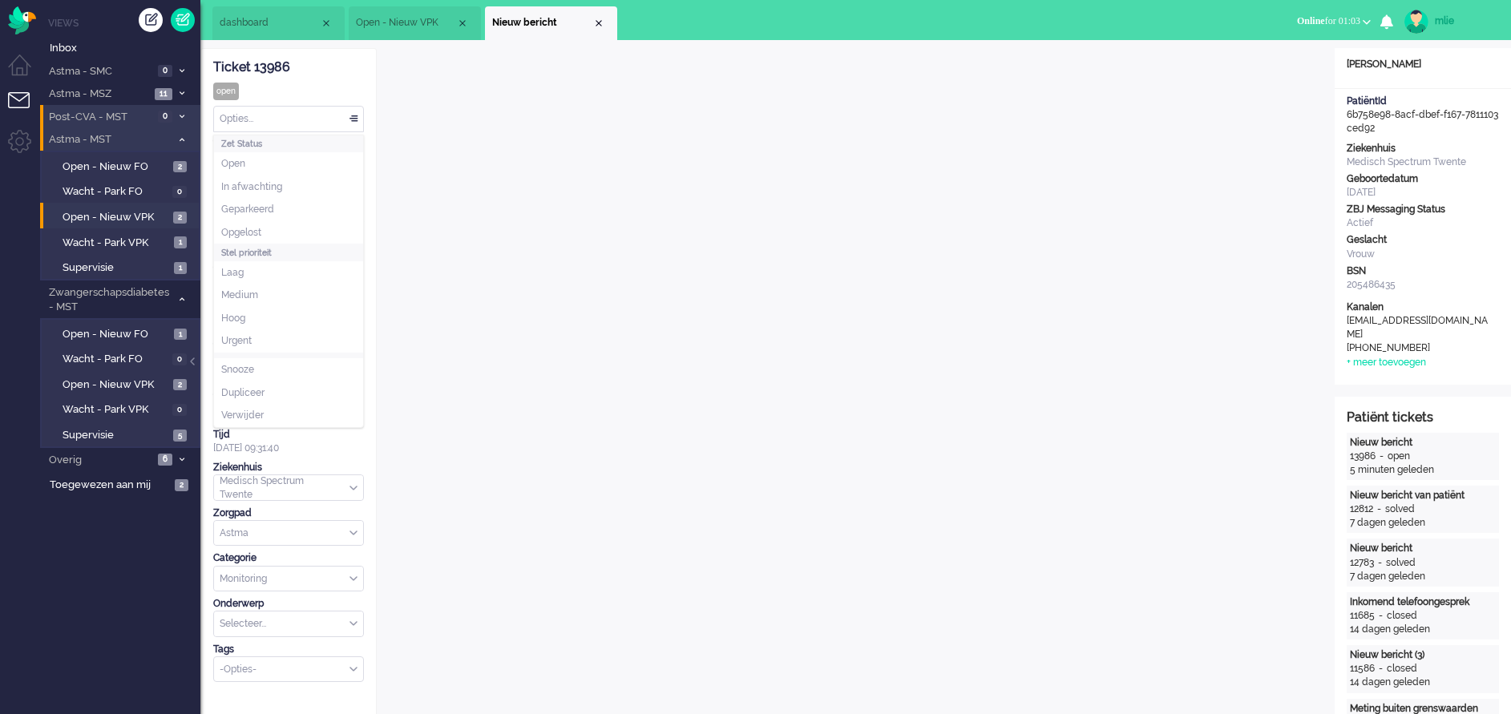
click at [353, 114] on div "Opties..." at bounding box center [288, 119] width 149 height 25
click at [268, 224] on li "Opgelost" at bounding box center [288, 232] width 149 height 23
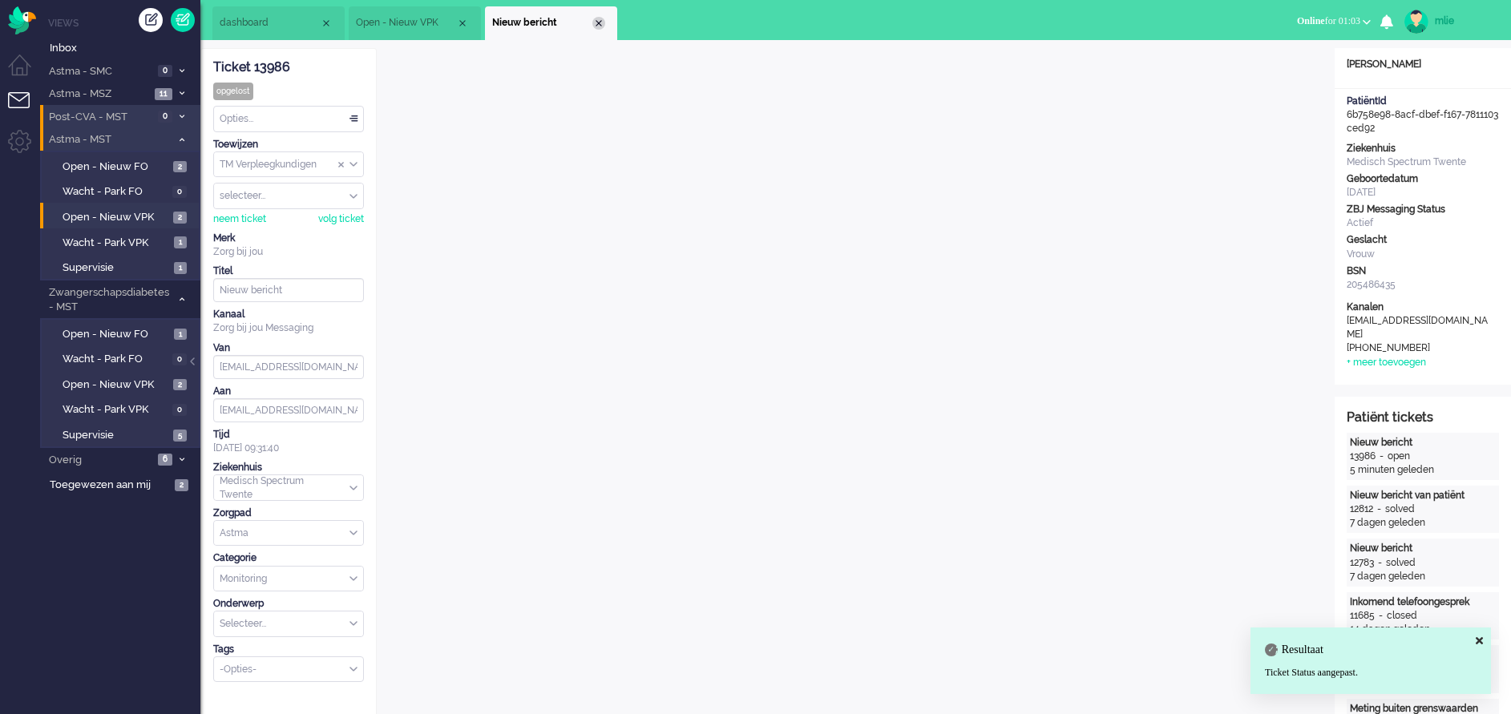
click at [602, 22] on div "Close tab" at bounding box center [598, 23] width 13 height 13
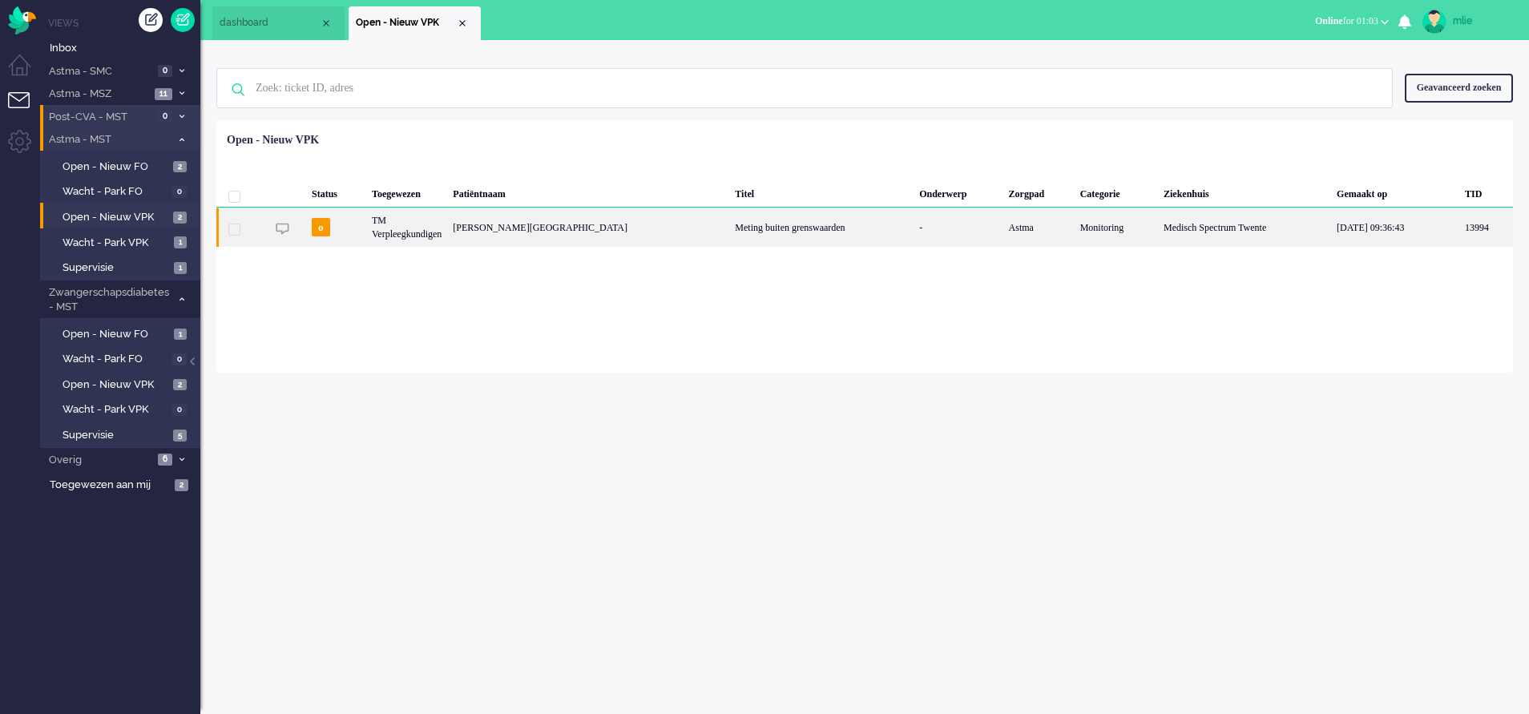
click at [750, 228] on div "Meting buiten grenswaarden" at bounding box center [821, 227] width 184 height 39
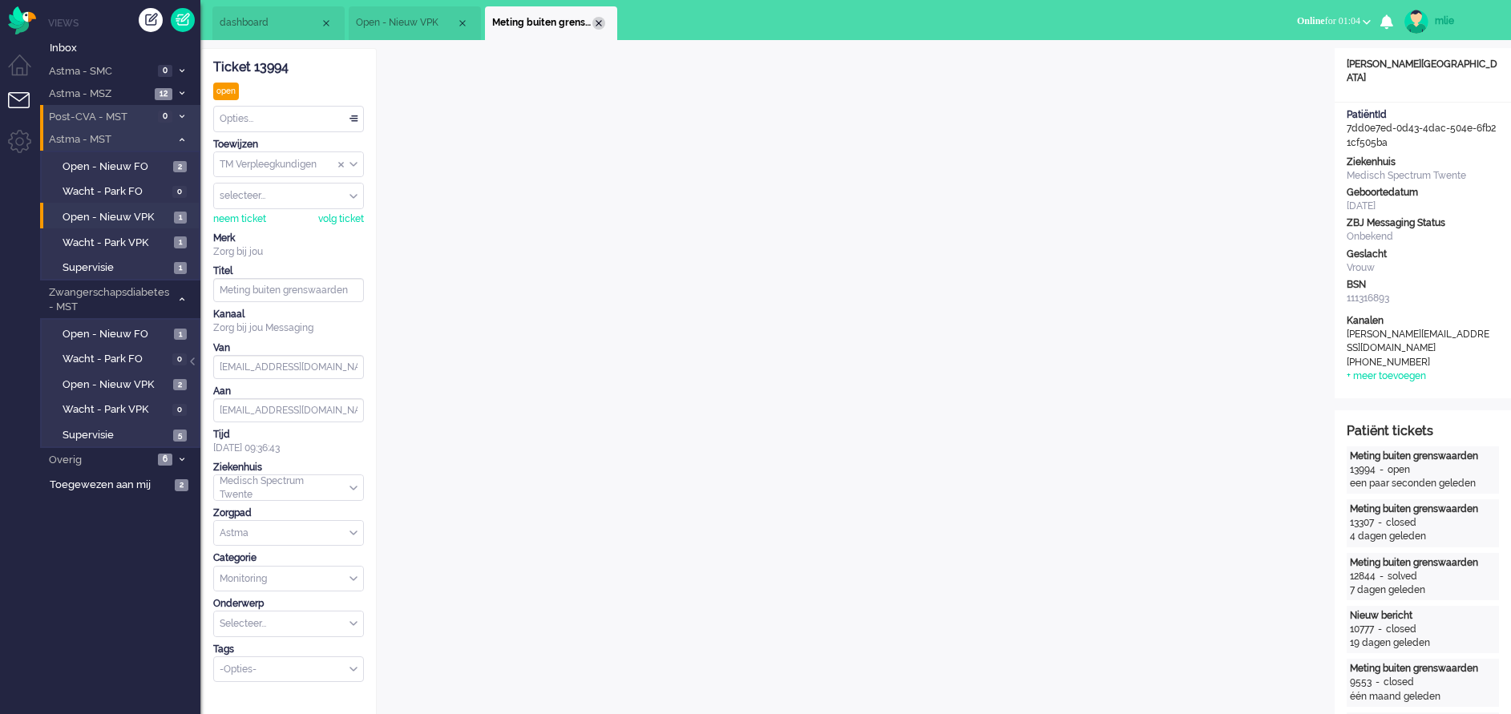
click at [602, 25] on div "Close tab" at bounding box center [598, 23] width 13 height 13
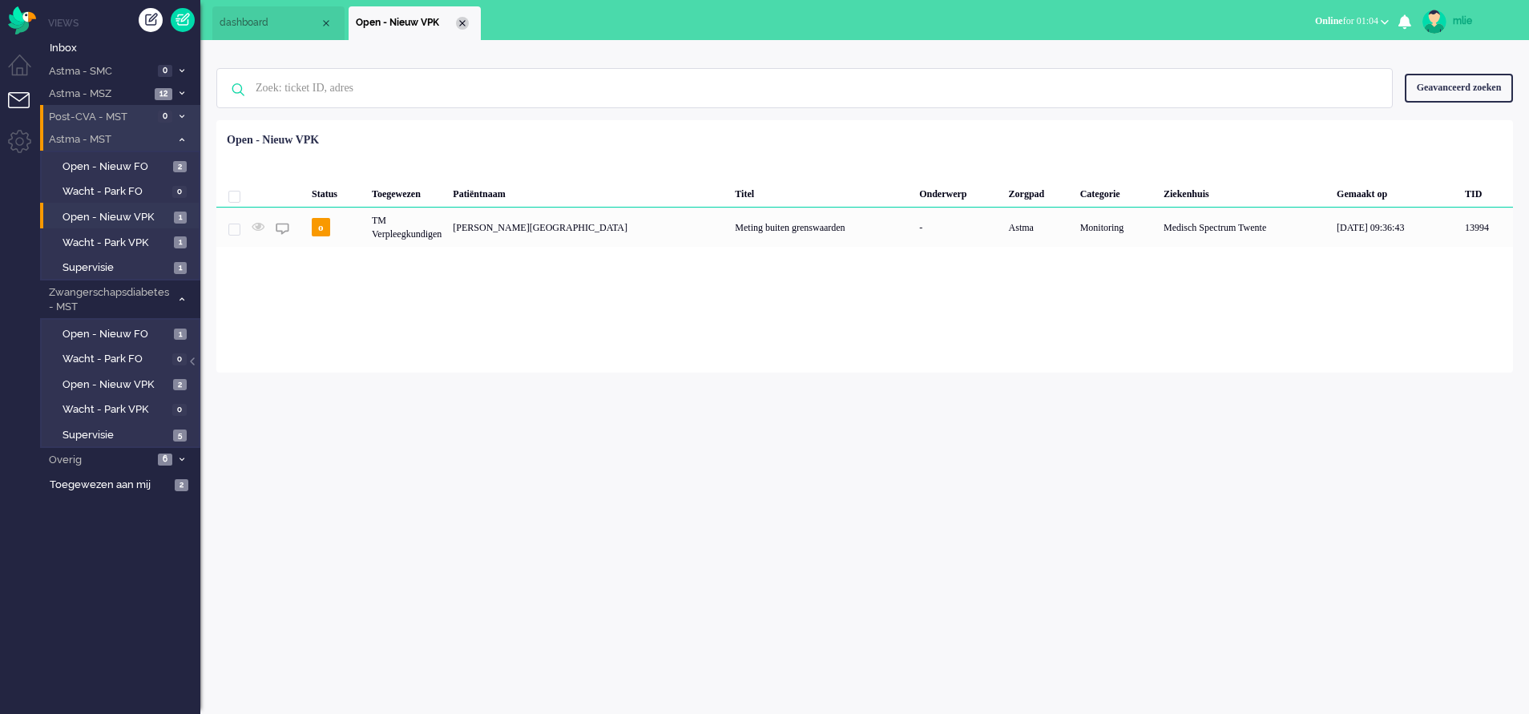
click at [463, 22] on div "Close tab" at bounding box center [462, 23] width 13 height 13
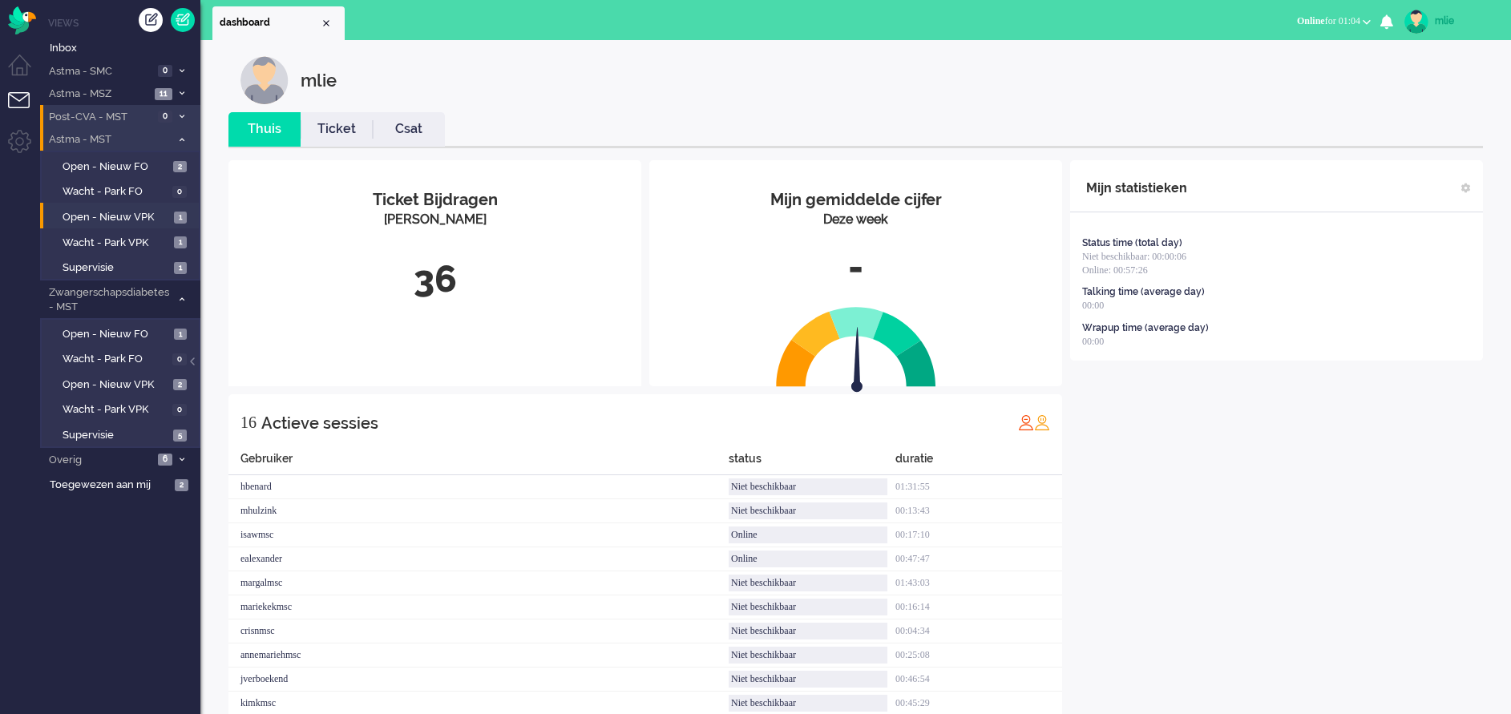
click at [330, 115] on li "Ticket" at bounding box center [337, 129] width 72 height 34
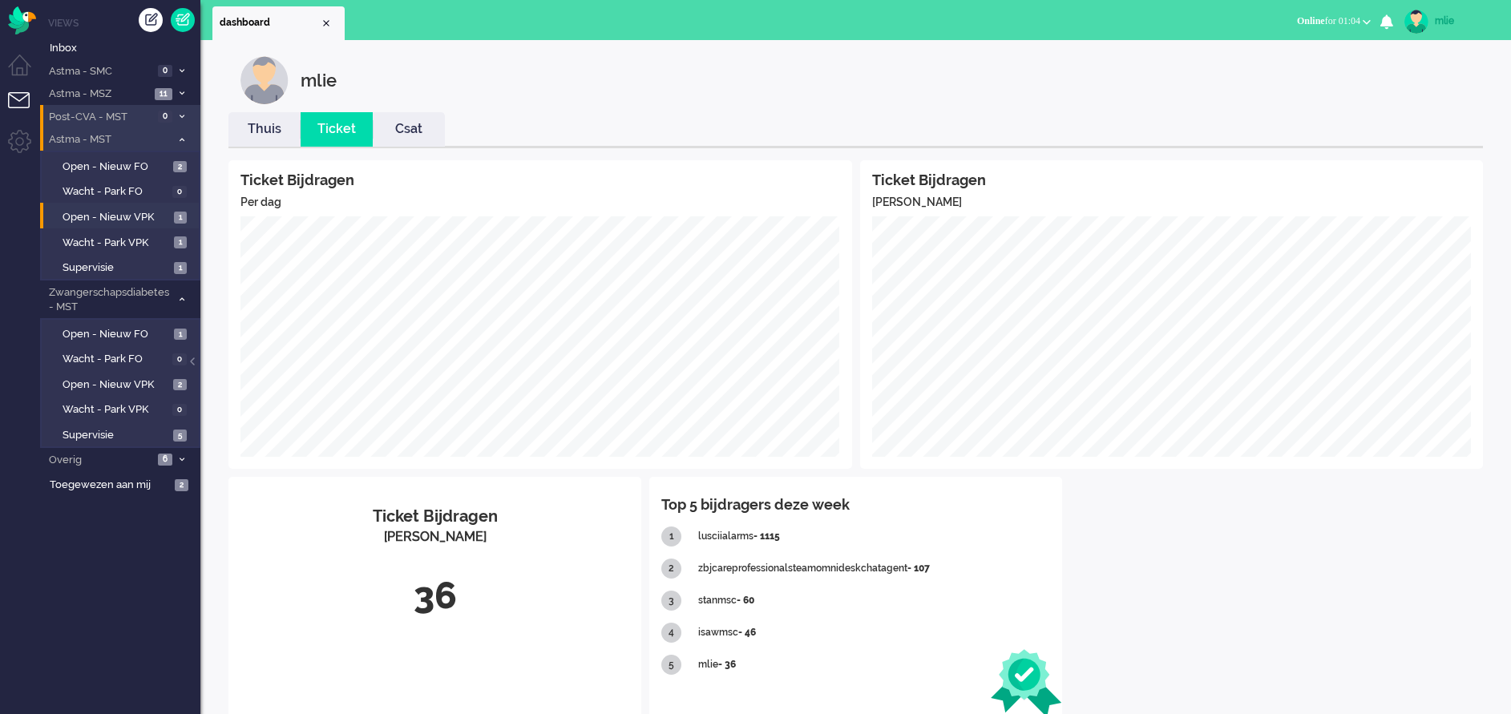
click at [251, 134] on link "Thuis" at bounding box center [264, 129] width 72 height 18
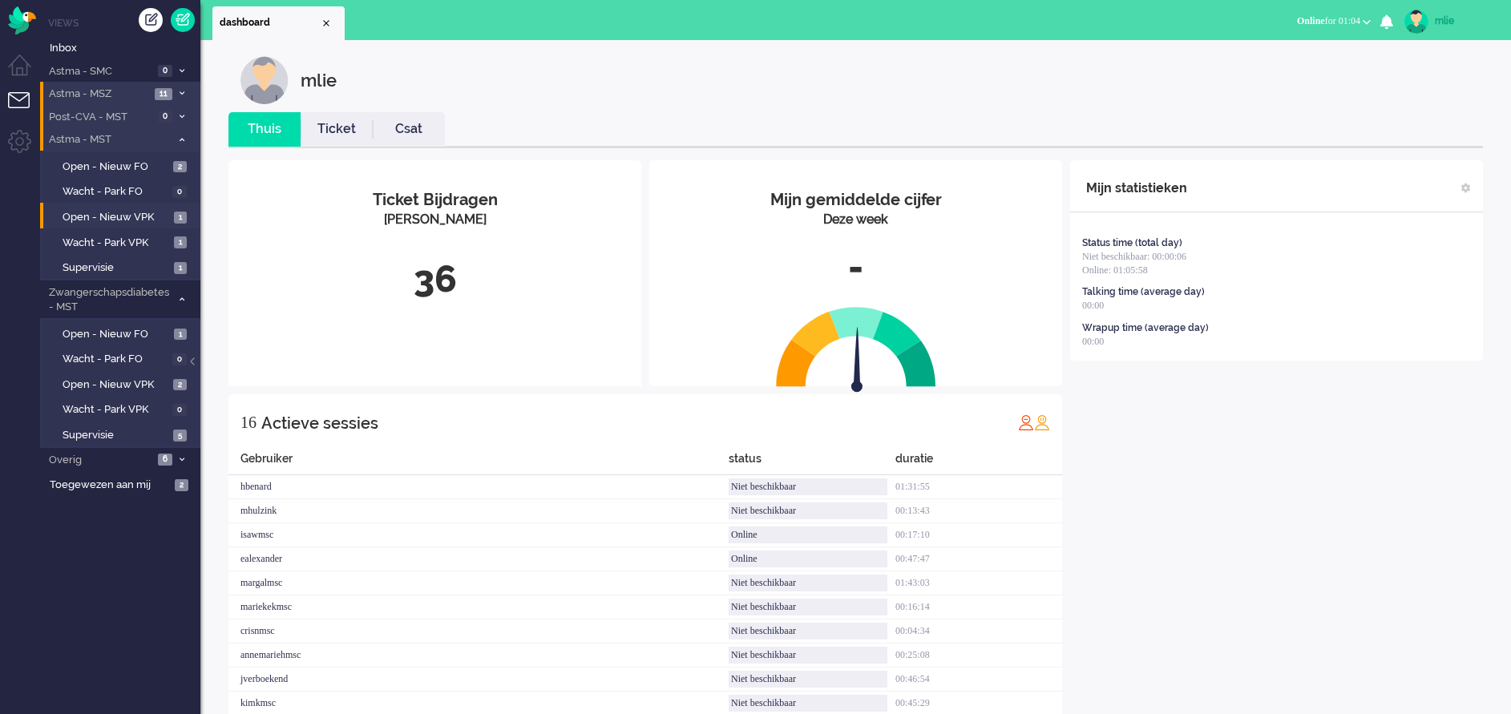
click at [176, 89] on li "Astma - MSZ 11" at bounding box center [120, 93] width 160 height 23
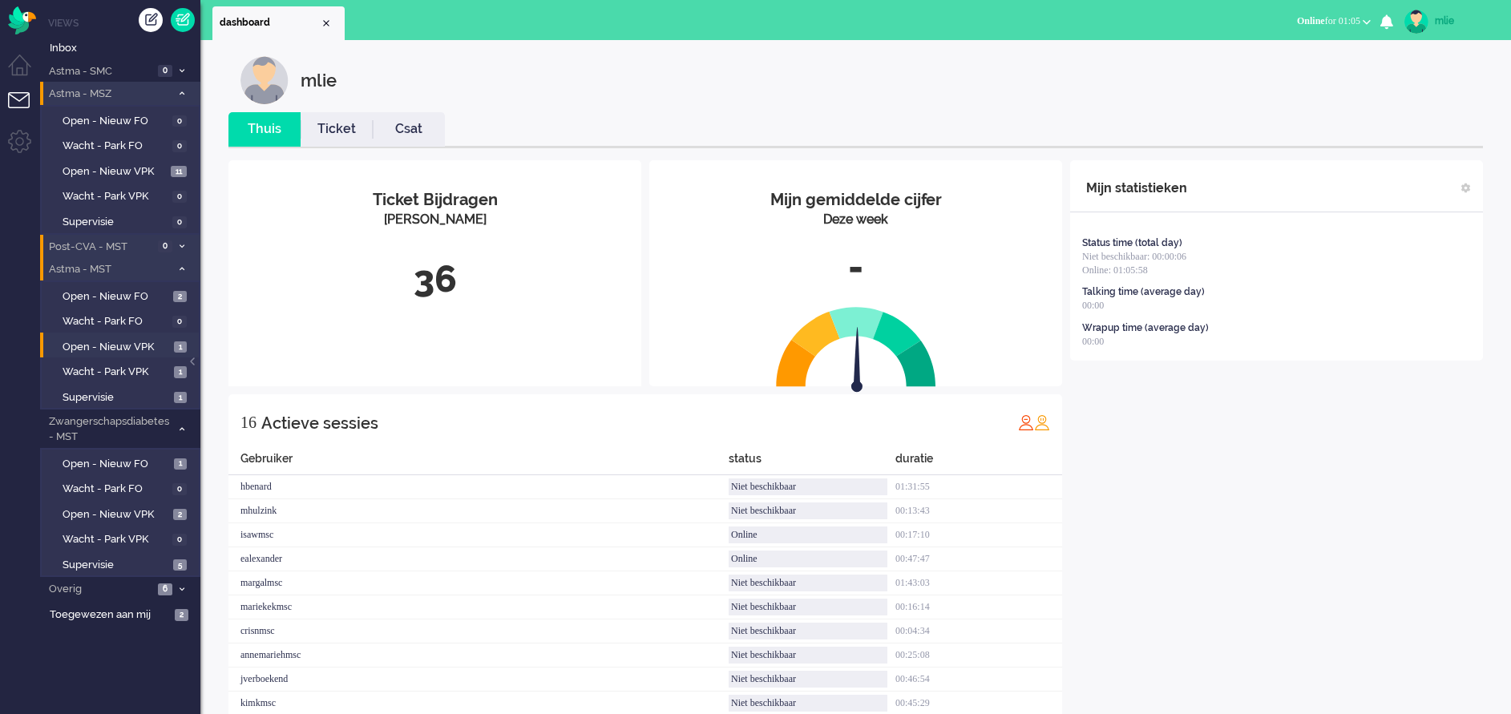
click at [179, 84] on li "Astma - MSZ 11" at bounding box center [120, 93] width 160 height 23
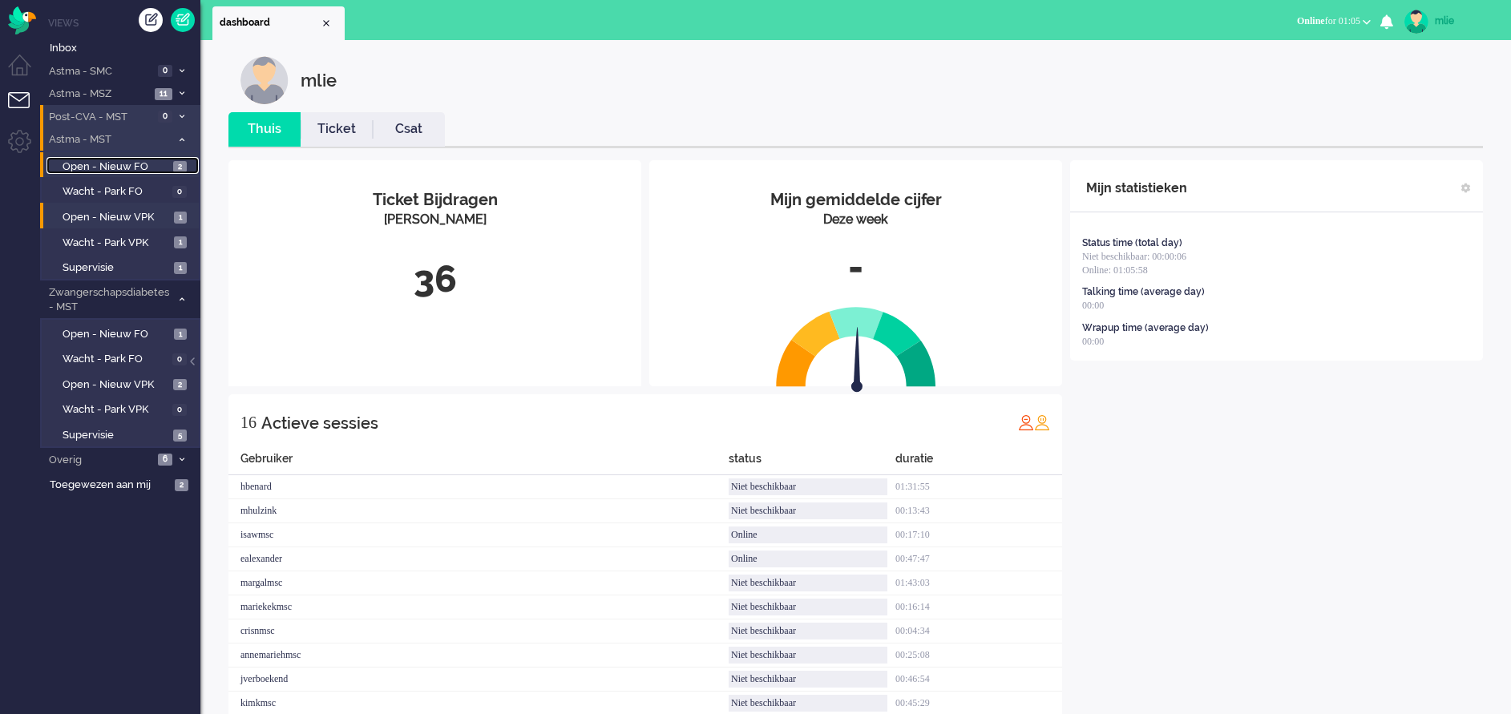
click at [92, 162] on span "Open - Nieuw FO" at bounding box center [116, 166] width 107 height 15
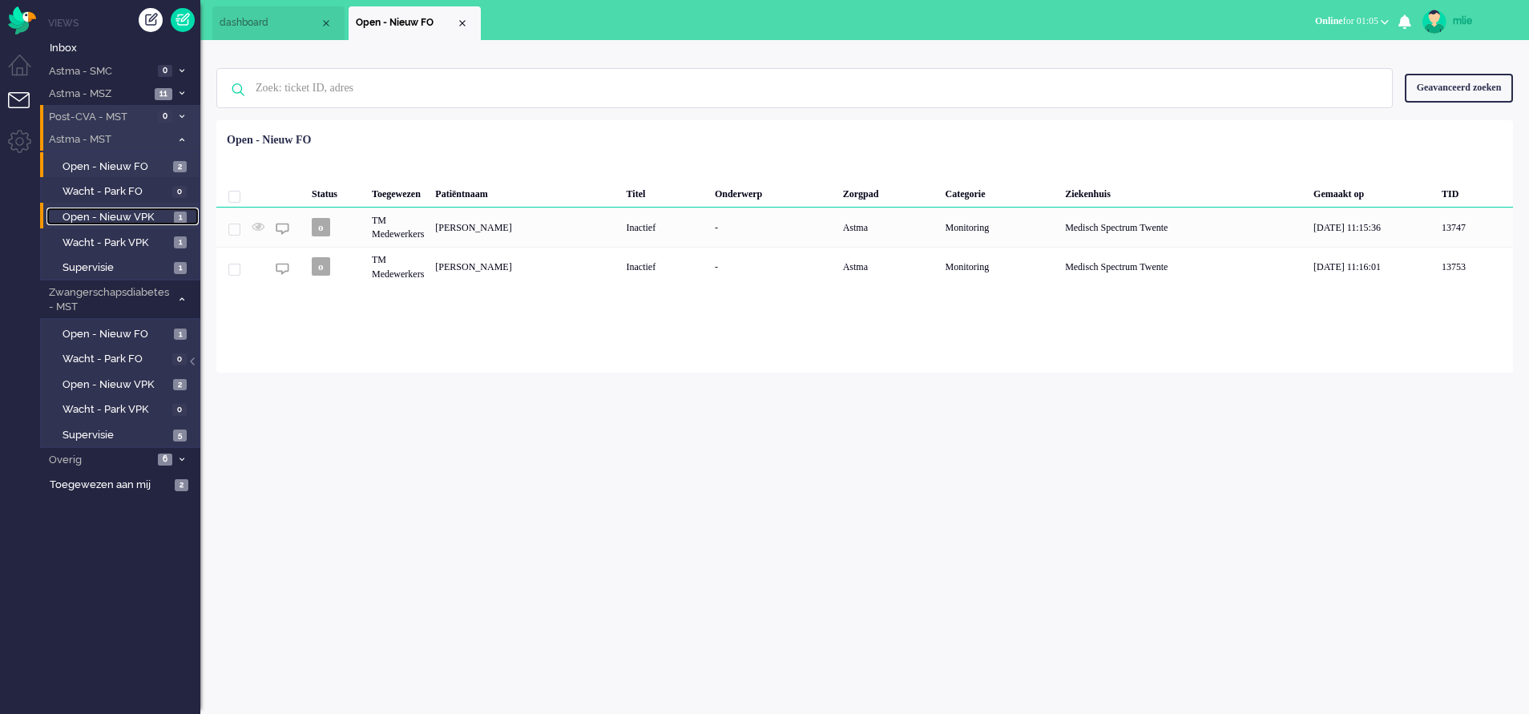
click at [106, 216] on span "Open - Nieuw VPK" at bounding box center [116, 217] width 107 height 15
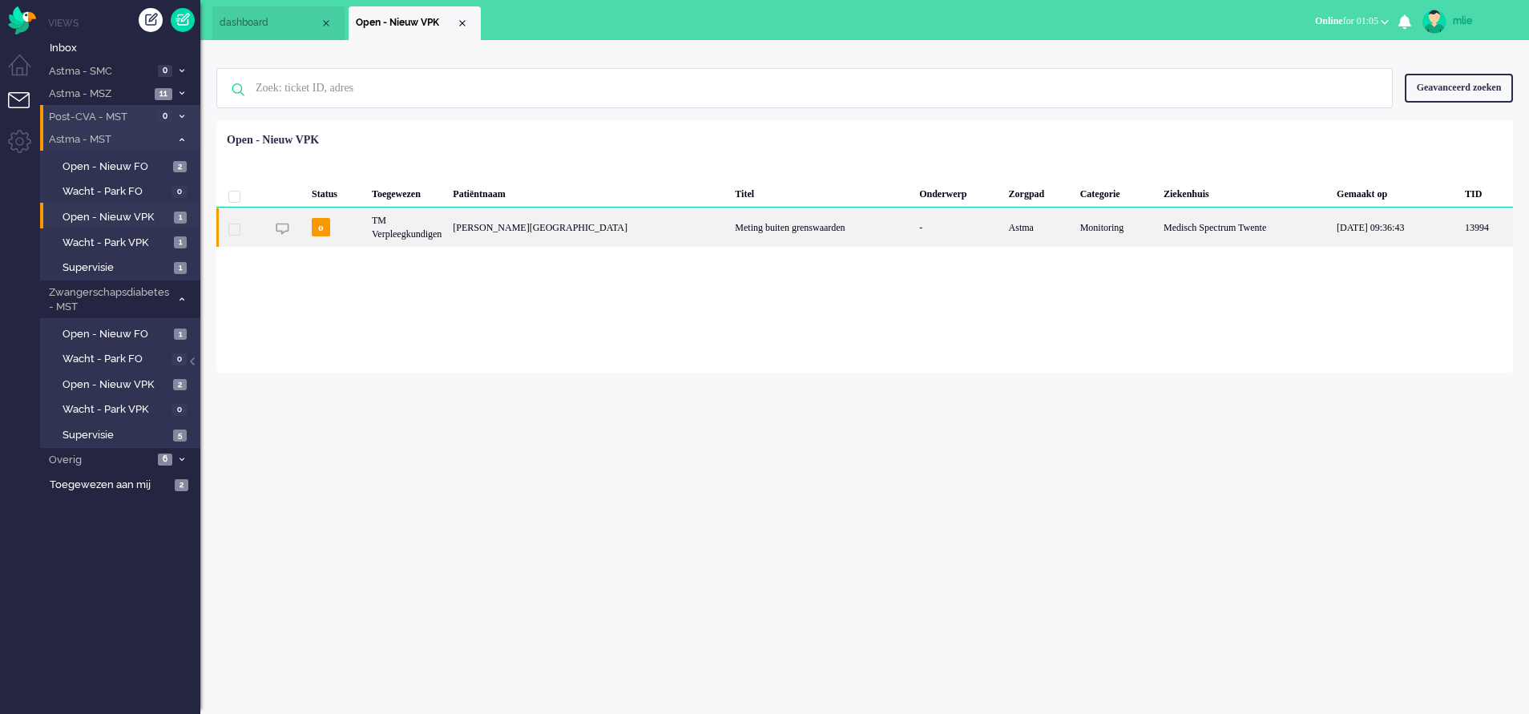
click at [881, 224] on div "Meting buiten grenswaarden" at bounding box center [821, 227] width 184 height 39
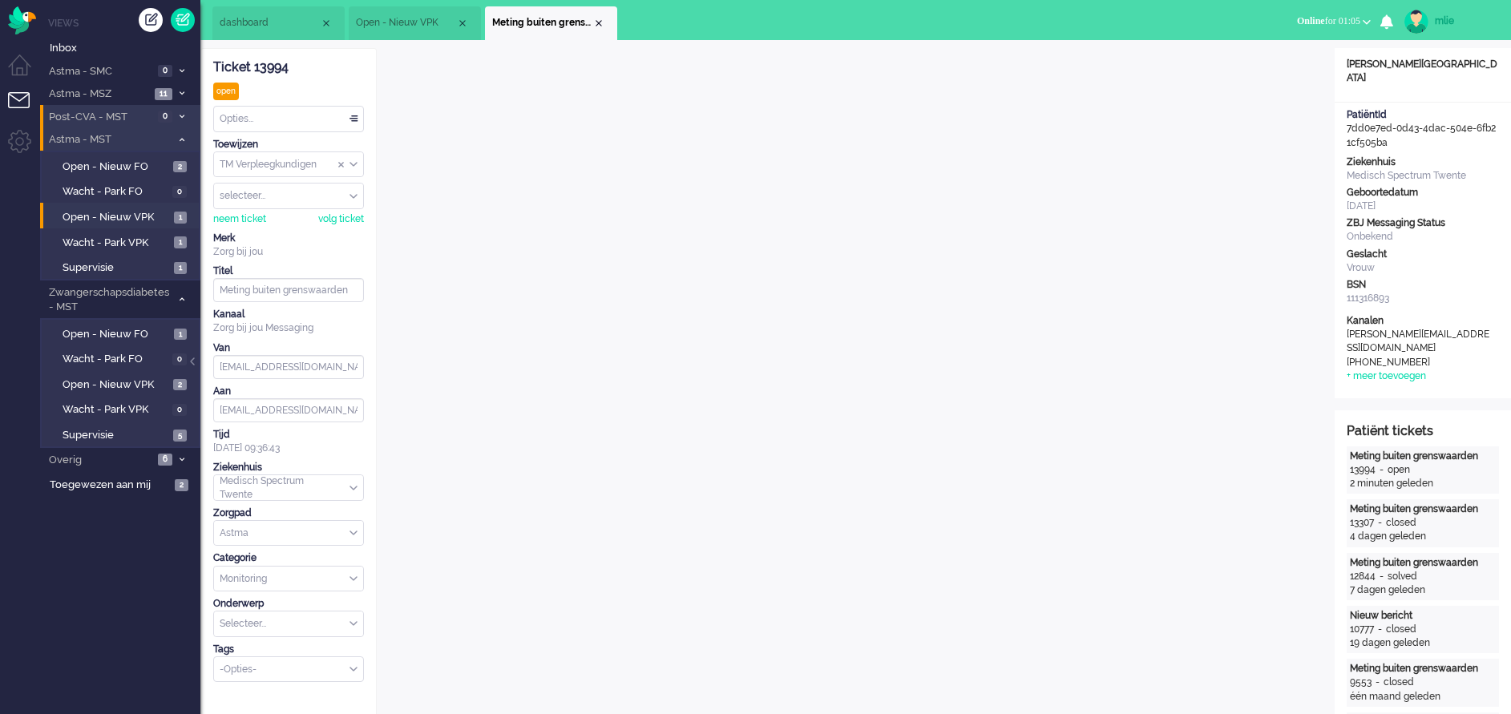
scroll to position [48, 0]
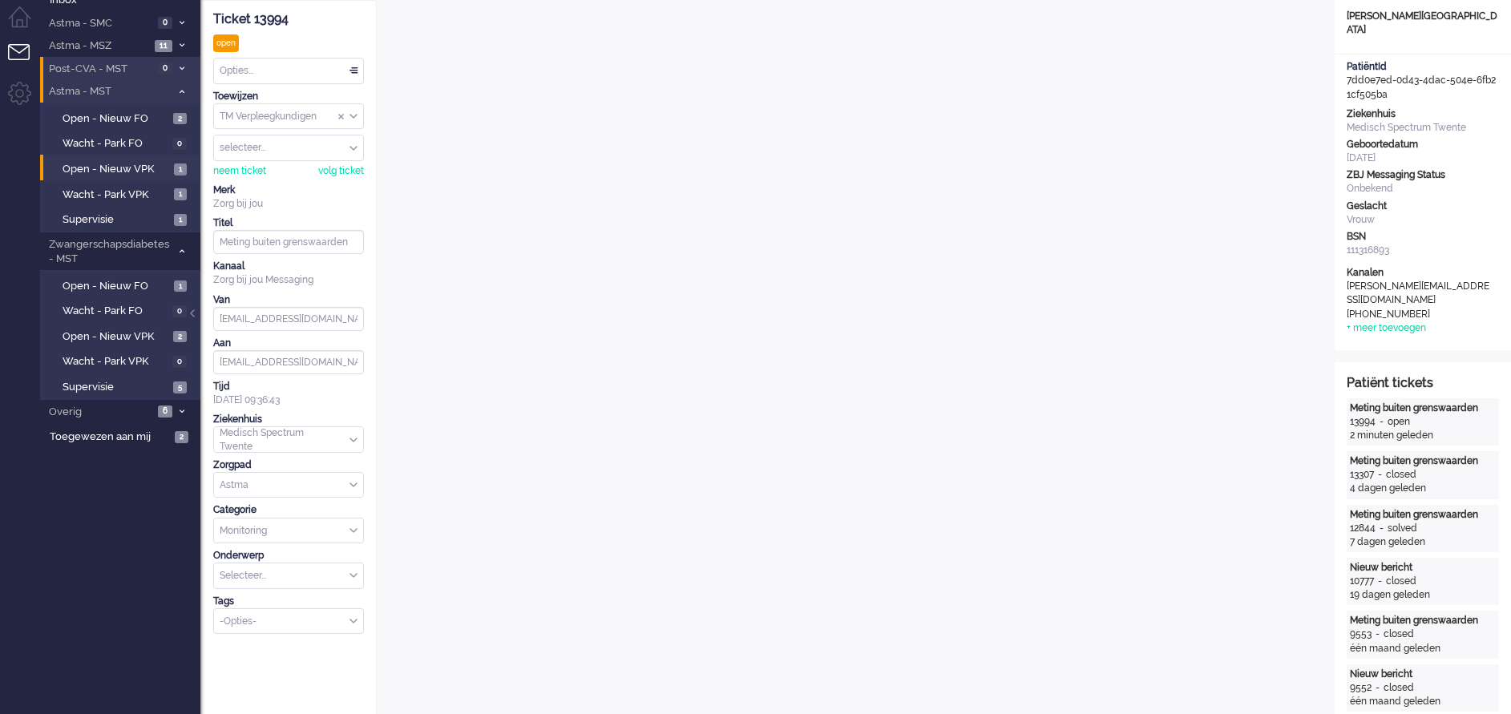
click at [356, 71] on div "Opties..." at bounding box center [288, 71] width 149 height 25
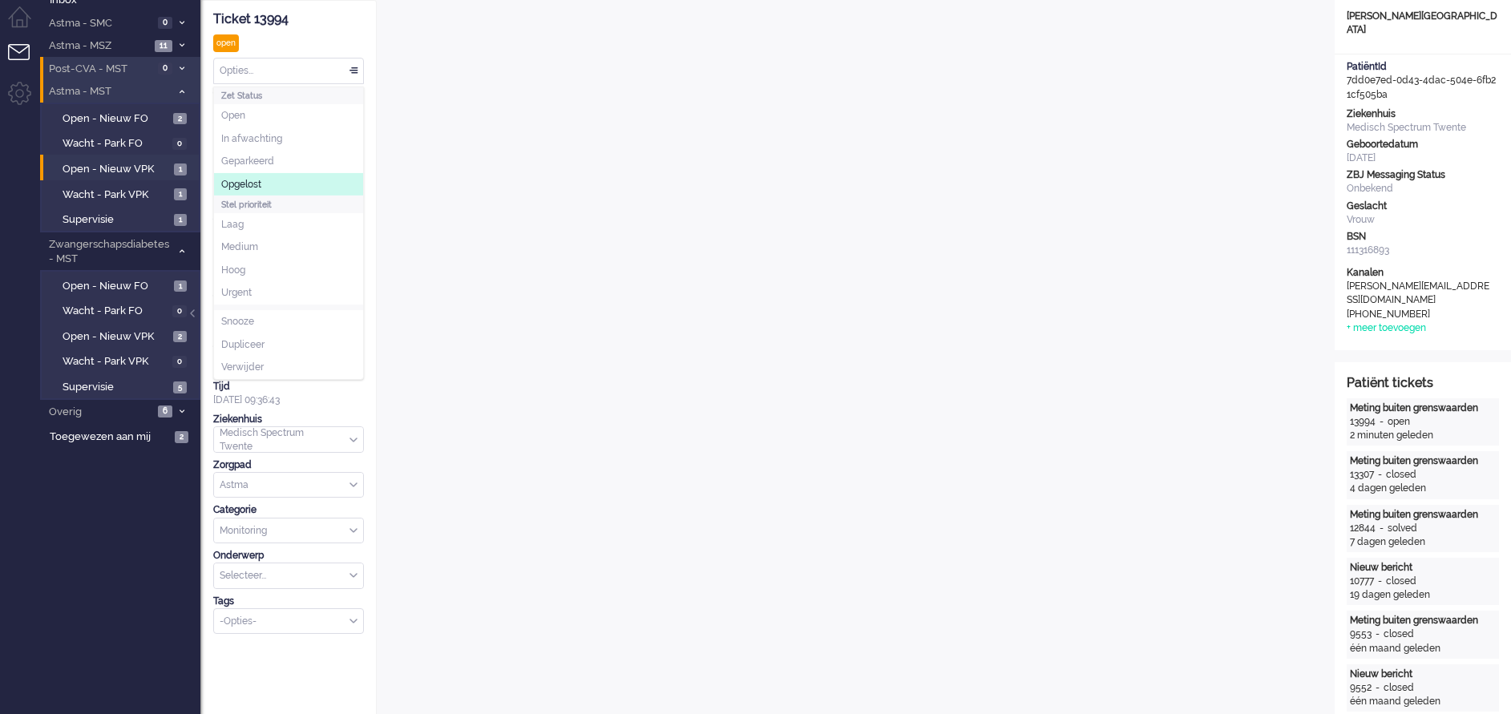
click at [272, 175] on li "Opgelost" at bounding box center [288, 184] width 149 height 23
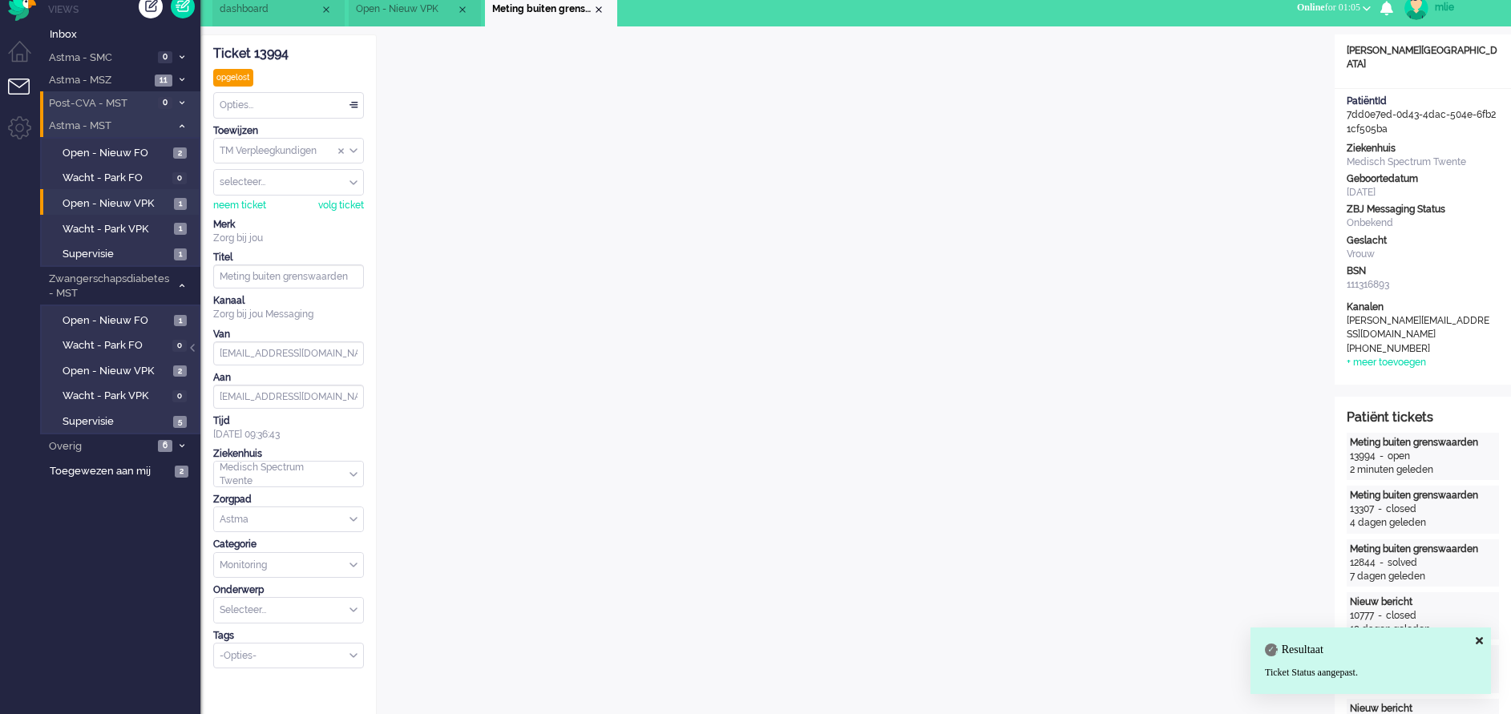
scroll to position [0, 0]
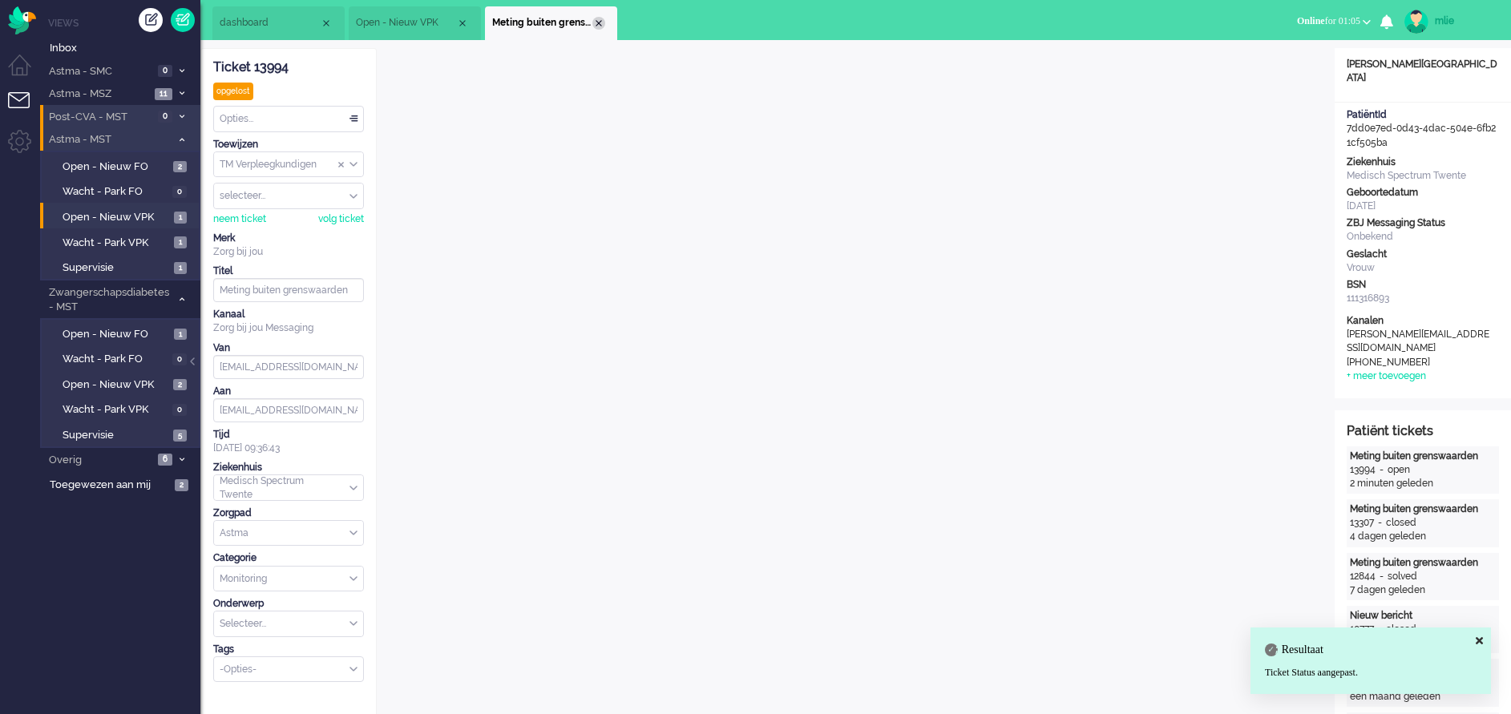
click at [599, 18] on div "Close tab" at bounding box center [598, 23] width 13 height 13
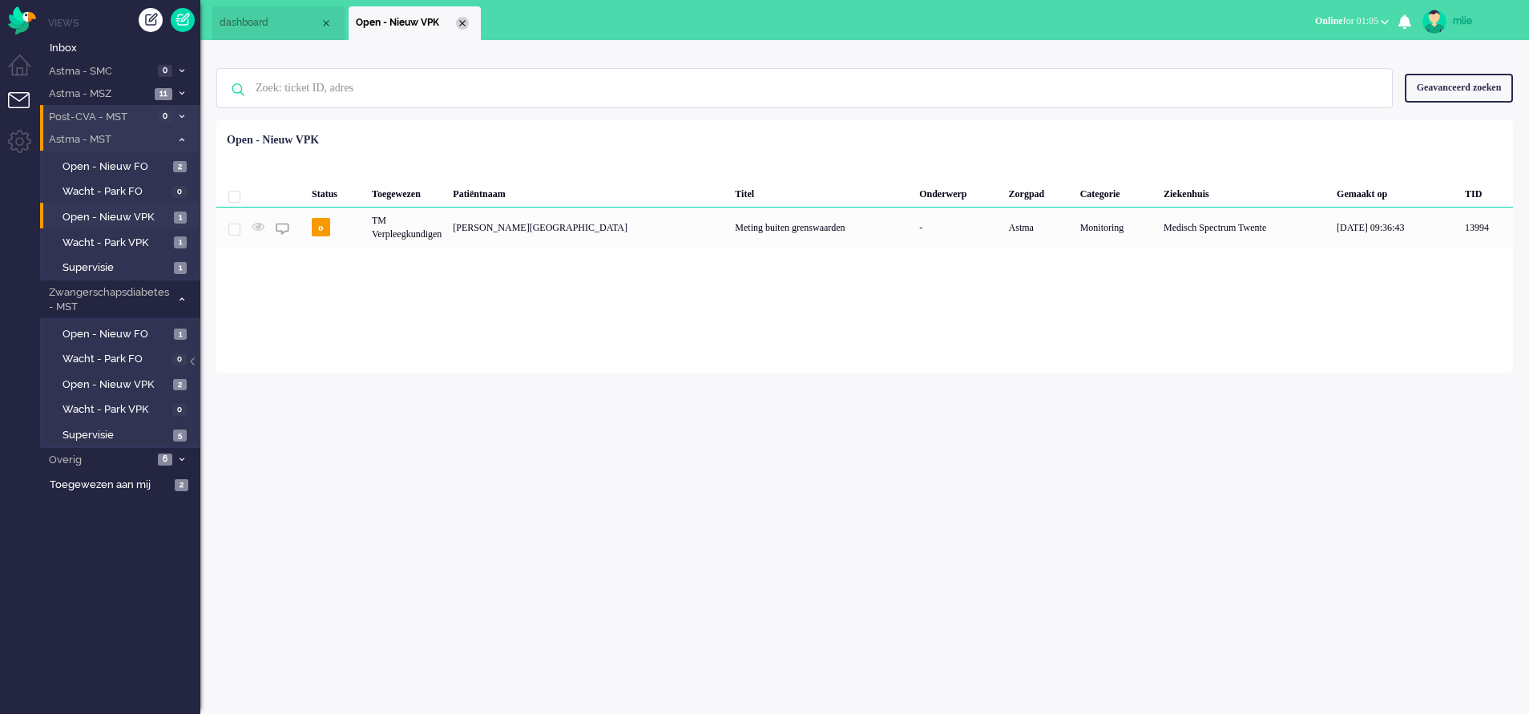
click at [468, 26] on div "Close tab" at bounding box center [462, 23] width 13 height 13
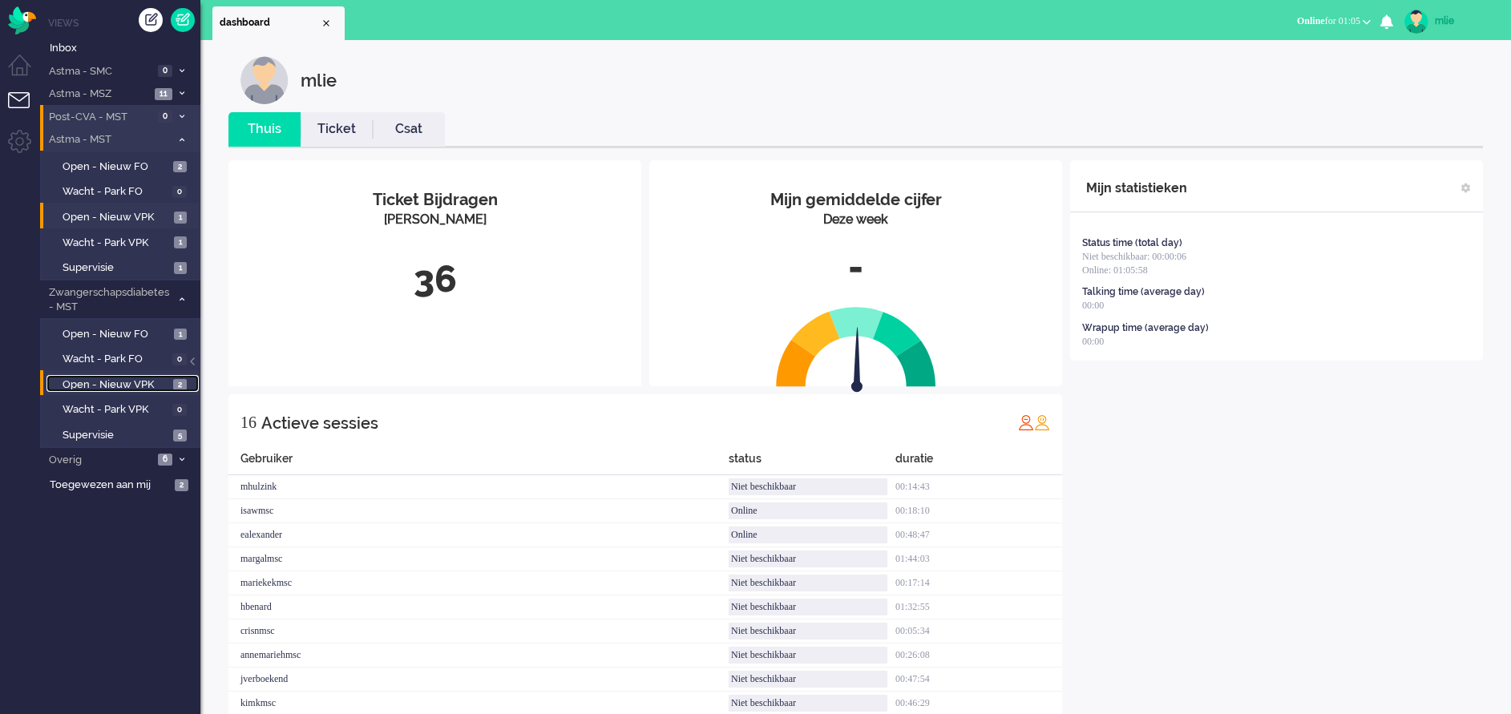
click at [98, 378] on span "Open - Nieuw VPK" at bounding box center [116, 384] width 107 height 15
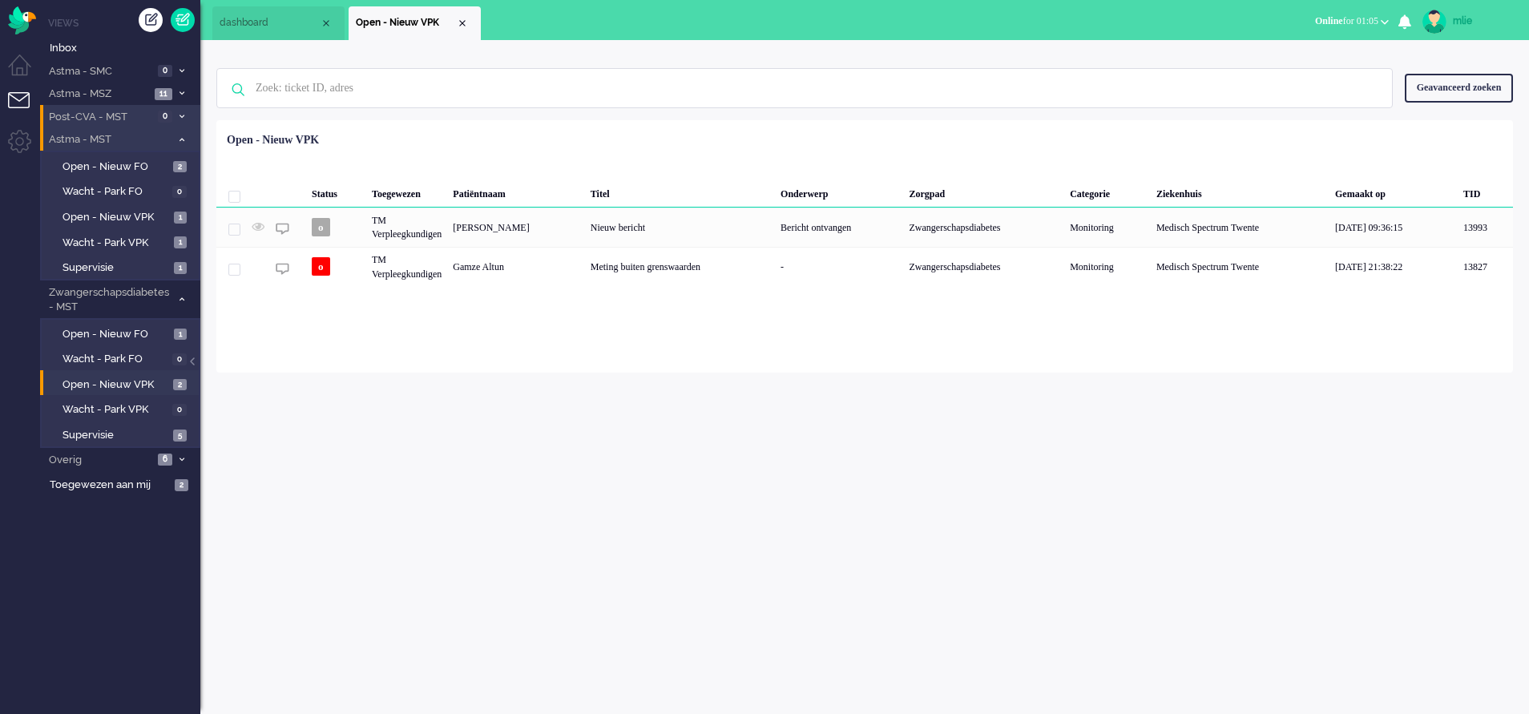
click at [176, 133] on li "Astma - MST 5" at bounding box center [120, 138] width 160 height 23
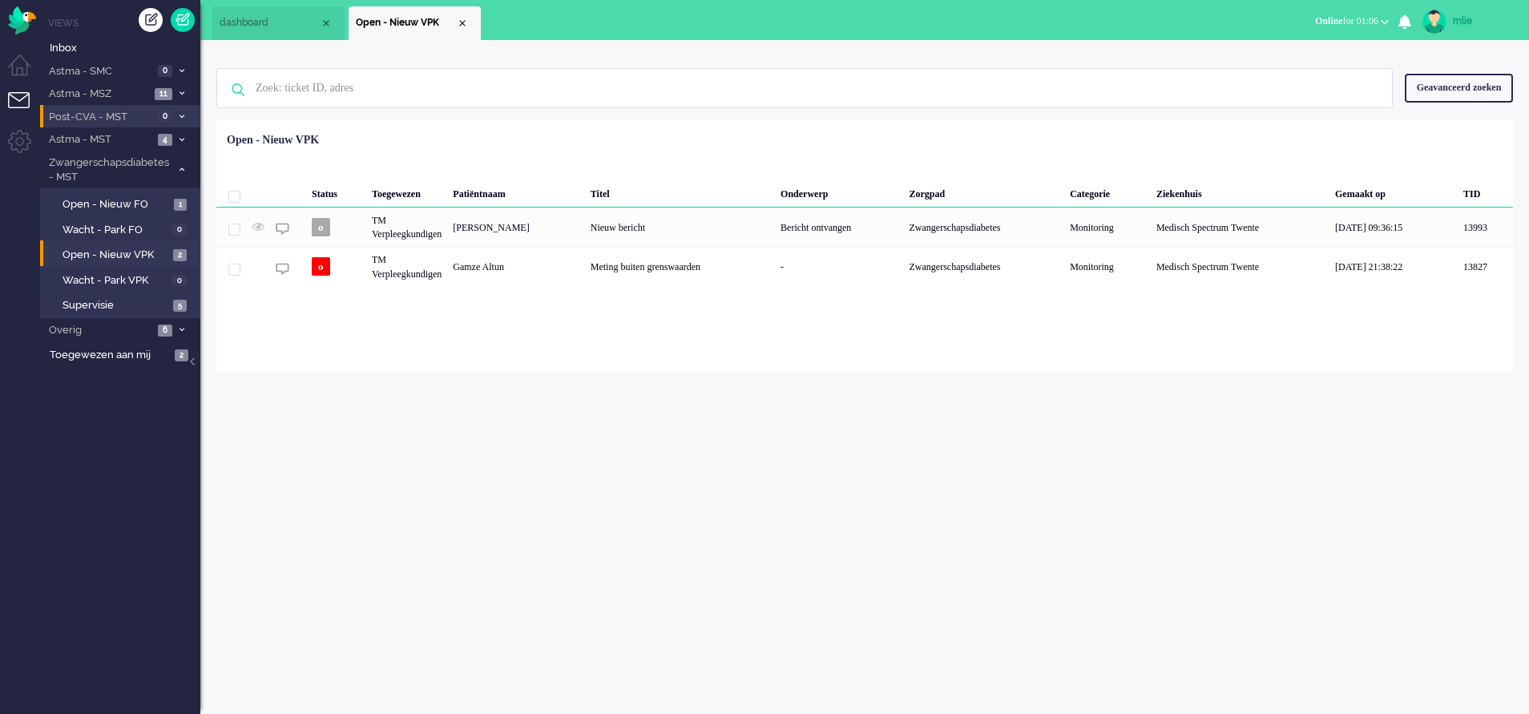
click at [270, 27] on span "dashboard" at bounding box center [270, 23] width 100 height 14
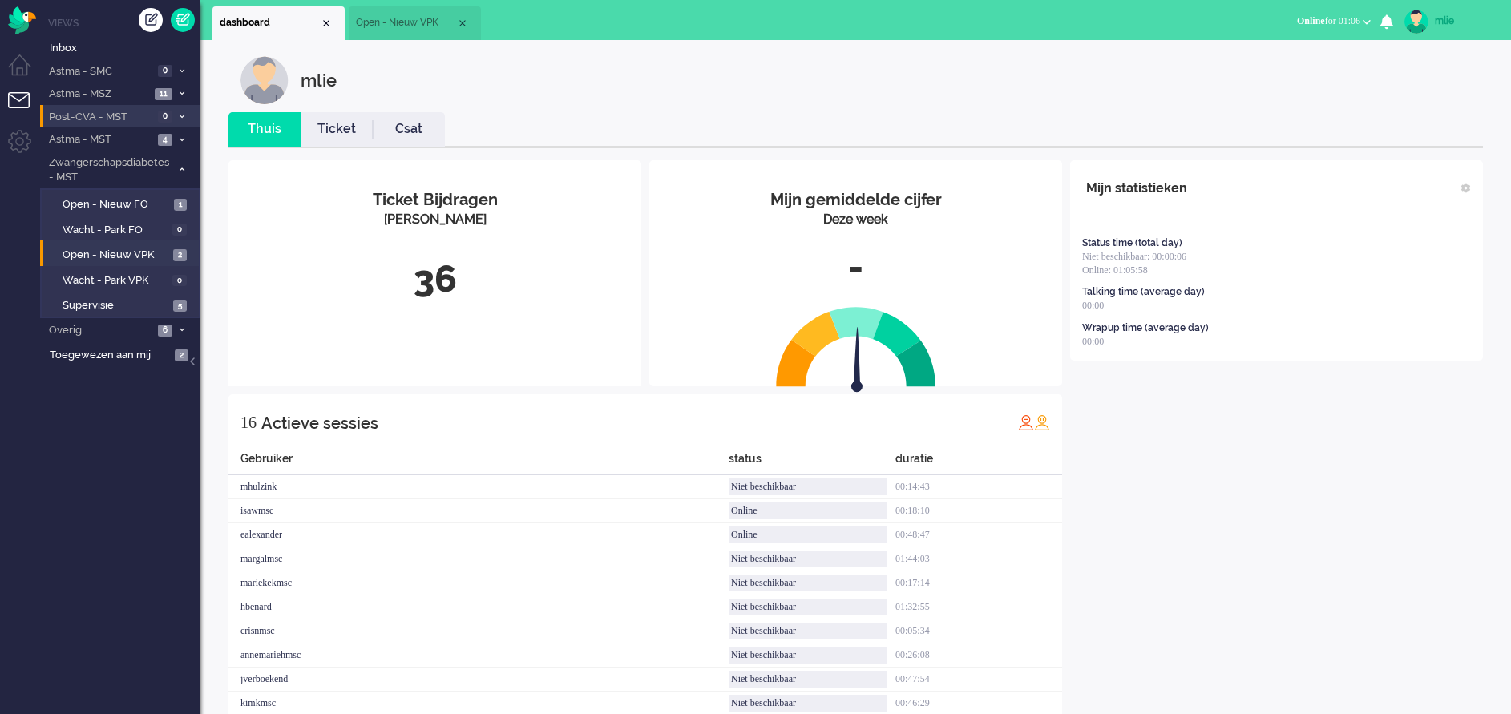
click at [326, 122] on link "Ticket" at bounding box center [337, 129] width 72 height 18
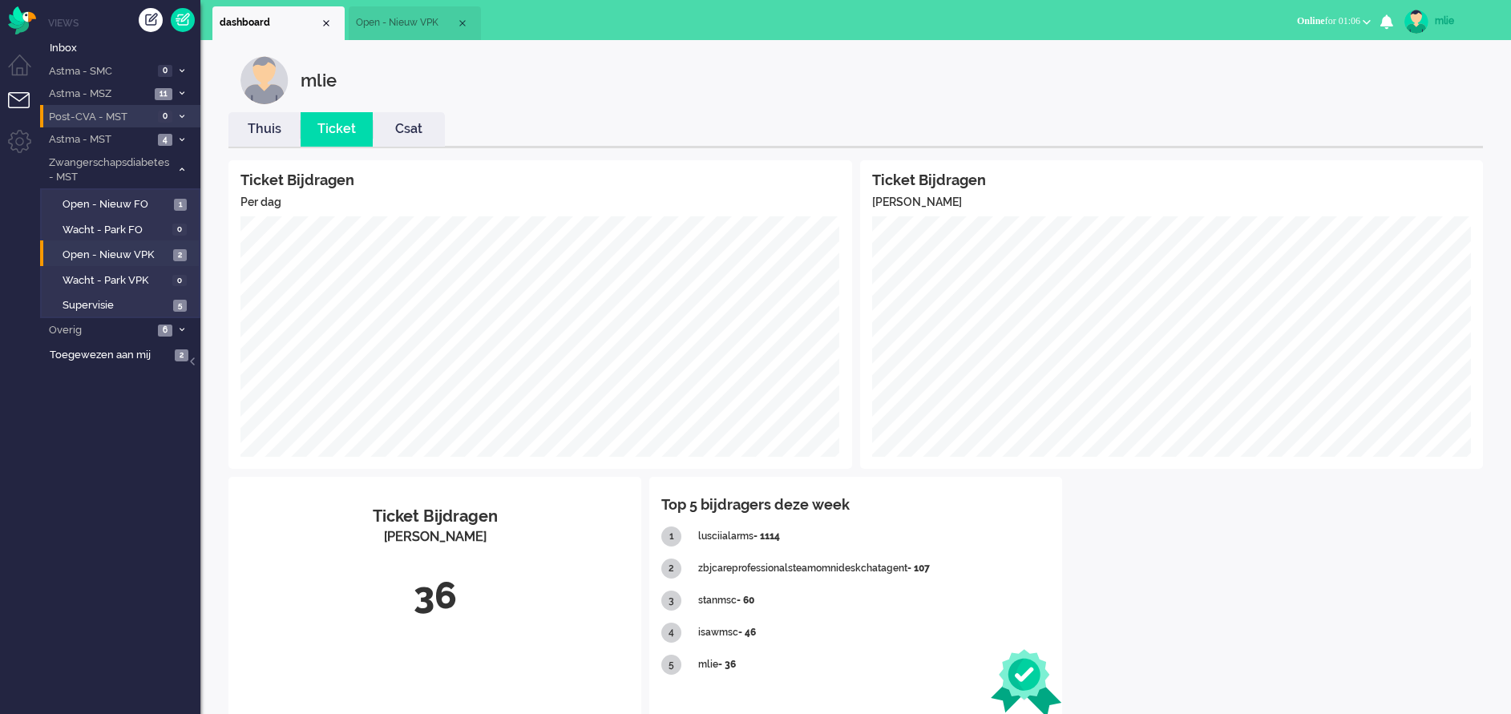
click at [273, 128] on link "Thuis" at bounding box center [264, 129] width 72 height 18
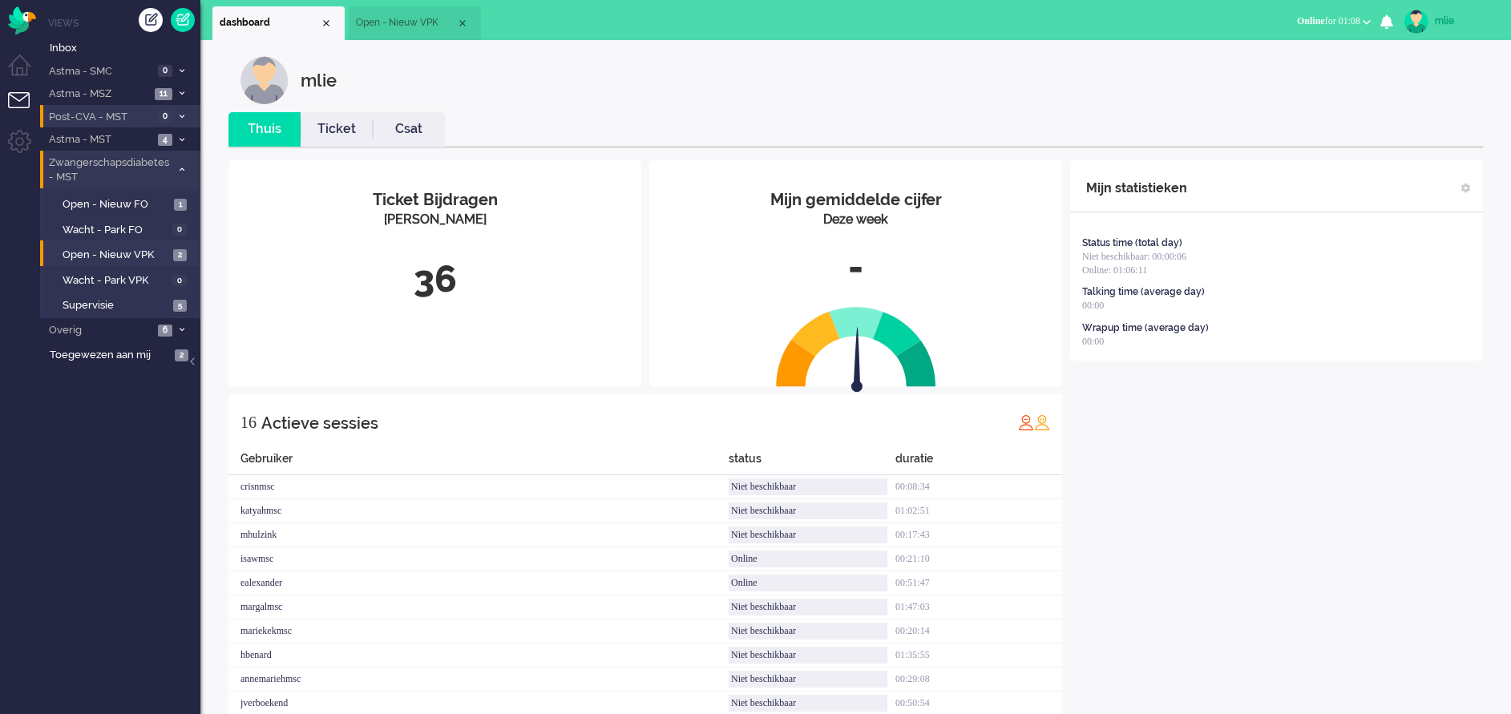
click at [184, 169] on span at bounding box center [182, 170] width 12 height 9
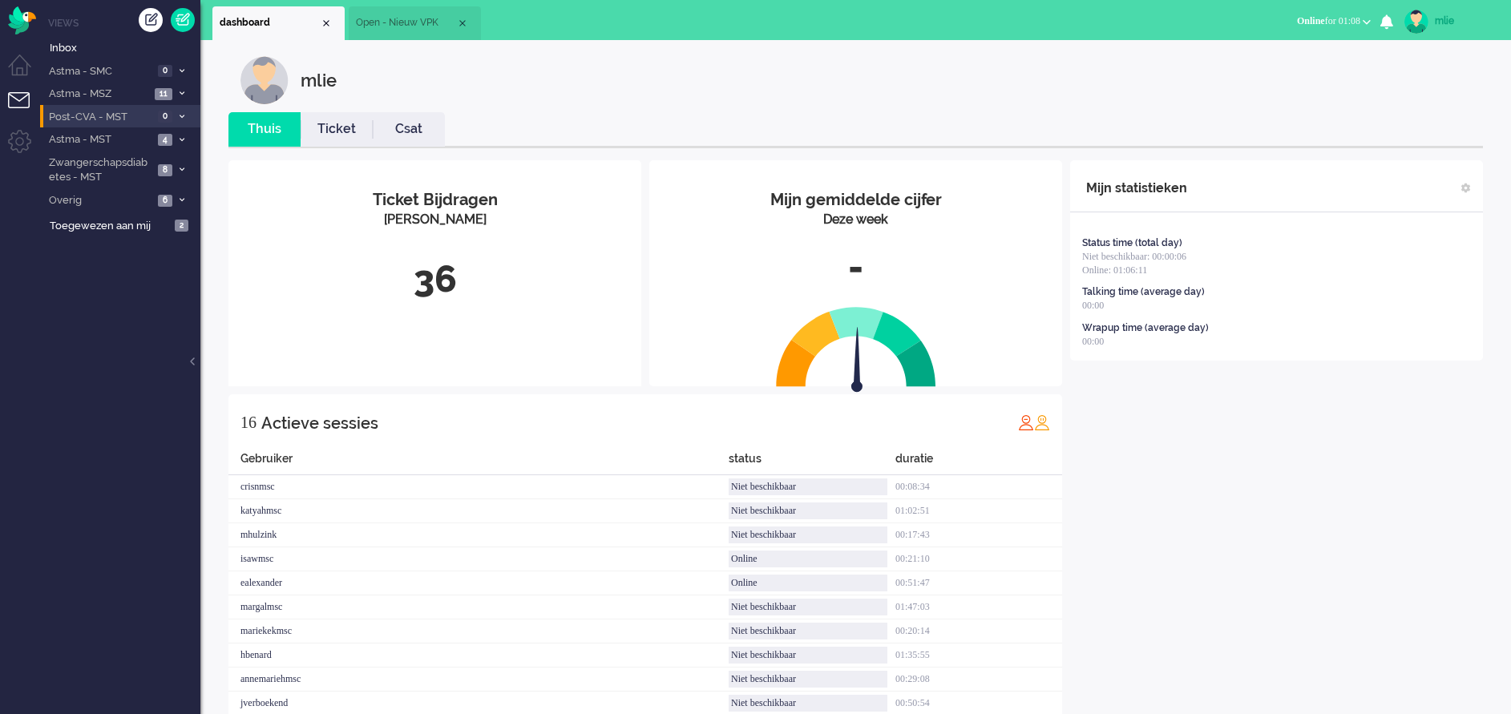
click at [176, 136] on span at bounding box center [182, 139] width 12 height 9
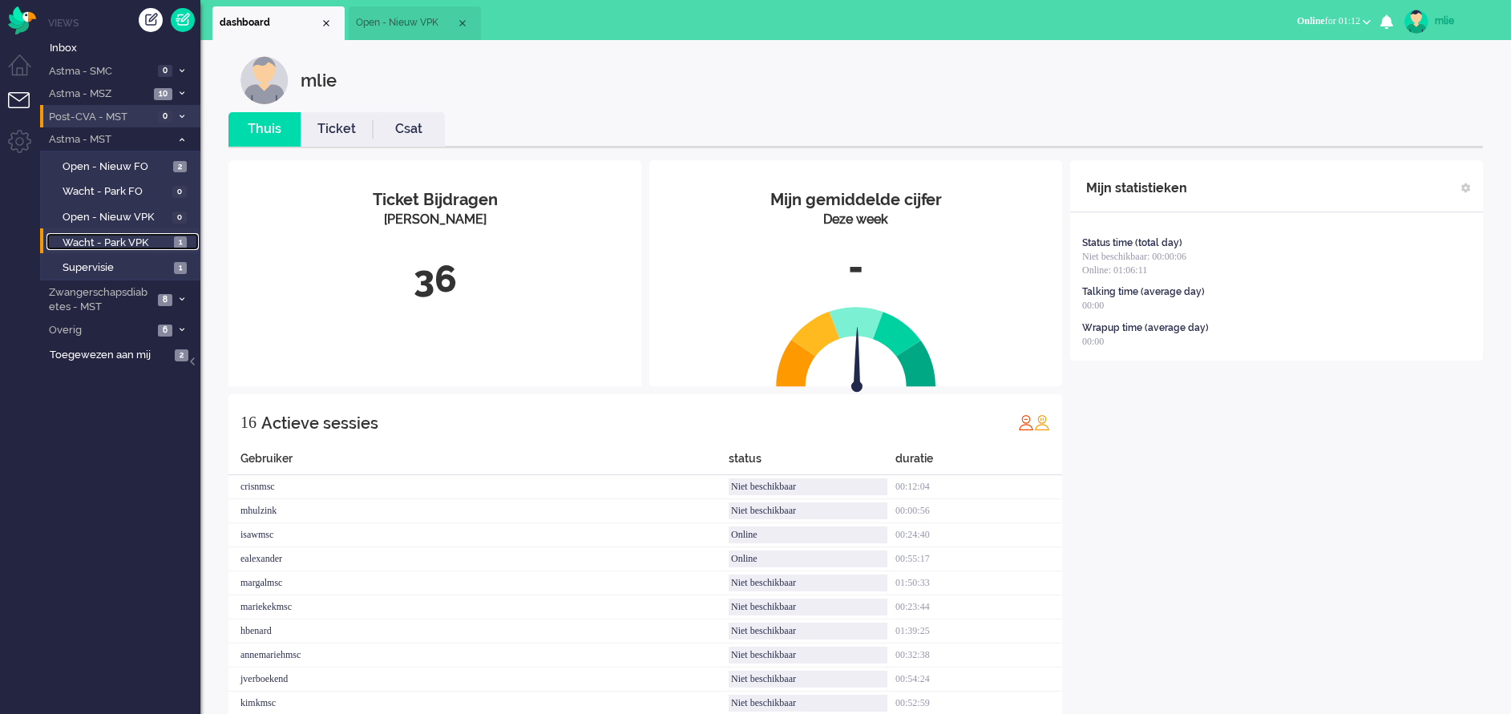
click at [106, 236] on span "Wacht - Park VPK" at bounding box center [116, 243] width 107 height 15
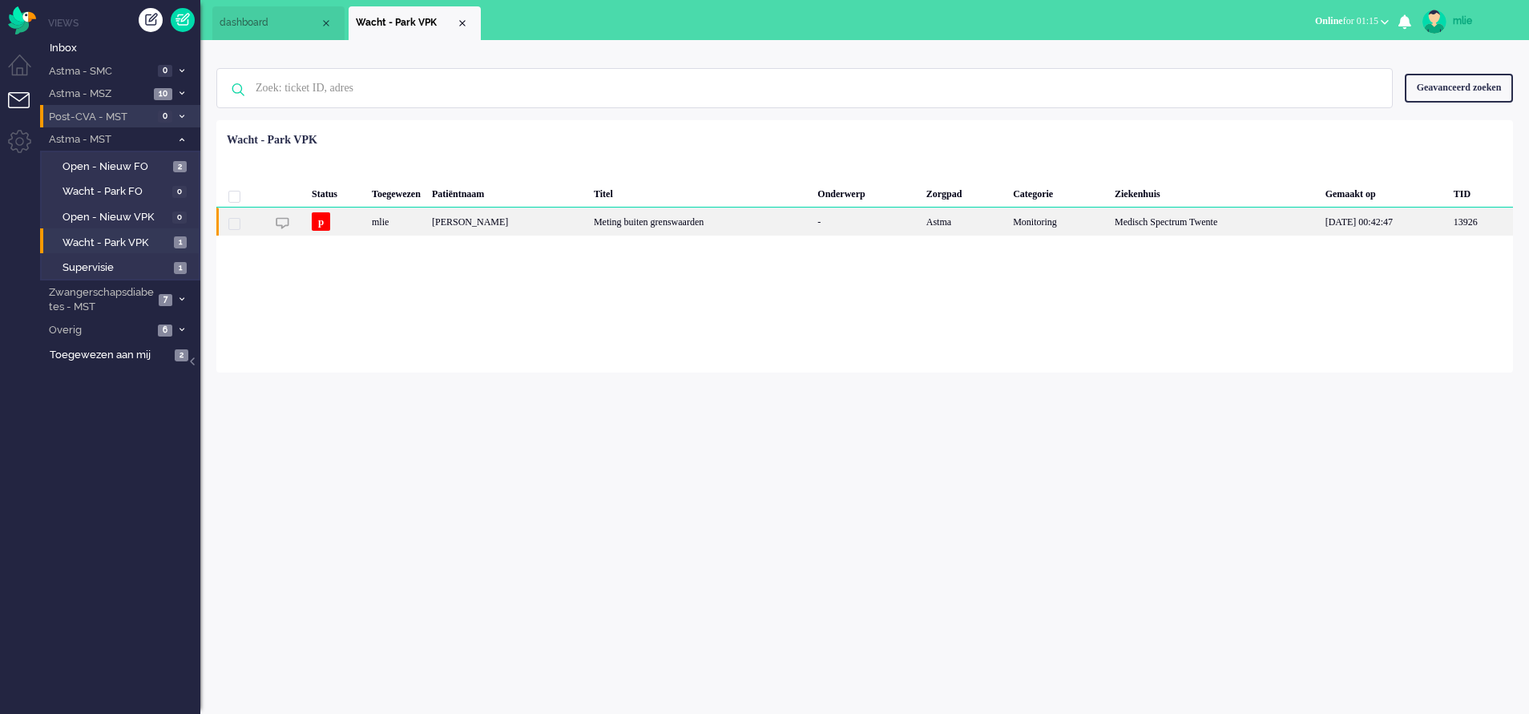
click at [669, 220] on div "Meting buiten grenswaarden" at bounding box center [700, 222] width 224 height 28
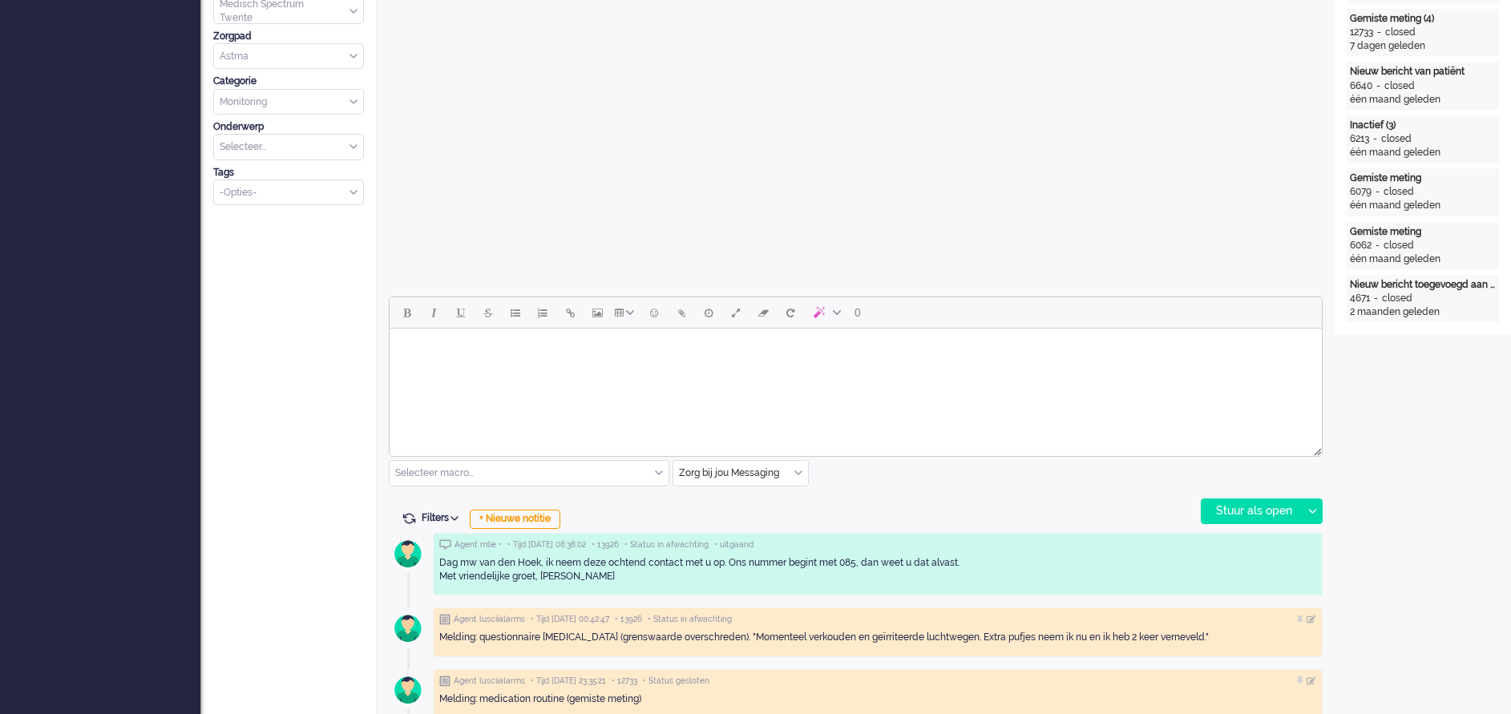
scroll to position [481, 0]
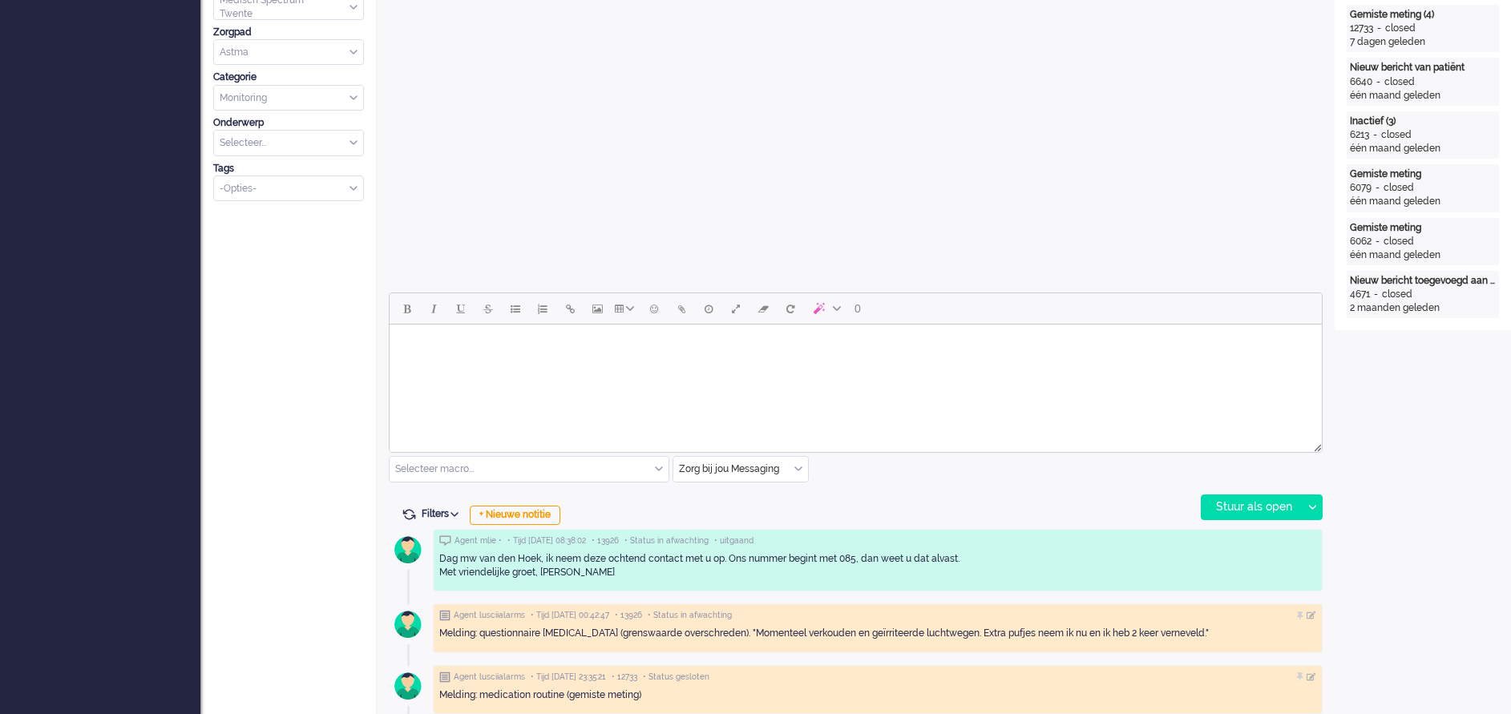
click at [798, 464] on div "Zorg bij jou Messaging" at bounding box center [740, 469] width 135 height 25
click at [746, 516] on span "uitgaand telefoon" at bounding box center [719, 517] width 79 height 14
click at [1236, 508] on div "Stuur als open" at bounding box center [1251, 507] width 100 height 24
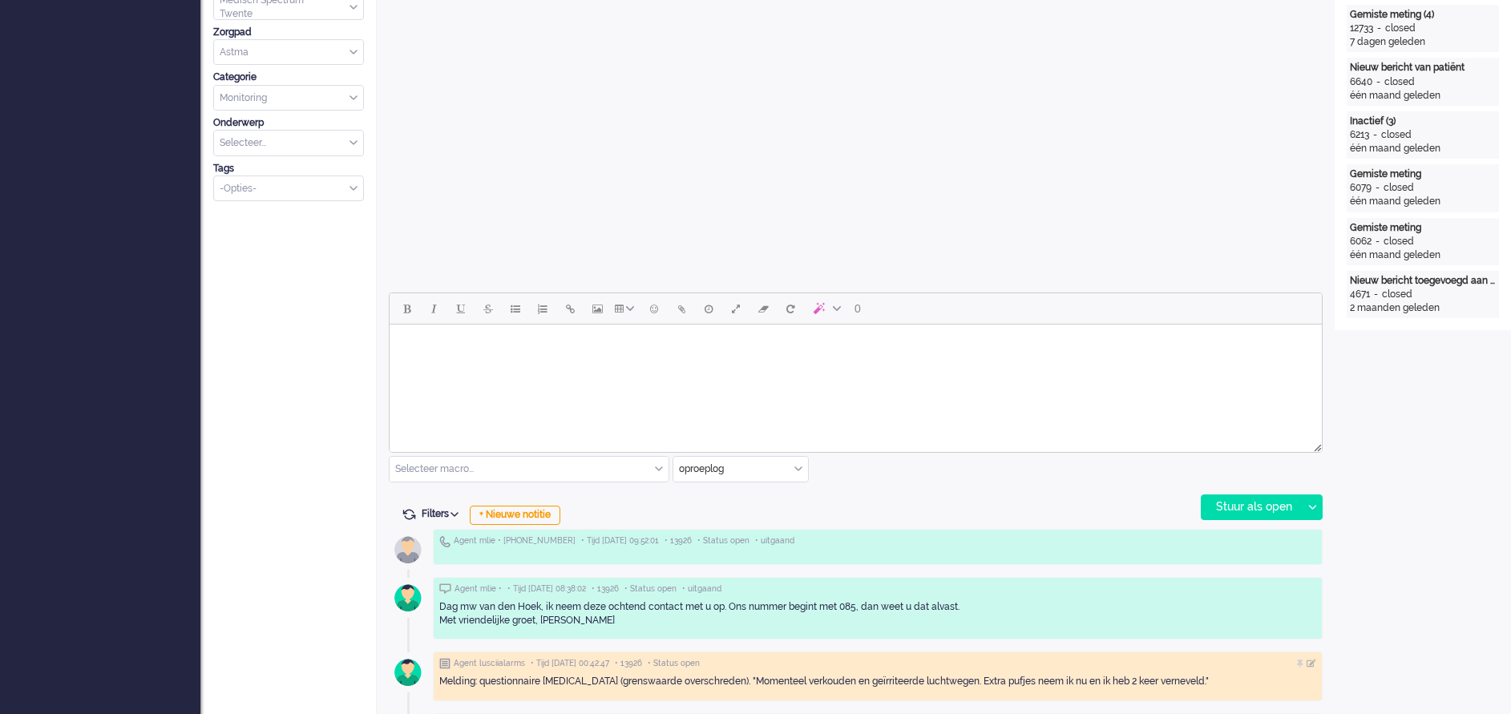
click at [438, 356] on body "Rich Text Area. Press ALT-0 for help." at bounding box center [855, 345] width 919 height 28
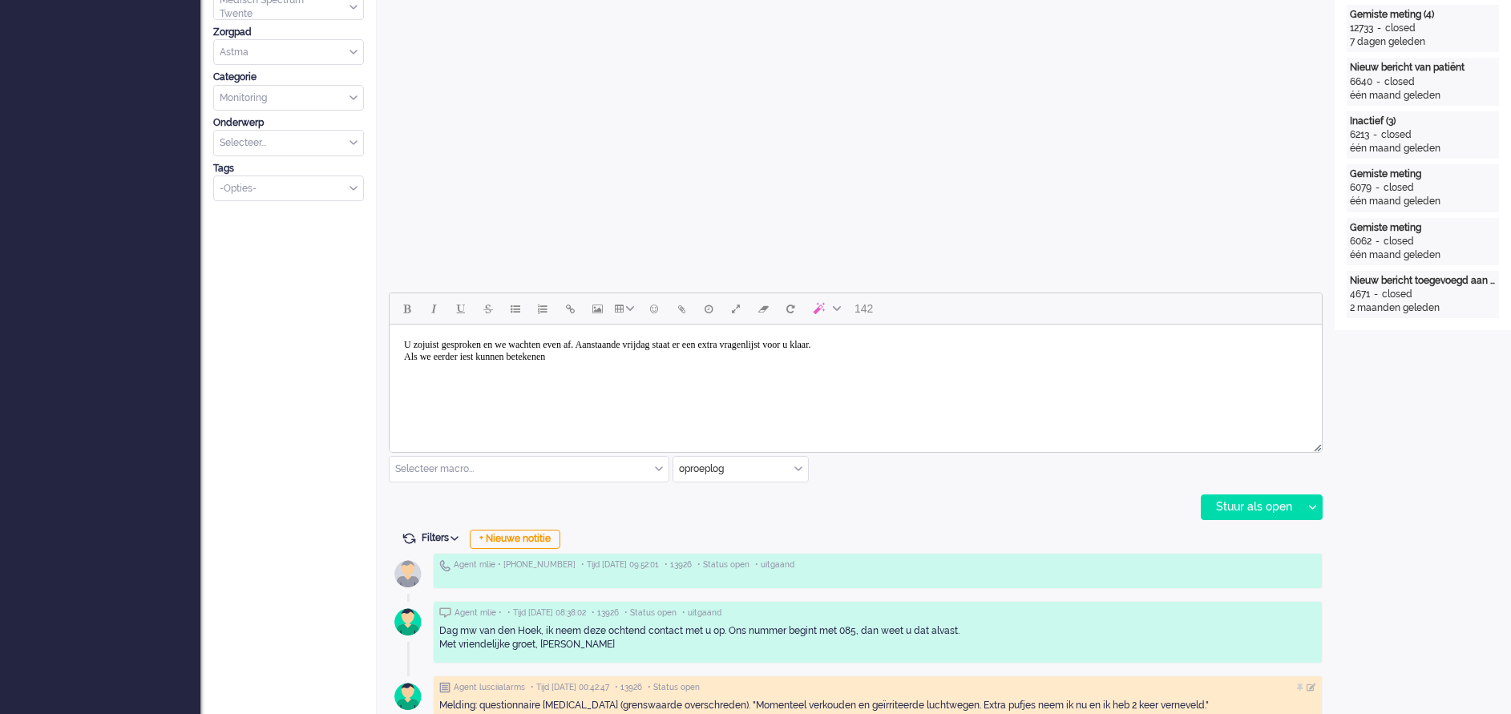
click at [486, 352] on body "U zojuist gesproken en we wachten even af. Aanstaande vrijdag staat er een extr…" at bounding box center [855, 351] width 919 height 40
click at [591, 362] on body "U zojuist gesproken en we wachten even af. Aanstaande vrijdag staat er een extr…" at bounding box center [855, 351] width 919 height 40
click at [523, 380] on body "U zojuist gesproken en we wachten even af. Aanstaande vrijdag staat er een extr…" at bounding box center [855, 363] width 919 height 64
click at [1247, 503] on div "Stuur als open" at bounding box center [1251, 507] width 100 height 24
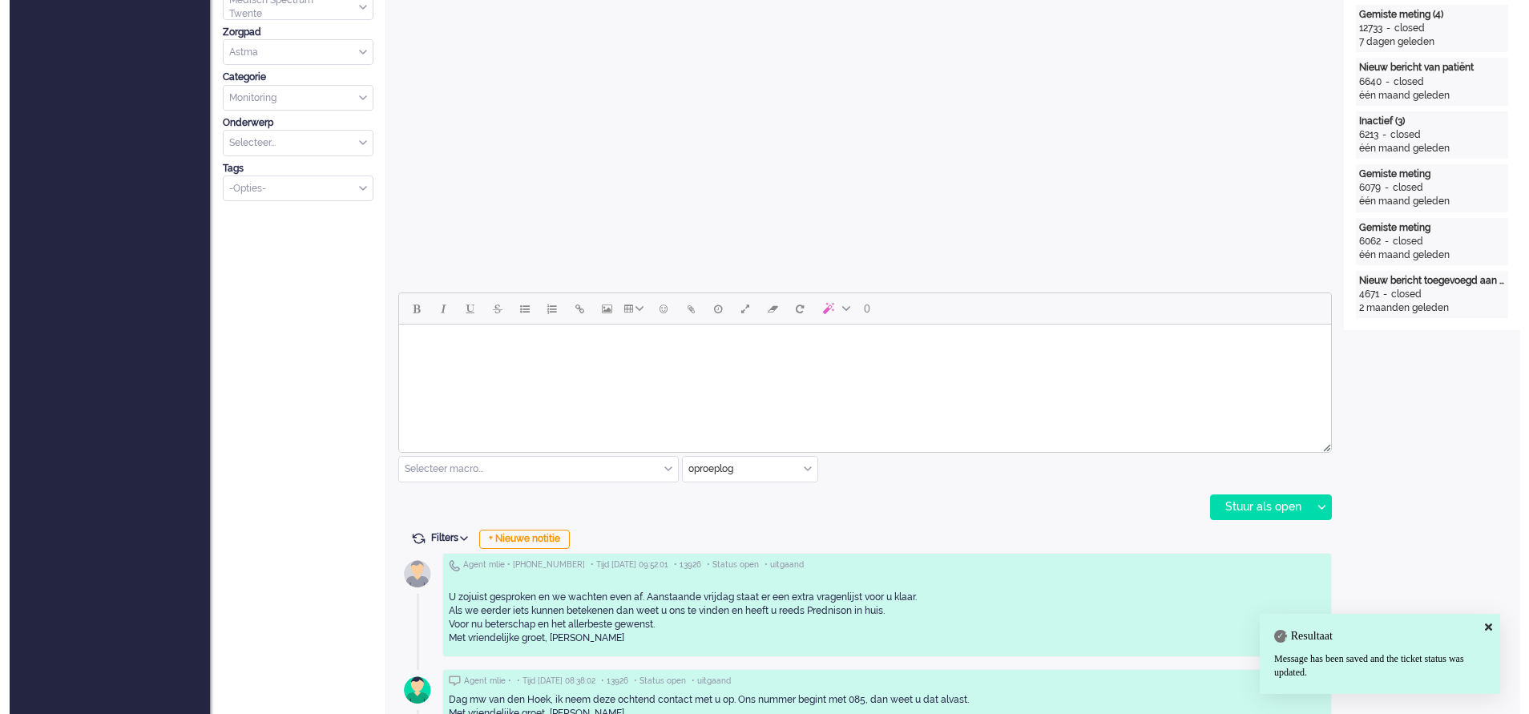
scroll to position [0, 0]
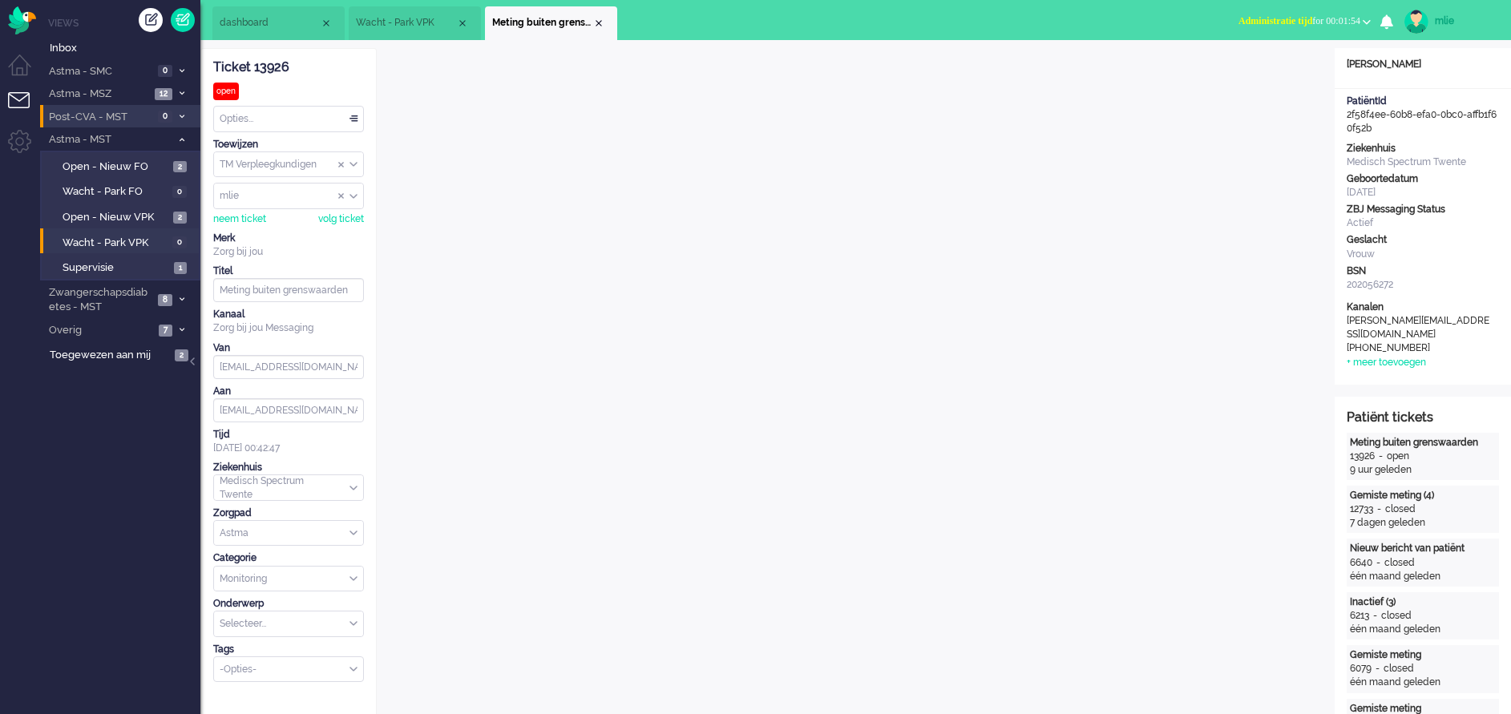
click at [353, 117] on div "Opties..." at bounding box center [288, 119] width 149 height 25
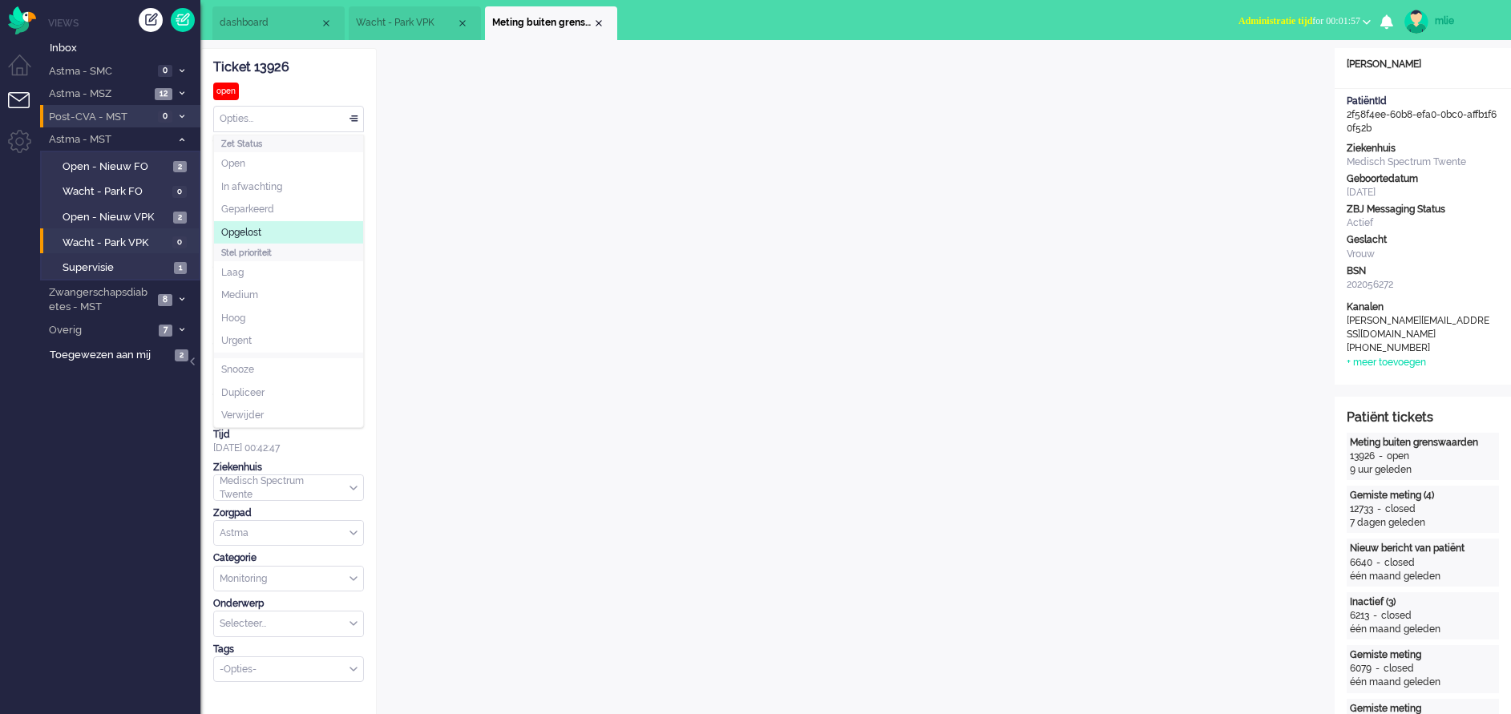
click at [260, 228] on span "Opgelost" at bounding box center [241, 233] width 40 height 14
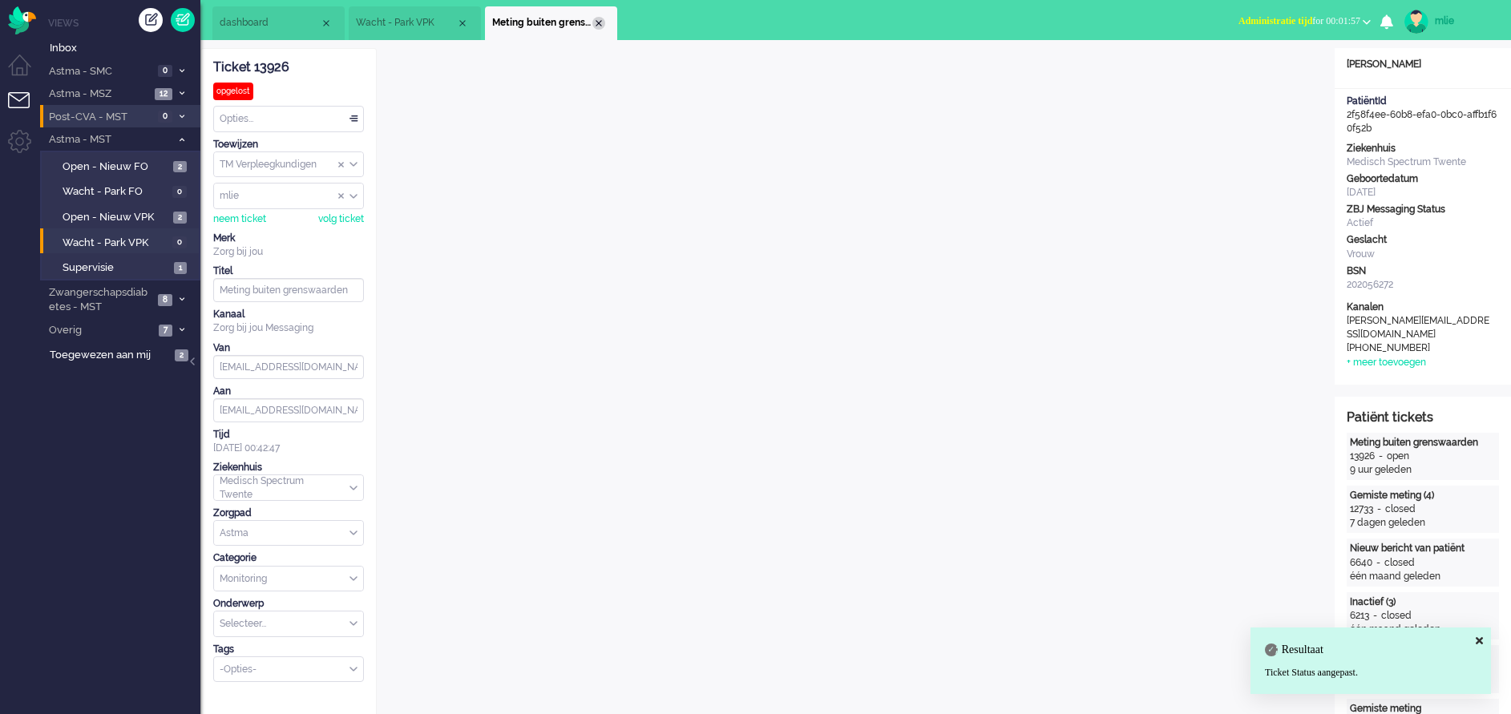
click at [602, 20] on div "Close tab" at bounding box center [598, 23] width 13 height 13
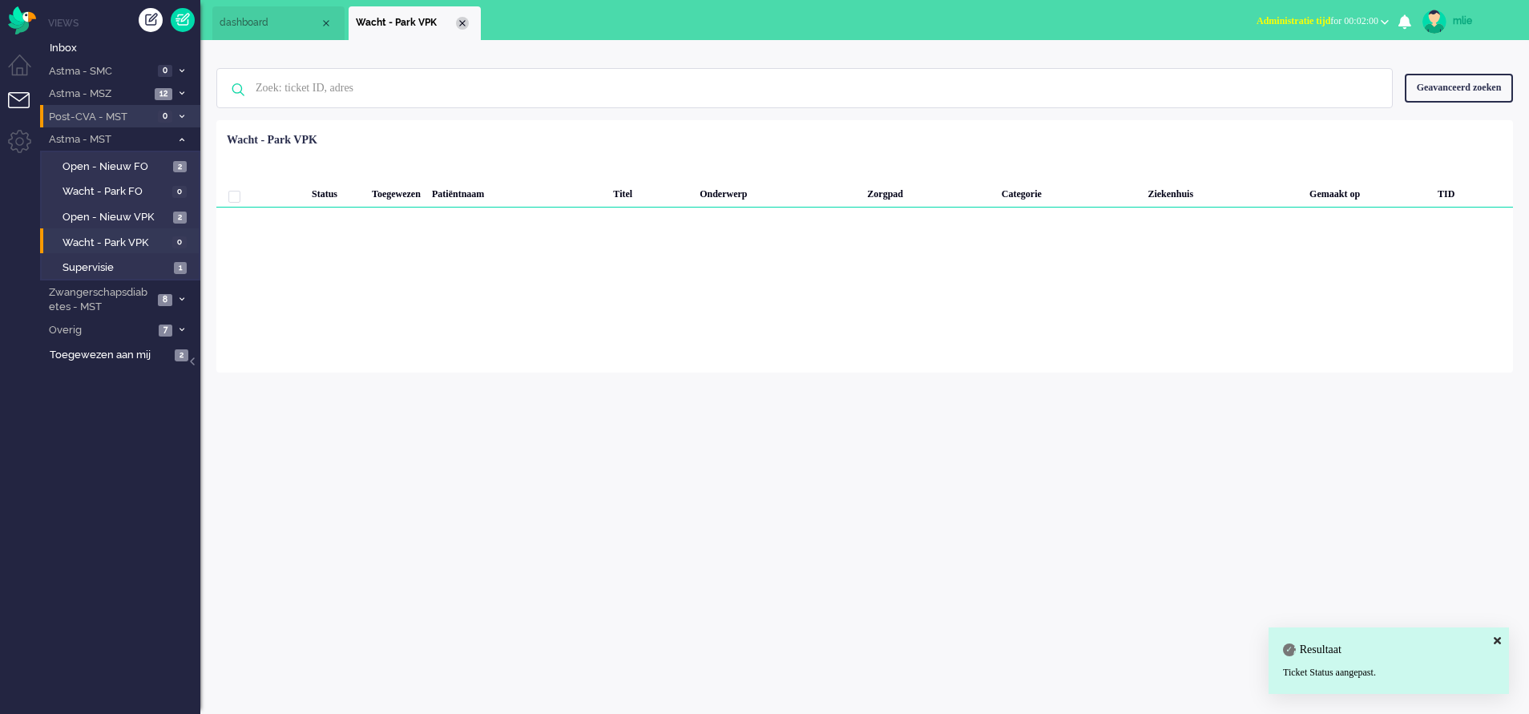
click at [462, 23] on div "Close tab" at bounding box center [462, 23] width 13 height 13
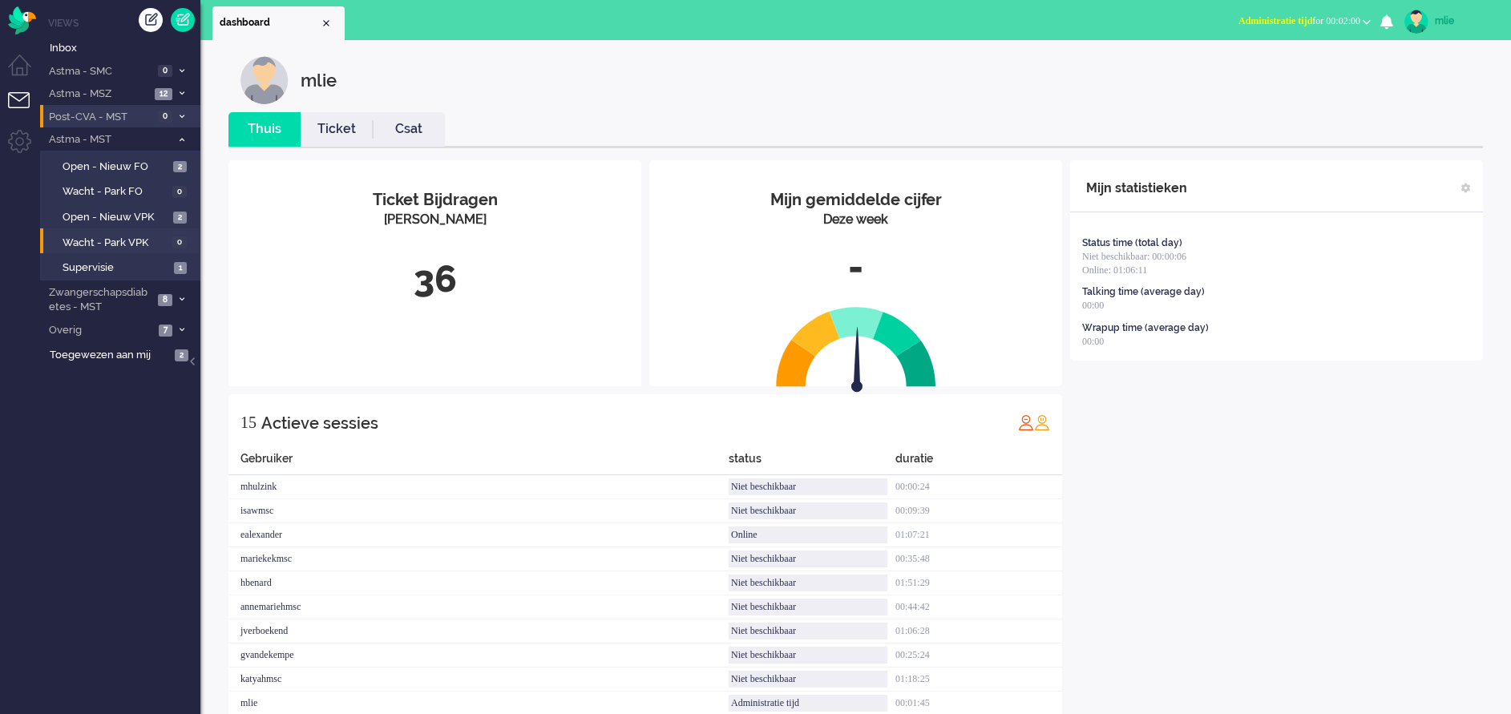
click at [1264, 18] on span "Administratie tijd" at bounding box center [1275, 20] width 74 height 11
click at [1268, 75] on label "Online" at bounding box center [1304, 72] width 127 height 14
click at [337, 128] on link "Ticket" at bounding box center [337, 129] width 72 height 18
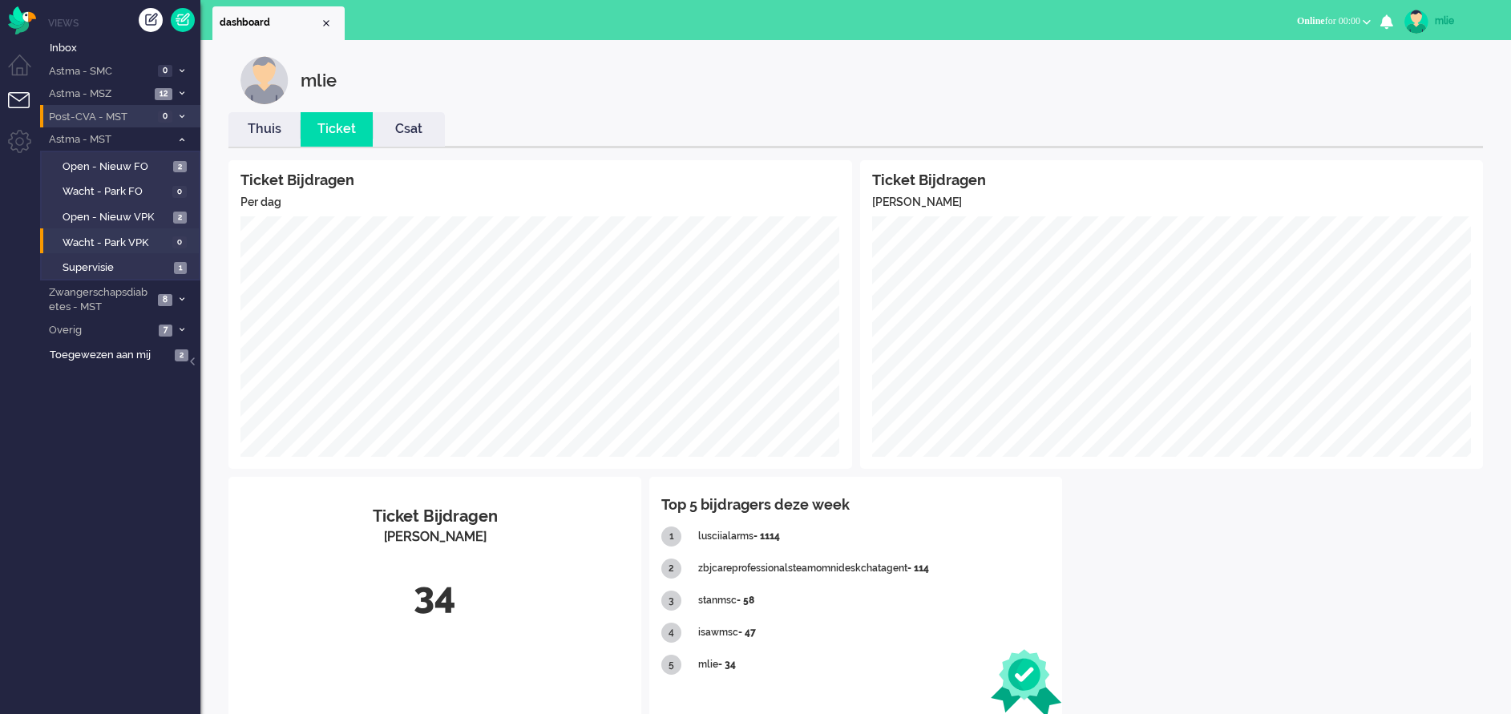
click at [264, 126] on link "Thuis" at bounding box center [264, 129] width 72 height 18
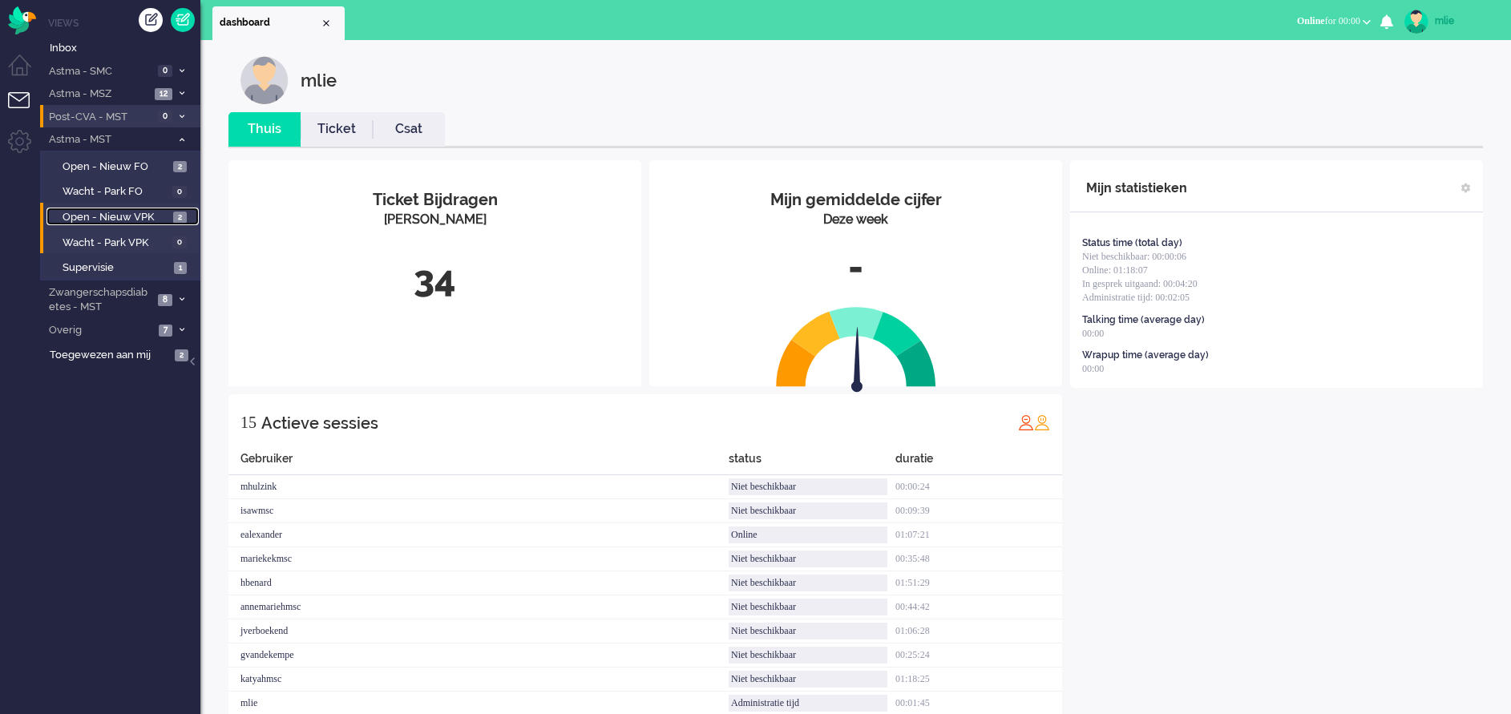
click at [103, 214] on span "Open - Nieuw VPK" at bounding box center [116, 217] width 107 height 15
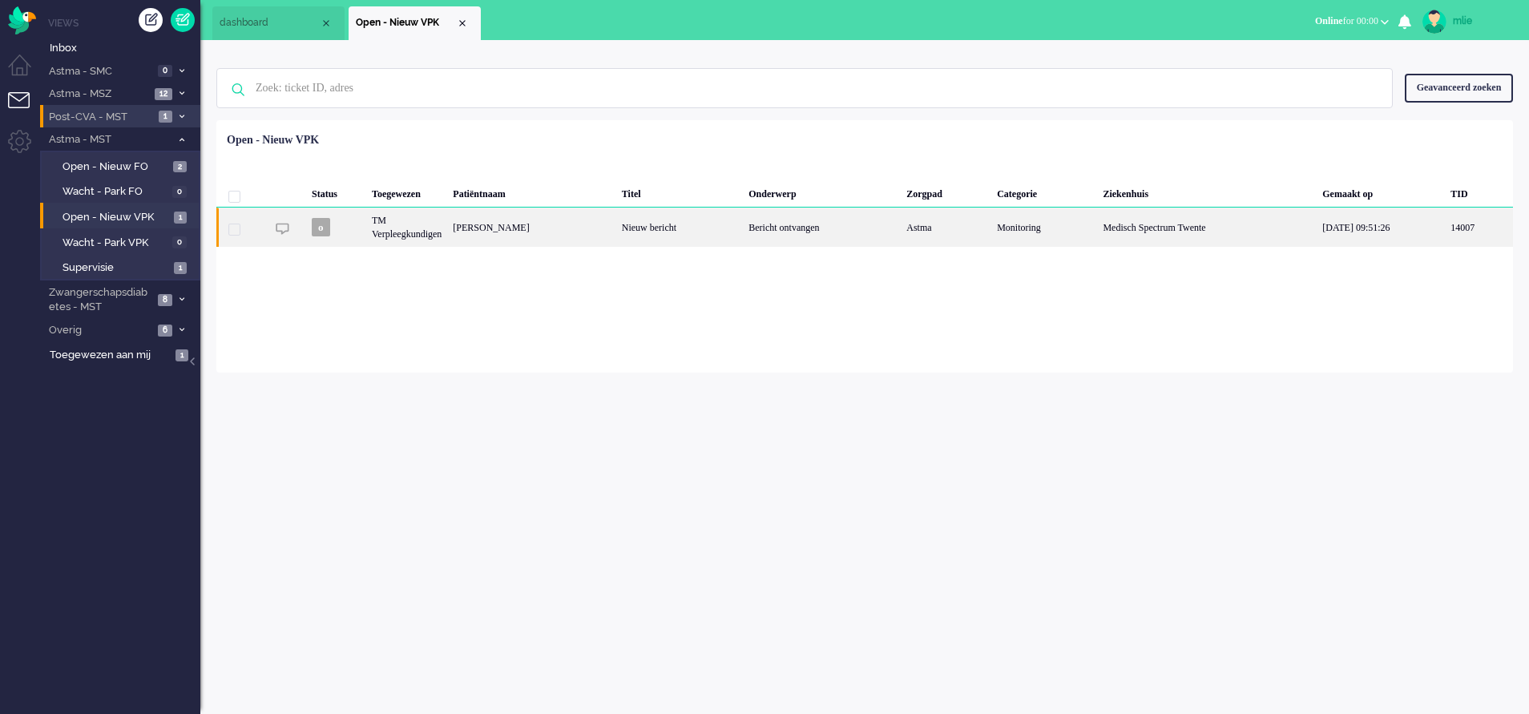
click at [836, 228] on div "Bericht ontvangen" at bounding box center [822, 227] width 158 height 39
